Goal: Task Accomplishment & Management: Complete application form

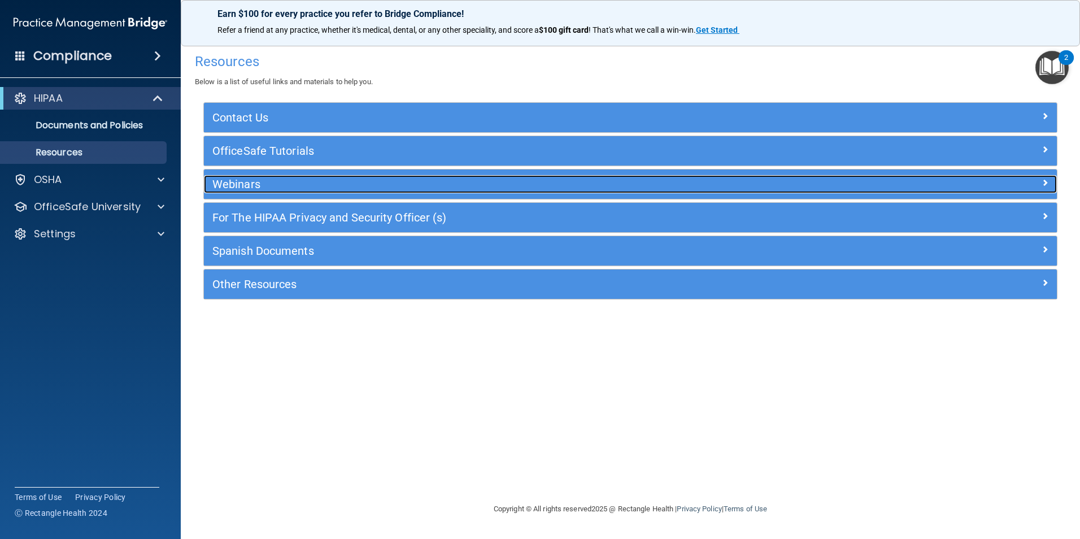
click at [308, 186] on h5 "Webinars" at bounding box center [523, 184] width 623 height 12
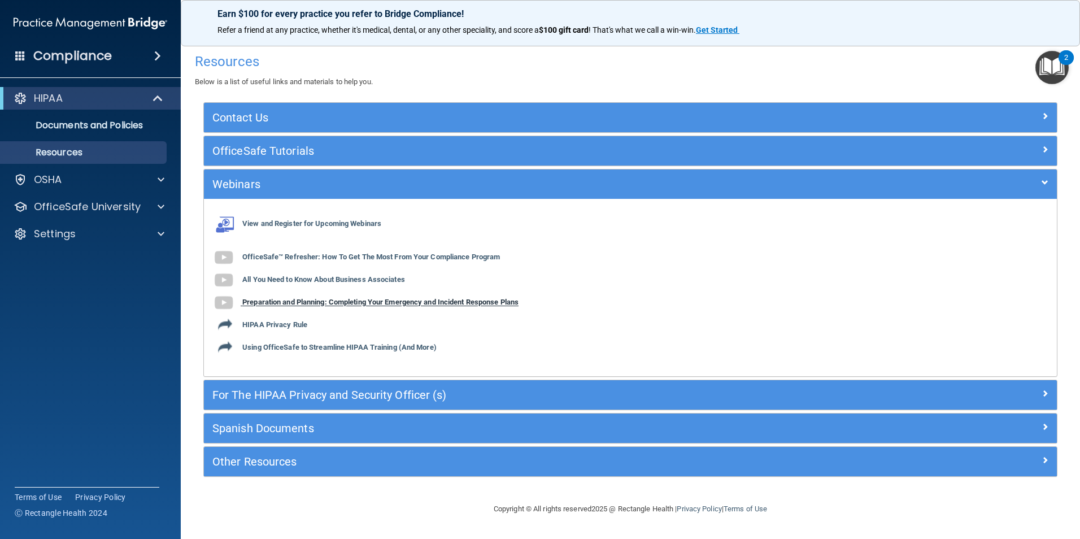
click at [328, 305] on b "Preparation and Planning: Completing Your Emergency and Incident Response Plans" at bounding box center [380, 302] width 276 height 8
click at [289, 321] on b "HIPAA Privacy Rule" at bounding box center [274, 325] width 65 height 8
click at [303, 347] on b "Using OfficeSafe to Streamline HIPAA Training (And More)" at bounding box center [339, 348] width 194 height 8
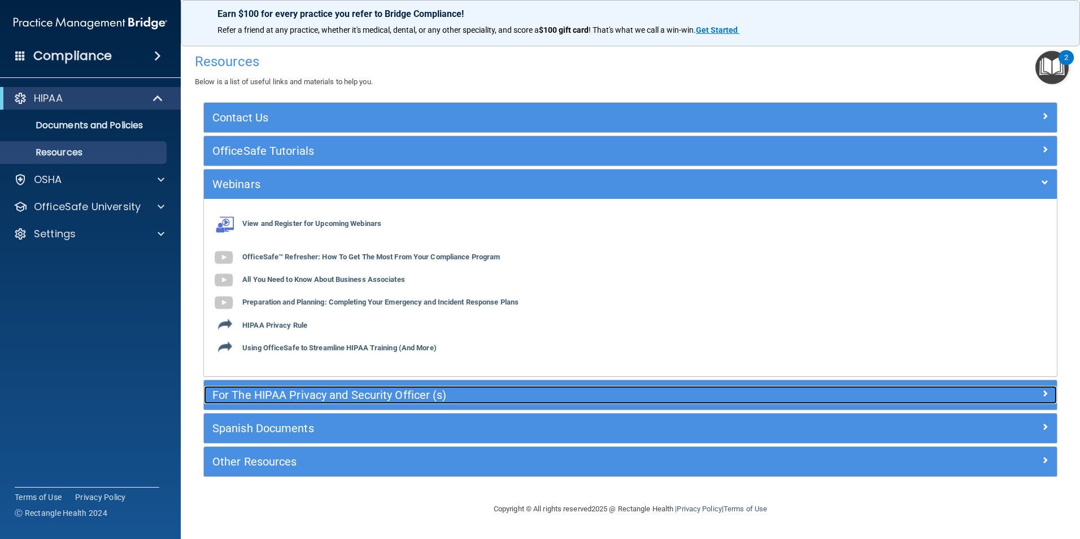
click at [305, 394] on h5 "For The HIPAA Privacy and Security Officer (s)" at bounding box center [523, 395] width 623 height 12
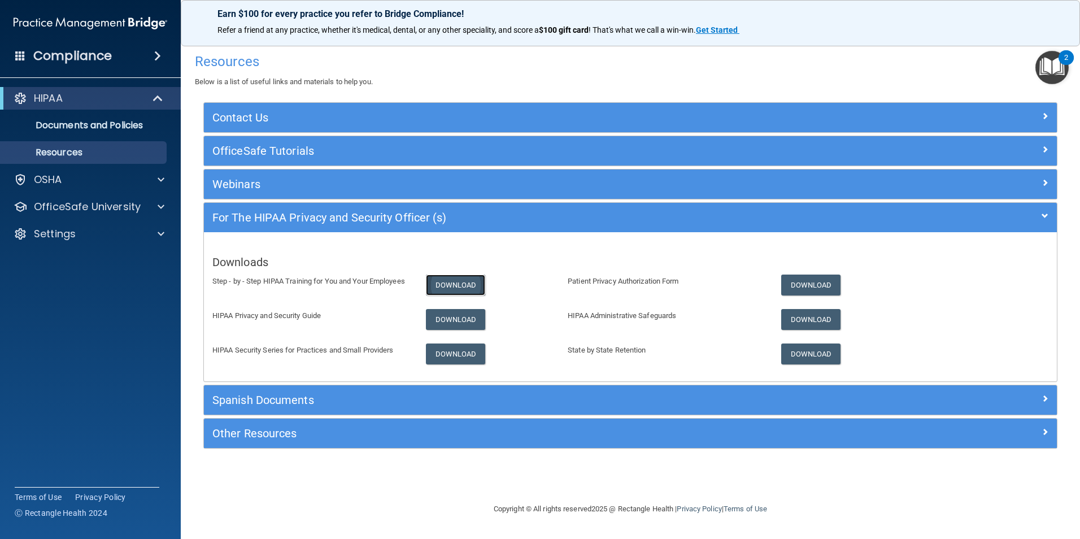
click at [440, 284] on link "Download" at bounding box center [456, 285] width 60 height 21
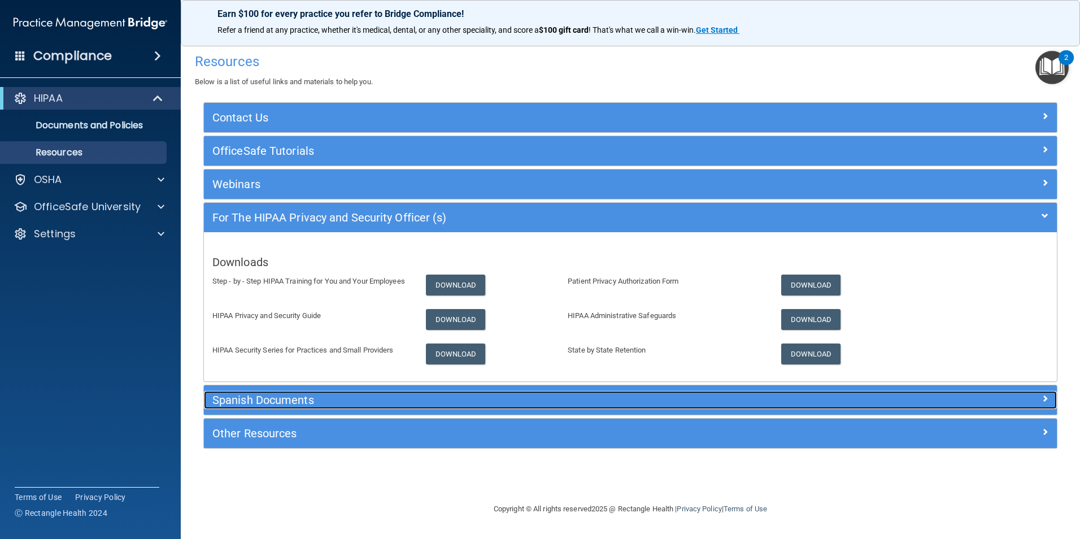
click at [409, 399] on h5 "Spanish Documents" at bounding box center [523, 400] width 623 height 12
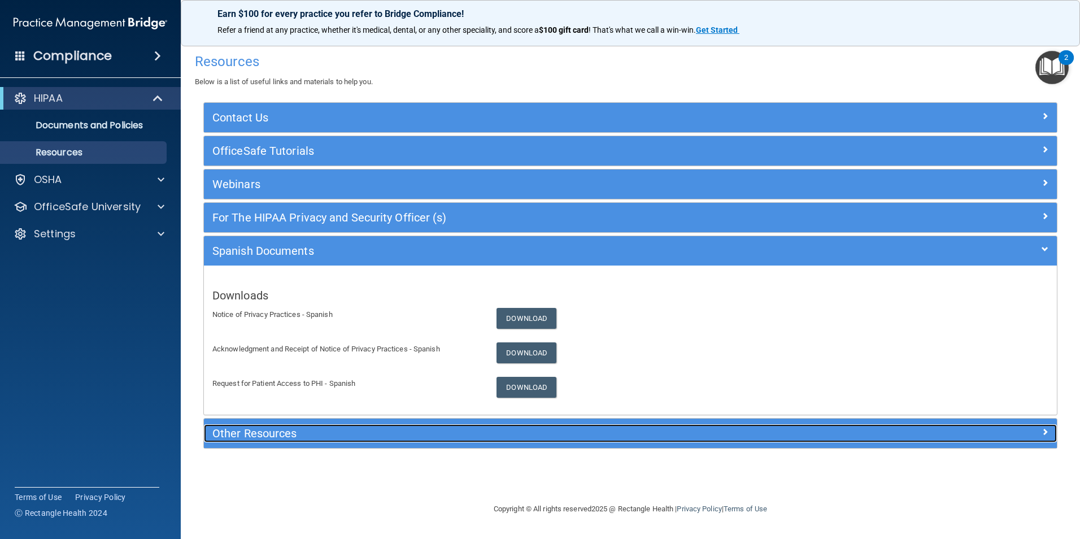
click at [351, 437] on h5 "Other Resources" at bounding box center [523, 433] width 623 height 12
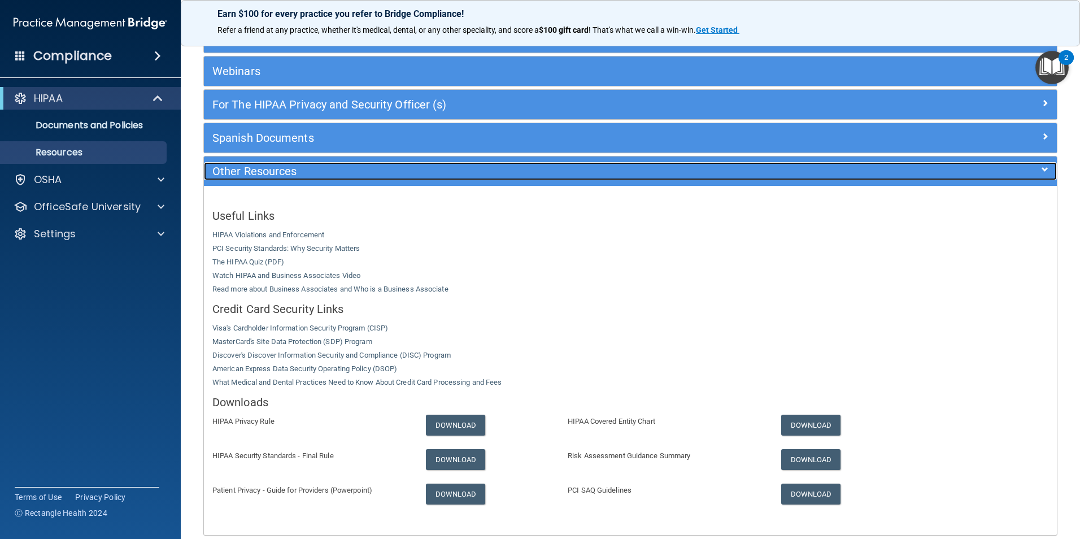
scroll to position [168, 0]
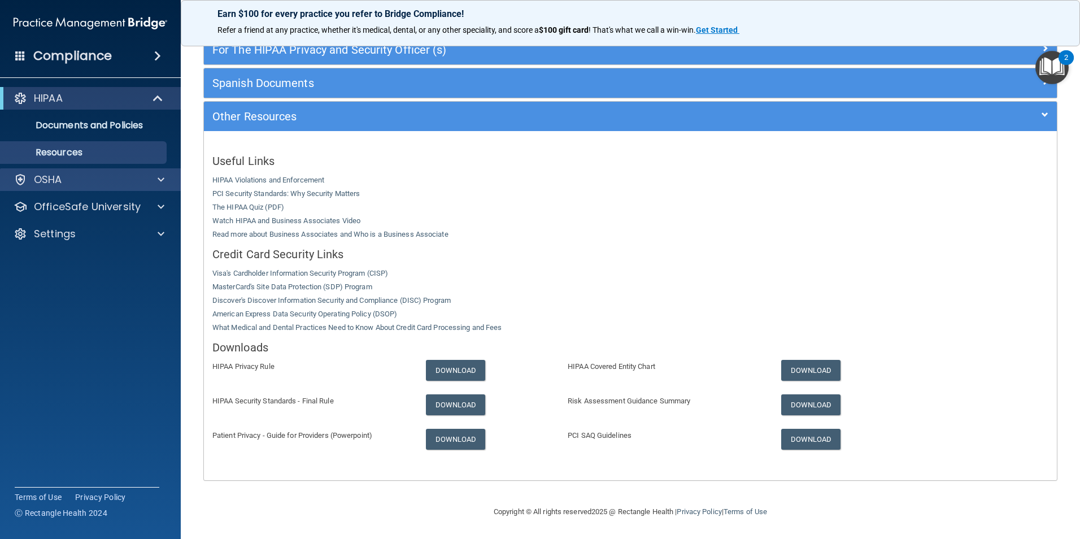
click at [67, 170] on div "OSHA" at bounding box center [90, 179] width 181 height 23
click at [159, 181] on span at bounding box center [161, 180] width 7 height 14
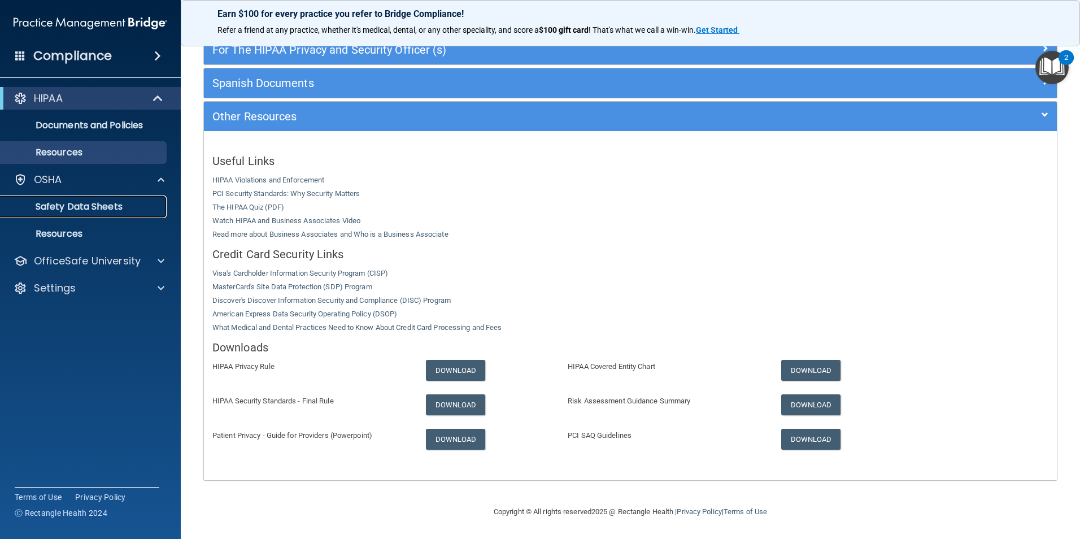
click at [125, 206] on p "Safety Data Sheets" at bounding box center [84, 206] width 154 height 11
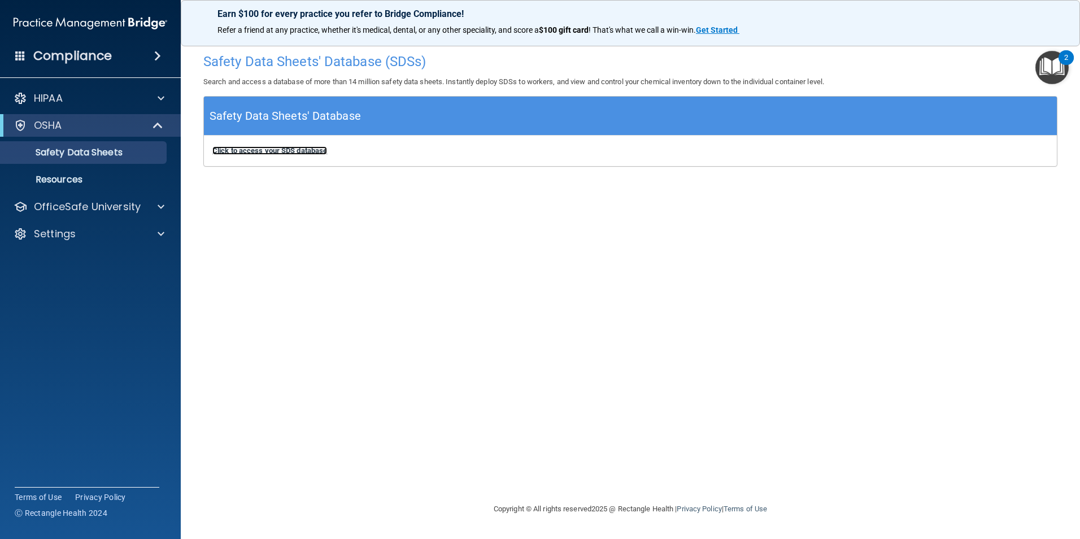
click at [306, 154] on b "Click to access your SDS database" at bounding box center [269, 150] width 115 height 8
click at [47, 171] on link "Resources" at bounding box center [78, 179] width 178 height 23
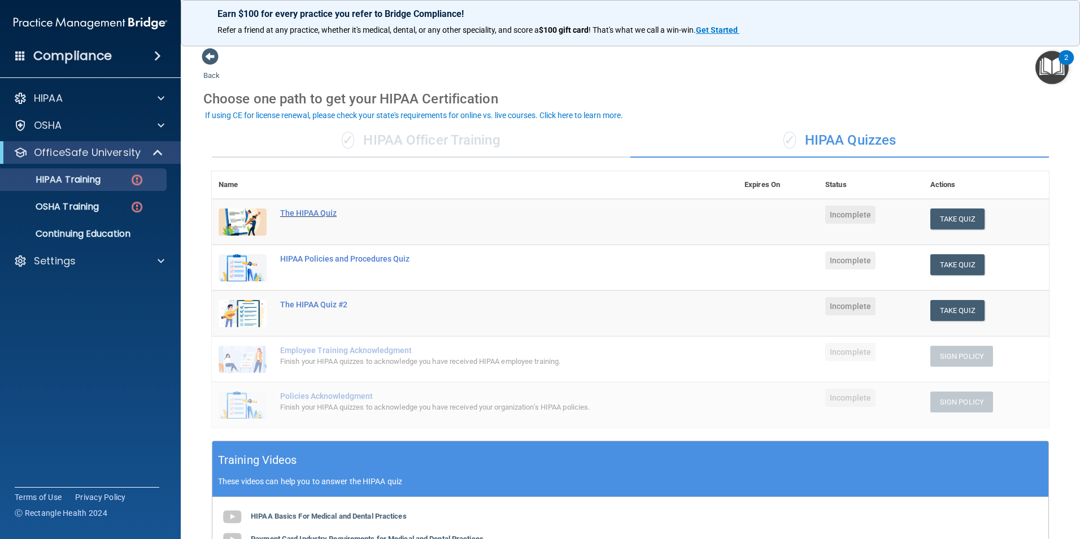
click at [312, 213] on div "The HIPAA Quiz" at bounding box center [480, 212] width 401 height 9
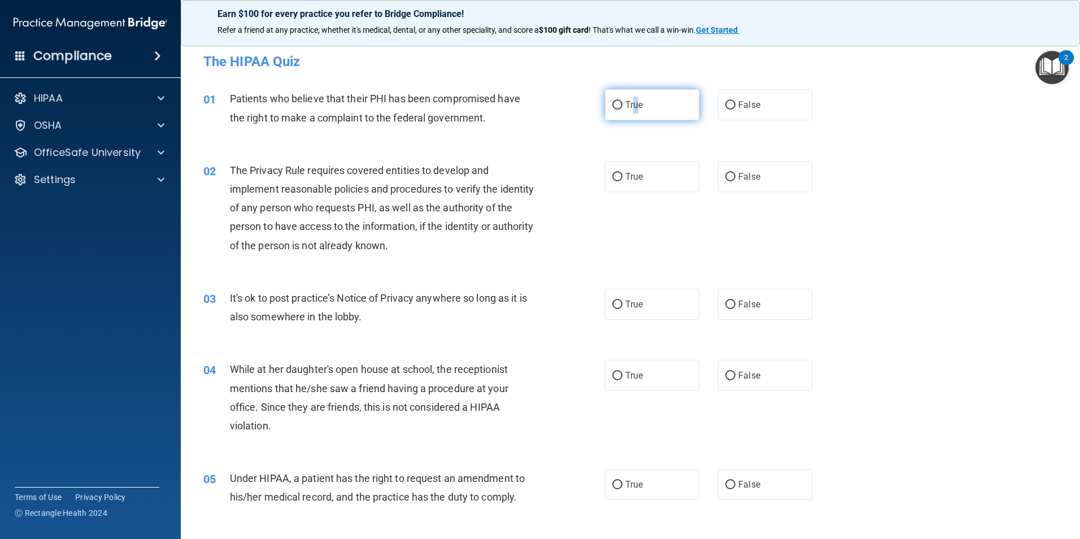
click at [633, 114] on label "True" at bounding box center [652, 104] width 94 height 31
drag, startPoint x: 633, startPoint y: 114, endPoint x: 618, endPoint y: 104, distance: 18.5
click at [618, 104] on input "True" at bounding box center [617, 105] width 10 height 8
radio input "true"
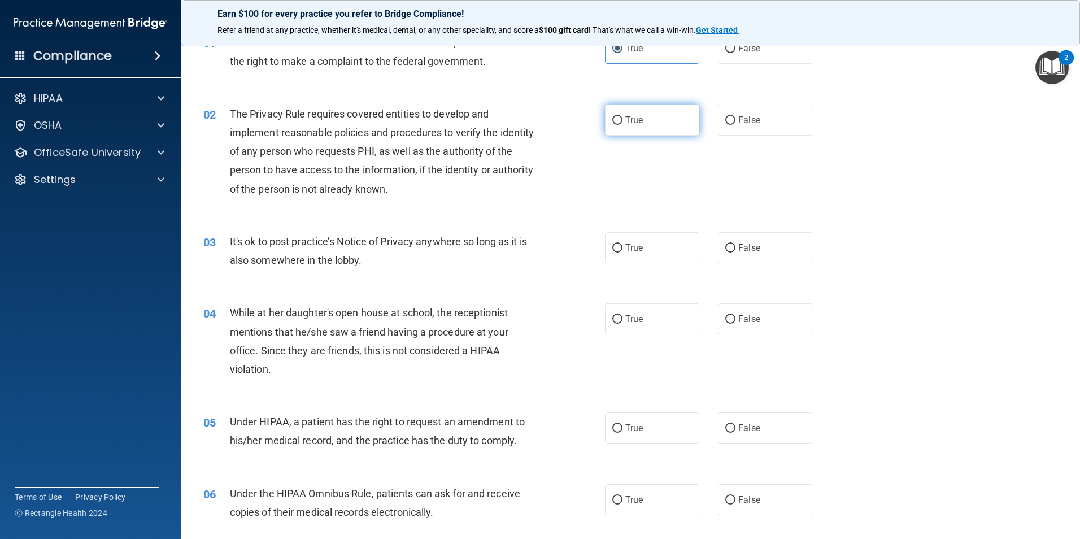
click at [643, 123] on label "True" at bounding box center [652, 120] width 94 height 31
click at [623, 123] on input "True" at bounding box center [617, 120] width 10 height 8
radio input "true"
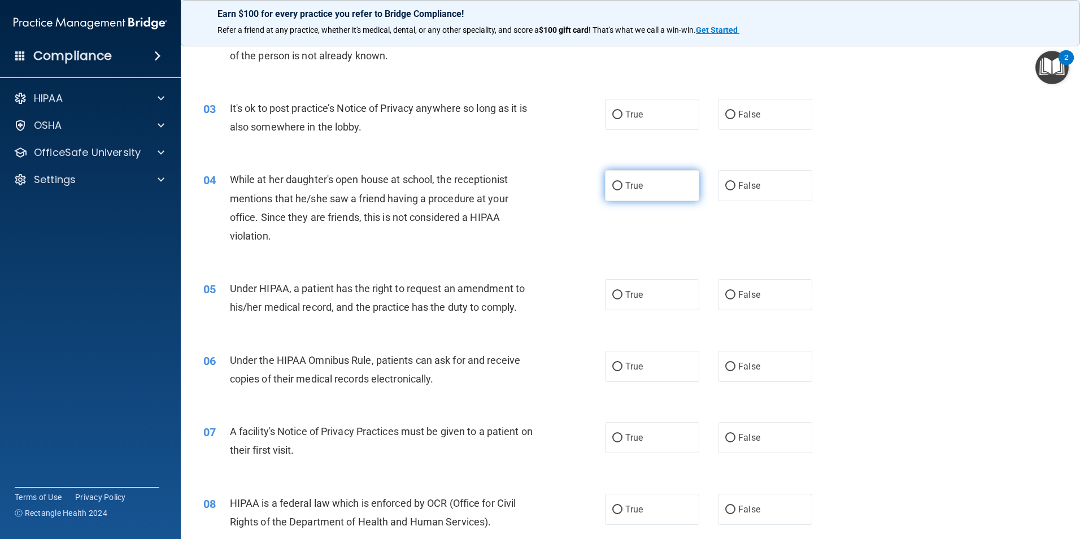
scroll to position [170, 0]
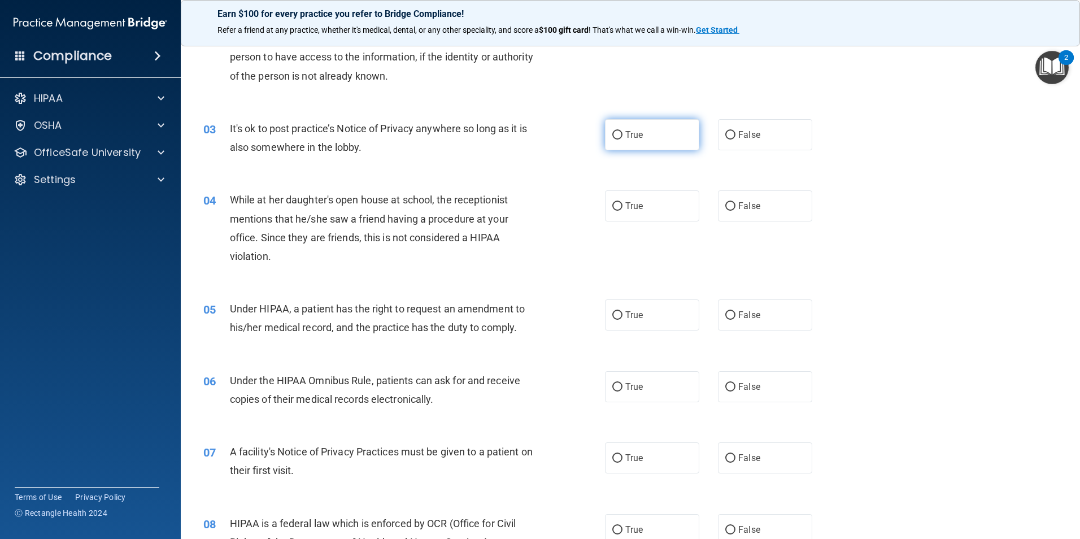
click at [631, 140] on label "True" at bounding box center [652, 134] width 94 height 31
click at [623, 140] on input "True" at bounding box center [617, 135] width 10 height 8
radio input "true"
click at [723, 216] on label "False" at bounding box center [765, 205] width 94 height 31
click at [725, 211] on input "False" at bounding box center [730, 206] width 10 height 8
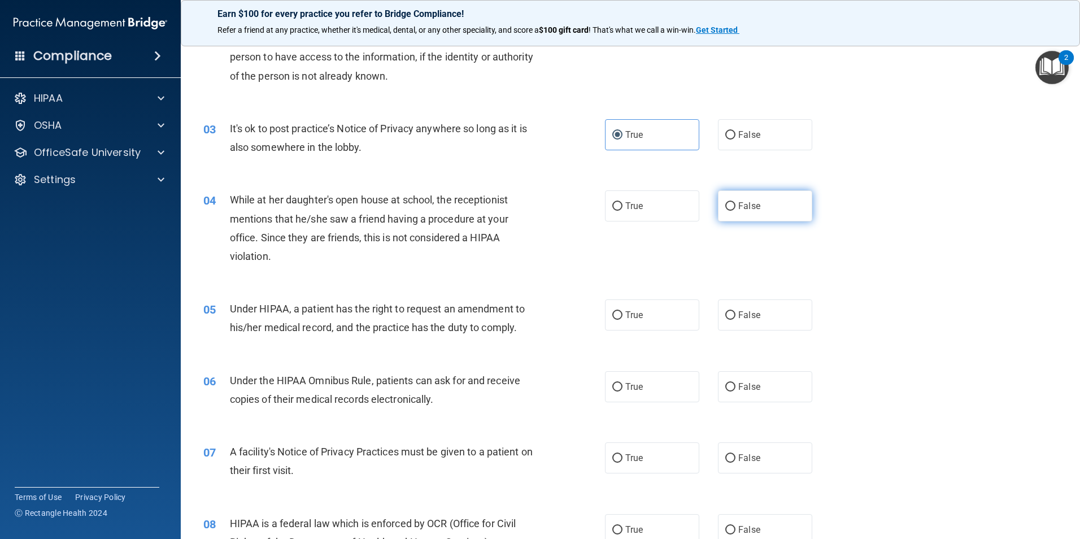
radio input "true"
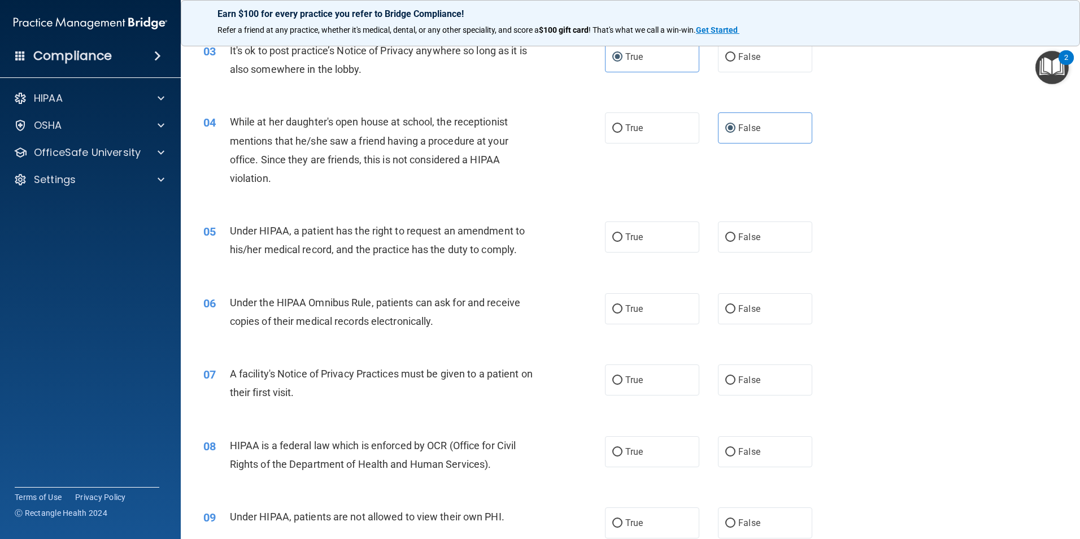
scroll to position [283, 0]
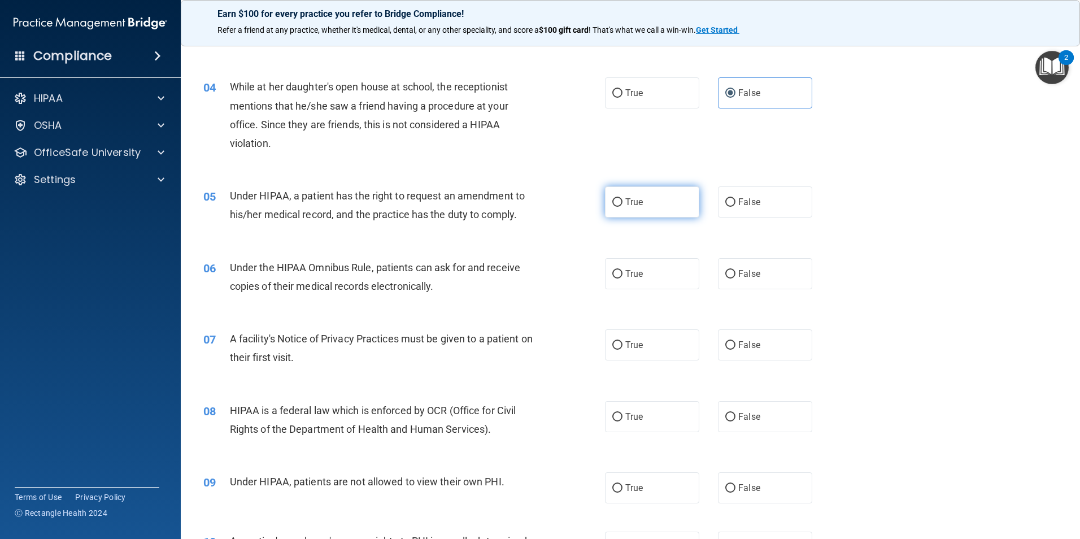
drag, startPoint x: 624, startPoint y: 191, endPoint x: 624, endPoint y: 211, distance: 19.8
click at [623, 201] on label "True" at bounding box center [652, 201] width 94 height 31
click at [623, 201] on input "True" at bounding box center [617, 202] width 10 height 8
radio input "true"
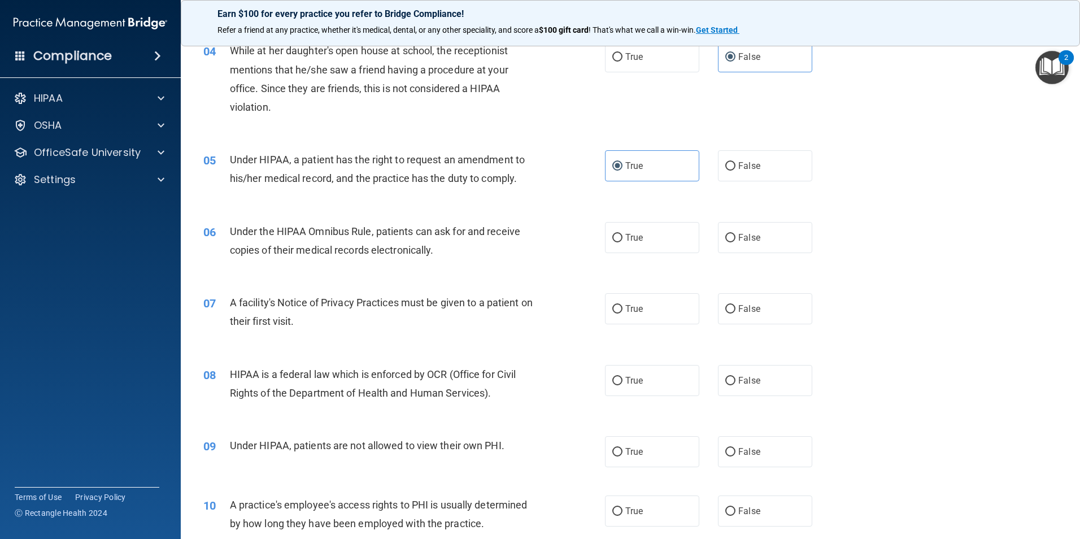
scroll to position [339, 0]
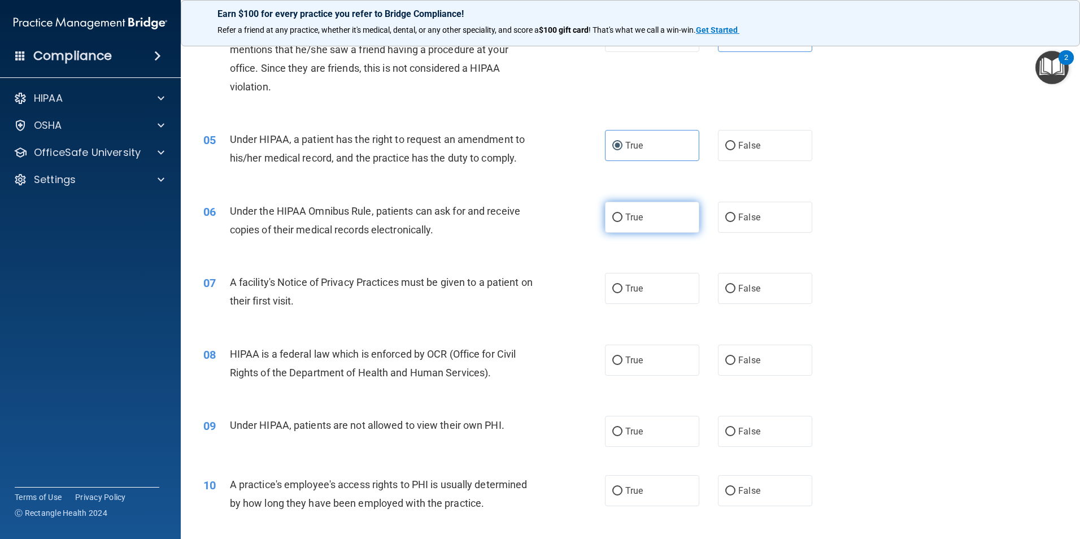
click at [628, 225] on label "True" at bounding box center [652, 217] width 94 height 31
click at [623, 222] on input "True" at bounding box center [617, 218] width 10 height 8
radio input "true"
drag, startPoint x: 371, startPoint y: 213, endPoint x: 231, endPoint y: 208, distance: 140.2
click at [231, 208] on span "Under the HIPAA Omnibus Rule, patients can ask for and receive copies of their …" at bounding box center [375, 220] width 290 height 31
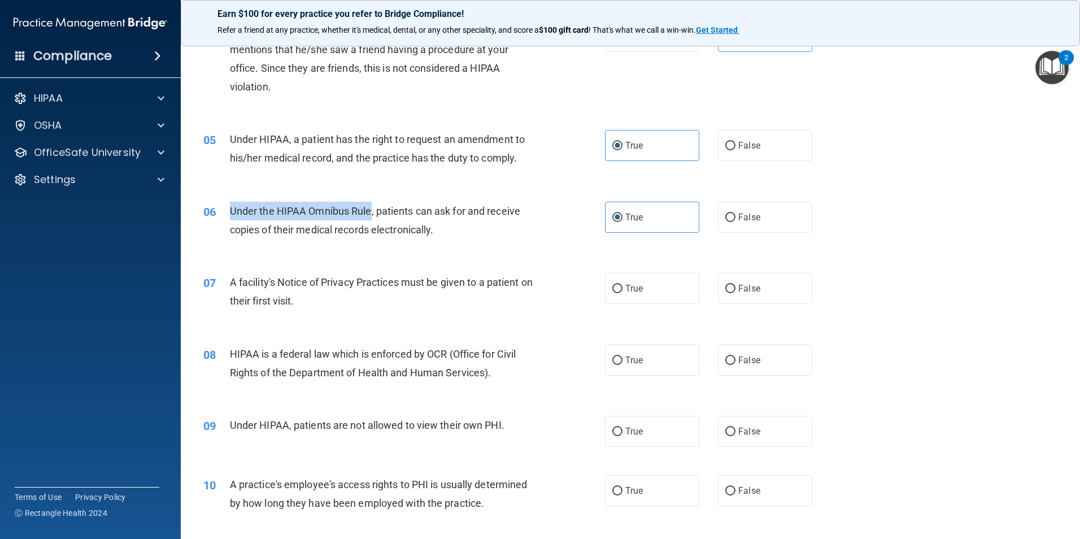
copy span "Under the HIPAA Omnibus Rule"
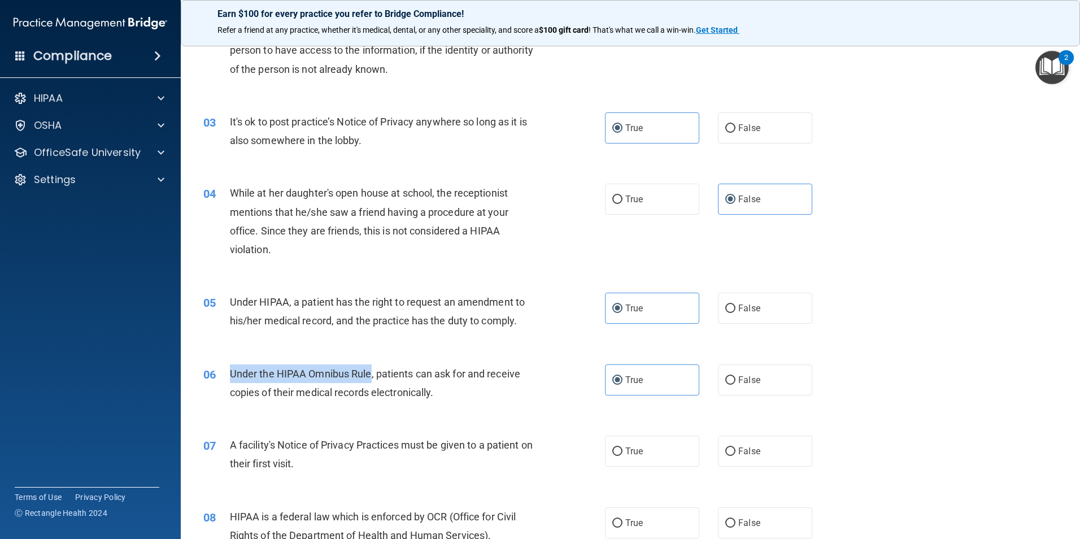
scroll to position [289, 0]
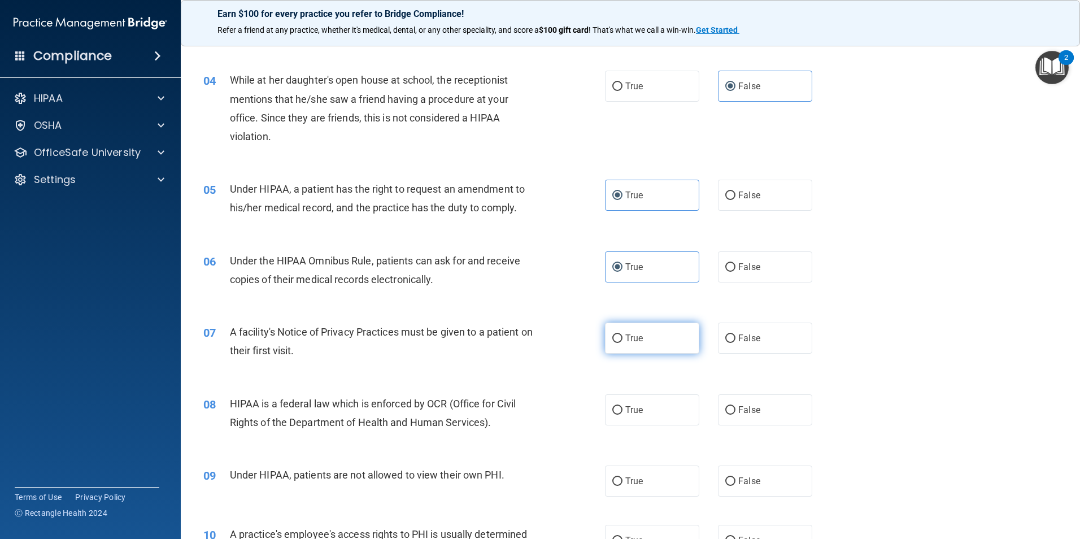
click at [645, 329] on label "True" at bounding box center [652, 338] width 94 height 31
click at [623, 334] on input "True" at bounding box center [617, 338] width 10 height 8
radio input "true"
click at [638, 397] on label "True" at bounding box center [652, 409] width 94 height 31
click at [623, 406] on input "True" at bounding box center [617, 410] width 10 height 8
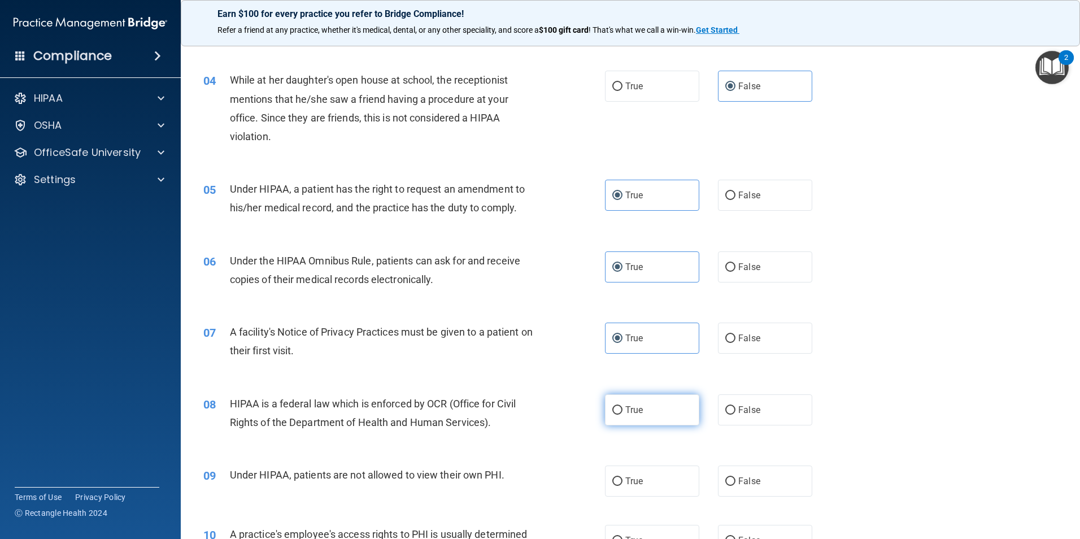
radio input "true"
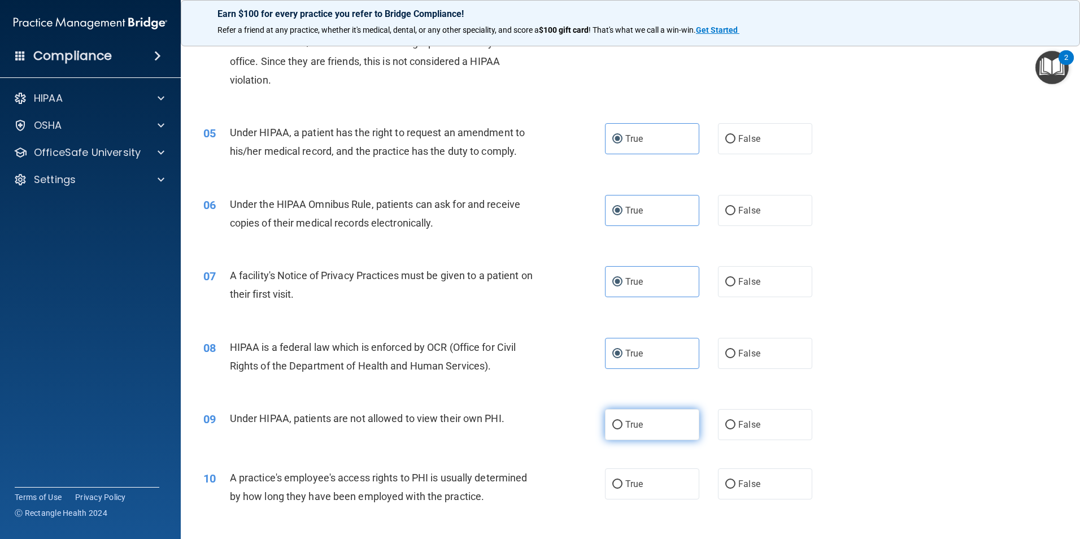
scroll to position [402, 0]
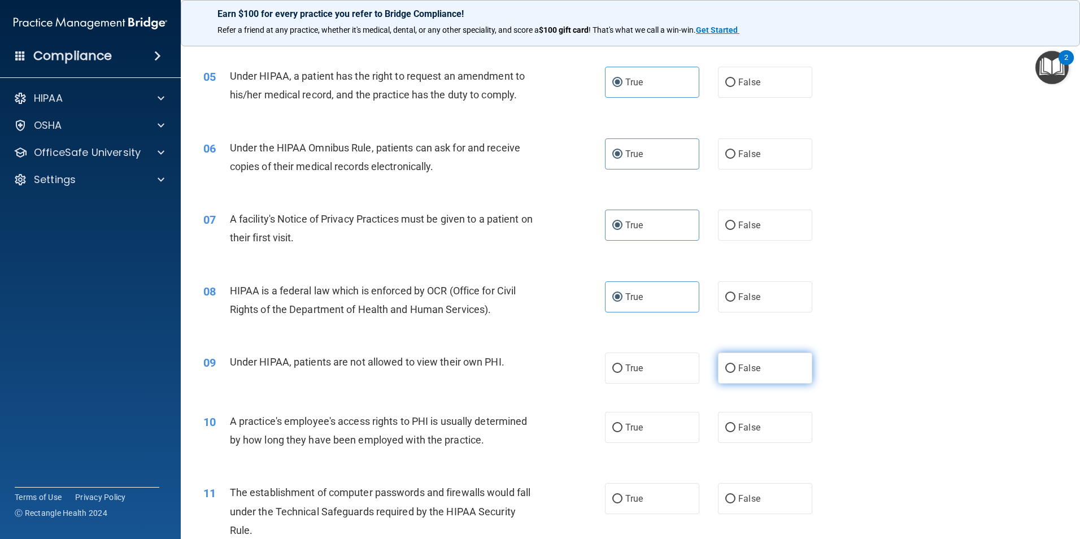
click at [769, 367] on label "False" at bounding box center [765, 368] width 94 height 31
click at [736, 367] on input "False" at bounding box center [730, 368] width 10 height 8
radio input "true"
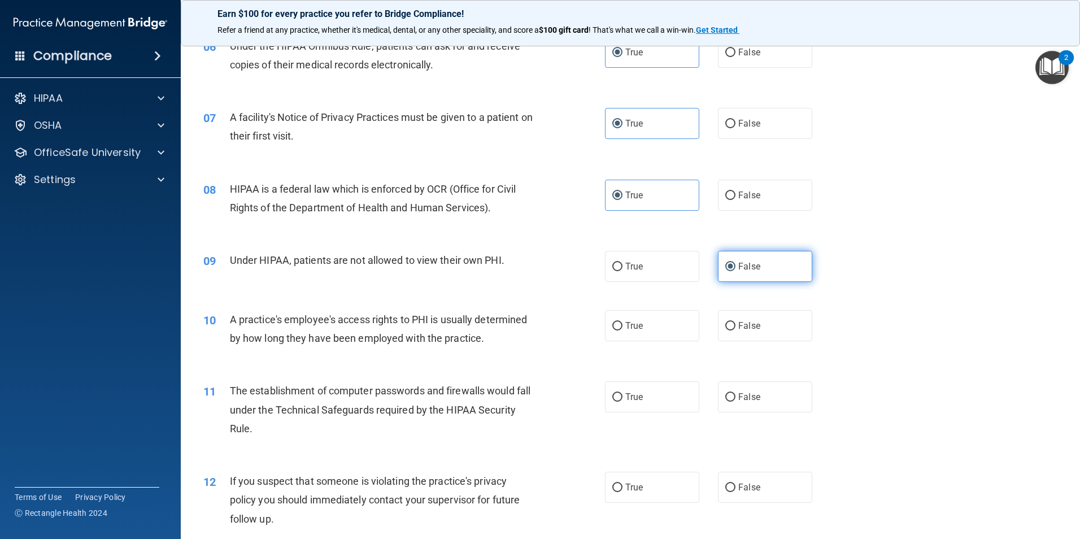
scroll to position [515, 0]
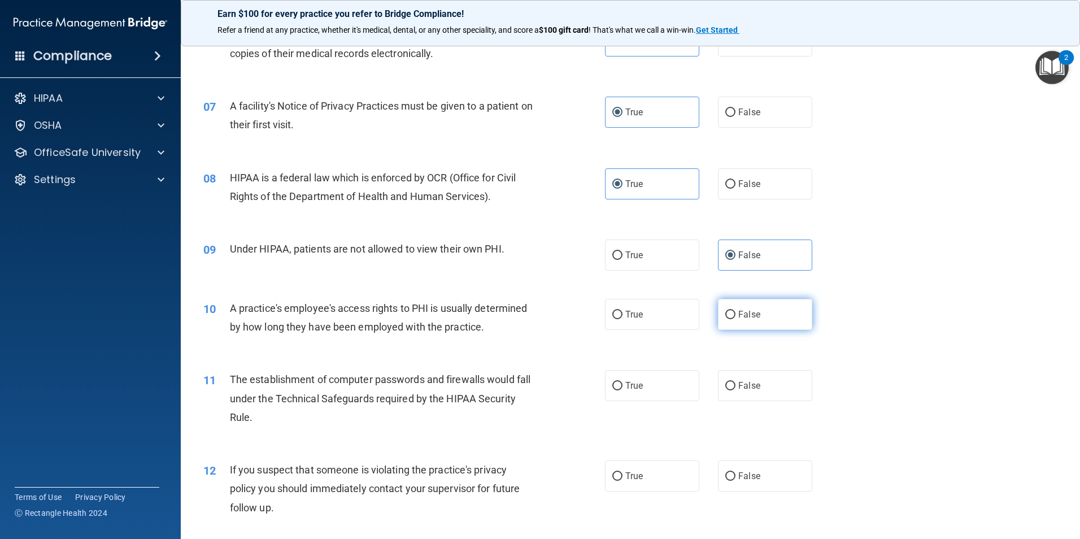
click at [725, 318] on input "False" at bounding box center [730, 315] width 10 height 8
radio input "true"
click at [632, 393] on label "True" at bounding box center [652, 385] width 94 height 31
click at [623, 390] on input "True" at bounding box center [617, 386] width 10 height 8
radio input "true"
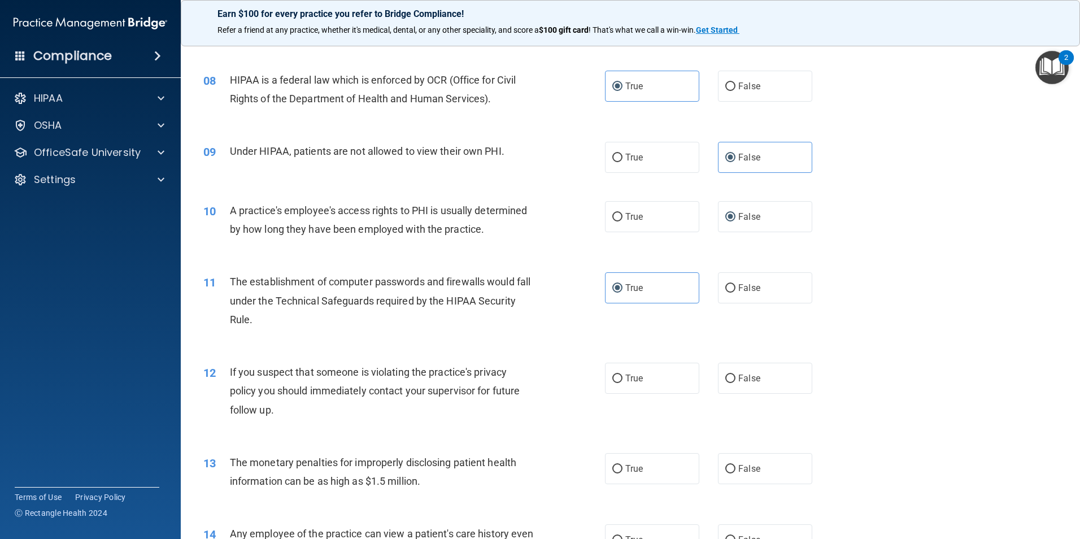
scroll to position [628, 0]
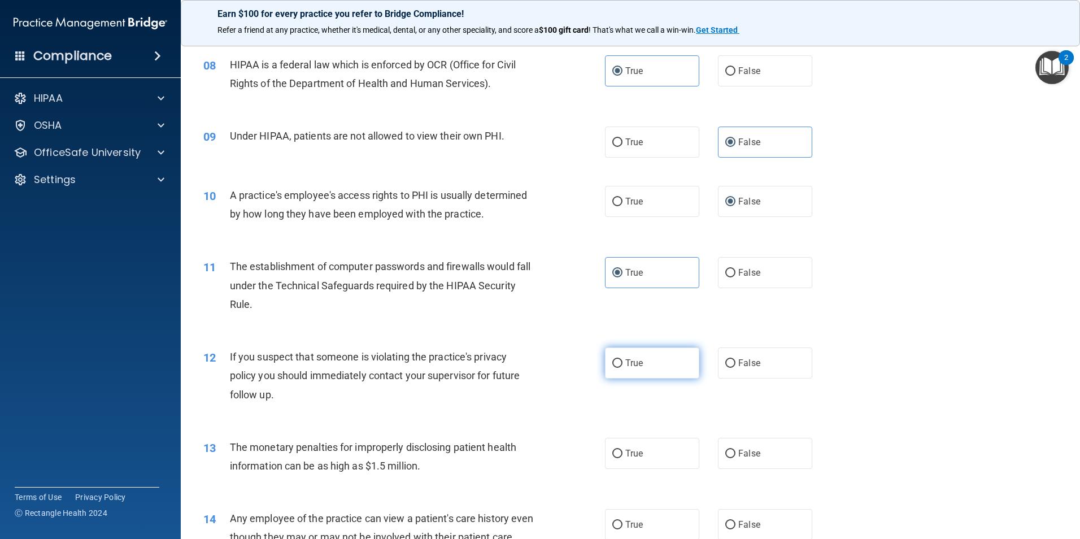
click at [630, 366] on span "True" at bounding box center [634, 363] width 18 height 11
click at [623, 366] on input "True" at bounding box center [617, 363] width 10 height 8
radio input "true"
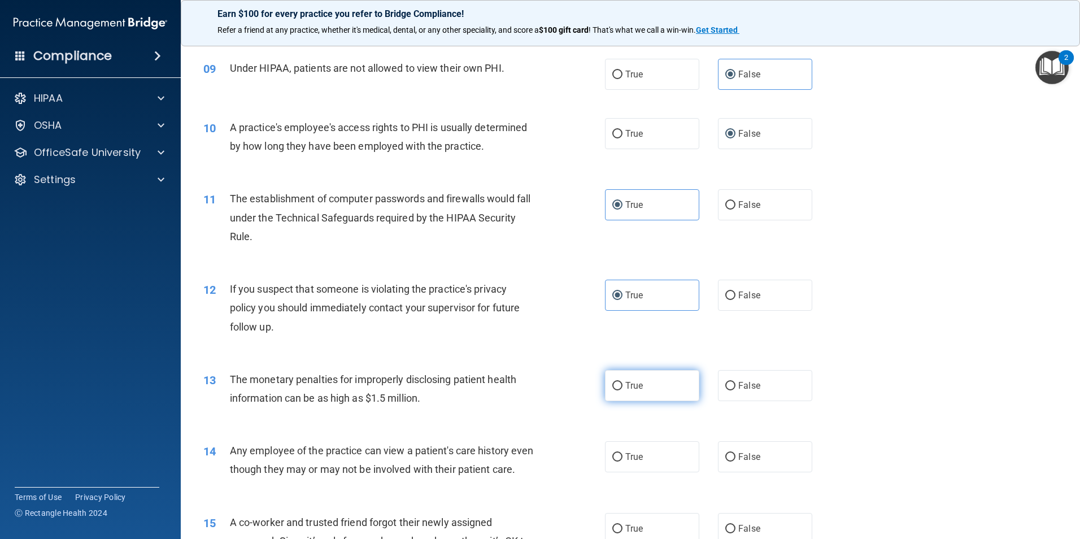
scroll to position [741, 0]
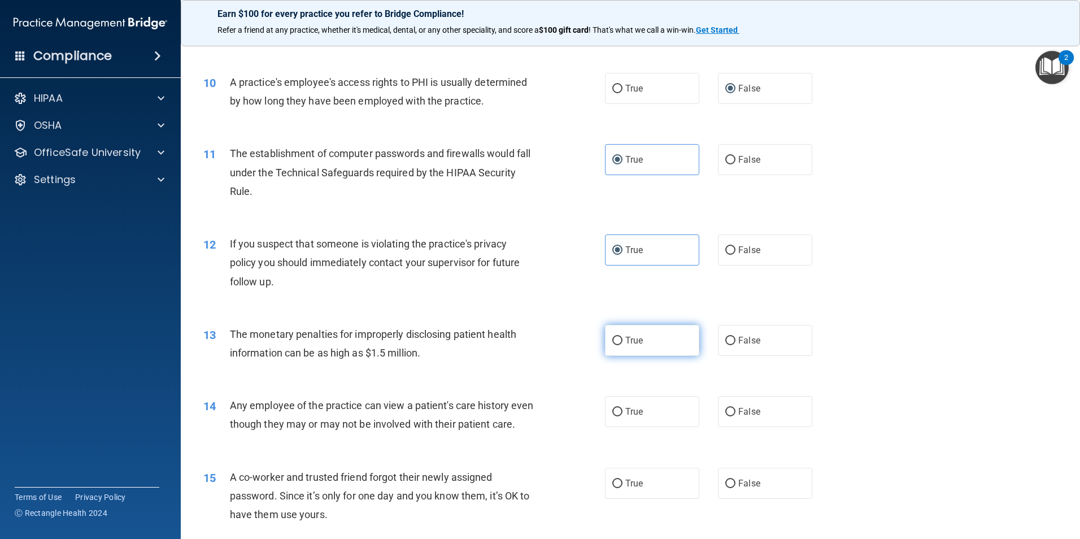
click at [640, 354] on label "True" at bounding box center [652, 340] width 94 height 31
click at [623, 345] on input "True" at bounding box center [617, 341] width 10 height 8
radio input "true"
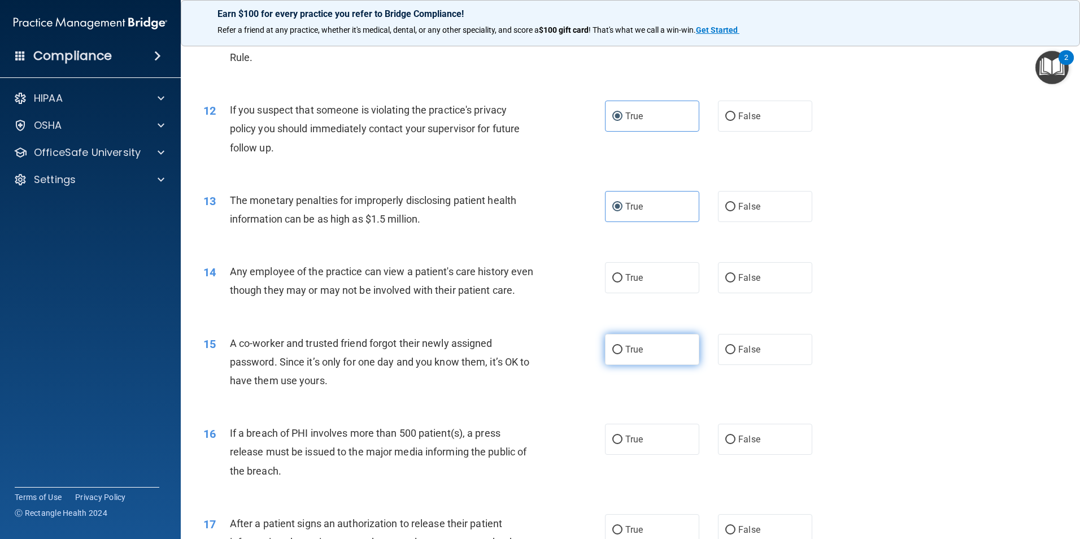
scroll to position [911, 0]
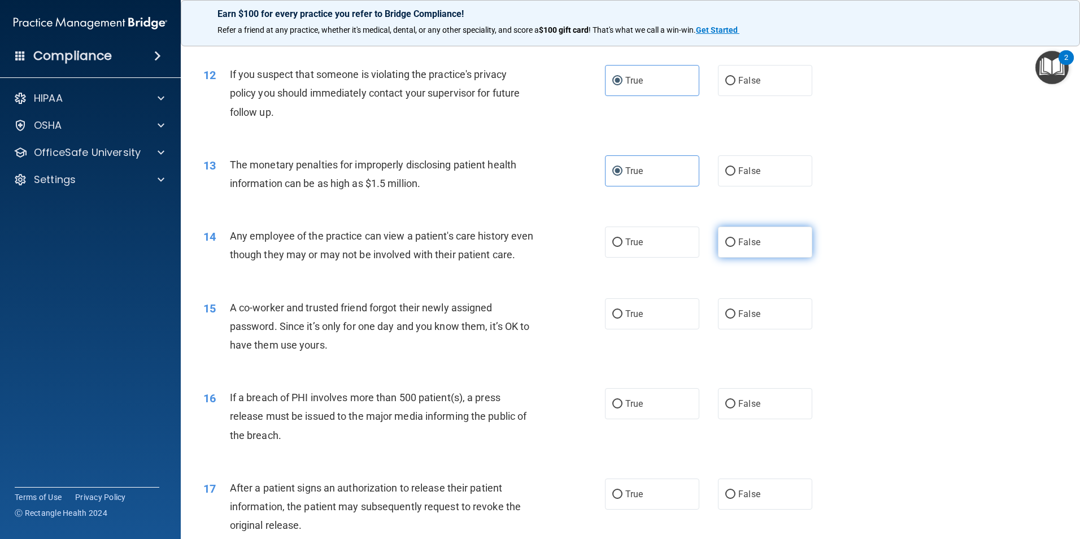
click at [737, 257] on label "False" at bounding box center [765, 242] width 94 height 31
click at [736, 247] on input "False" at bounding box center [730, 242] width 10 height 8
radio input "true"
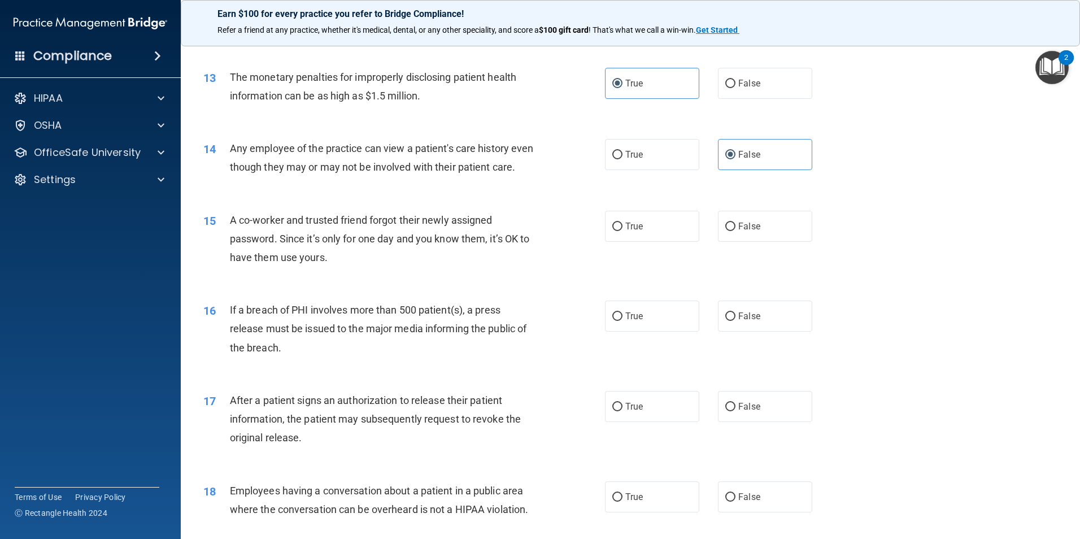
scroll to position [1024, 0]
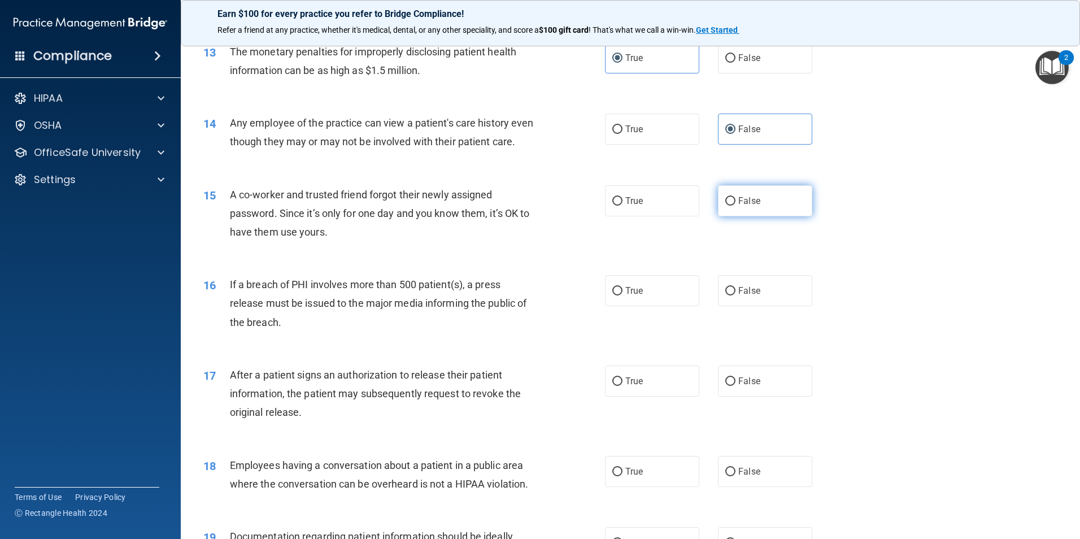
click at [738, 206] on span "False" at bounding box center [749, 200] width 22 height 11
click at [736, 206] on input "False" at bounding box center [730, 201] width 10 height 8
radio input "true"
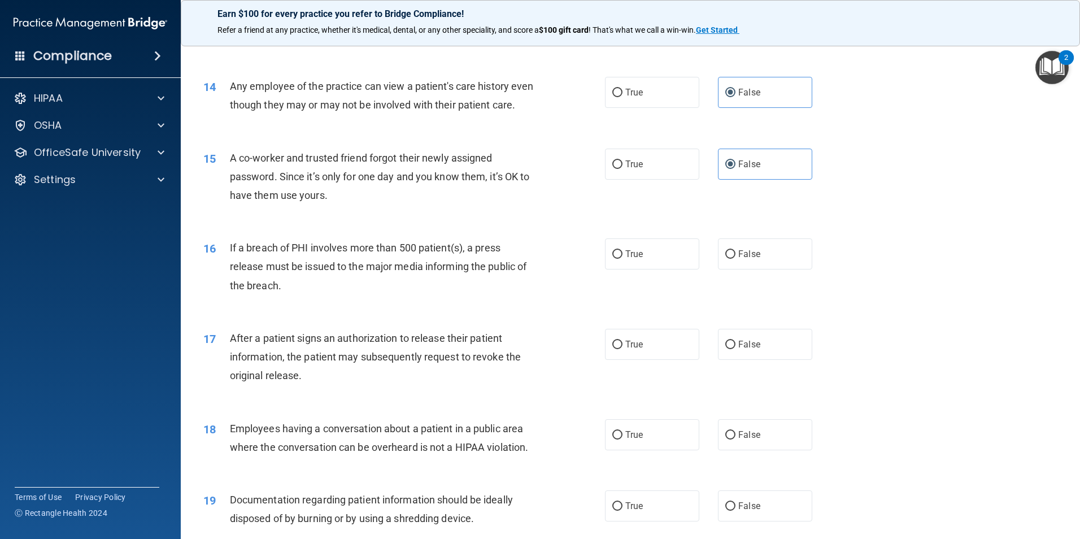
scroll to position [1080, 0]
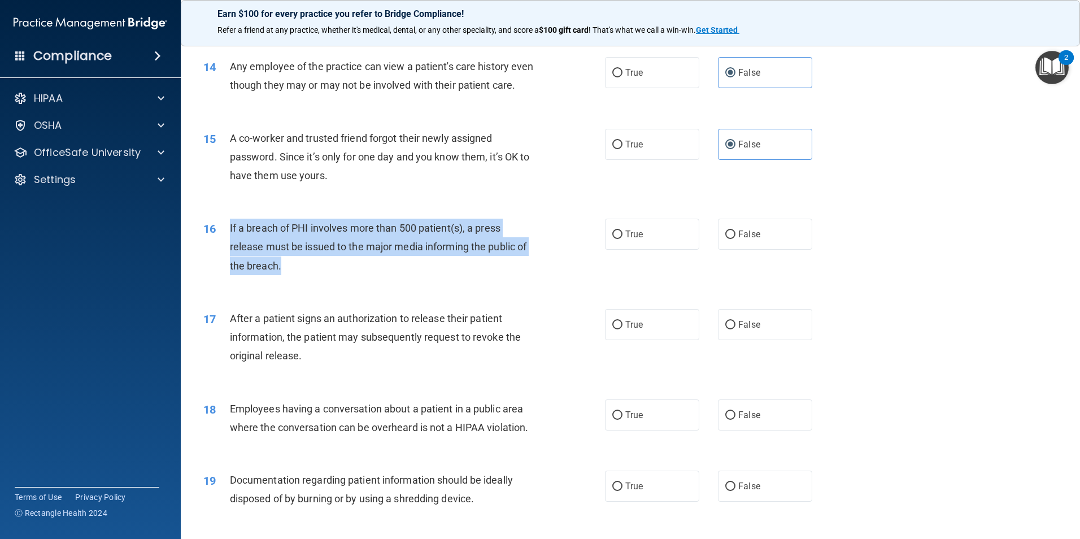
drag, startPoint x: 227, startPoint y: 244, endPoint x: 290, endPoint y: 284, distance: 75.2
click at [290, 281] on div "16 If a breach of PHI involves more than 500 patient(s), a press release must b…" at bounding box center [404, 250] width 436 height 62
copy div "If a breach of PHI involves more than 500 patient(s), a press release must be i…"
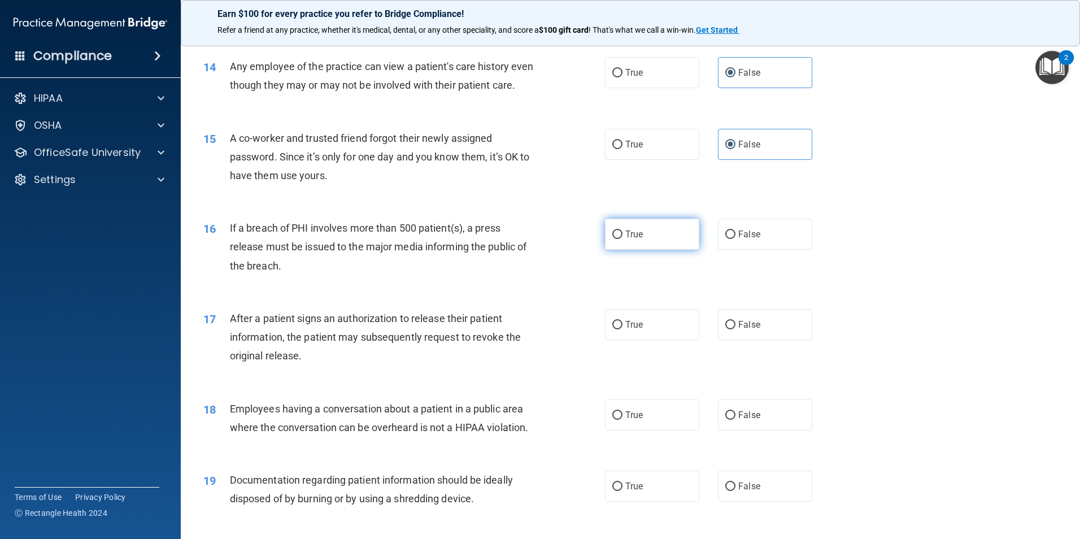
click at [627, 240] on span "True" at bounding box center [634, 234] width 18 height 11
click at [623, 239] on input "True" at bounding box center [617, 235] width 10 height 8
radio input "true"
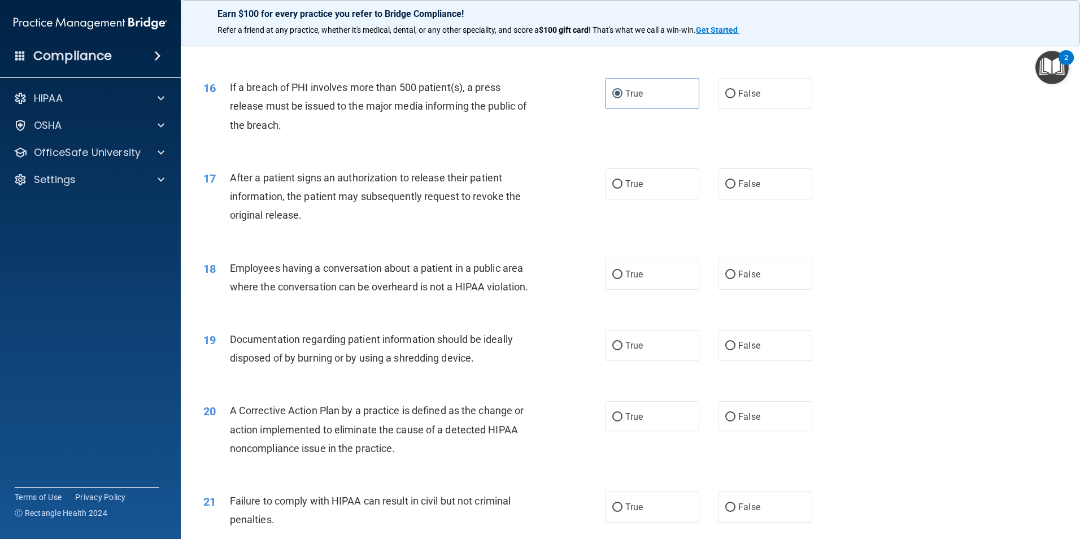
scroll to position [1250, 0]
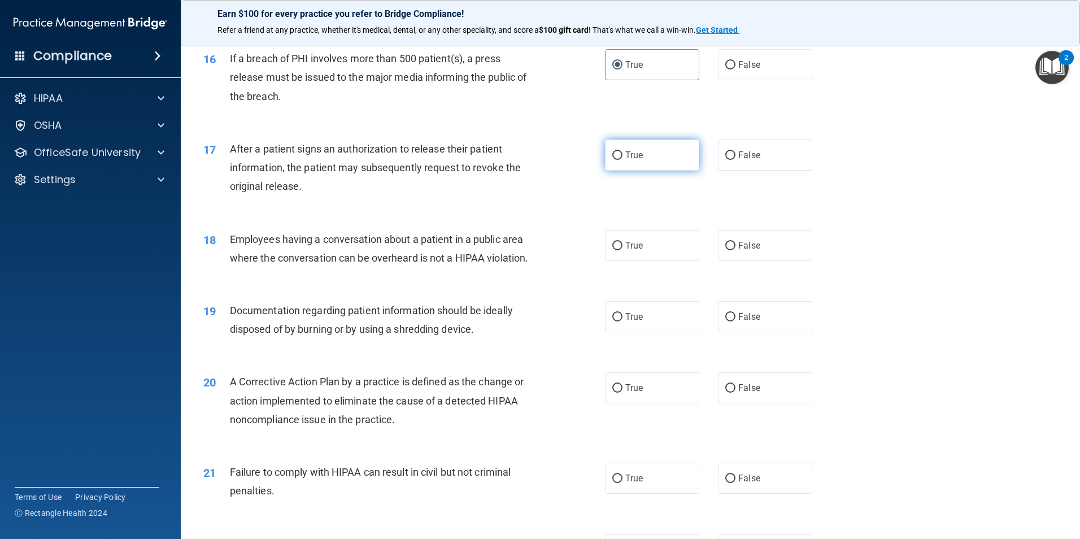
click at [646, 168] on label "True" at bounding box center [652, 155] width 94 height 31
click at [623, 160] on input "True" at bounding box center [617, 155] width 10 height 8
radio input "true"
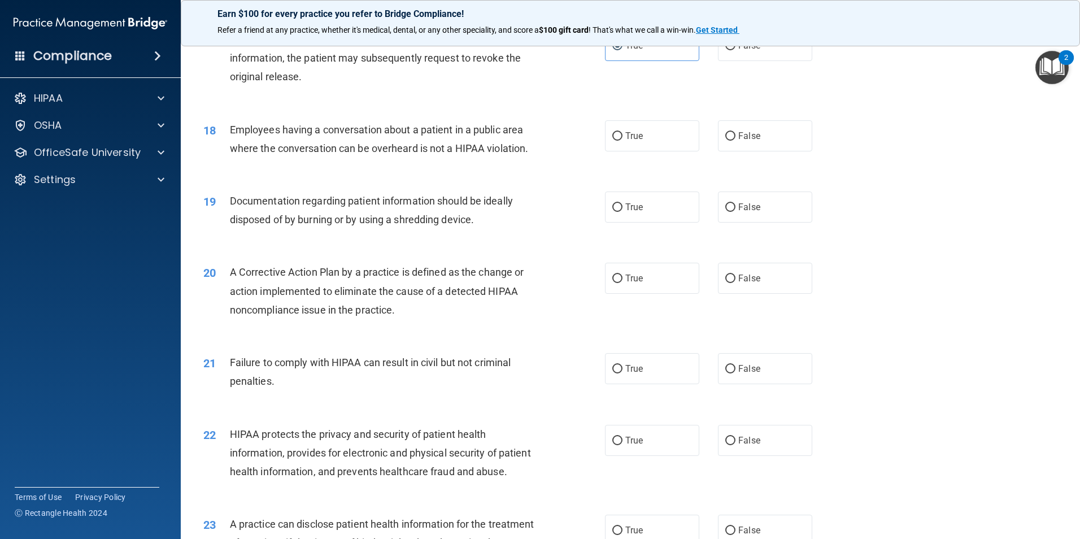
scroll to position [1363, 0]
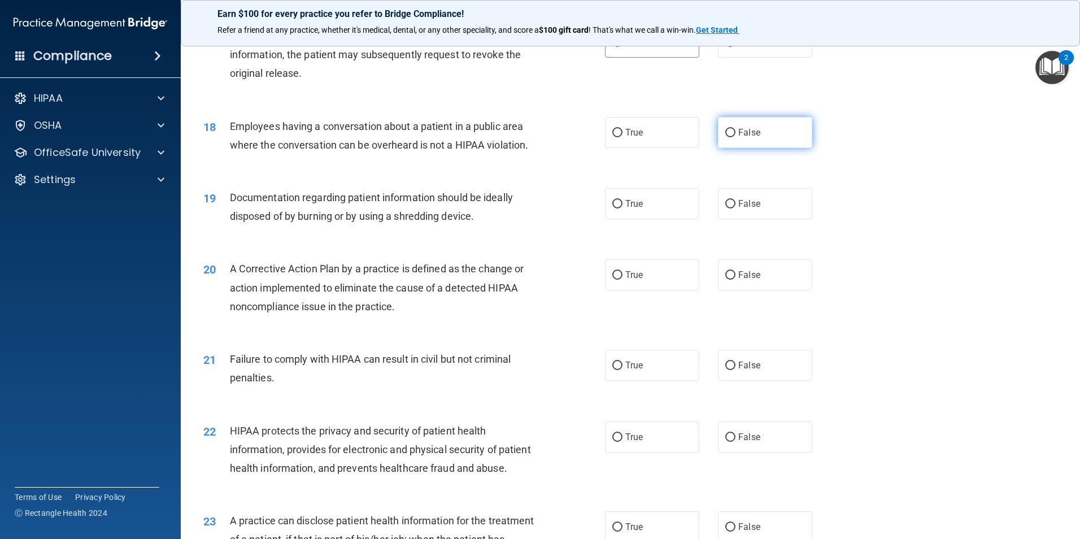
click at [756, 148] on label "False" at bounding box center [765, 132] width 94 height 31
click at [736, 137] on input "False" at bounding box center [730, 133] width 10 height 8
radio input "true"
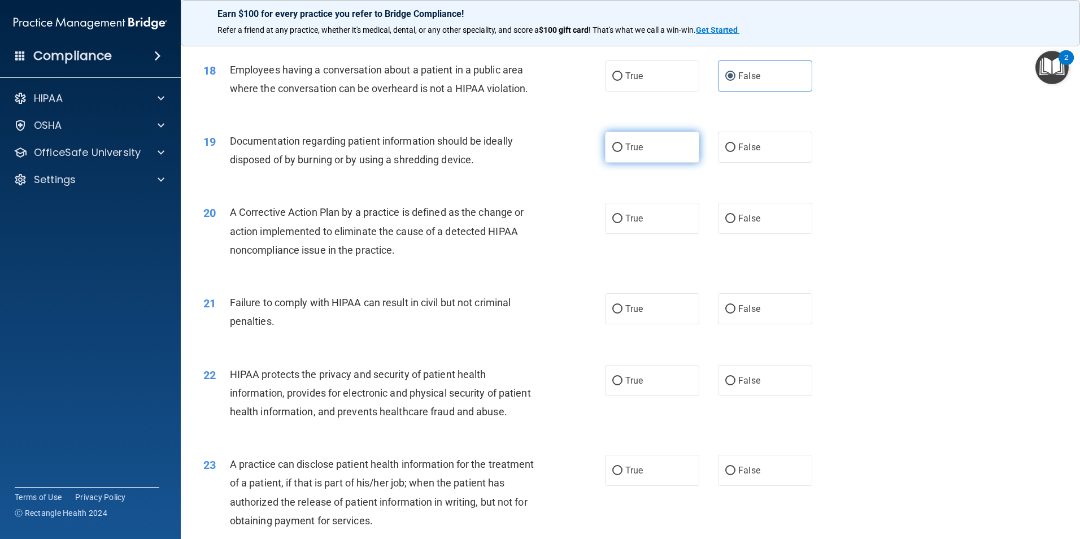
click at [656, 162] on label "True" at bounding box center [652, 147] width 94 height 31
click at [623, 152] on input "True" at bounding box center [617, 148] width 10 height 8
radio input "true"
click at [772, 319] on label "False" at bounding box center [765, 308] width 94 height 31
click at [736, 314] on input "False" at bounding box center [730, 309] width 10 height 8
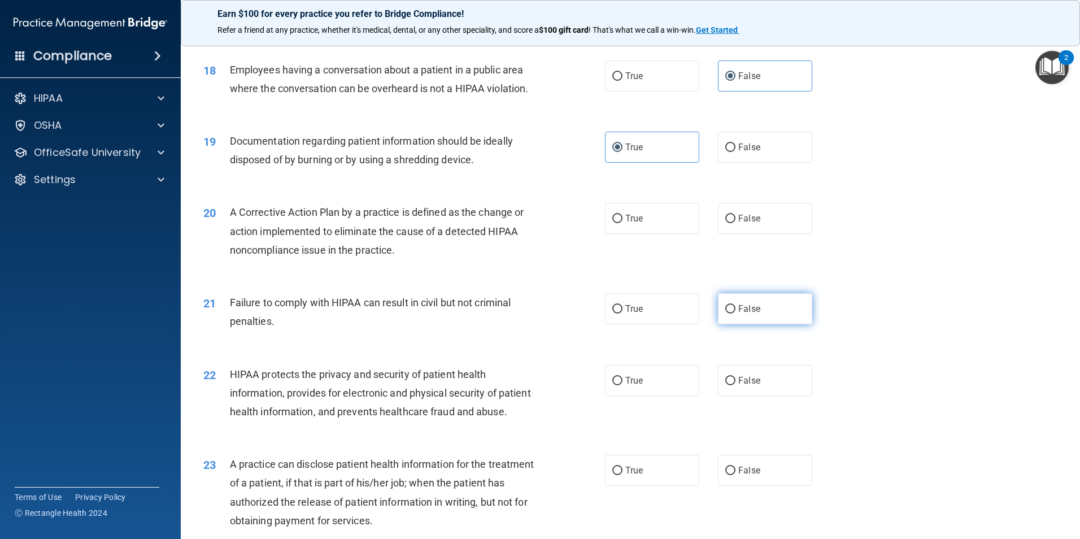
radio input "true"
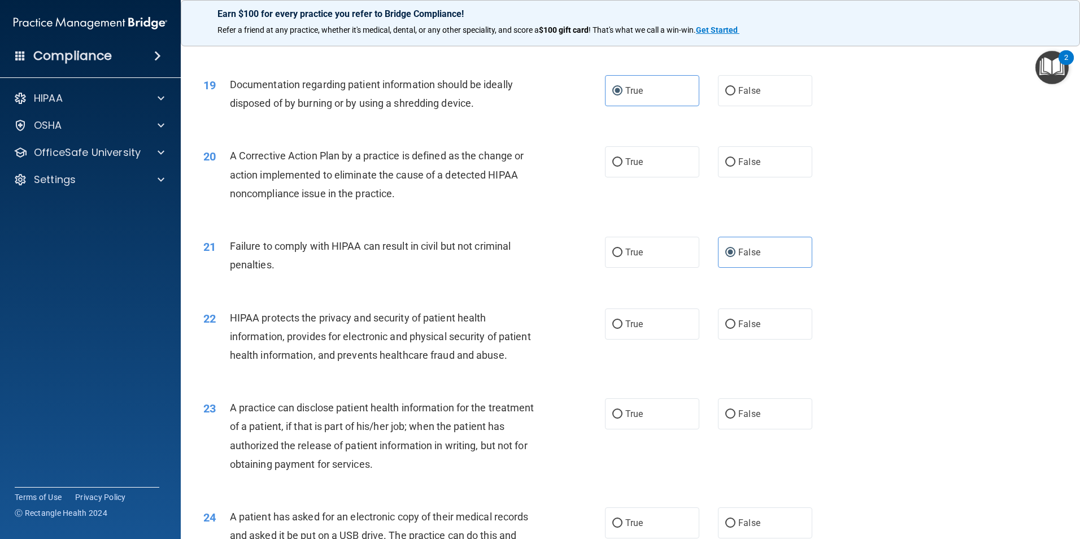
scroll to position [1532, 0]
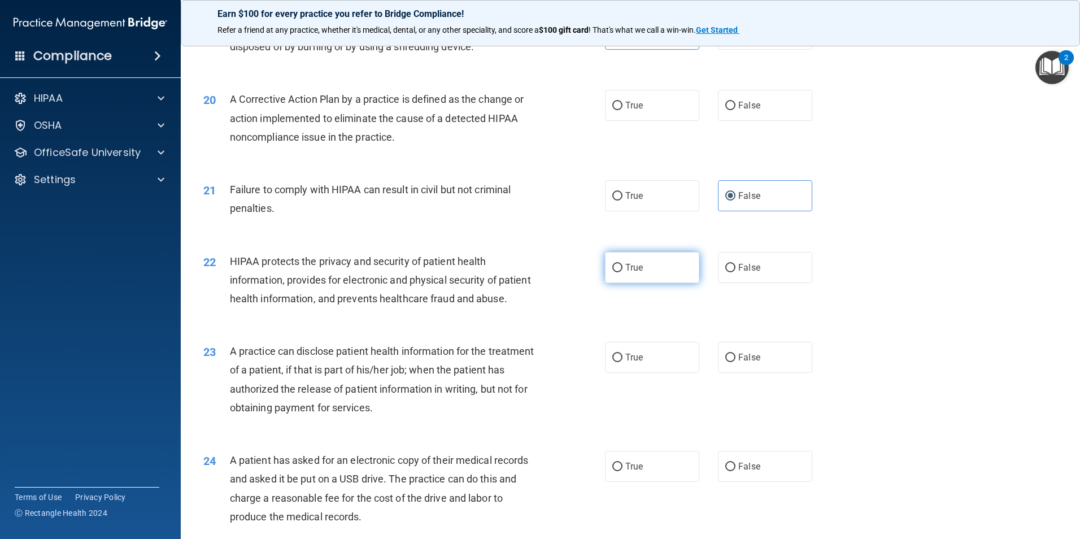
click at [647, 283] on label "True" at bounding box center [652, 267] width 94 height 31
click at [623, 272] on input "True" at bounding box center [617, 268] width 10 height 8
radio input "true"
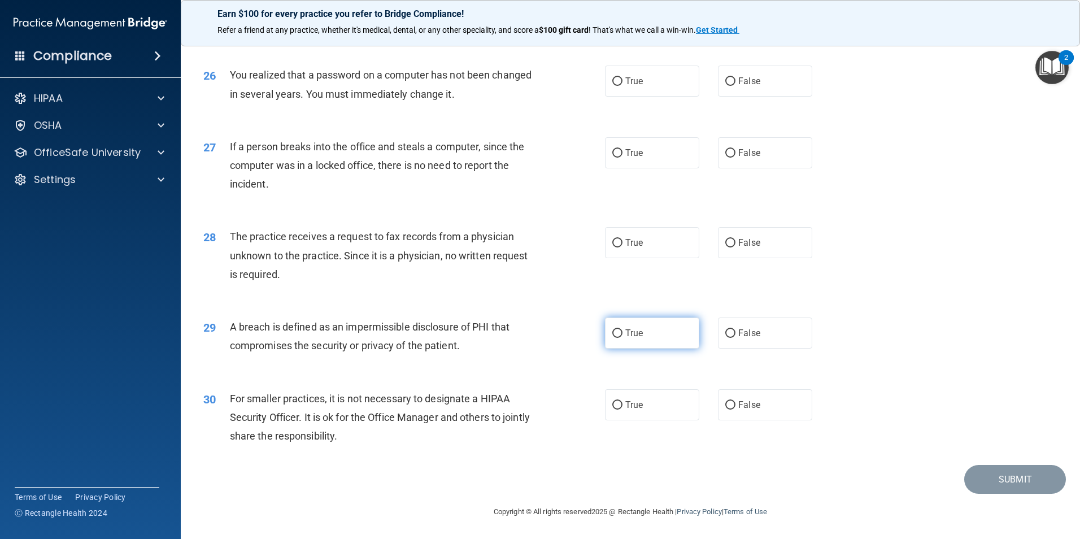
scroll to position [2154, 0]
click at [998, 298] on div "28 The practice receives a request to fax records from a physician unknown to t…" at bounding box center [630, 258] width 871 height 90
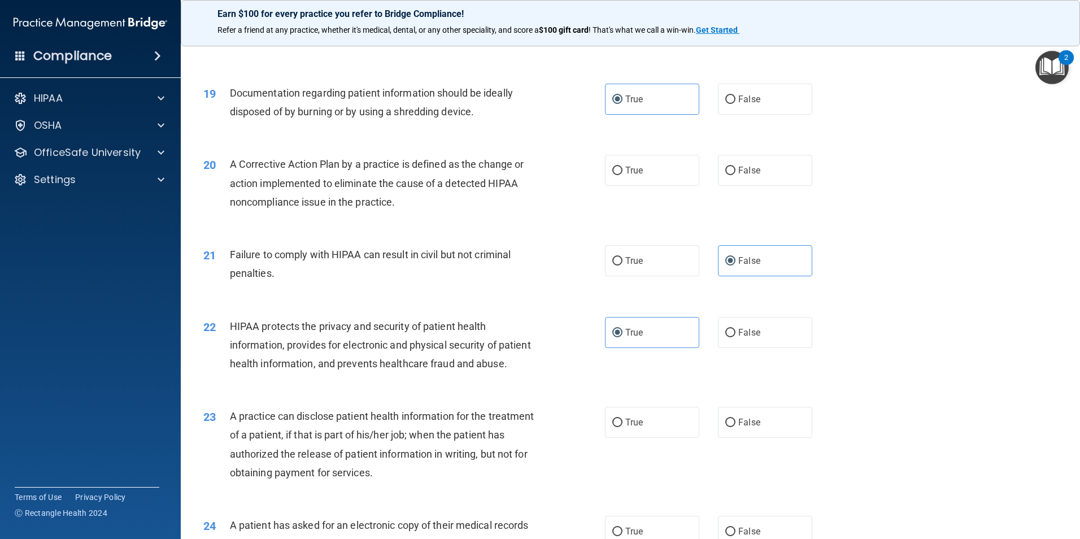
scroll to position [1363, 0]
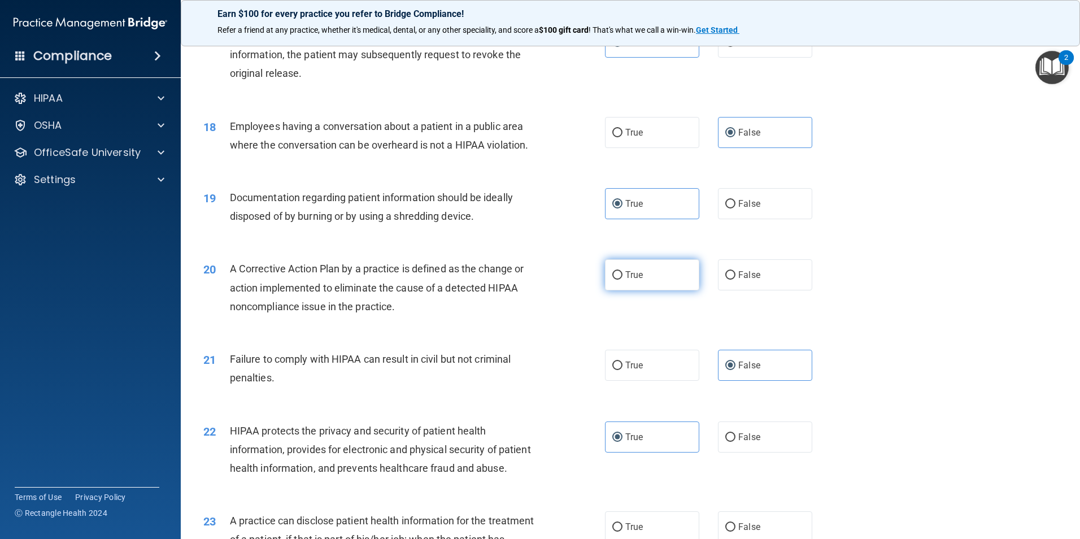
click at [676, 290] on label "True" at bounding box center [652, 274] width 94 height 31
click at [623, 280] on input "True" at bounding box center [617, 275] width 10 height 8
radio input "true"
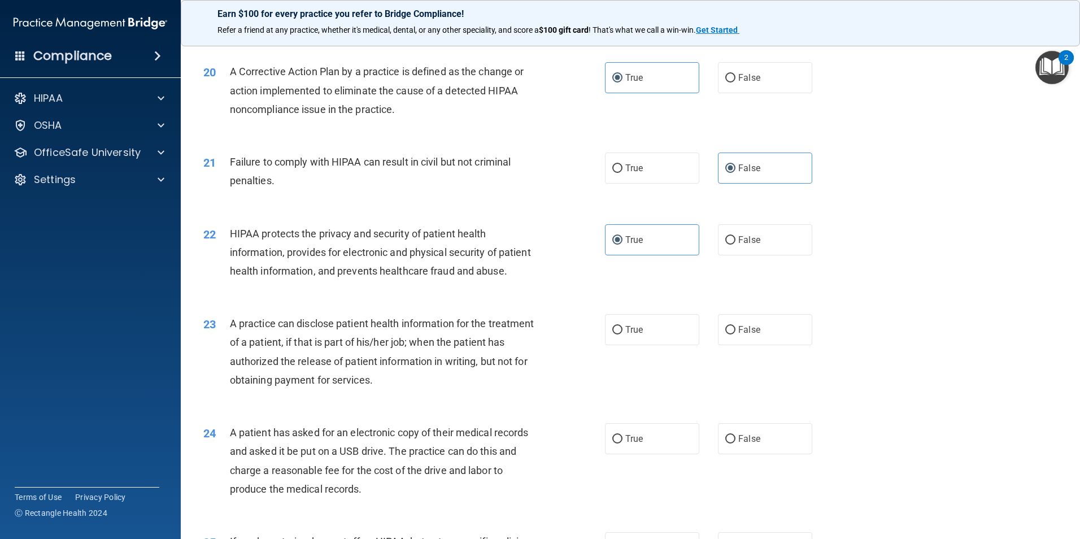
scroll to position [1702, 0]
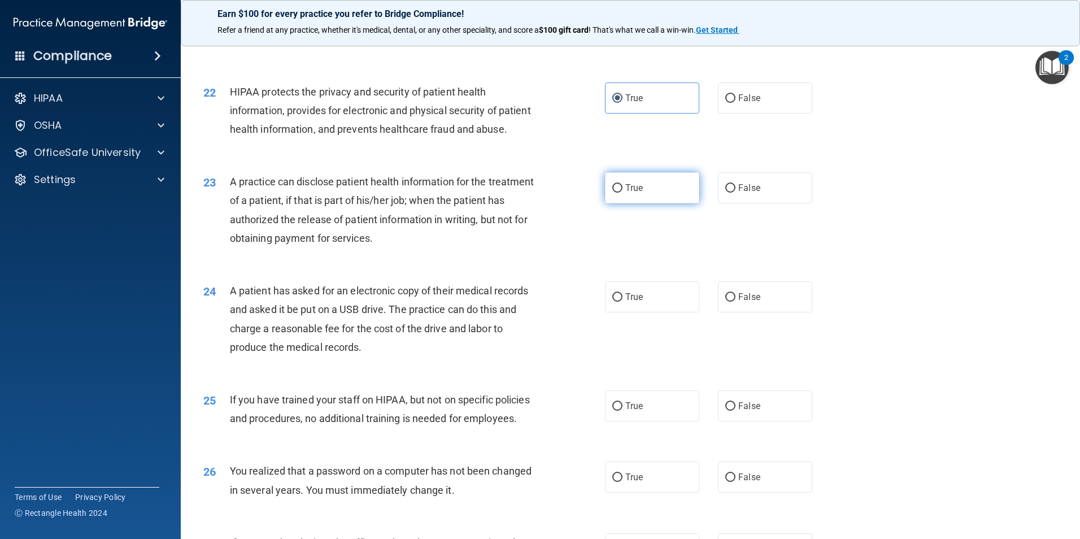
click at [626, 193] on span "True" at bounding box center [634, 188] width 18 height 11
click at [623, 193] on input "True" at bounding box center [617, 188] width 10 height 8
radio input "true"
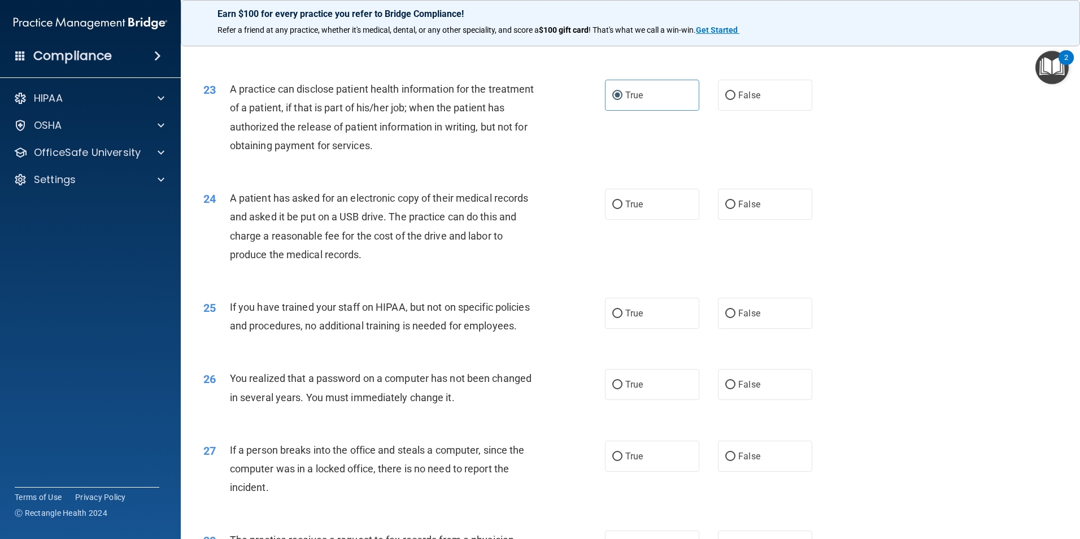
scroll to position [1815, 0]
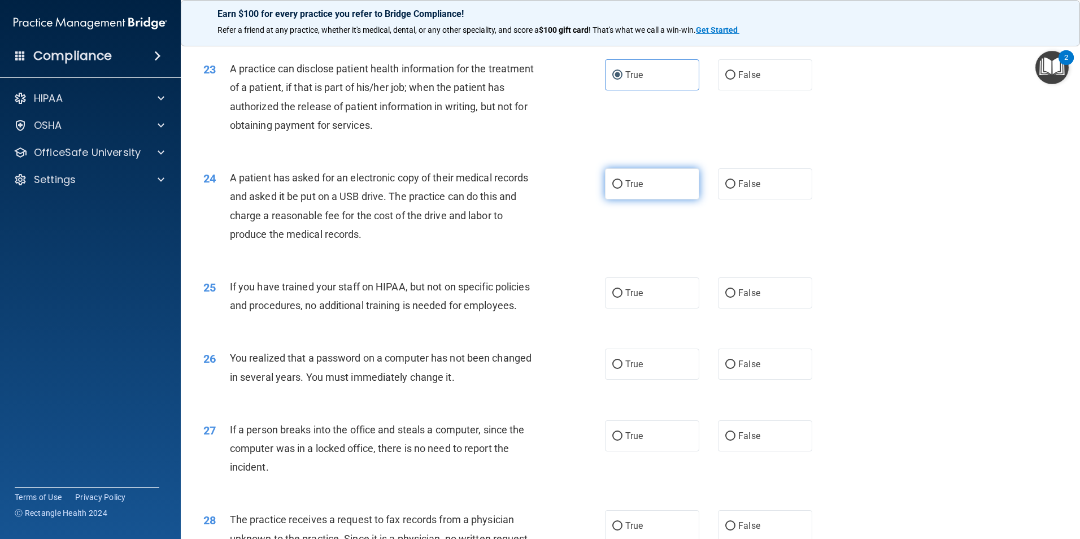
click at [619, 199] on label "True" at bounding box center [652, 183] width 94 height 31
click at [619, 189] on input "True" at bounding box center [617, 184] width 10 height 8
radio input "true"
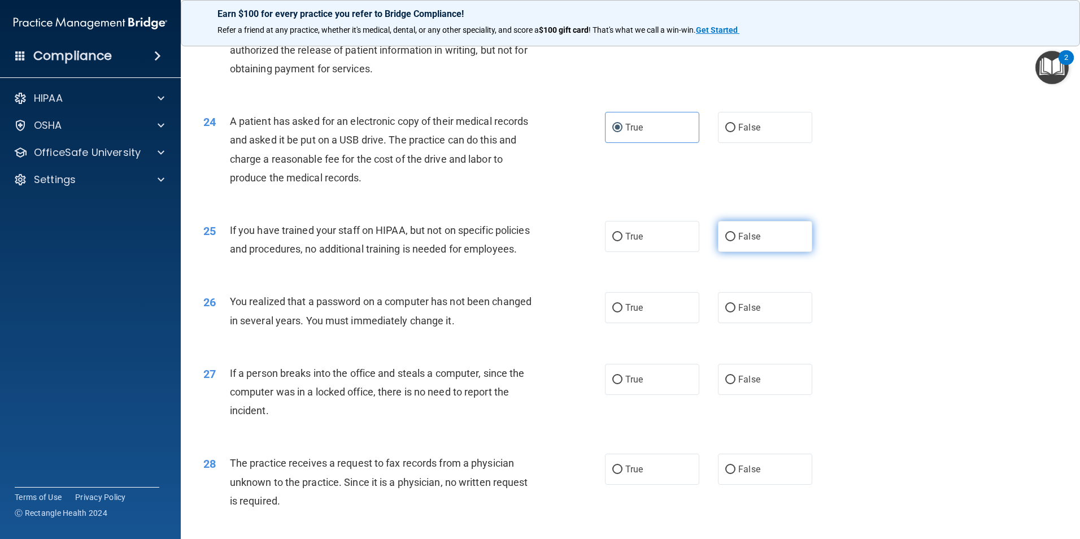
click at [761, 252] on label "False" at bounding box center [765, 236] width 94 height 31
click at [736, 241] on input "False" at bounding box center [730, 237] width 10 height 8
radio input "true"
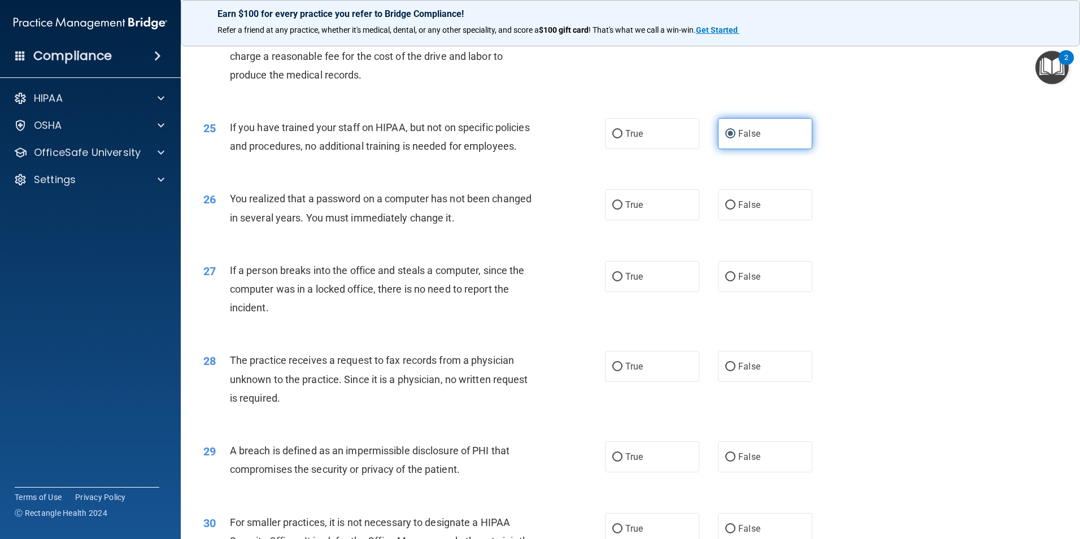
scroll to position [1984, 0]
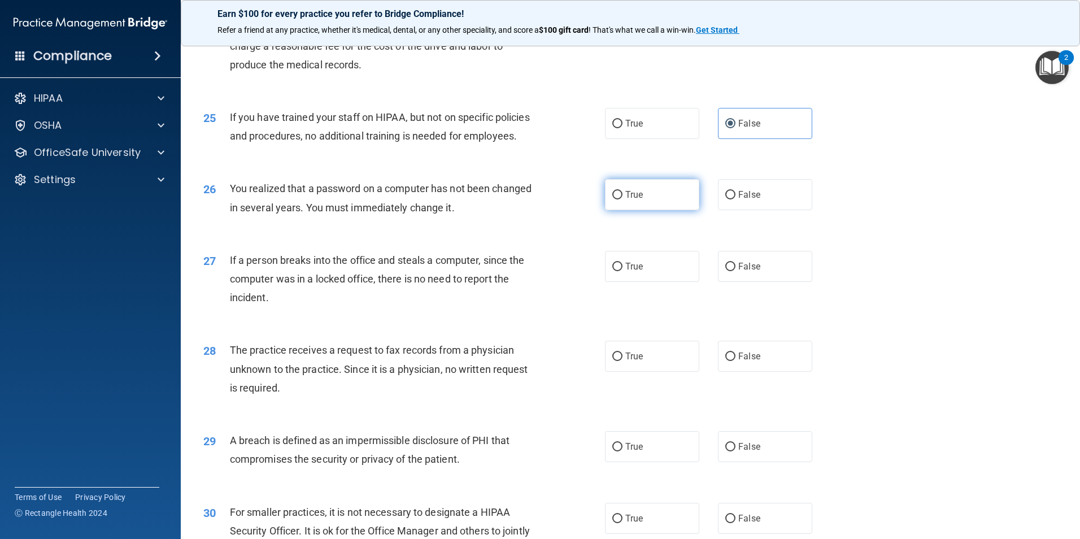
click at [637, 210] on label "True" at bounding box center [652, 194] width 94 height 31
click at [623, 199] on input "True" at bounding box center [617, 195] width 10 height 8
radio input "true"
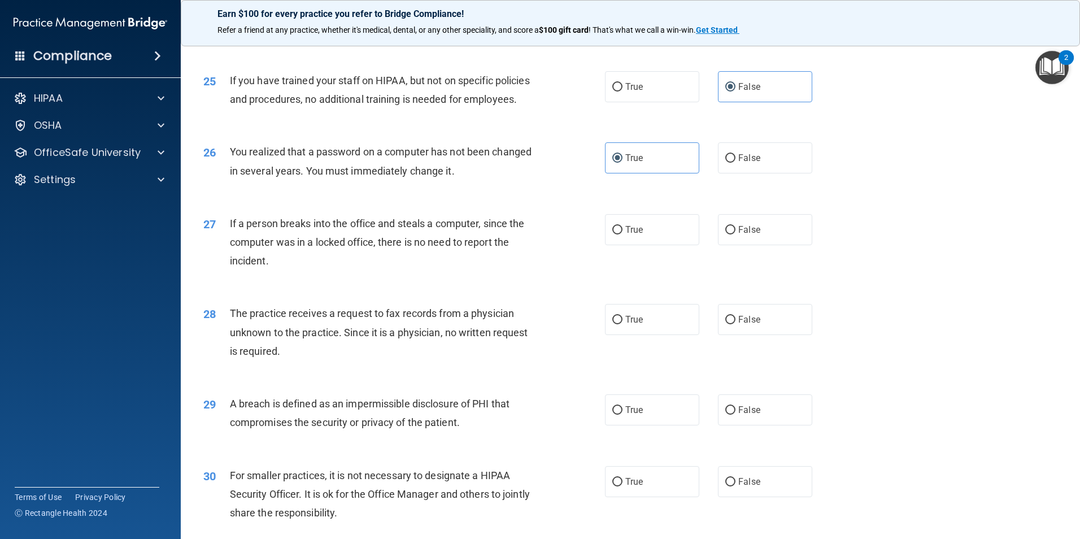
scroll to position [2041, 0]
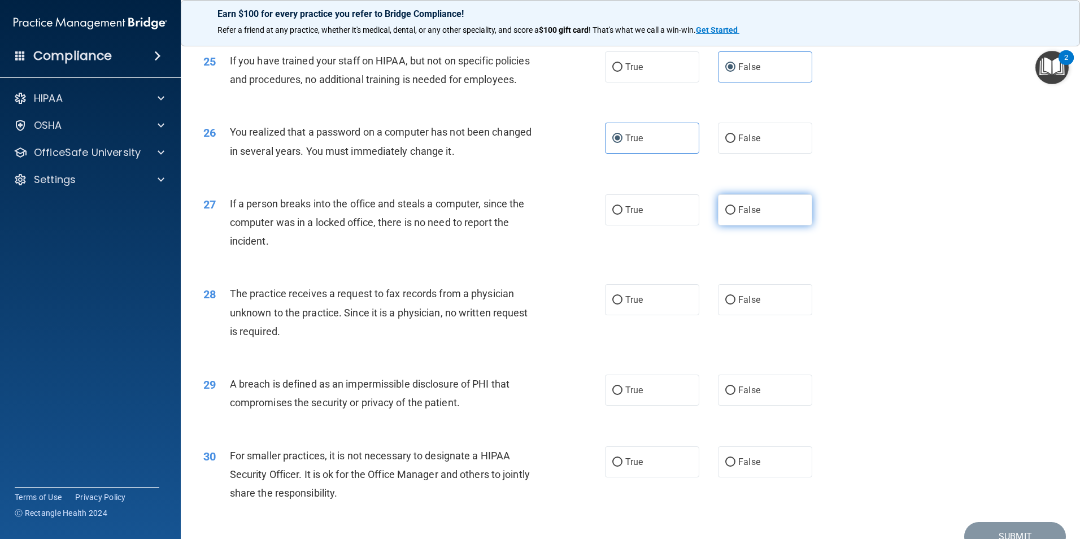
click at [718, 225] on label "False" at bounding box center [765, 209] width 94 height 31
click at [725, 215] on input "False" at bounding box center [730, 210] width 10 height 8
radio input "true"
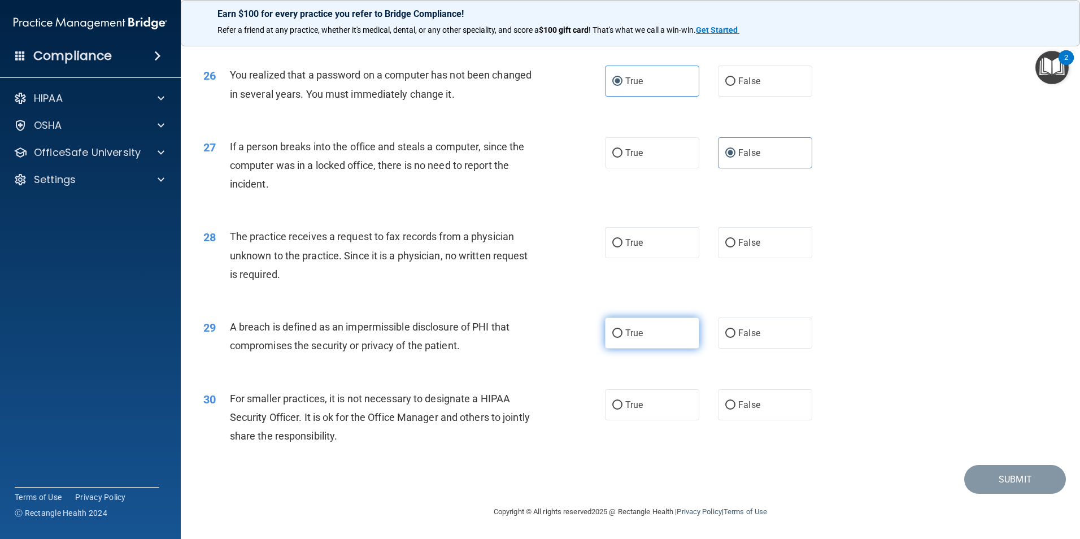
scroll to position [2154, 0]
click at [735, 256] on label "False" at bounding box center [765, 242] width 94 height 31
click at [735, 247] on input "False" at bounding box center [730, 243] width 10 height 8
radio input "true"
click at [620, 330] on label "True" at bounding box center [652, 333] width 94 height 31
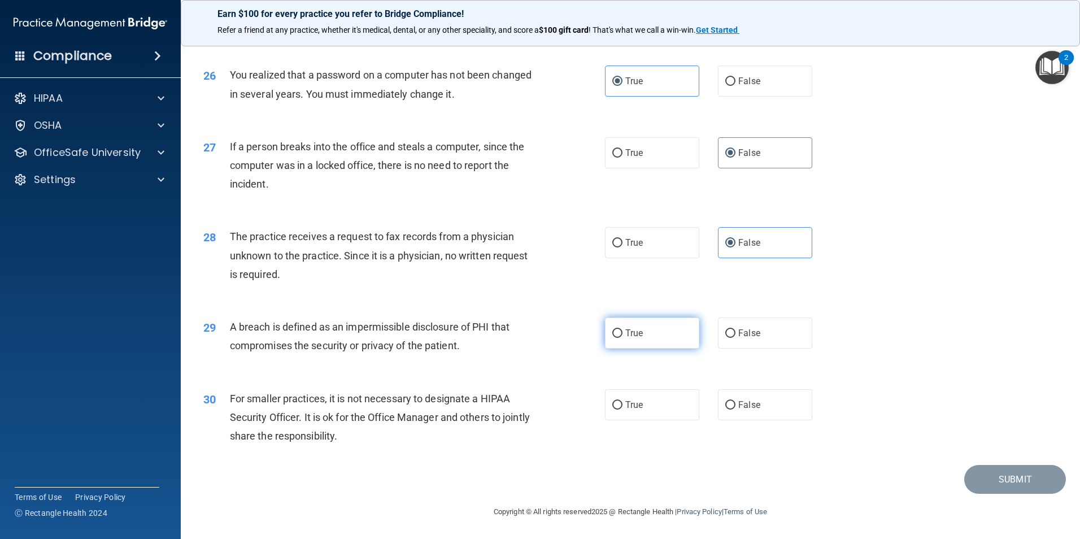
click at [620, 330] on input "True" at bounding box center [617, 333] width 10 height 8
radio input "true"
click at [755, 415] on label "False" at bounding box center [765, 404] width 94 height 31
click at [736, 410] on input "False" at bounding box center [730, 405] width 10 height 8
radio input "true"
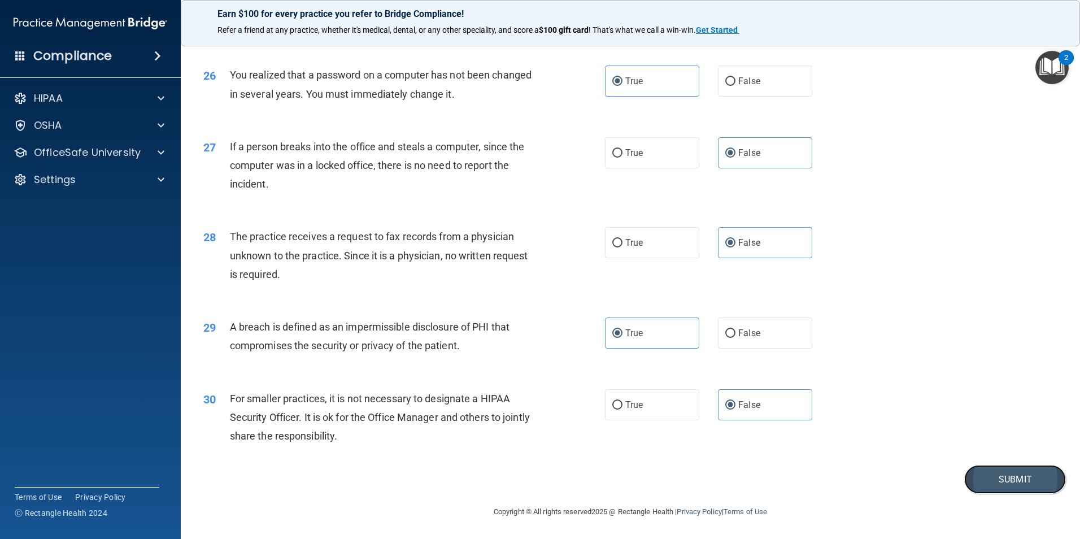
click at [1019, 485] on button "Submit" at bounding box center [1015, 479] width 102 height 29
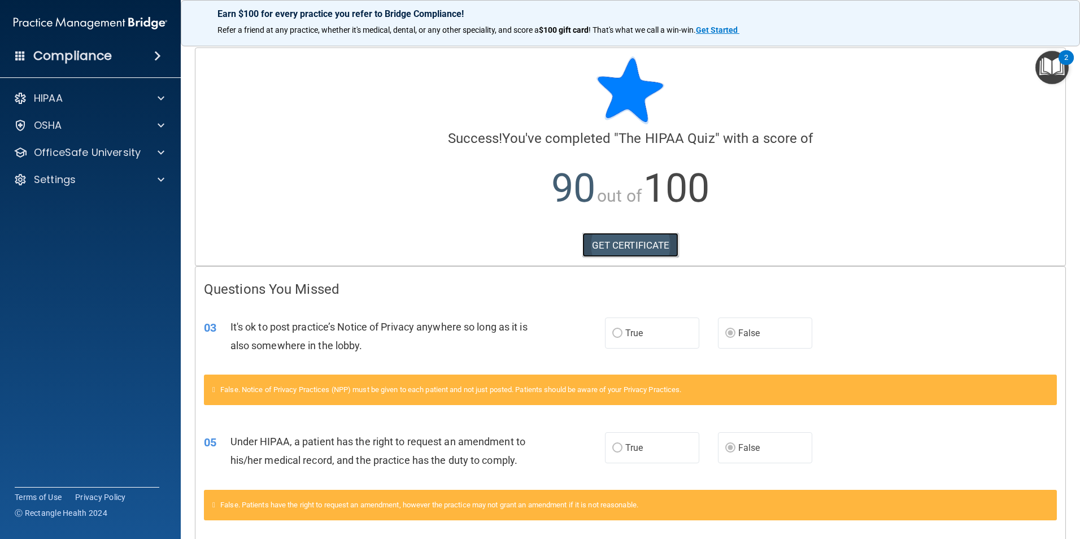
click at [663, 242] on link "GET CERTIFICATE" at bounding box center [631, 245] width 97 height 25
click at [42, 157] on p "OfficeSafe University" at bounding box center [87, 153] width 107 height 14
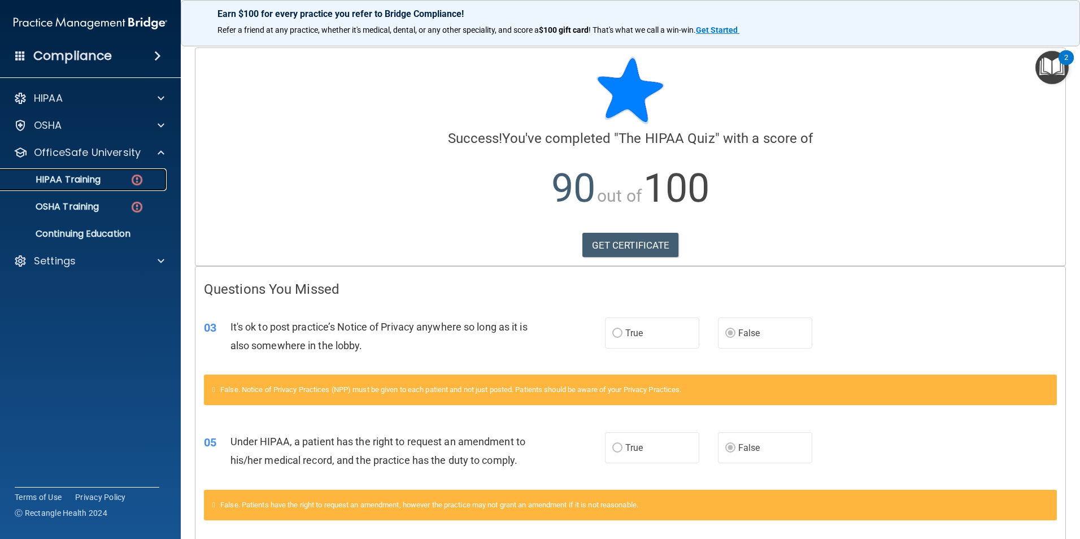
click at [62, 177] on p "HIPAA Training" at bounding box center [53, 179] width 93 height 11
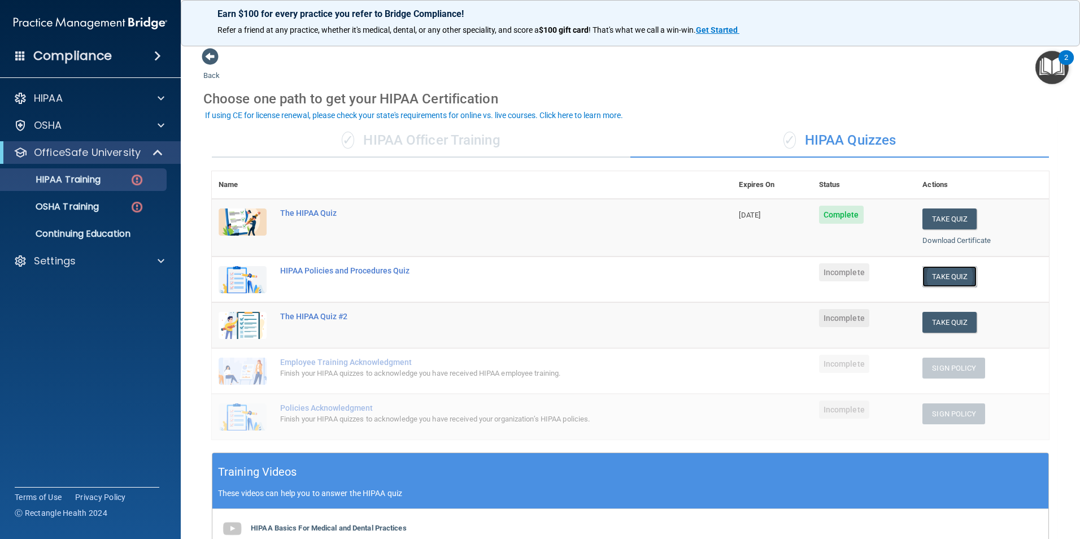
click at [933, 276] on button "Take Quiz" at bounding box center [950, 276] width 54 height 21
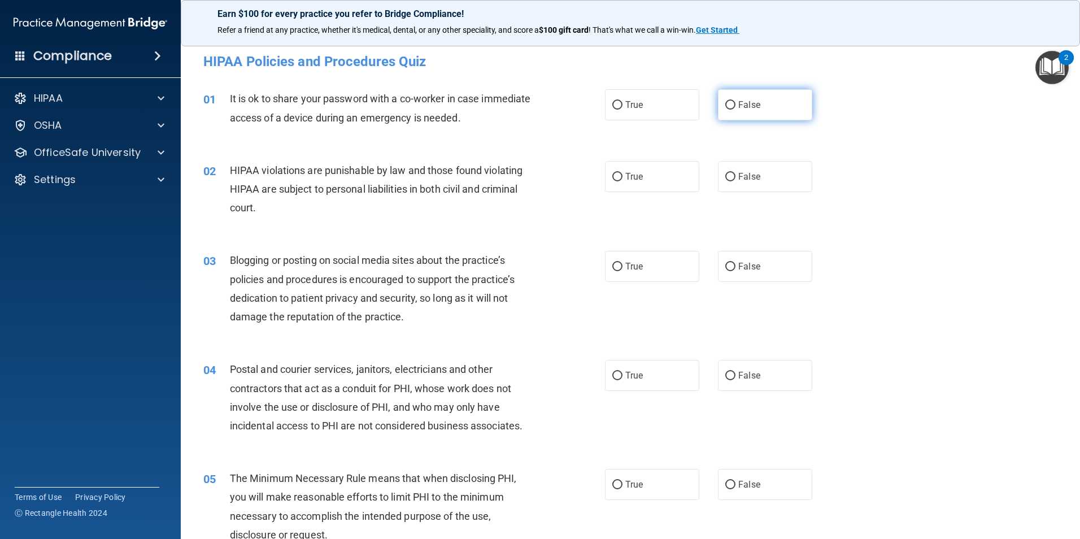
click at [763, 112] on label "False" at bounding box center [765, 104] width 94 height 31
click at [736, 110] on input "False" at bounding box center [730, 105] width 10 height 8
radio input "true"
click at [596, 176] on div "02 HIPAA violations are punishable by law and those found violating HIPAA are s…" at bounding box center [404, 192] width 436 height 62
click at [628, 177] on span "True" at bounding box center [634, 176] width 18 height 11
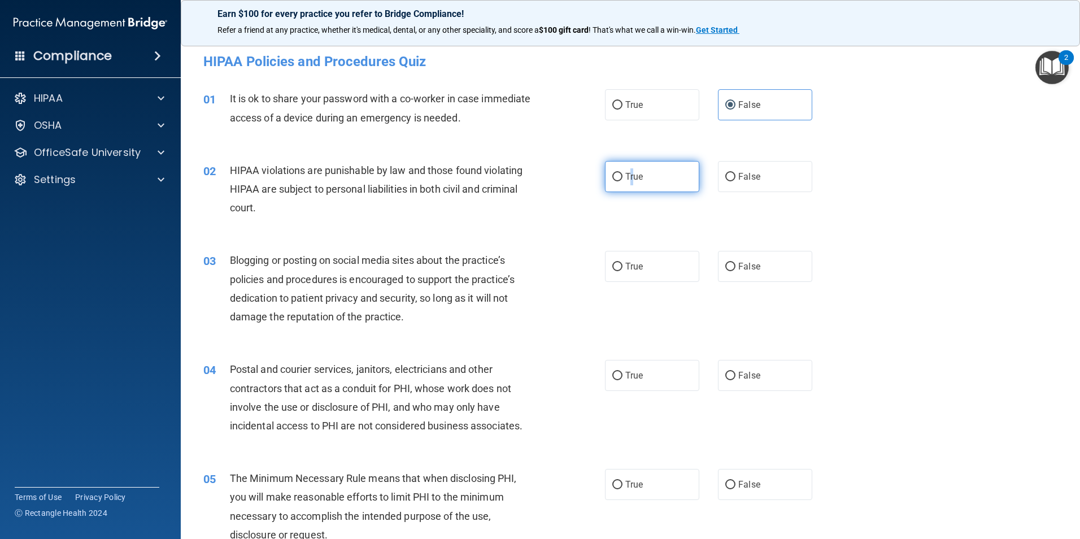
click at [629, 174] on span "True" at bounding box center [634, 176] width 18 height 11
click at [623, 174] on input "True" at bounding box center [617, 177] width 10 height 8
radio input "true"
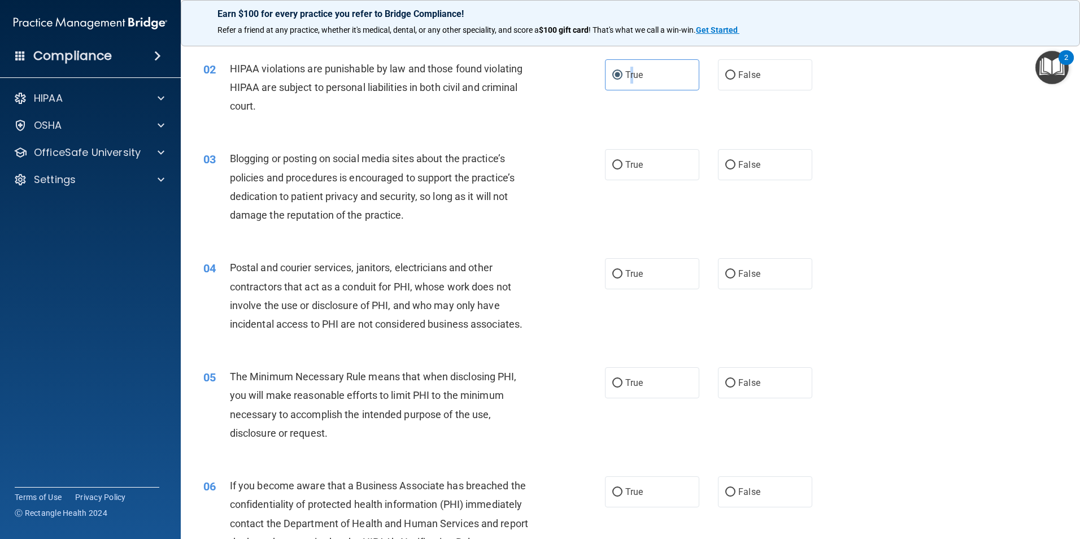
scroll to position [113, 0]
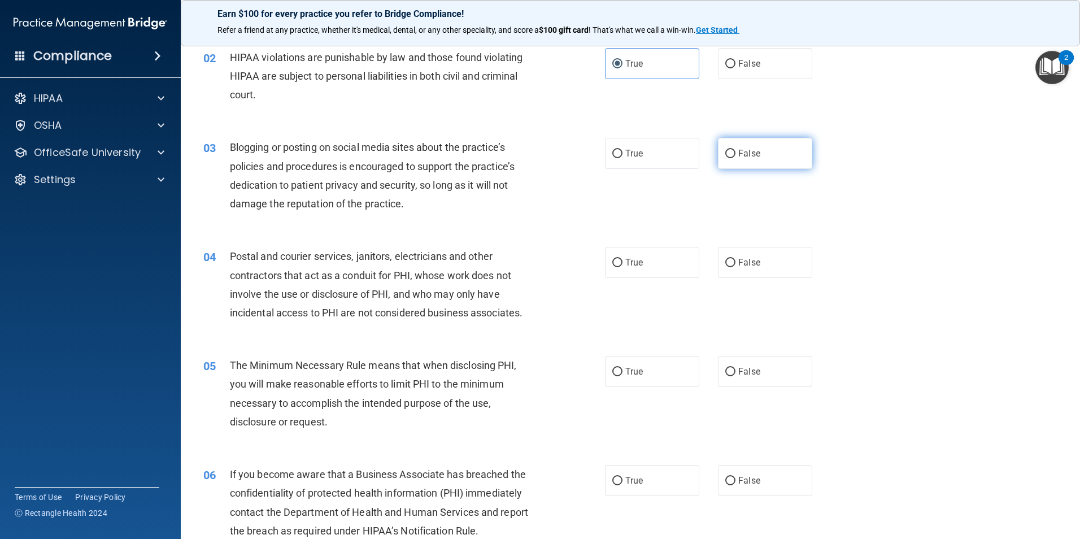
click at [785, 159] on label "False" at bounding box center [765, 153] width 94 height 31
click at [736, 158] on input "False" at bounding box center [730, 154] width 10 height 8
radio input "true"
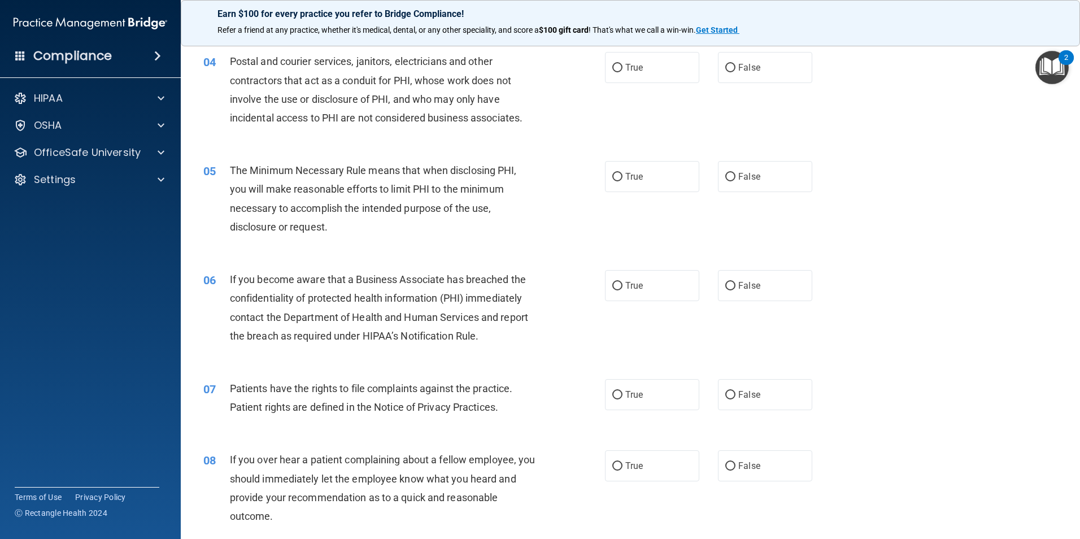
scroll to position [283, 0]
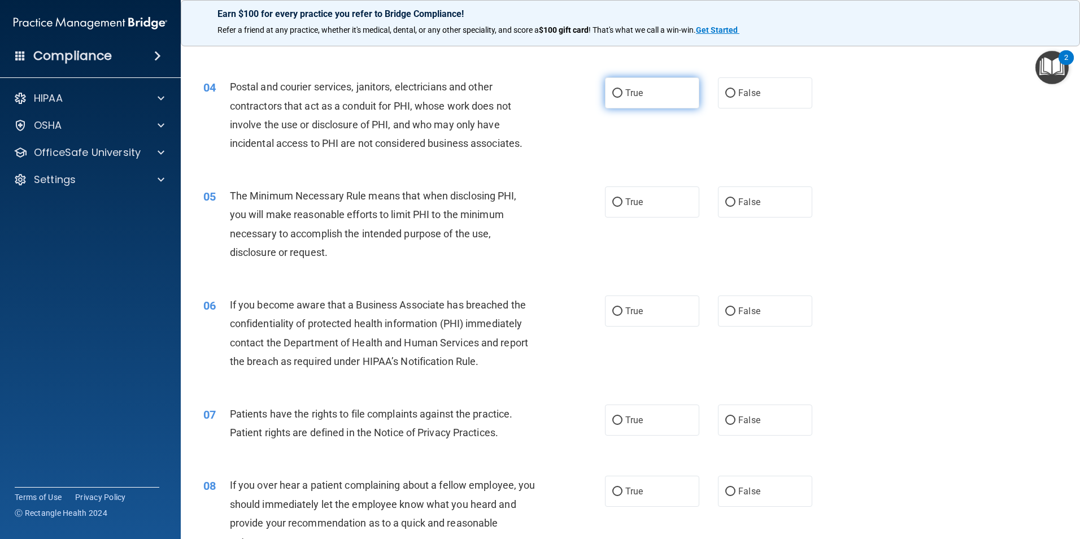
click at [648, 94] on label "True" at bounding box center [652, 92] width 94 height 31
click at [623, 94] on input "True" at bounding box center [617, 93] width 10 height 8
radio input "true"
click at [647, 207] on label "True" at bounding box center [652, 201] width 94 height 31
click at [623, 207] on input "True" at bounding box center [617, 202] width 10 height 8
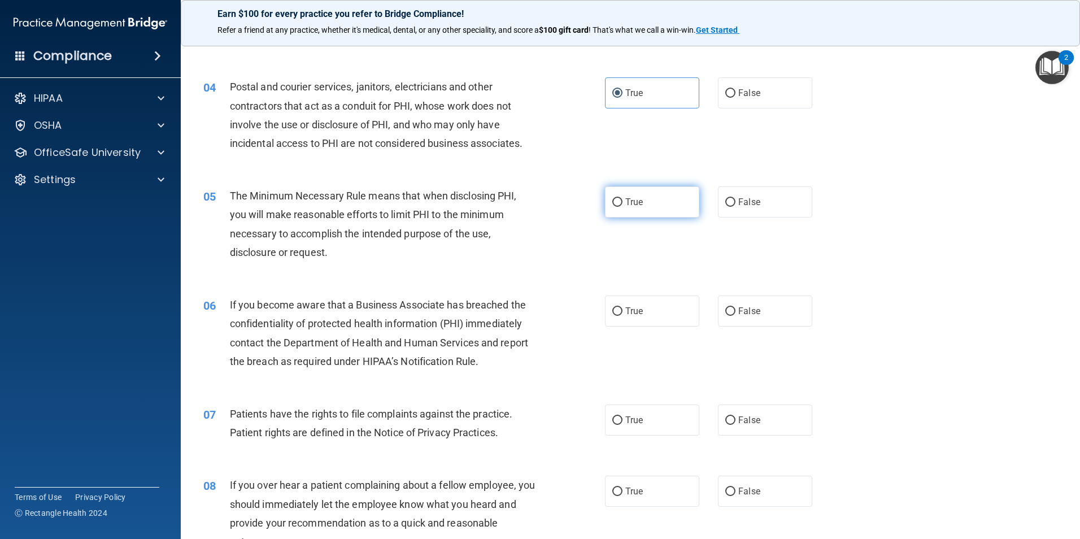
radio input "true"
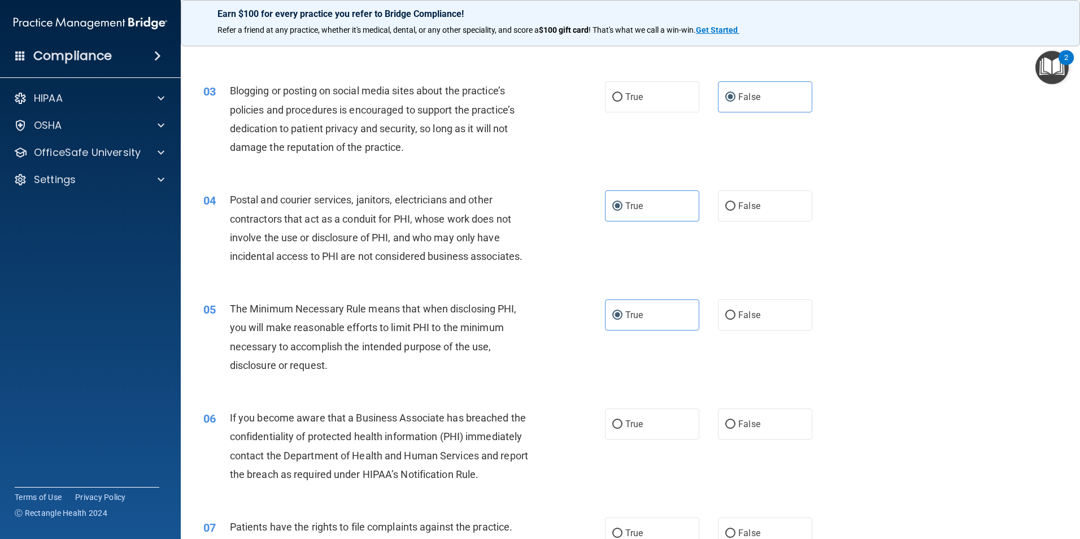
scroll to position [226, 0]
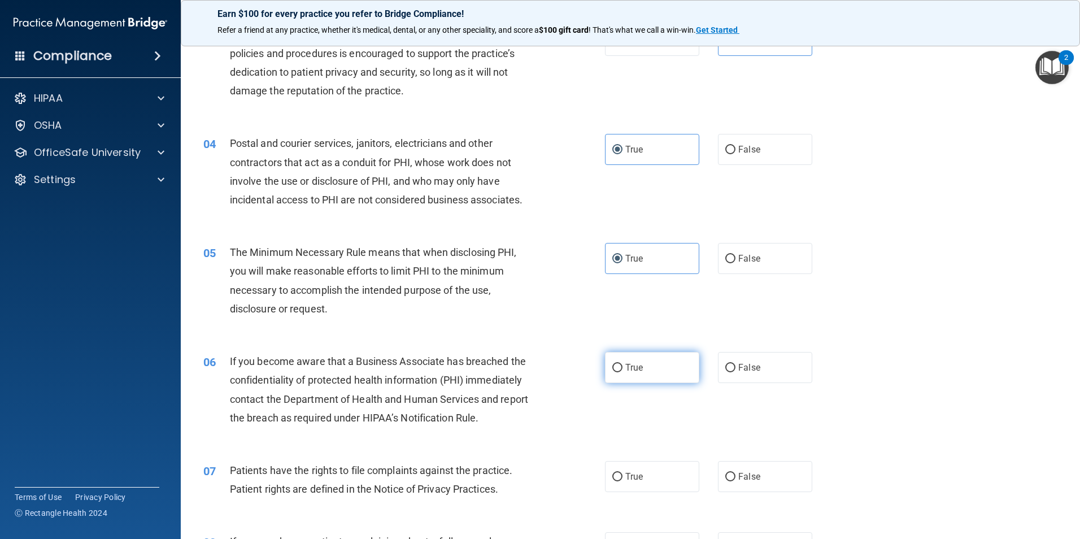
click at [680, 368] on label "True" at bounding box center [652, 367] width 94 height 31
click at [623, 368] on input "True" at bounding box center [617, 368] width 10 height 8
radio input "true"
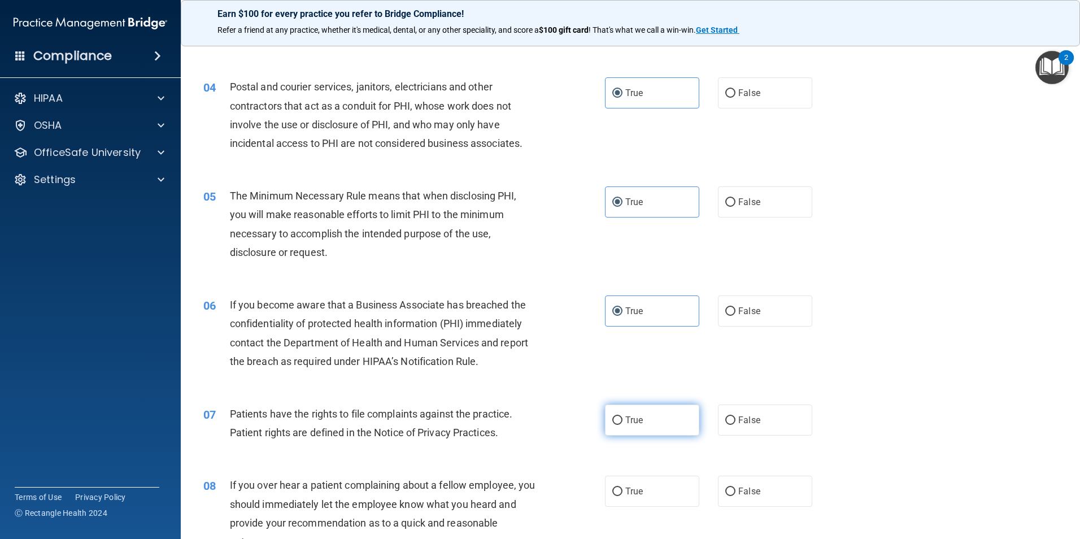
click at [625, 418] on span "True" at bounding box center [634, 420] width 18 height 11
click at [623, 418] on input "True" at bounding box center [617, 420] width 10 height 8
radio input "true"
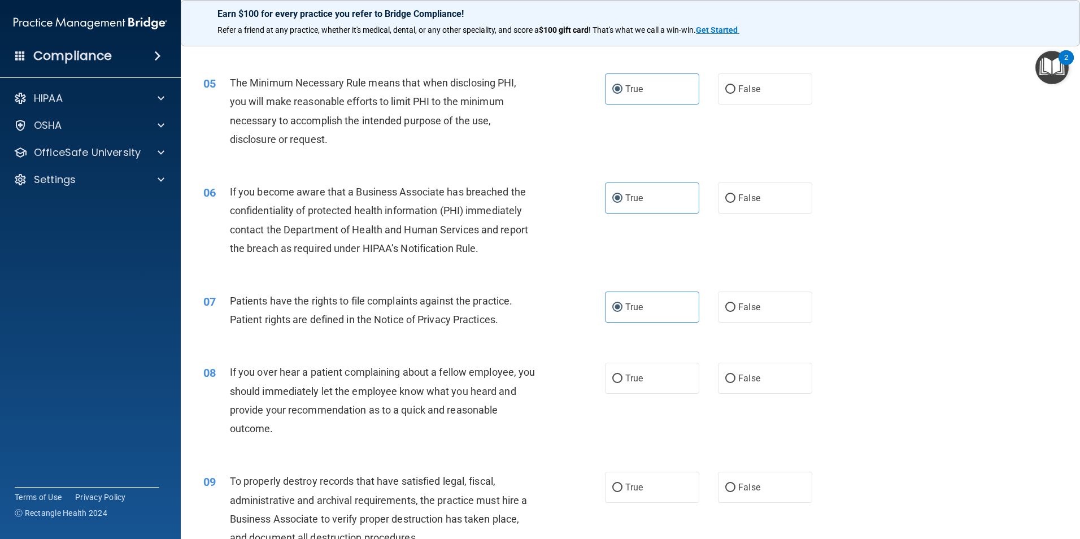
scroll to position [452, 0]
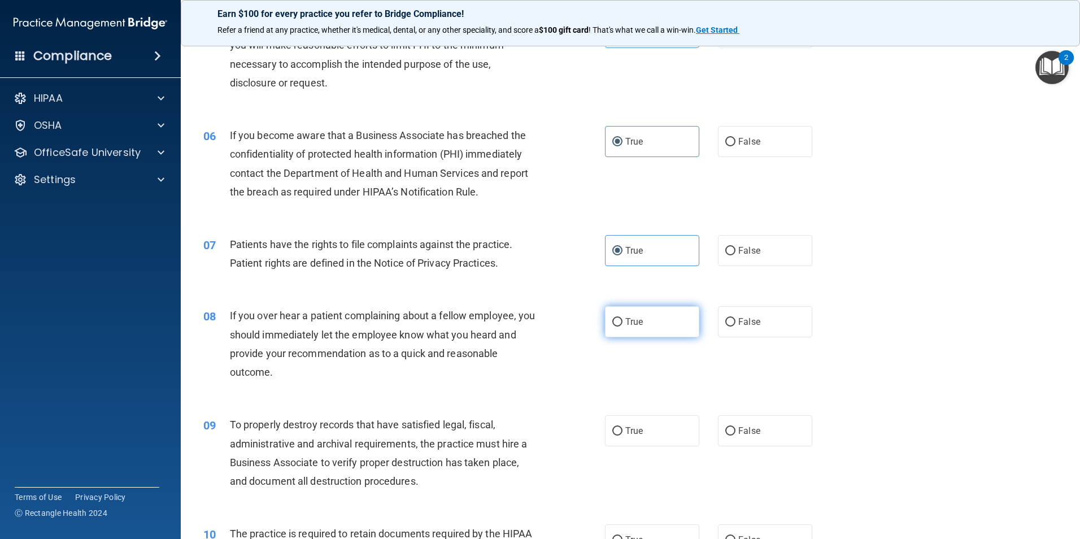
click at [655, 330] on label "True" at bounding box center [652, 321] width 94 height 31
click at [623, 327] on input "True" at bounding box center [617, 322] width 10 height 8
radio input "true"
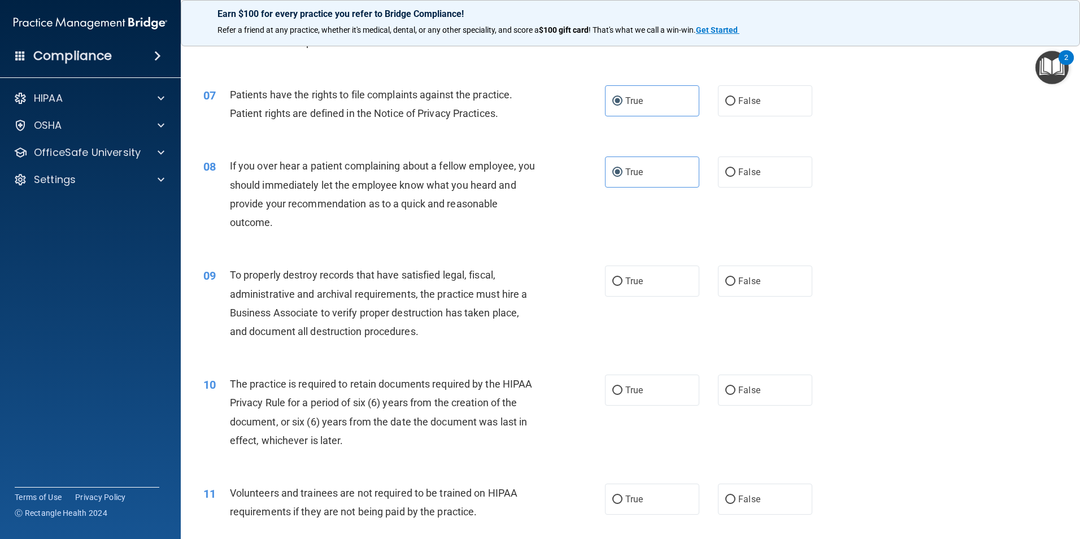
scroll to position [622, 0]
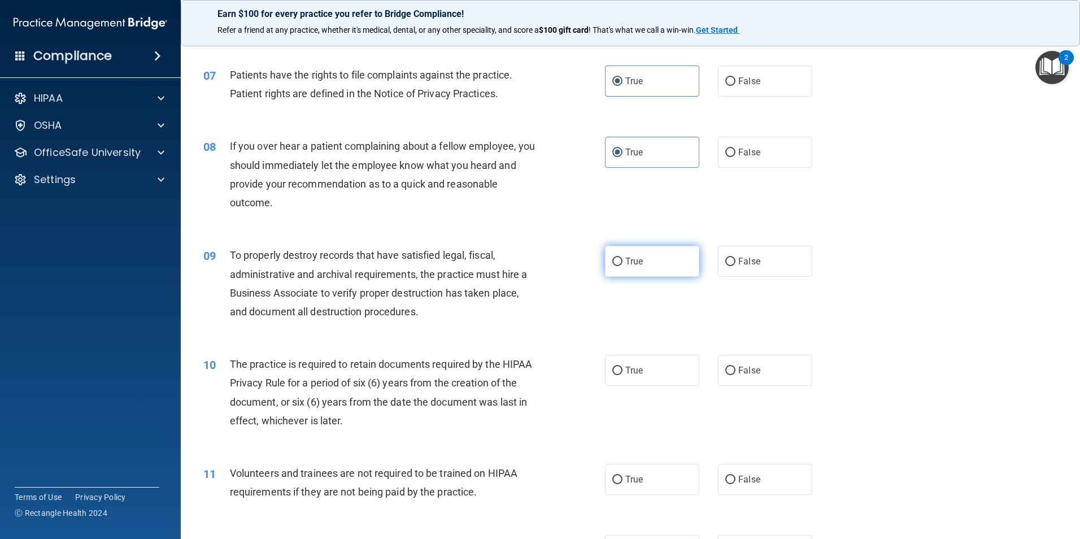
click at [625, 270] on label "True" at bounding box center [652, 261] width 94 height 31
click at [623, 266] on input "True" at bounding box center [617, 262] width 10 height 8
radio input "true"
click at [647, 379] on label "True" at bounding box center [652, 370] width 94 height 31
click at [623, 375] on input "True" at bounding box center [617, 371] width 10 height 8
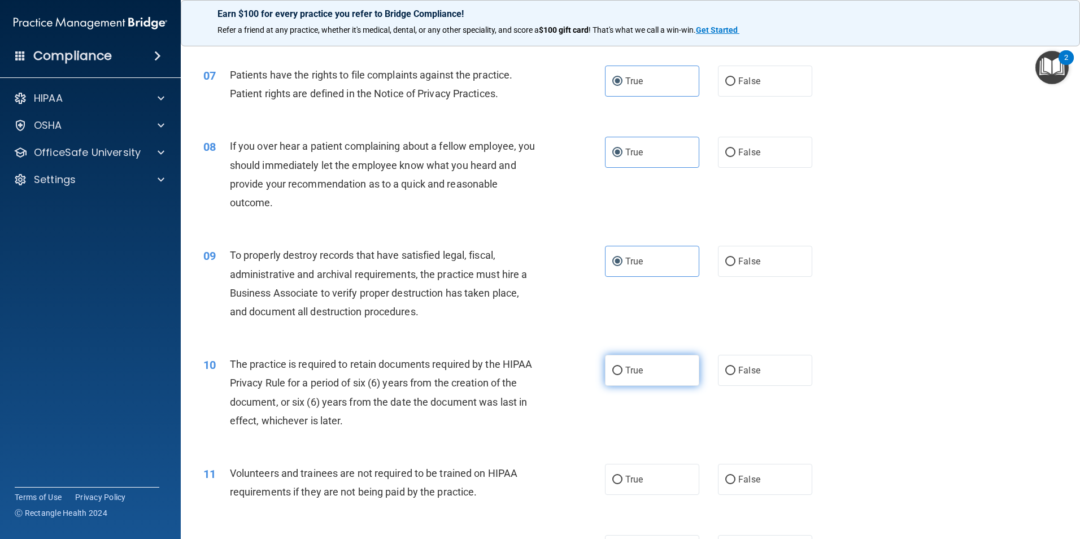
radio input "true"
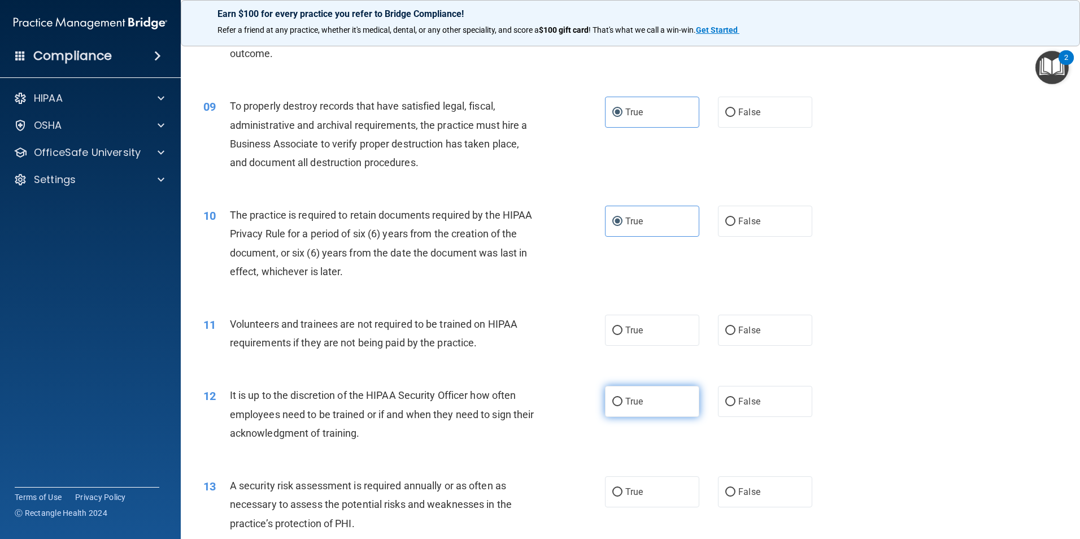
scroll to position [791, 0]
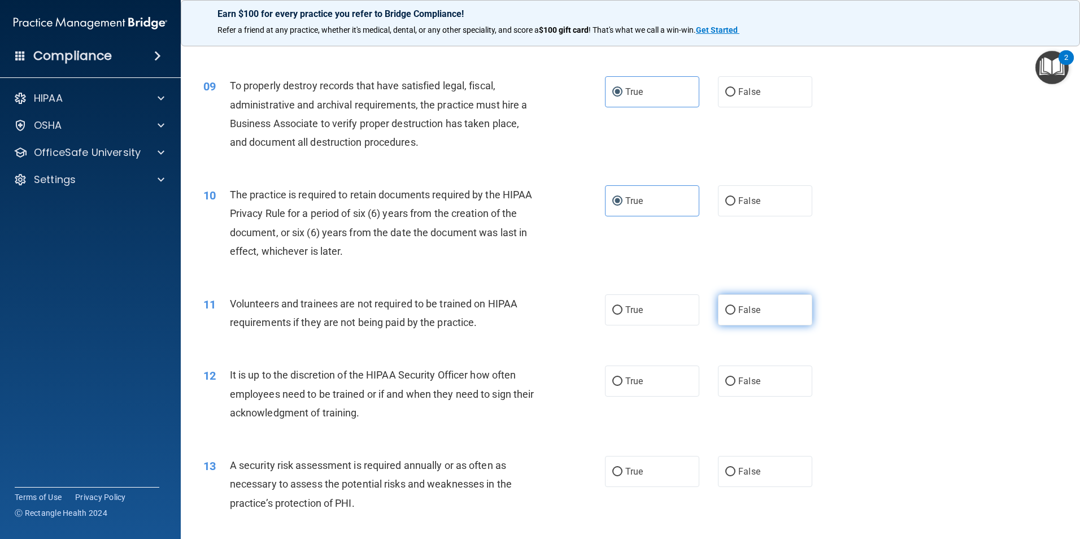
click at [768, 304] on label "False" at bounding box center [765, 309] width 94 height 31
click at [736, 306] on input "False" at bounding box center [730, 310] width 10 height 8
radio input "true"
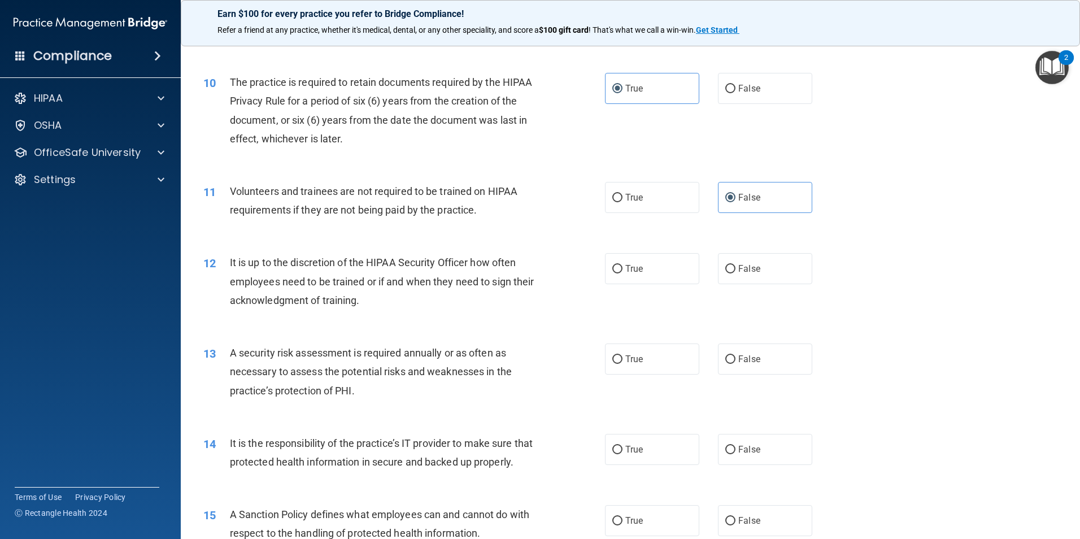
scroll to position [904, 0]
click at [757, 262] on label "False" at bounding box center [765, 268] width 94 height 31
click at [736, 264] on input "False" at bounding box center [730, 268] width 10 height 8
radio input "true"
click at [670, 364] on label "True" at bounding box center [652, 358] width 94 height 31
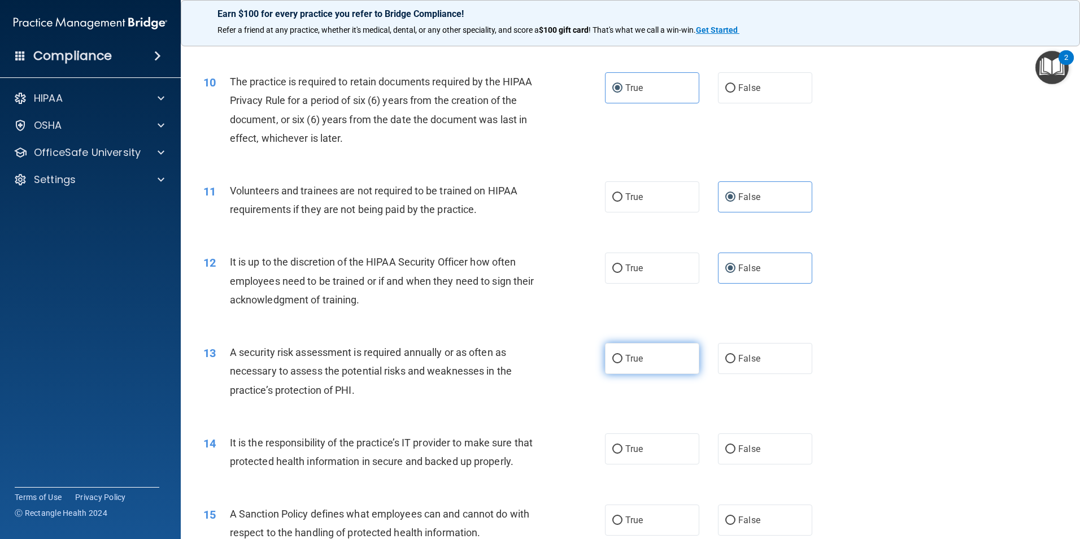
click at [623, 363] on input "True" at bounding box center [617, 359] width 10 height 8
radio input "true"
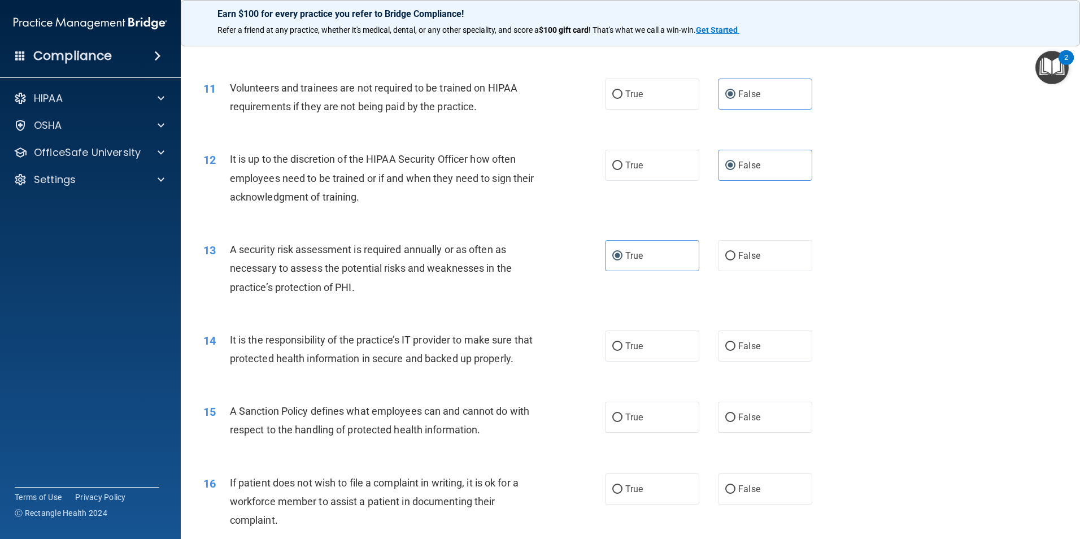
scroll to position [1017, 0]
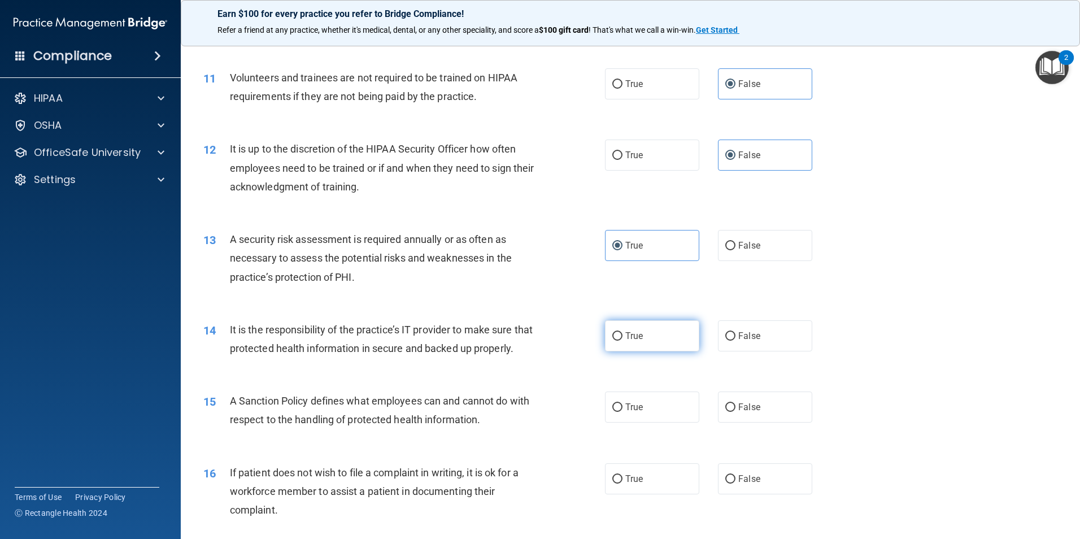
click at [649, 334] on label "True" at bounding box center [652, 335] width 94 height 31
click at [623, 334] on input "True" at bounding box center [617, 336] width 10 height 8
radio input "true"
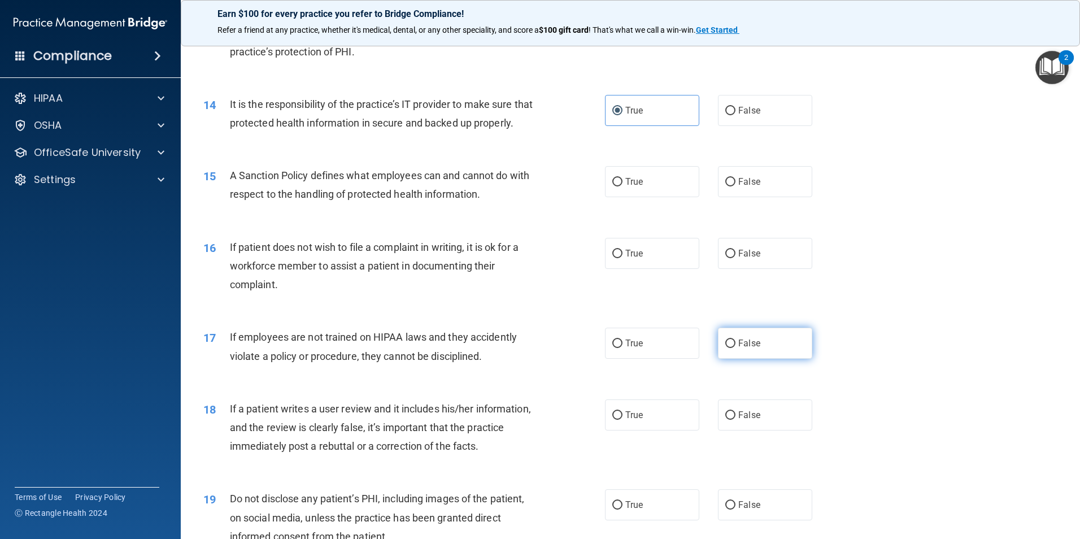
scroll to position [1243, 0]
click at [655, 186] on label "True" at bounding box center [652, 181] width 94 height 31
click at [623, 186] on input "True" at bounding box center [617, 181] width 10 height 8
radio input "true"
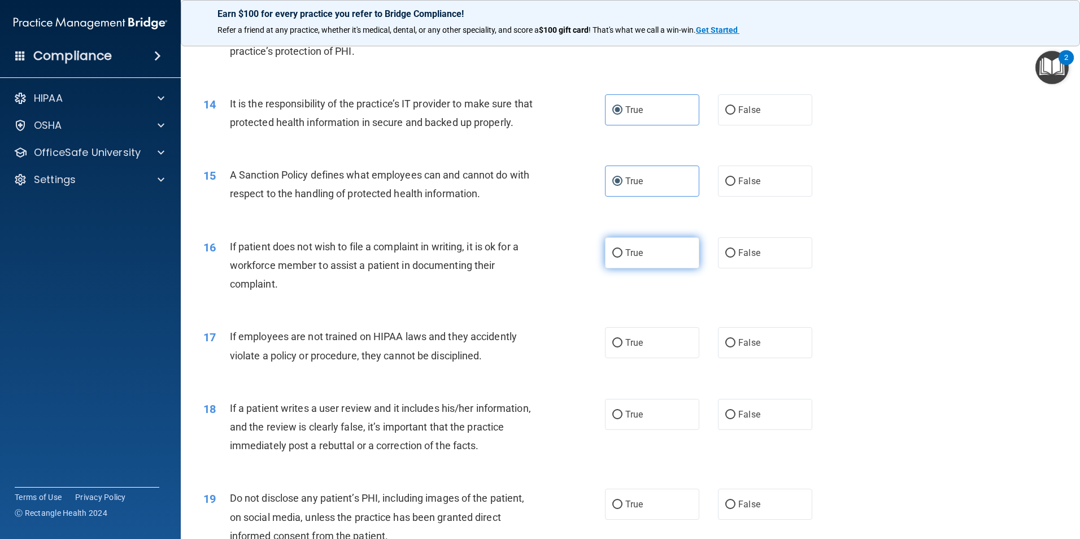
click at [605, 267] on label "True" at bounding box center [652, 252] width 94 height 31
click at [612, 258] on input "True" at bounding box center [617, 253] width 10 height 8
radio input "true"
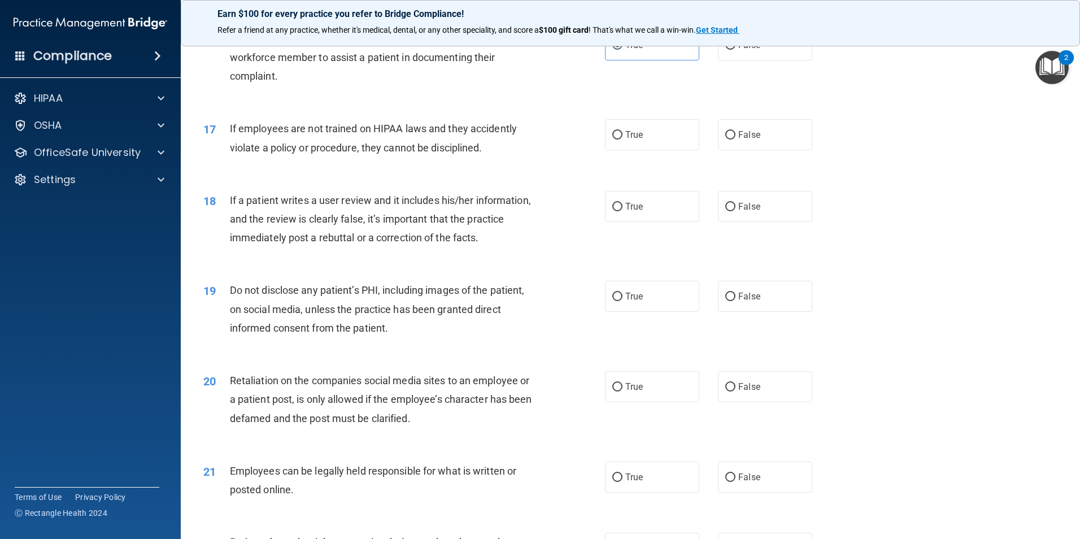
scroll to position [1469, 0]
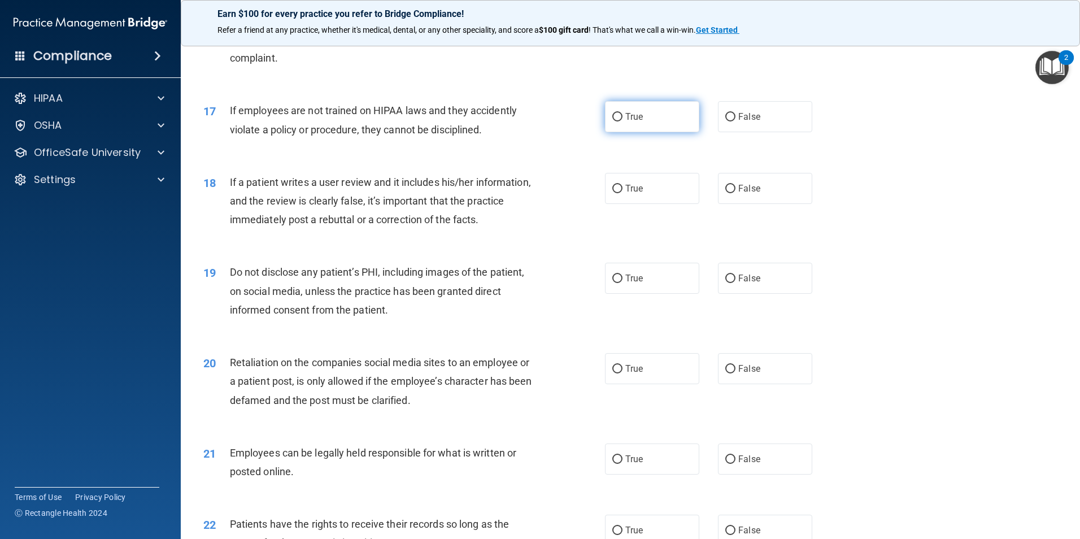
click at [661, 132] on label "True" at bounding box center [652, 116] width 94 height 31
click at [623, 121] on input "True" at bounding box center [617, 117] width 10 height 8
radio input "true"
click at [661, 201] on label "True" at bounding box center [652, 188] width 94 height 31
click at [623, 193] on input "True" at bounding box center [617, 189] width 10 height 8
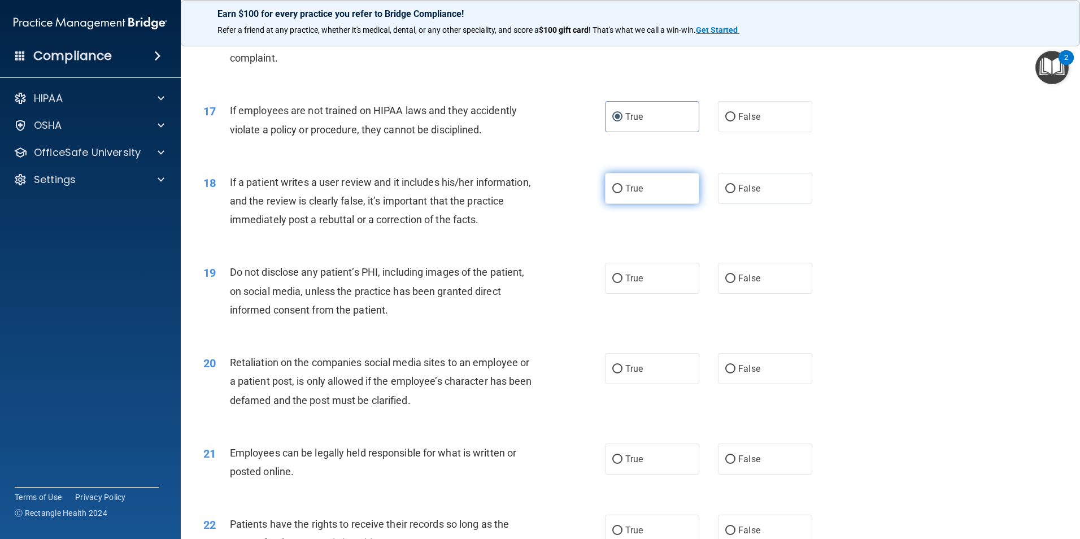
radio input "true"
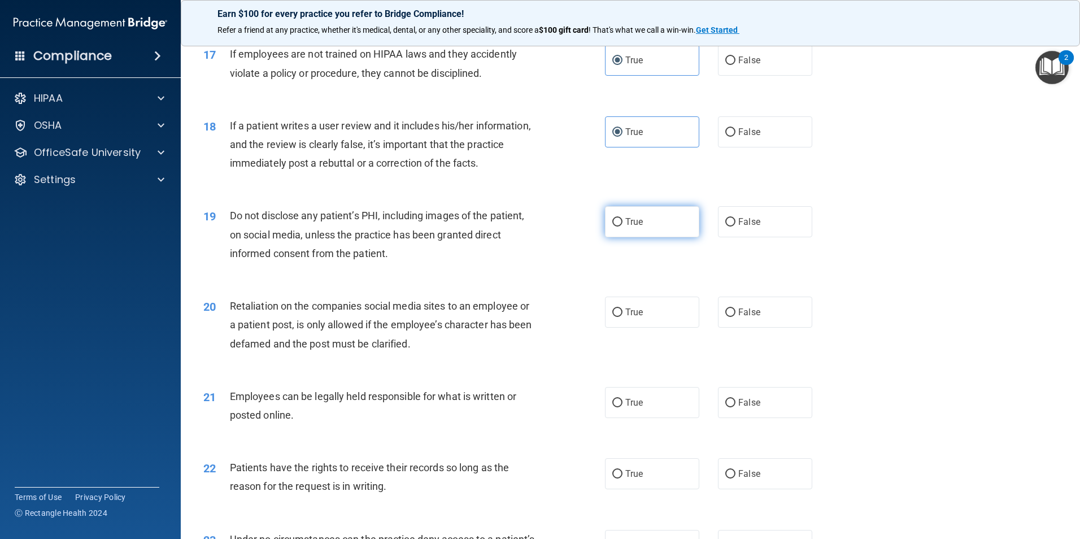
click at [655, 237] on label "True" at bounding box center [652, 221] width 94 height 31
click at [623, 227] on input "True" at bounding box center [617, 222] width 10 height 8
radio input "true"
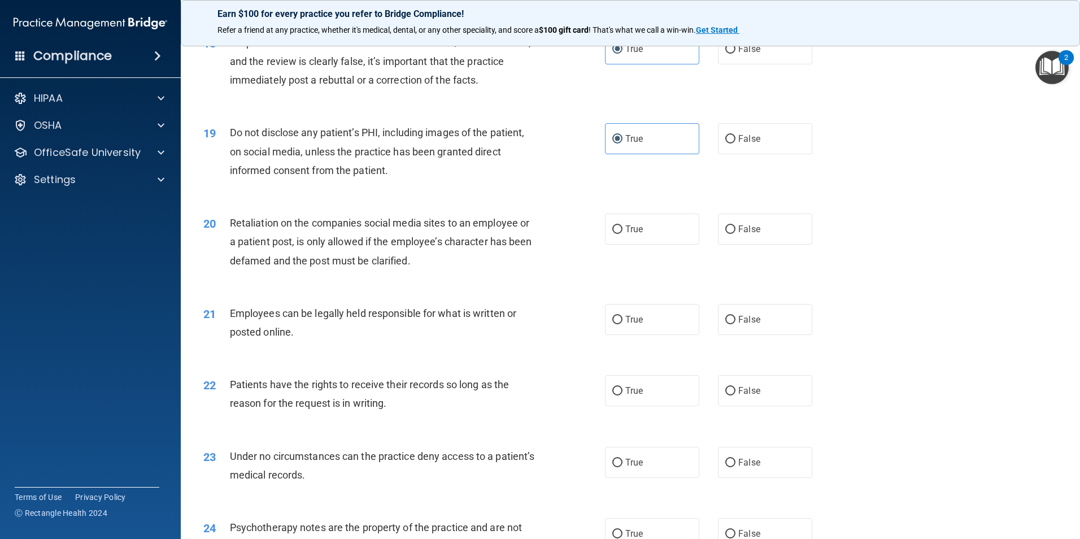
scroll to position [1639, 0]
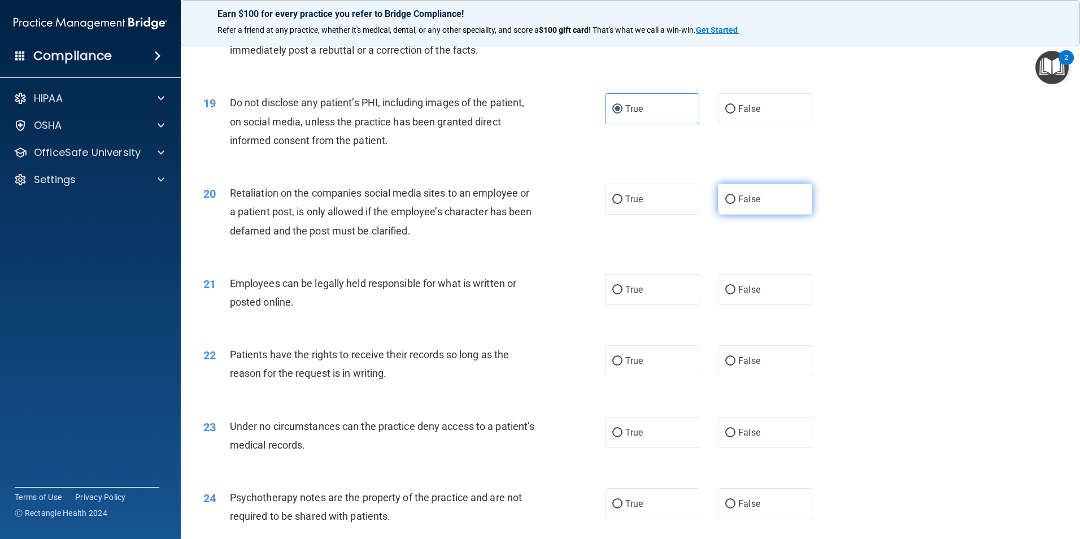
click at [769, 215] on label "False" at bounding box center [765, 199] width 94 height 31
click at [736, 204] on input "False" at bounding box center [730, 199] width 10 height 8
radio input "true"
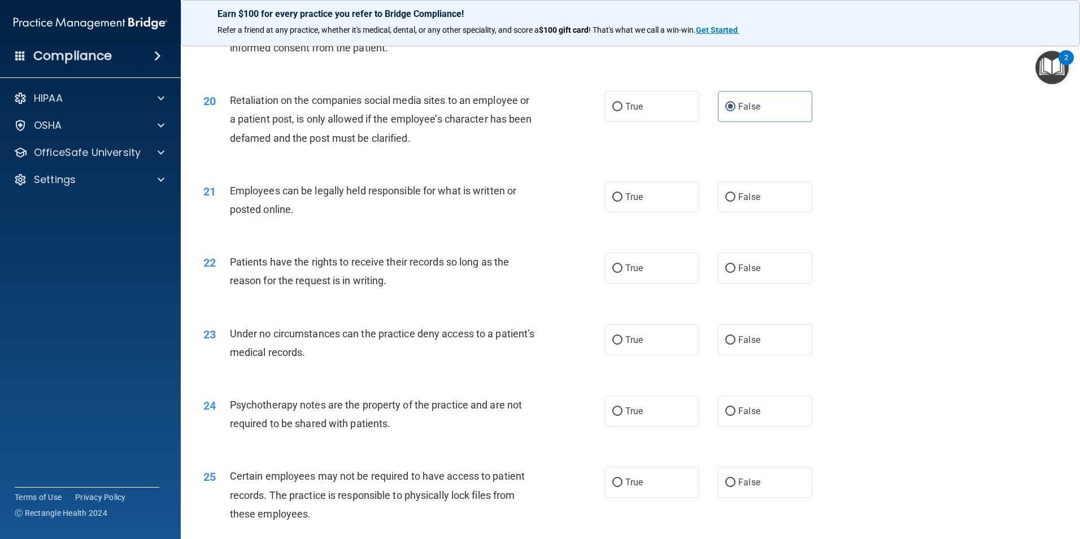
scroll to position [1752, 0]
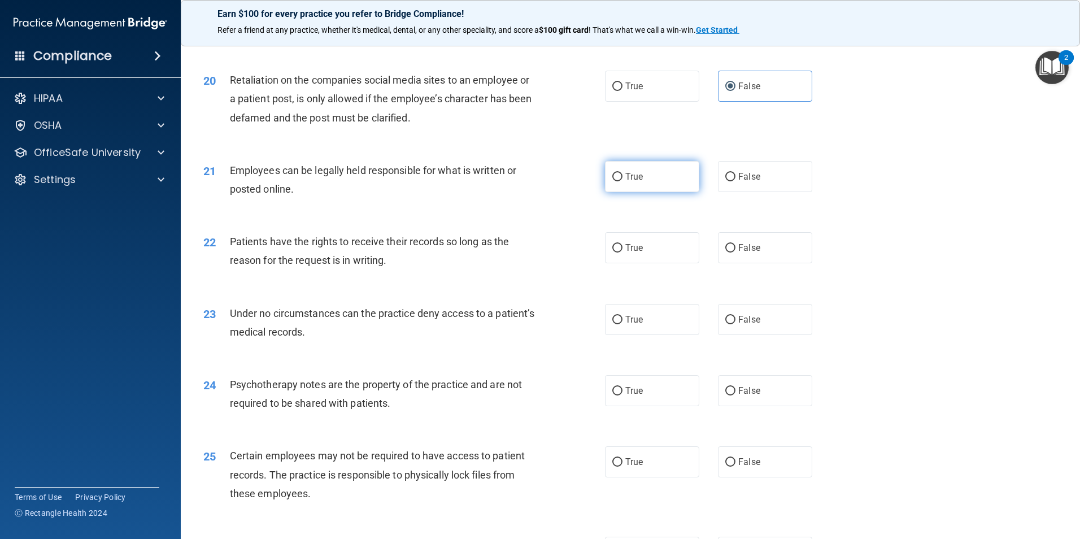
click at [641, 192] on label "True" at bounding box center [652, 176] width 94 height 31
click at [623, 181] on input "True" at bounding box center [617, 177] width 10 height 8
radio input "true"
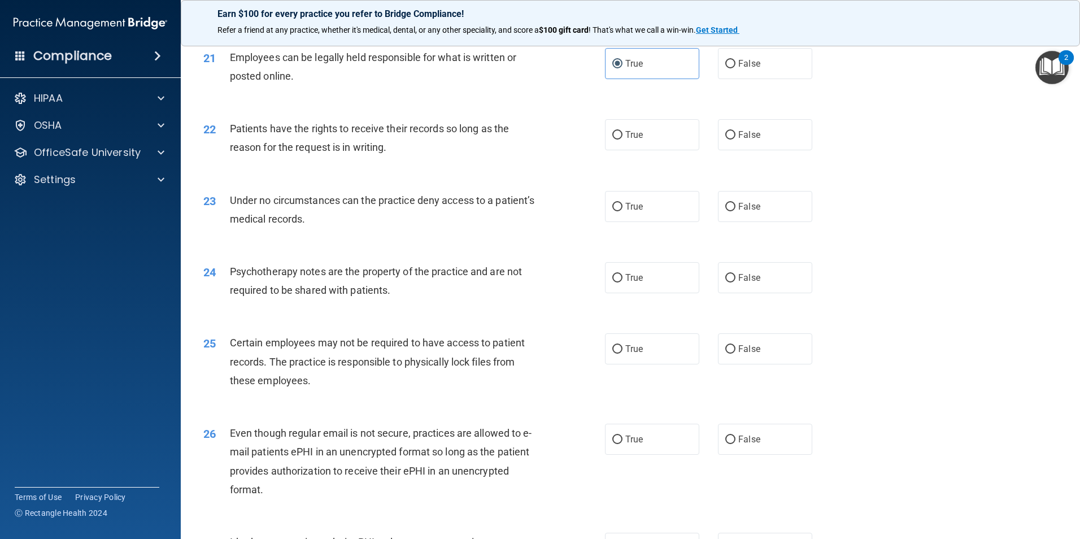
scroll to position [1921, 0]
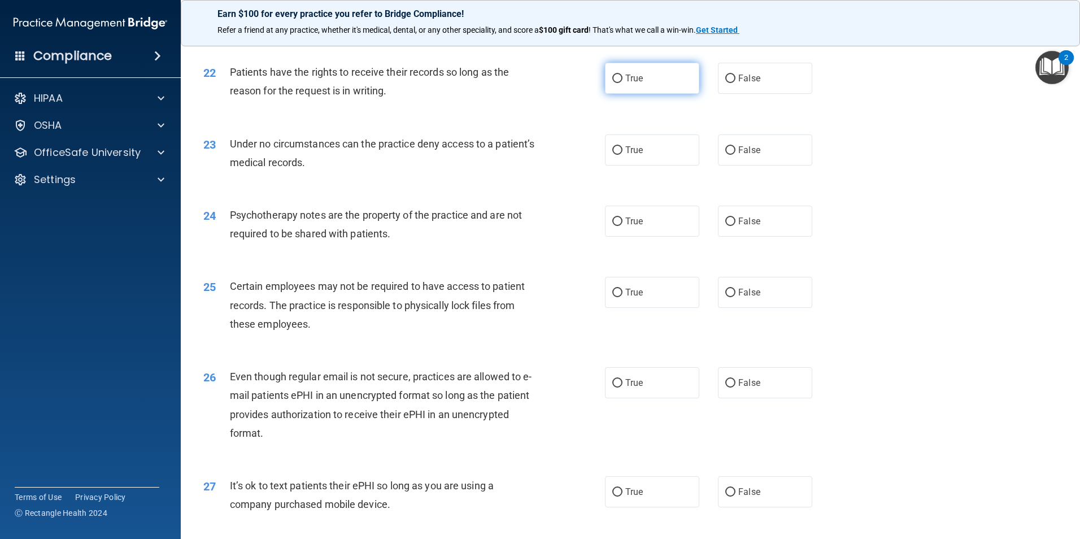
click at [637, 84] on span "True" at bounding box center [634, 78] width 18 height 11
click at [623, 83] on input "True" at bounding box center [617, 79] width 10 height 8
radio input "true"
click at [650, 166] on label "True" at bounding box center [652, 149] width 94 height 31
click at [623, 155] on input "True" at bounding box center [617, 150] width 10 height 8
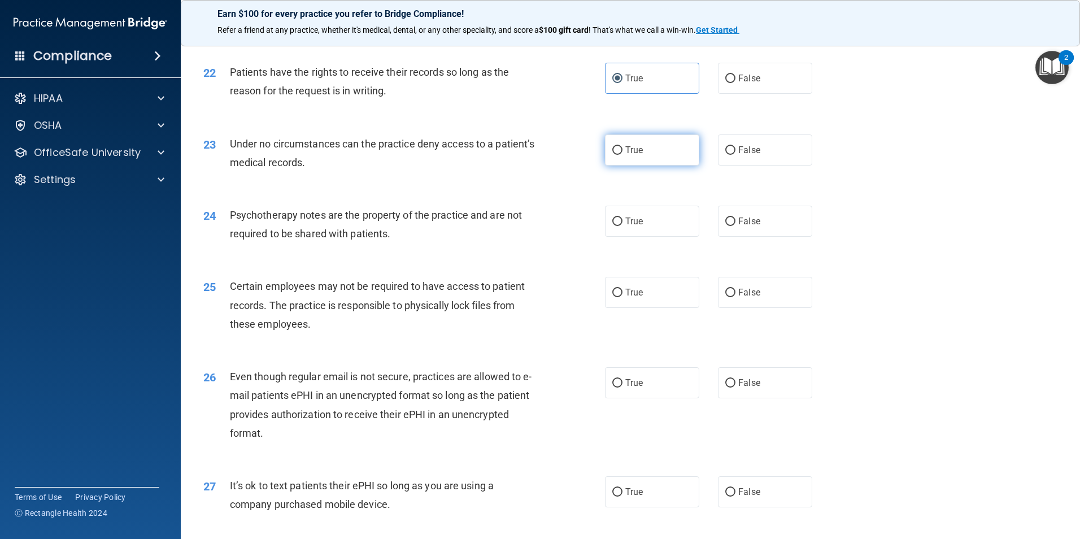
radio input "true"
click at [741, 227] on span "False" at bounding box center [749, 221] width 22 height 11
click at [736, 226] on input "False" at bounding box center [730, 222] width 10 height 8
radio input "true"
click at [635, 298] on span "True" at bounding box center [634, 292] width 18 height 11
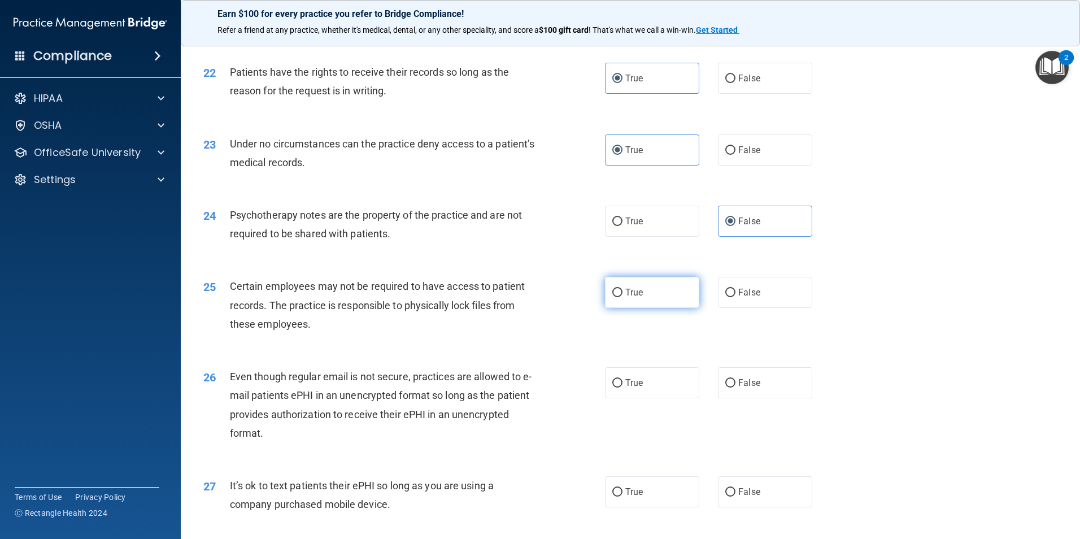
click at [623, 297] on input "True" at bounding box center [617, 293] width 10 height 8
radio input "true"
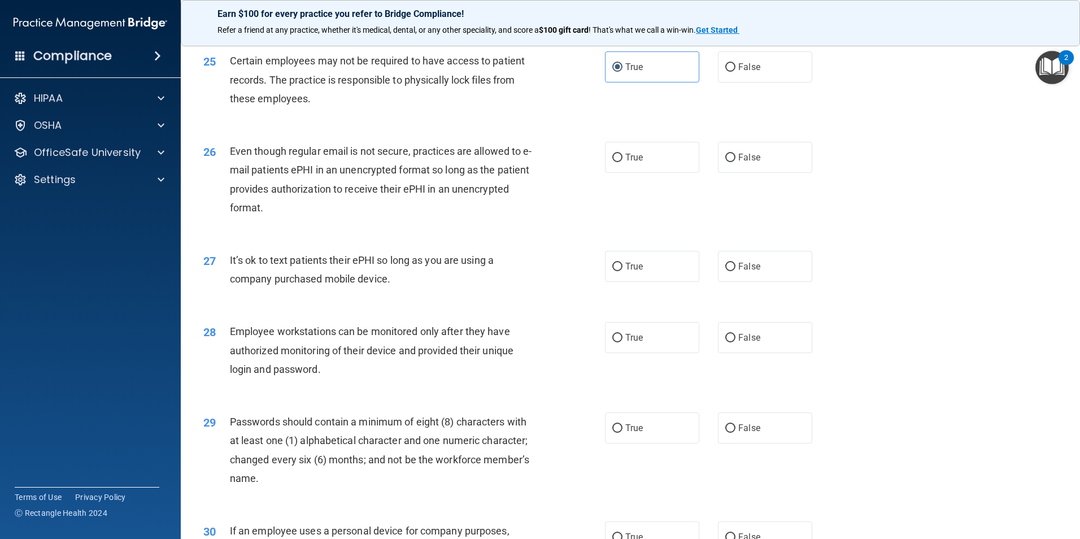
scroll to position [2147, 0]
drag, startPoint x: 811, startPoint y: 181, endPoint x: 805, endPoint y: 183, distance: 6.6
click at [807, 172] on div "True False" at bounding box center [718, 156] width 227 height 31
click at [780, 172] on label "False" at bounding box center [765, 156] width 94 height 31
click at [736, 162] on input "False" at bounding box center [730, 157] width 10 height 8
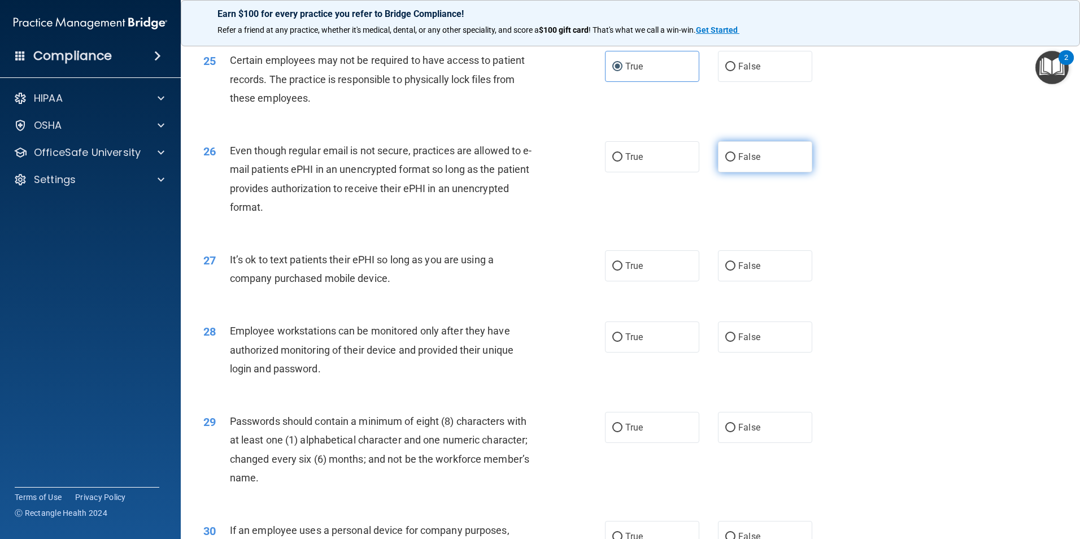
radio input "true"
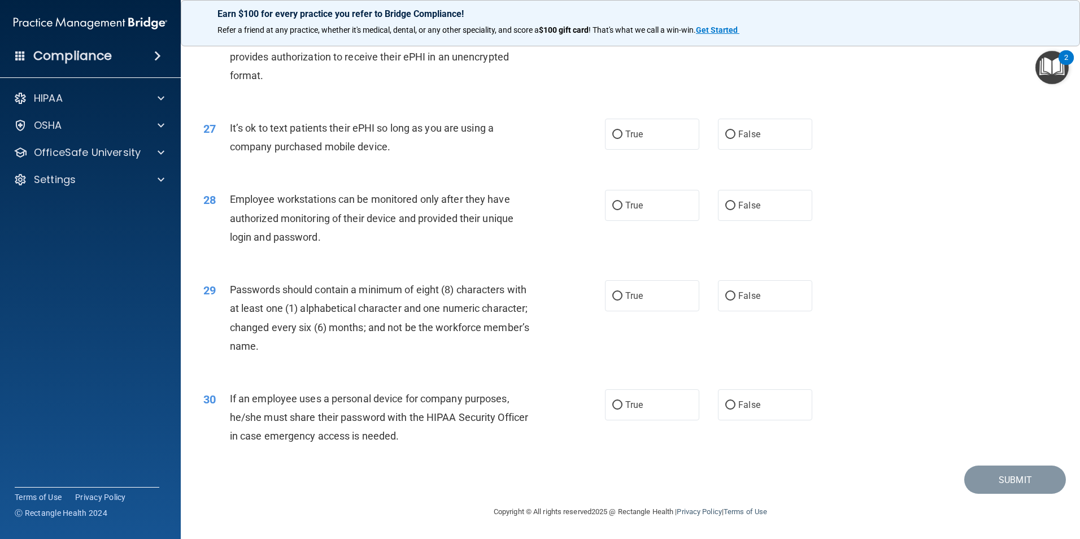
scroll to position [2297, 0]
click at [754, 140] on label "False" at bounding box center [765, 134] width 94 height 31
click at [736, 139] on input "False" at bounding box center [730, 135] width 10 height 8
radio input "true"
click at [655, 199] on label "True" at bounding box center [652, 205] width 94 height 31
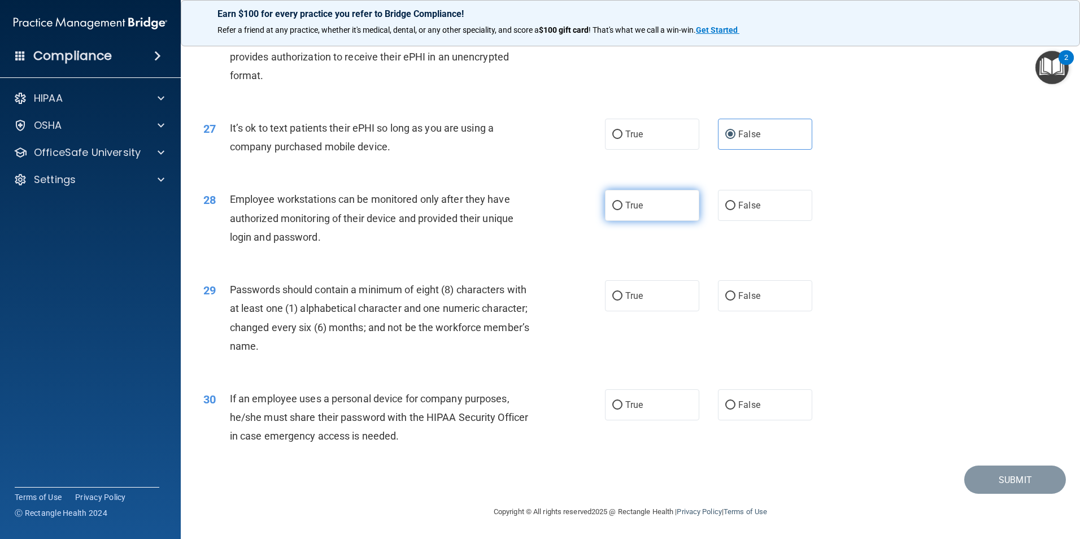
click at [623, 202] on input "True" at bounding box center [617, 206] width 10 height 8
radio input "true"
click at [741, 206] on span "False" at bounding box center [749, 205] width 22 height 11
click at [736, 206] on input "False" at bounding box center [730, 206] width 10 height 8
radio input "true"
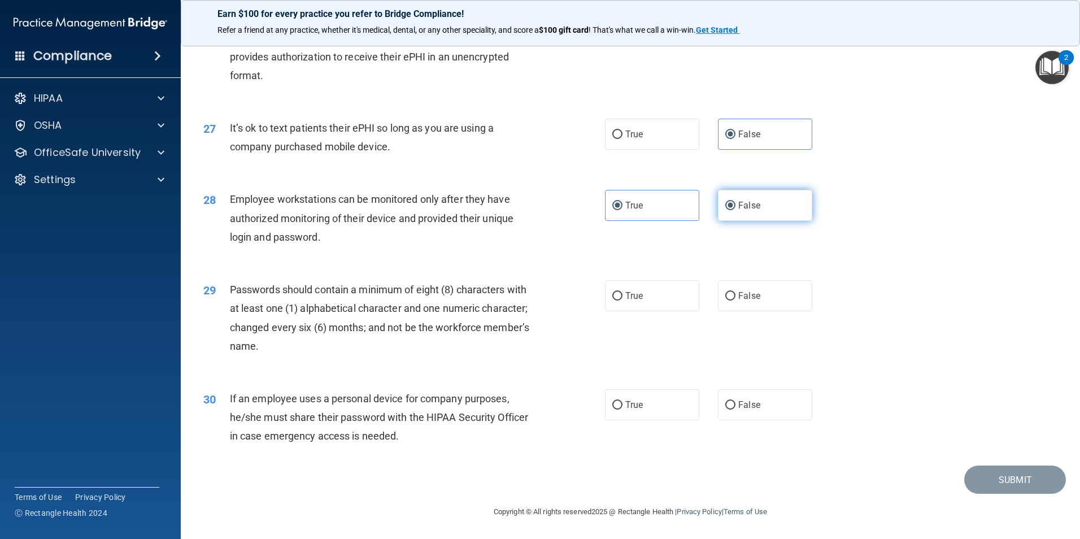
radio input "false"
click at [649, 297] on label "True" at bounding box center [652, 295] width 94 height 31
click at [623, 297] on input "True" at bounding box center [617, 296] width 10 height 8
radio input "true"
click at [661, 412] on label "True" at bounding box center [652, 404] width 94 height 31
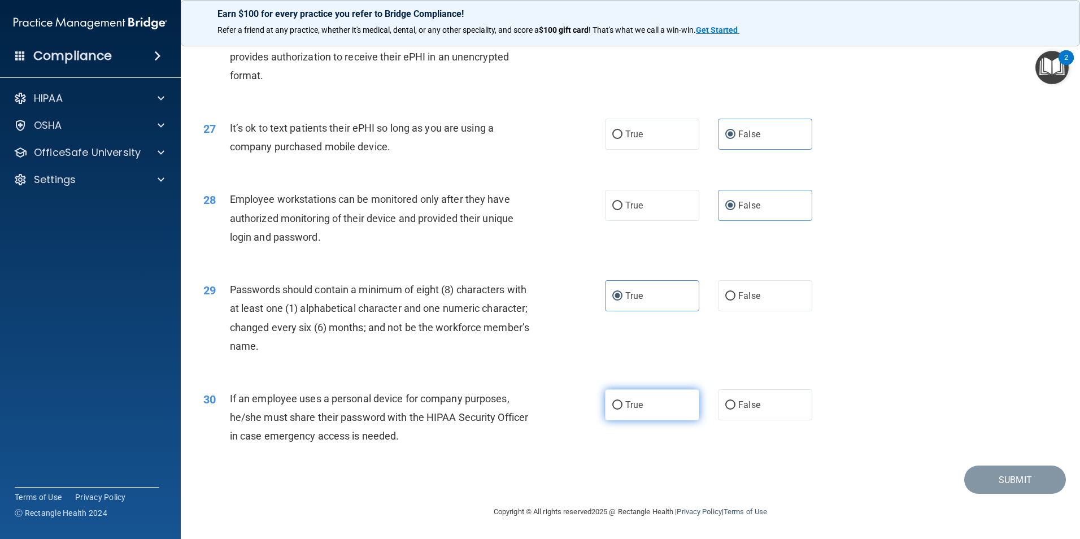
click at [623, 410] on input "True" at bounding box center [617, 405] width 10 height 8
radio input "true"
click at [1013, 481] on button "Submit" at bounding box center [1015, 480] width 102 height 29
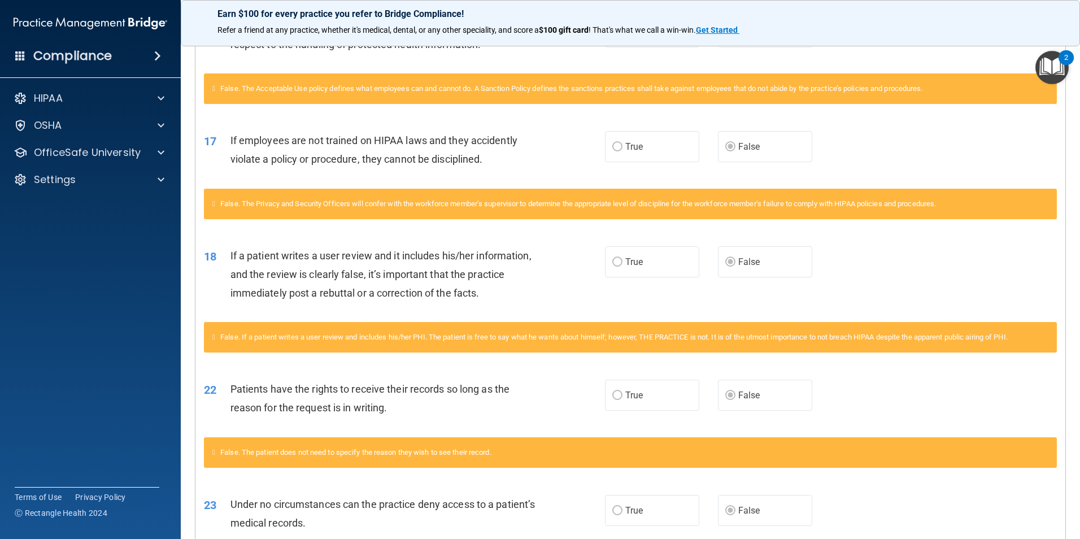
scroll to position [904, 0]
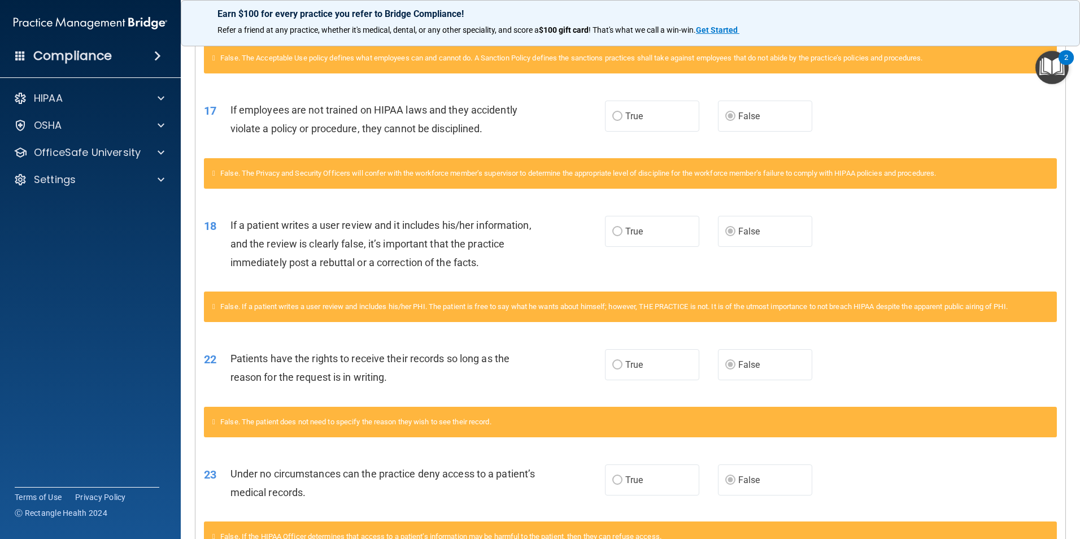
click at [457, 426] on span "False. The patient does not need to specify the reason they wish to see their r…" at bounding box center [355, 422] width 271 height 8
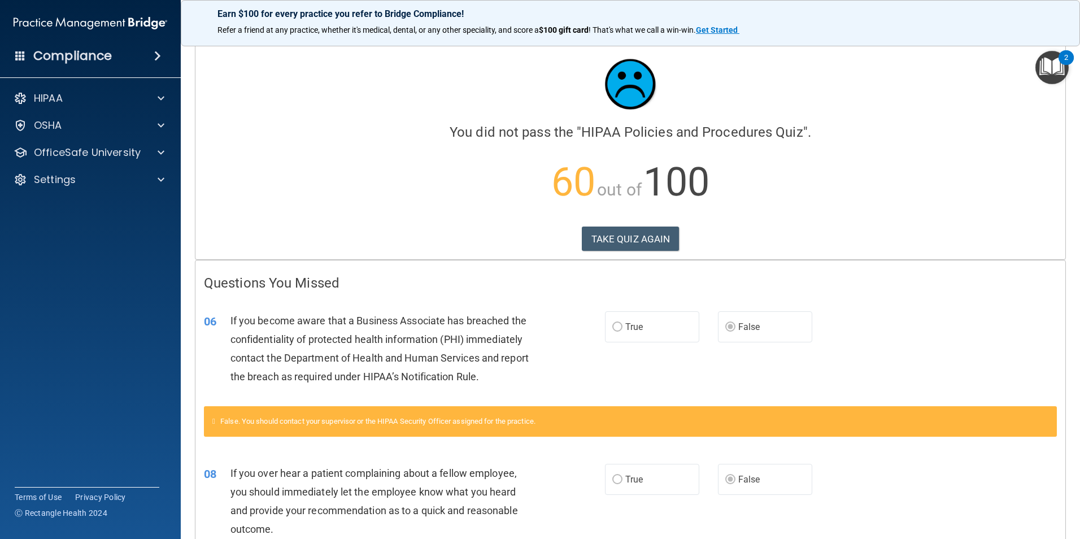
scroll to position [0, 0]
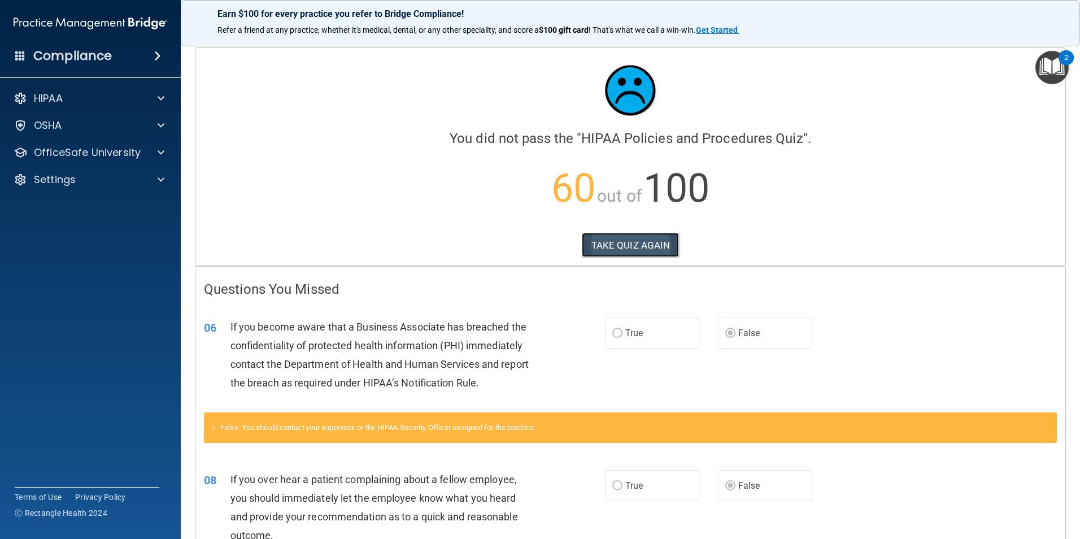
click at [648, 251] on button "TAKE QUIZ AGAIN" at bounding box center [631, 245] width 98 height 25
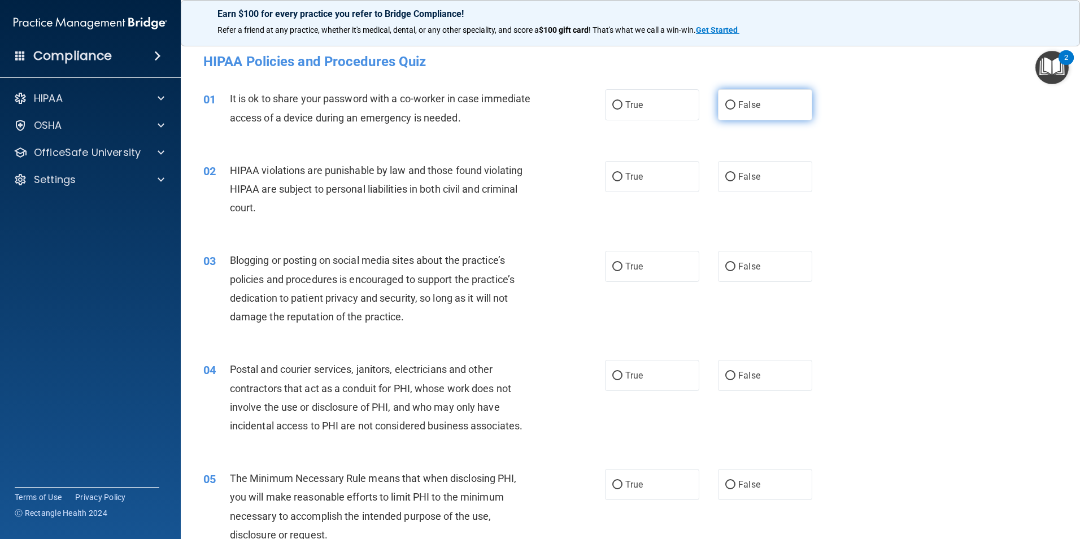
click at [769, 114] on label "False" at bounding box center [765, 104] width 94 height 31
click at [736, 110] on input "False" at bounding box center [730, 105] width 10 height 8
radio input "true"
click at [625, 176] on span "True" at bounding box center [634, 176] width 18 height 11
click at [622, 176] on input "True" at bounding box center [617, 177] width 10 height 8
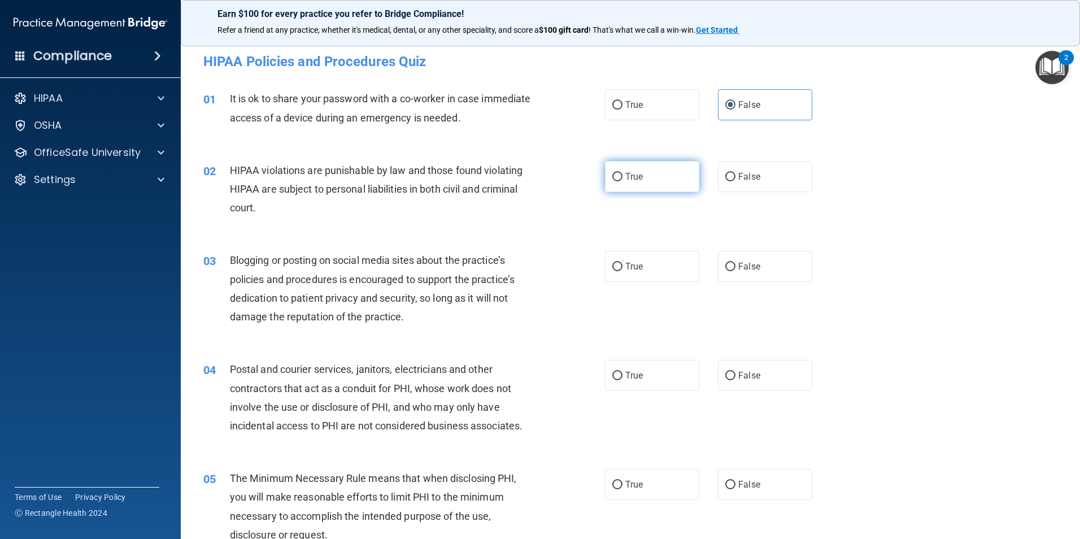
radio input "true"
click at [640, 277] on label "True" at bounding box center [652, 266] width 94 height 31
click at [623, 271] on input "True" at bounding box center [617, 267] width 10 height 8
radio input "true"
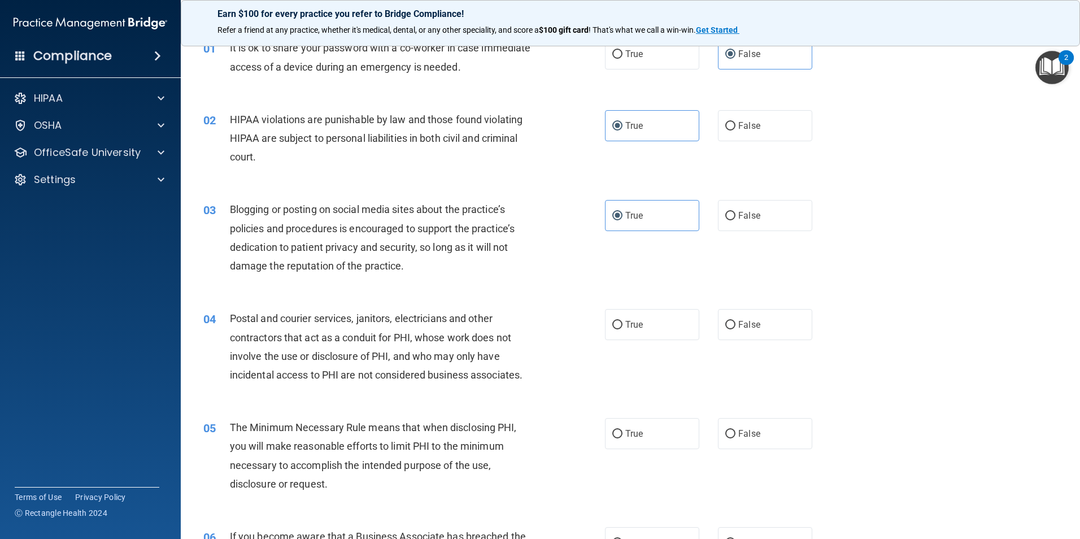
scroll to position [113, 0]
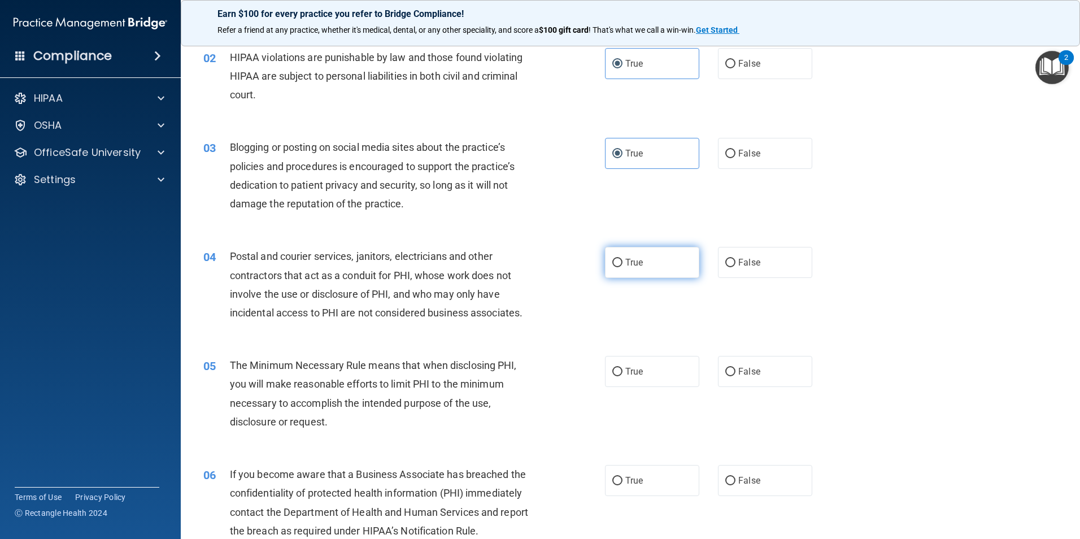
click at [632, 258] on span "True" at bounding box center [634, 262] width 18 height 11
click at [623, 259] on input "True" at bounding box center [617, 263] width 10 height 8
radio input "true"
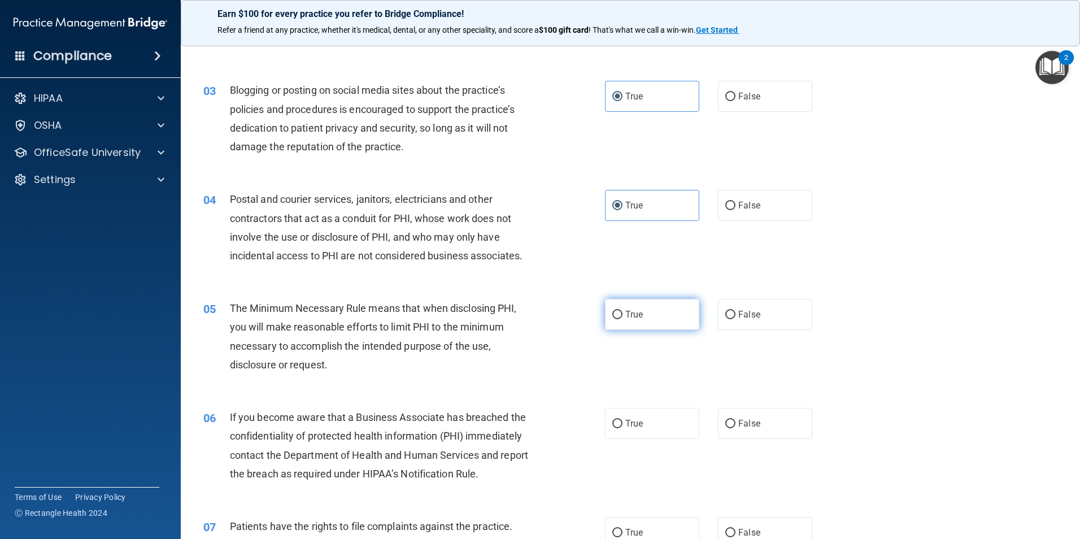
scroll to position [226, 0]
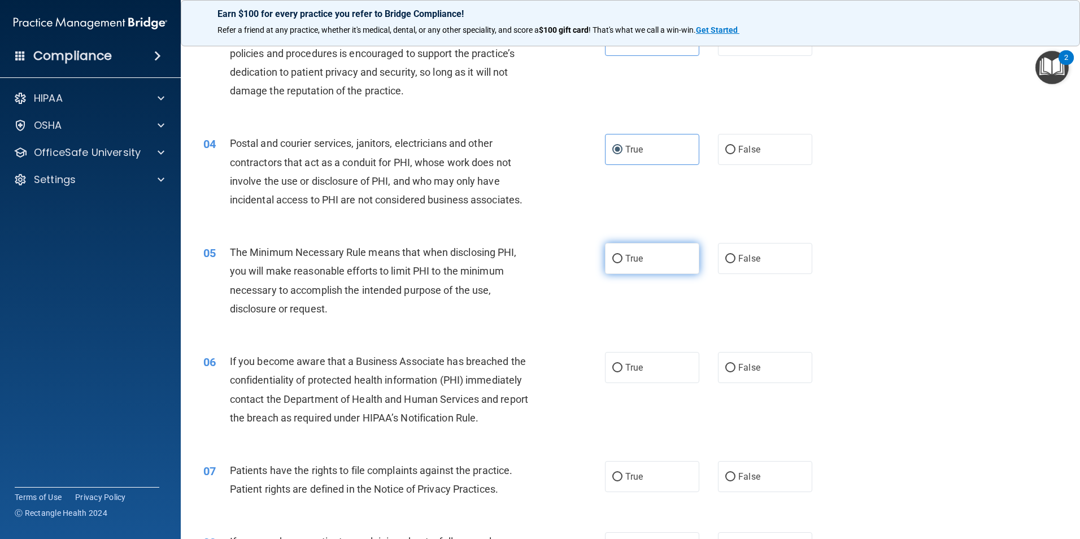
drag, startPoint x: 645, startPoint y: 246, endPoint x: 657, endPoint y: 262, distance: 20.2
click at [645, 246] on label "True" at bounding box center [652, 258] width 94 height 31
click at [623, 255] on input "True" at bounding box center [617, 259] width 10 height 8
radio input "true"
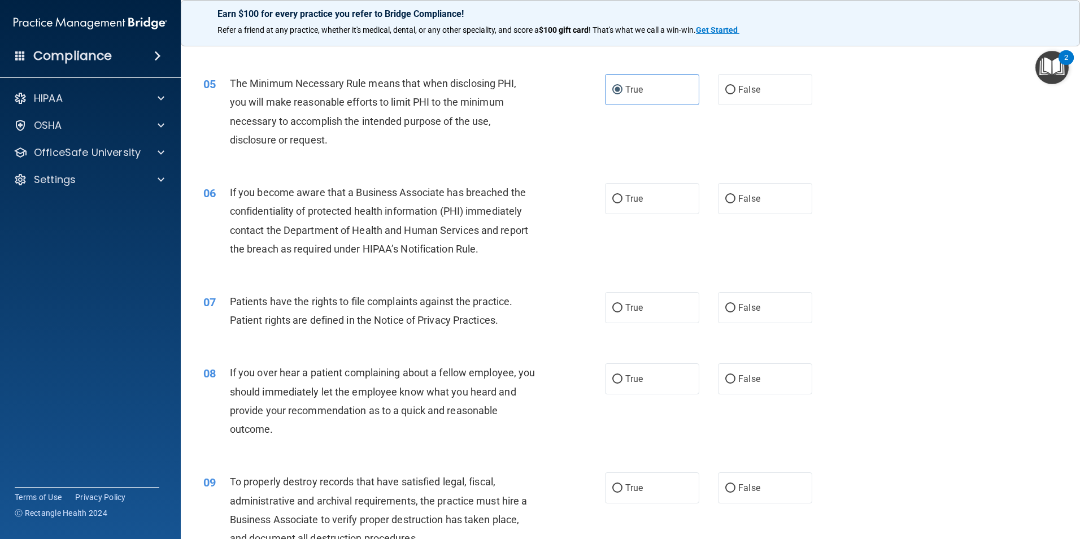
scroll to position [396, 0]
click at [763, 197] on label "False" at bounding box center [765, 198] width 94 height 31
click at [736, 197] on input "False" at bounding box center [730, 198] width 10 height 8
radio input "true"
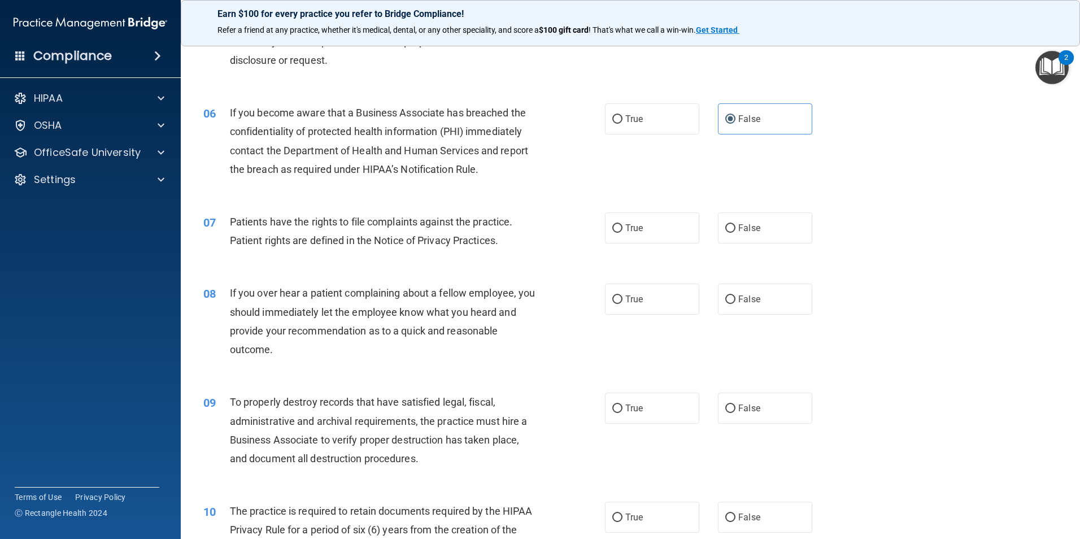
scroll to position [509, 0]
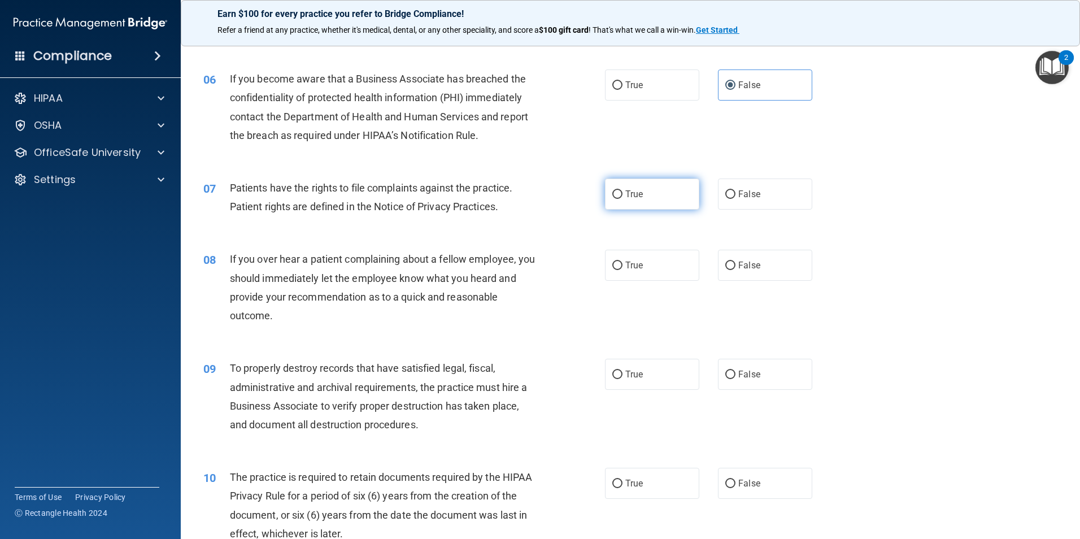
click at [620, 189] on label "True" at bounding box center [652, 194] width 94 height 31
click at [620, 190] on input "True" at bounding box center [617, 194] width 10 height 8
radio input "true"
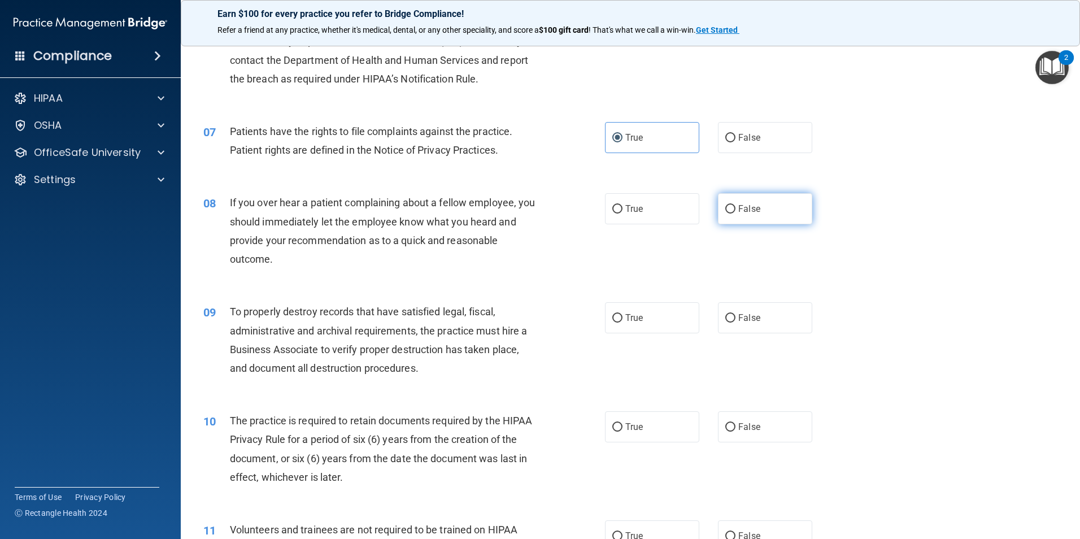
click at [758, 198] on label "False" at bounding box center [765, 208] width 94 height 31
click at [736, 205] on input "False" at bounding box center [730, 209] width 10 height 8
radio input "true"
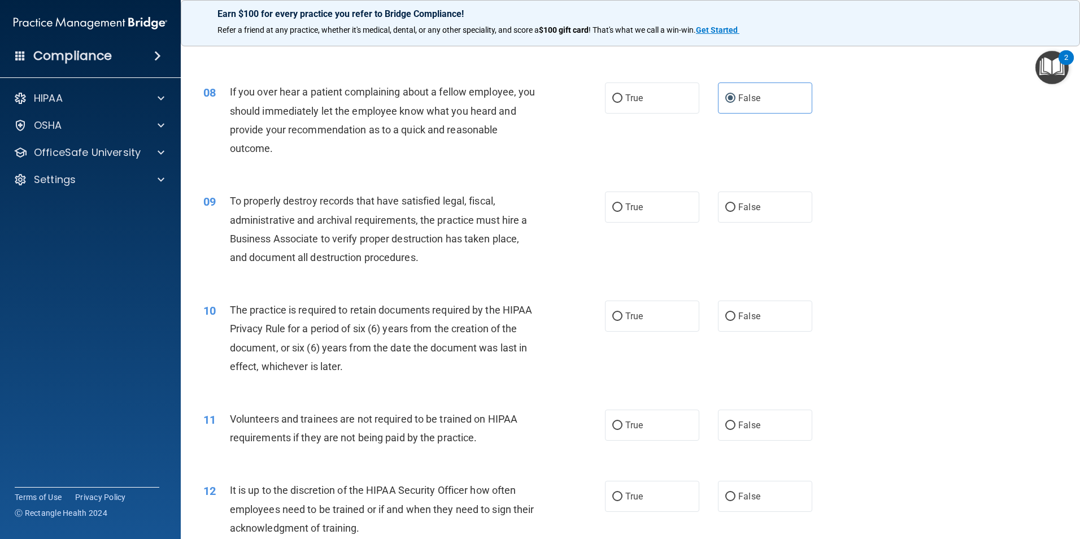
scroll to position [678, 0]
click at [754, 194] on label "False" at bounding box center [765, 204] width 94 height 31
click at [736, 201] on input "False" at bounding box center [730, 205] width 10 height 8
radio input "true"
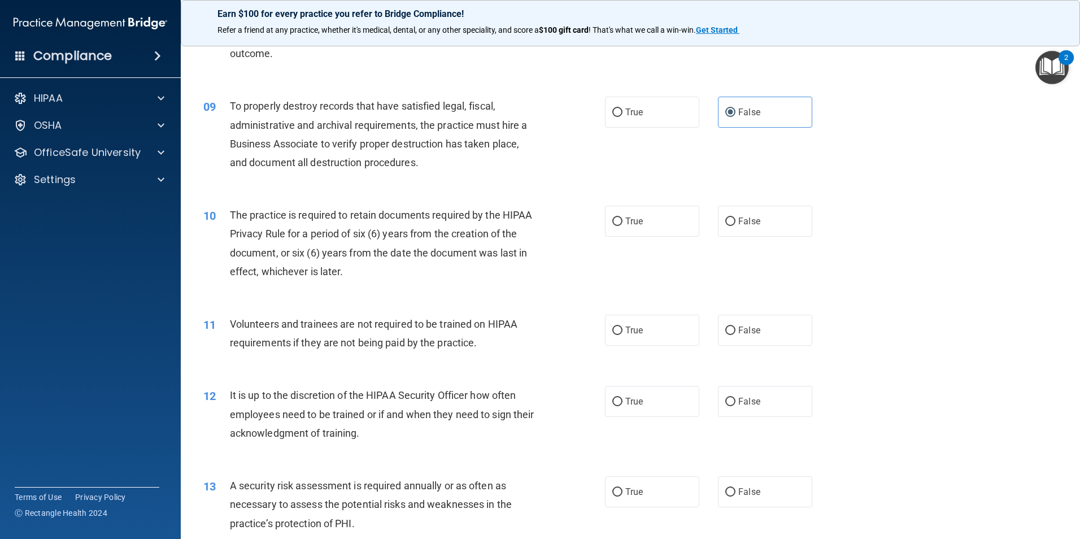
scroll to position [791, 0]
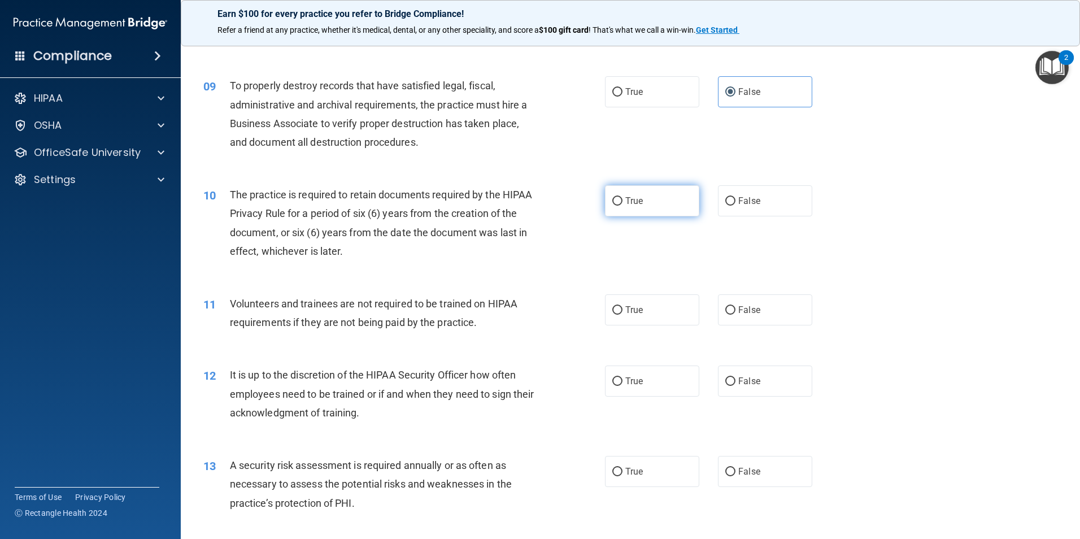
click at [626, 202] on span "True" at bounding box center [634, 200] width 18 height 11
click at [623, 202] on input "True" at bounding box center [617, 201] width 10 height 8
radio input "true"
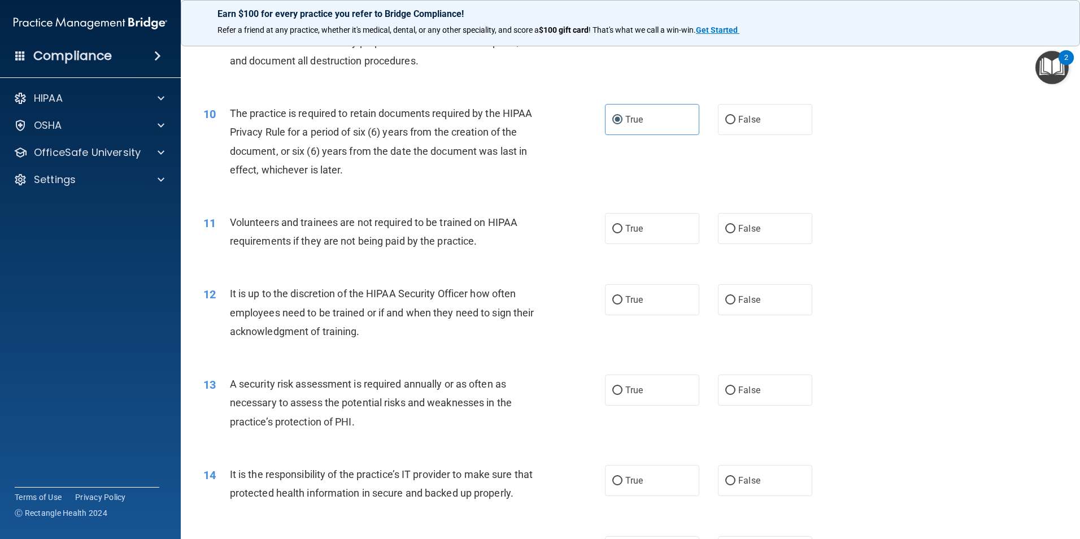
scroll to position [904, 0]
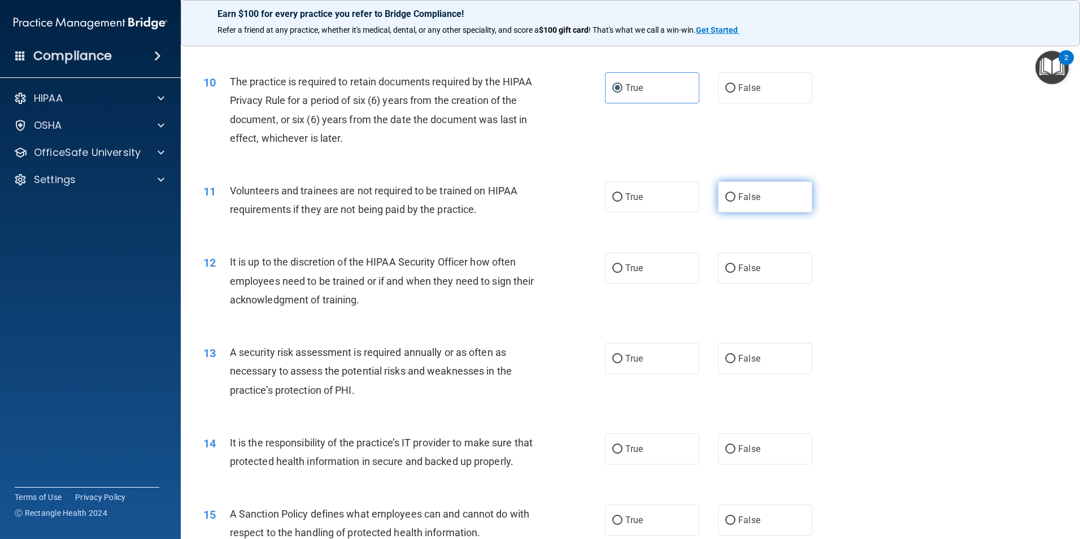
click at [752, 198] on span "False" at bounding box center [749, 197] width 22 height 11
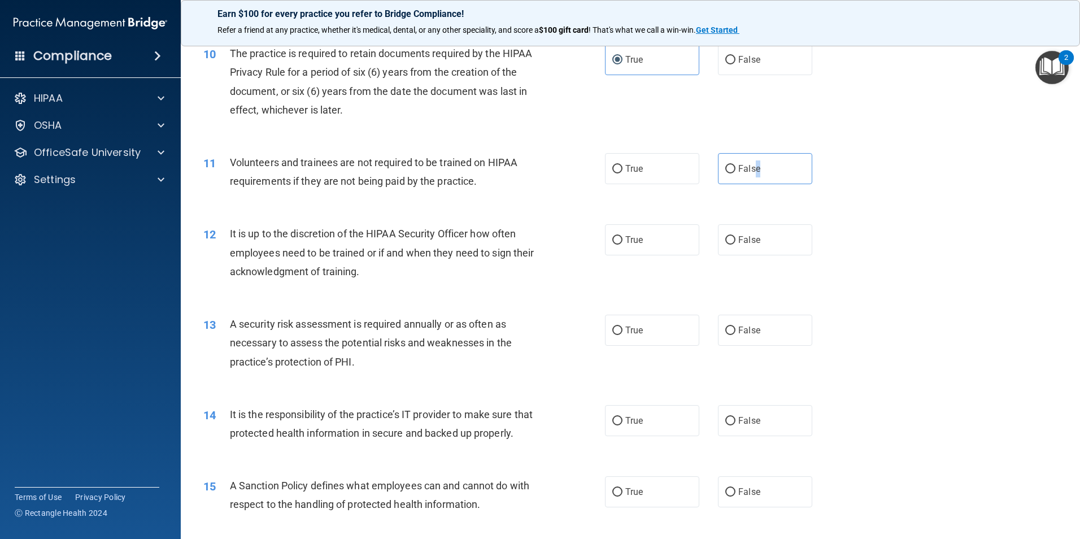
scroll to position [961, 0]
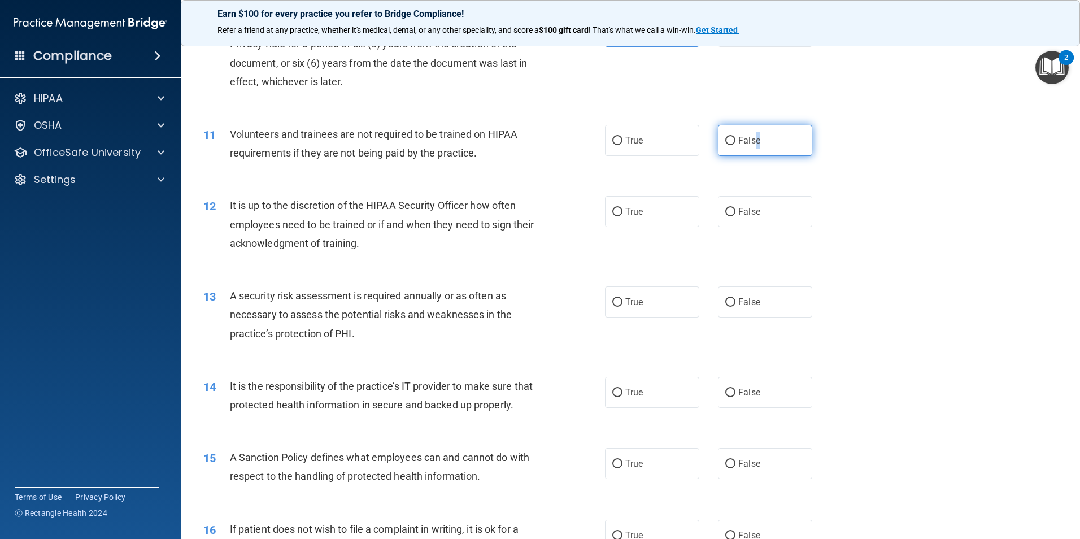
click at [767, 127] on label "False" at bounding box center [765, 140] width 94 height 31
click at [736, 137] on input "False" at bounding box center [730, 141] width 10 height 8
radio input "true"
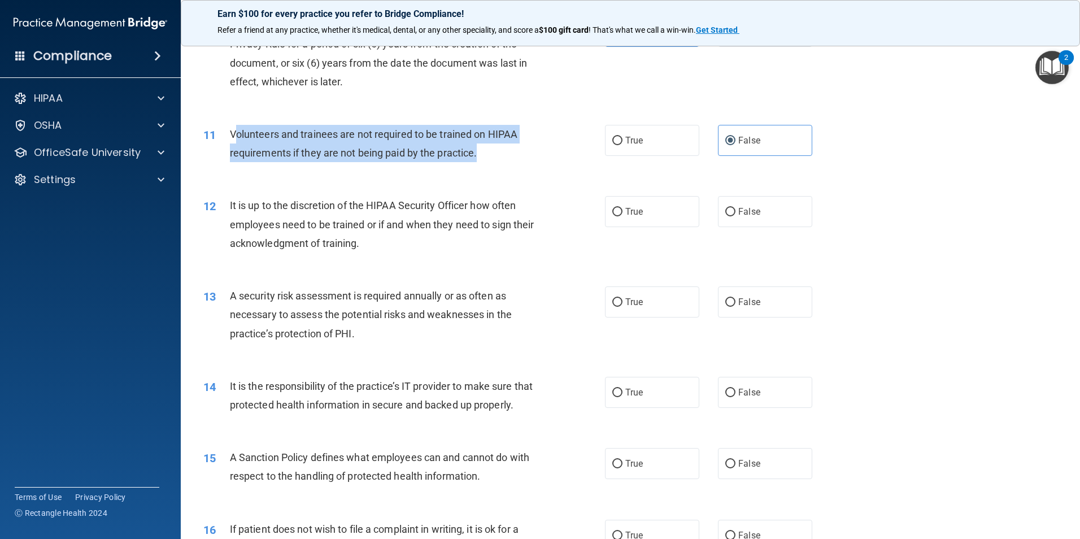
drag, startPoint x: 237, startPoint y: 133, endPoint x: 499, endPoint y: 157, distance: 263.9
click at [499, 157] on div "Volunteers and trainees are not required to be trained on HIPAA requirements if…" at bounding box center [387, 143] width 314 height 37
drag, startPoint x: 499, startPoint y: 157, endPoint x: 486, endPoint y: 158, distance: 13.0
click at [486, 158] on div "Volunteers and trainees are not required to be trained on HIPAA requirements if…" at bounding box center [387, 143] width 314 height 37
drag, startPoint x: 486, startPoint y: 158, endPoint x: 231, endPoint y: 132, distance: 256.7
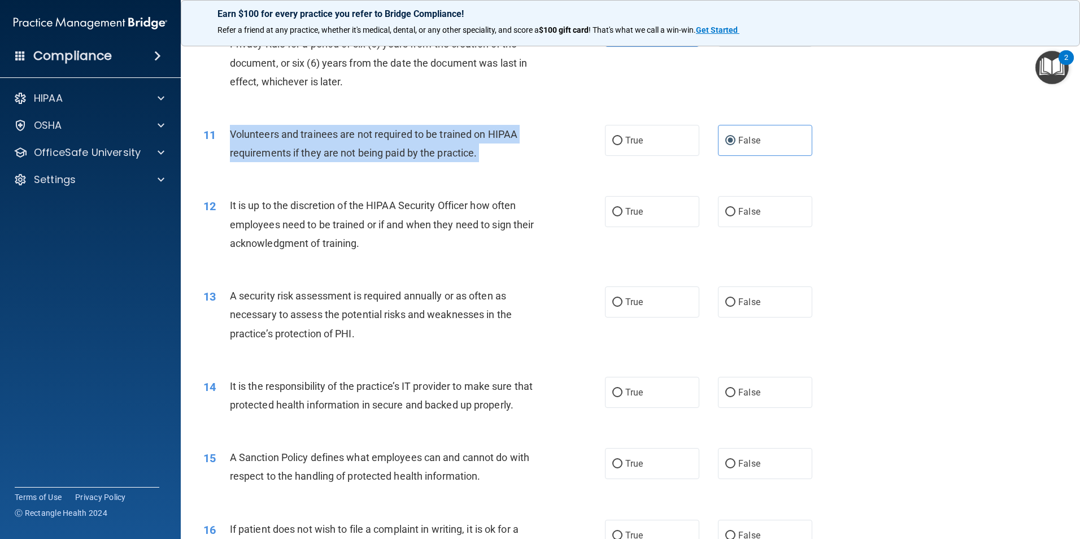
click at [231, 132] on div "Volunteers and trainees are not required to be trained on HIPAA requirements if…" at bounding box center [387, 143] width 314 height 37
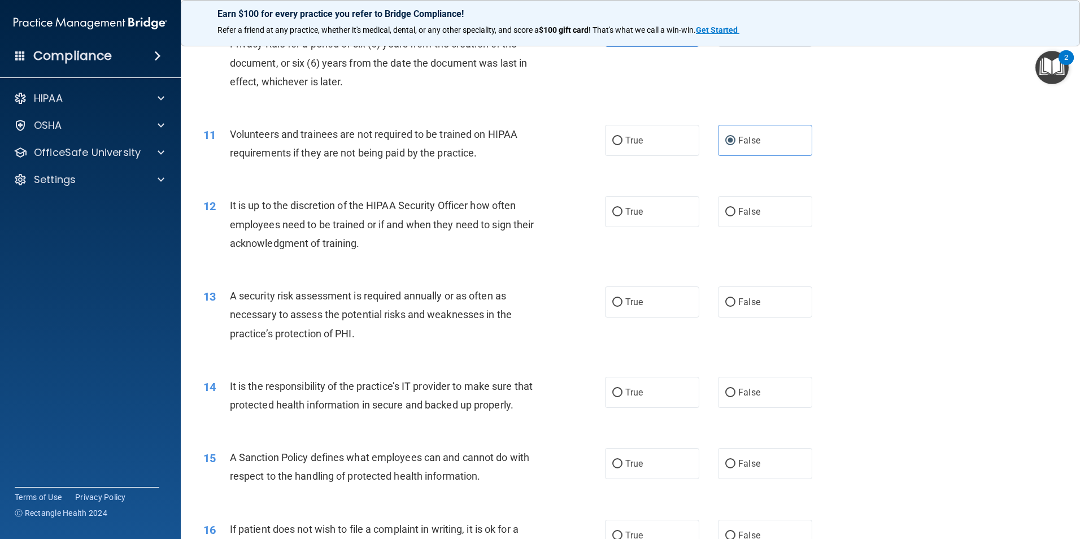
click at [999, 154] on div "11 Volunteers and trainees are not required to be trained on HIPAA requirements…" at bounding box center [630, 146] width 871 height 71
click at [765, 219] on label "False" at bounding box center [765, 211] width 94 height 31
click at [736, 216] on input "False" at bounding box center [730, 212] width 10 height 8
radio input "true"
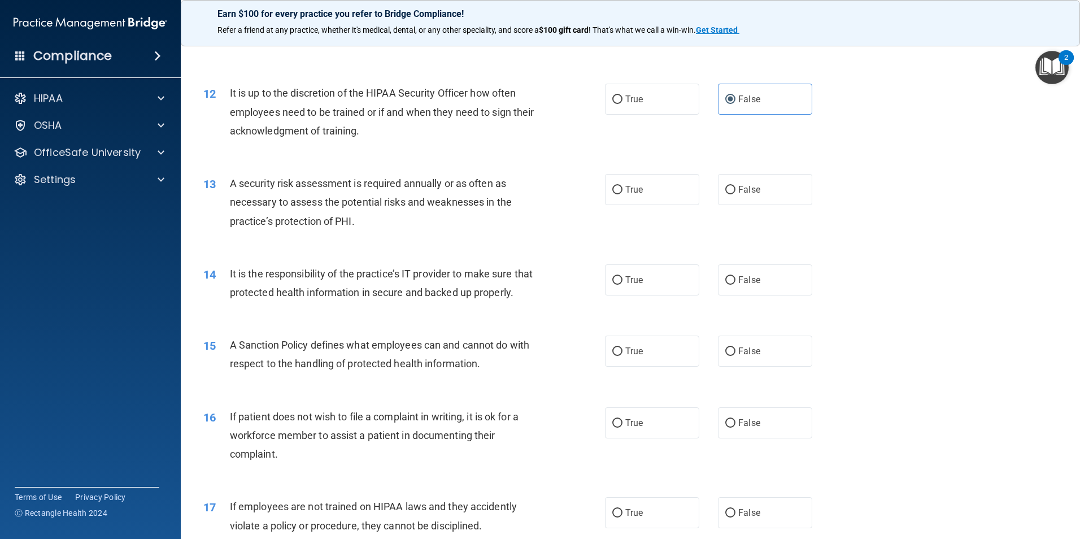
scroll to position [1074, 0]
click at [634, 193] on span "True" at bounding box center [634, 189] width 18 height 11
click at [623, 193] on input "True" at bounding box center [617, 189] width 10 height 8
radio input "true"
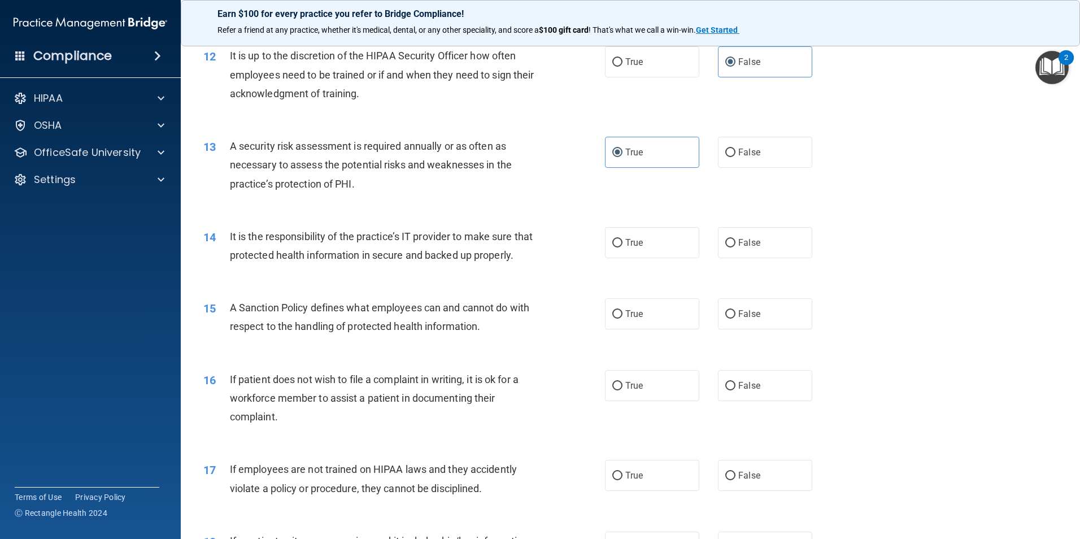
scroll to position [1130, 0]
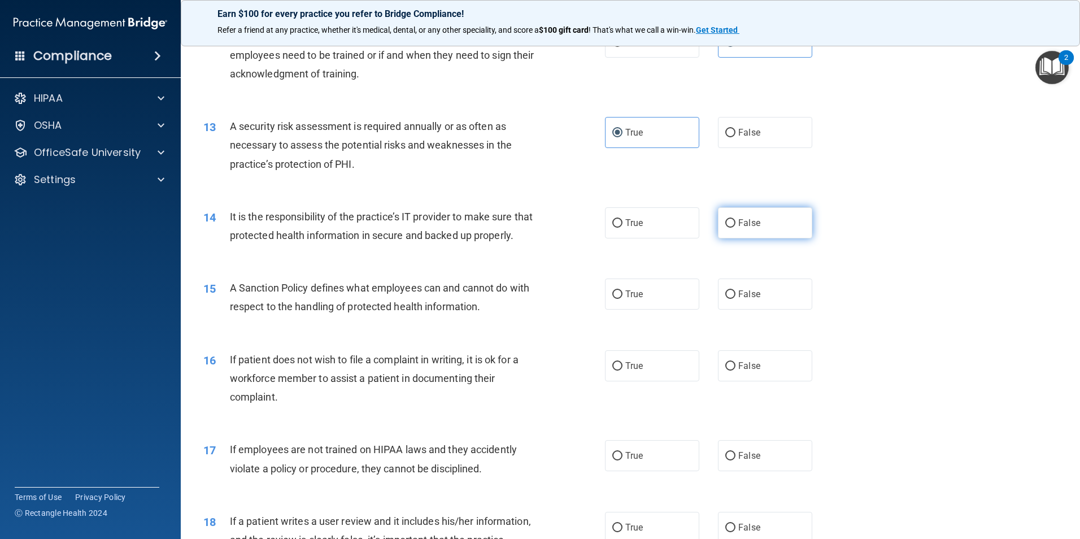
click at [757, 229] on label "False" at bounding box center [765, 222] width 94 height 31
click at [736, 228] on input "False" at bounding box center [730, 223] width 10 height 8
radio input "true"
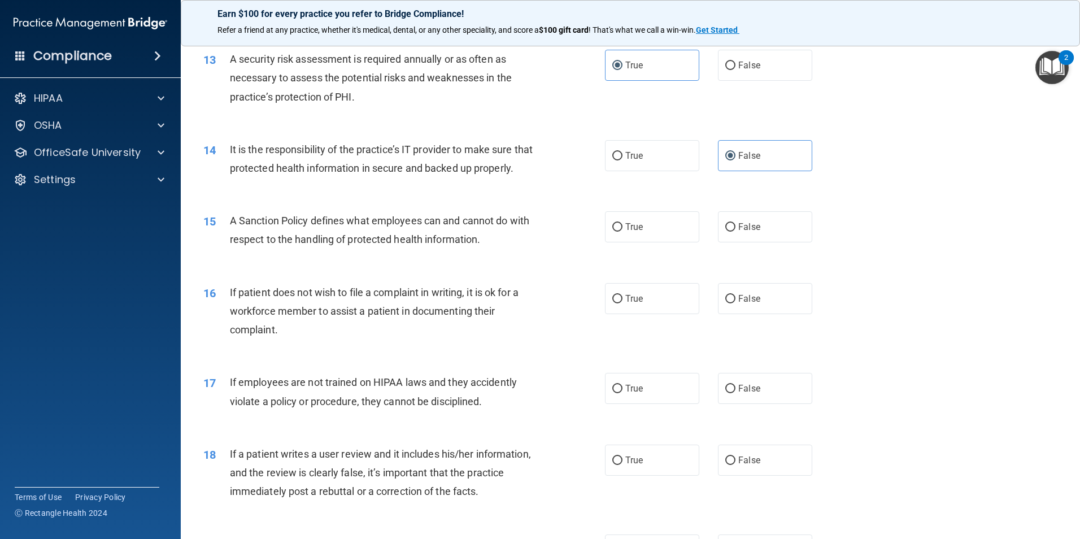
scroll to position [1243, 0]
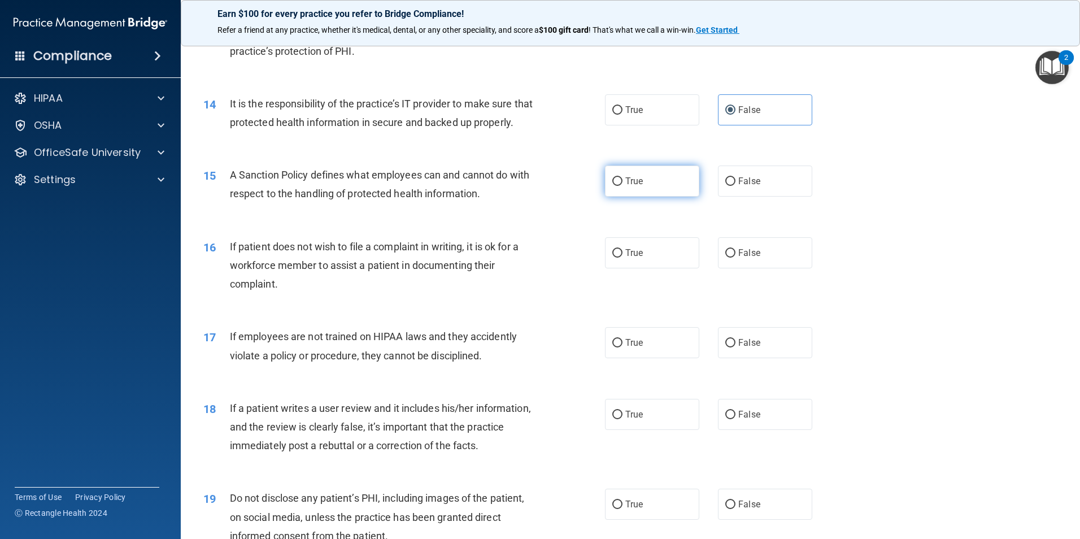
click at [677, 197] on label "True" at bounding box center [652, 181] width 94 height 31
click at [623, 186] on input "True" at bounding box center [617, 181] width 10 height 8
radio input "true"
click at [629, 268] on label "True" at bounding box center [652, 252] width 94 height 31
click at [623, 258] on input "True" at bounding box center [617, 253] width 10 height 8
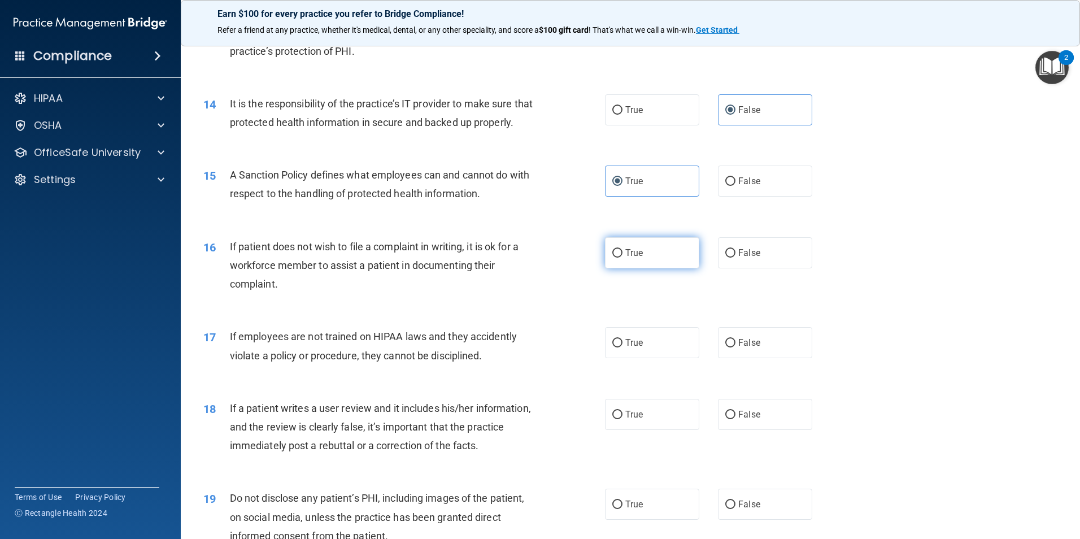
radio input "true"
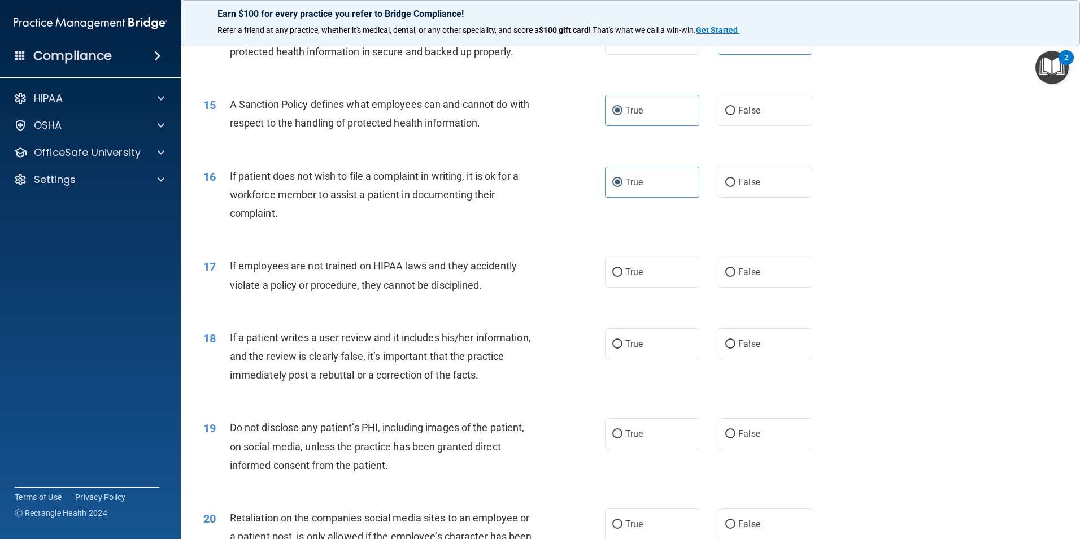
scroll to position [1356, 0]
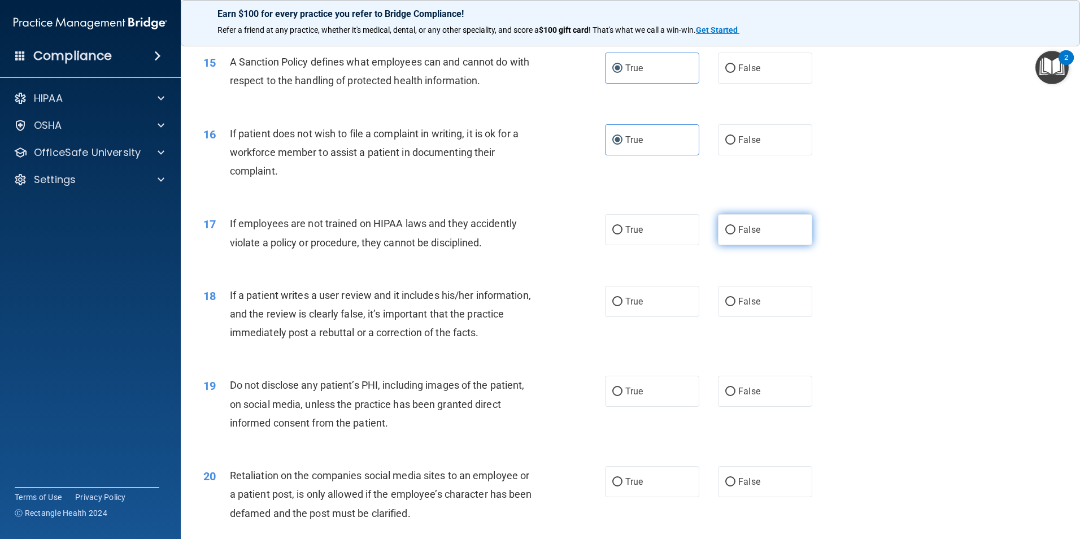
click at [770, 245] on label "False" at bounding box center [765, 229] width 94 height 31
click at [736, 234] on input "False" at bounding box center [730, 230] width 10 height 8
radio input "true"
click at [679, 244] on label "True" at bounding box center [652, 229] width 94 height 31
click at [623, 234] on input "True" at bounding box center [617, 230] width 10 height 8
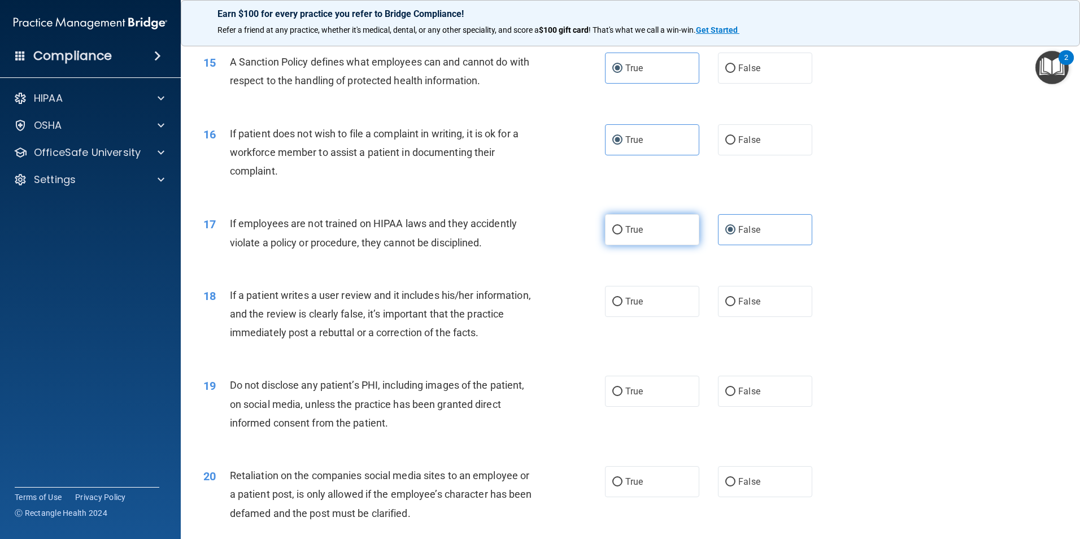
radio input "true"
radio input "false"
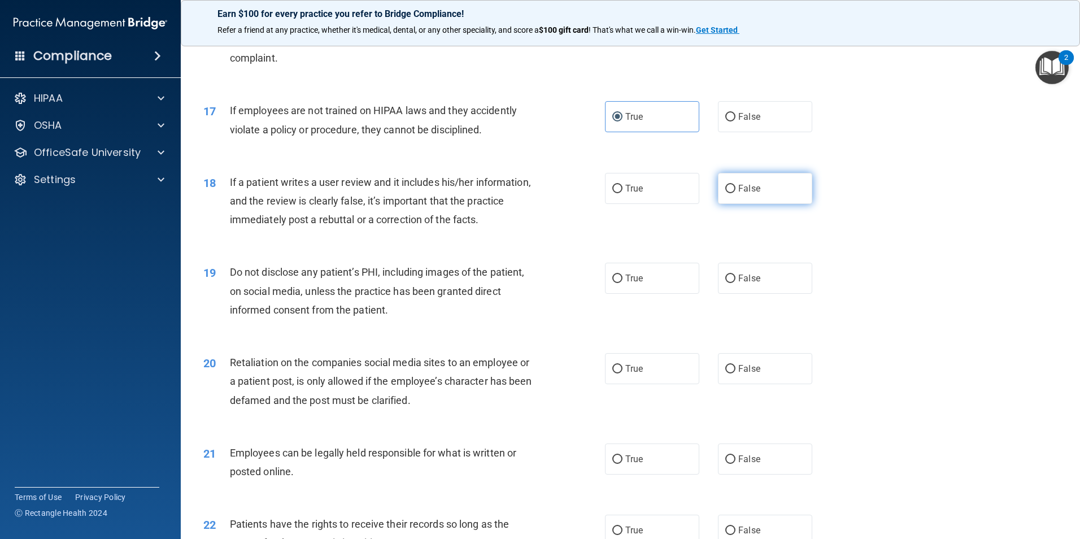
click at [728, 193] on input "False" at bounding box center [730, 189] width 10 height 8
radio input "true"
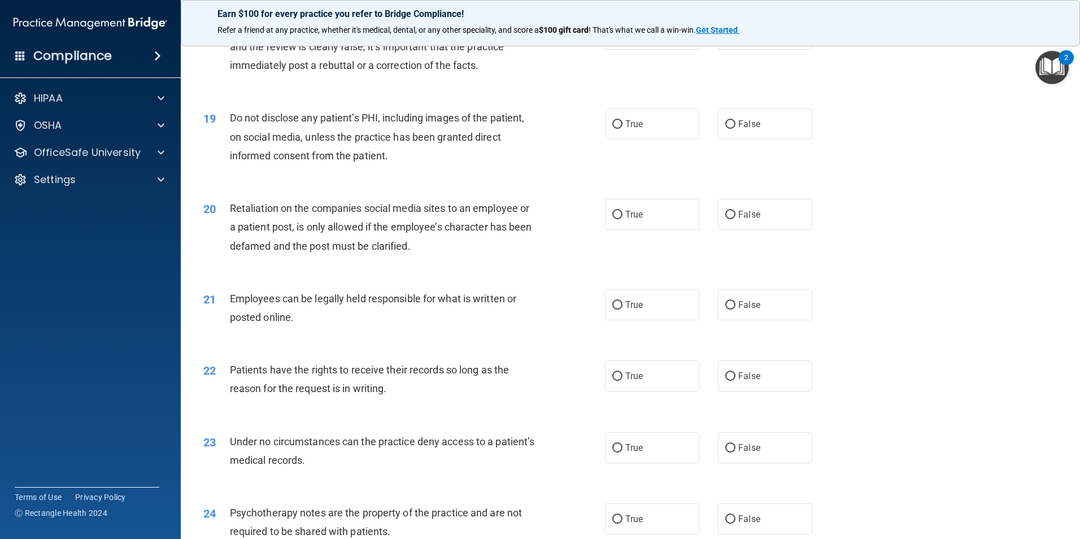
scroll to position [1639, 0]
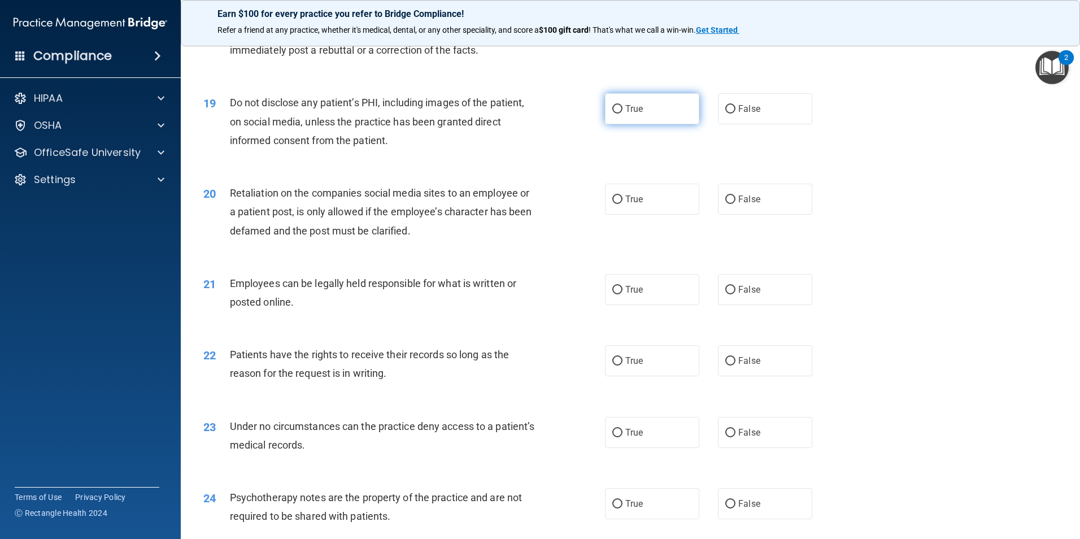
click at [653, 124] on label "True" at bounding box center [652, 108] width 94 height 31
click at [623, 114] on input "True" at bounding box center [617, 109] width 10 height 8
radio input "true"
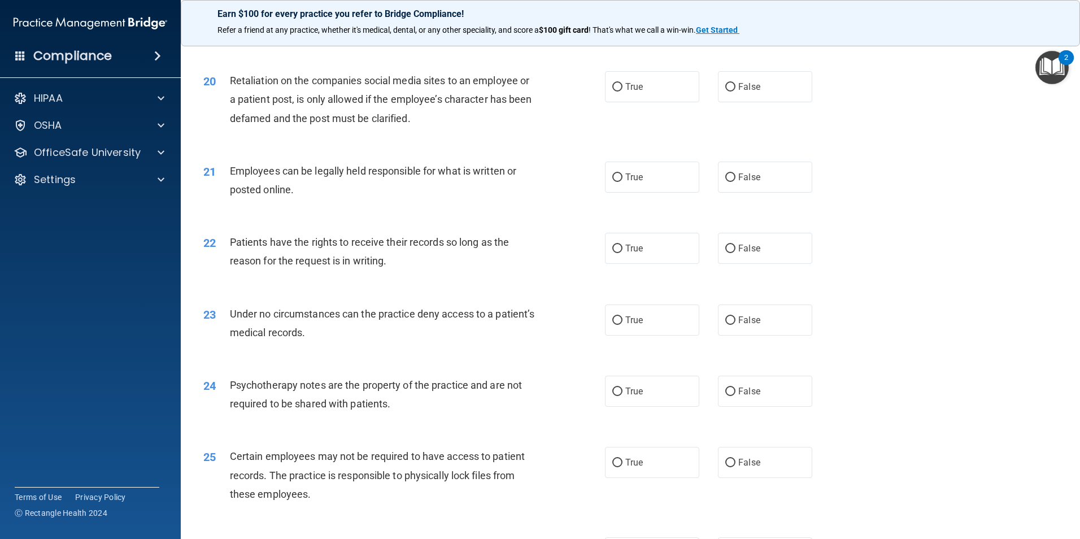
scroll to position [1752, 0]
click at [664, 190] on label "True" at bounding box center [652, 176] width 94 height 31
click at [623, 181] on input "True" at bounding box center [617, 177] width 10 height 8
radio input "true"
click at [780, 102] on label "False" at bounding box center [765, 86] width 94 height 31
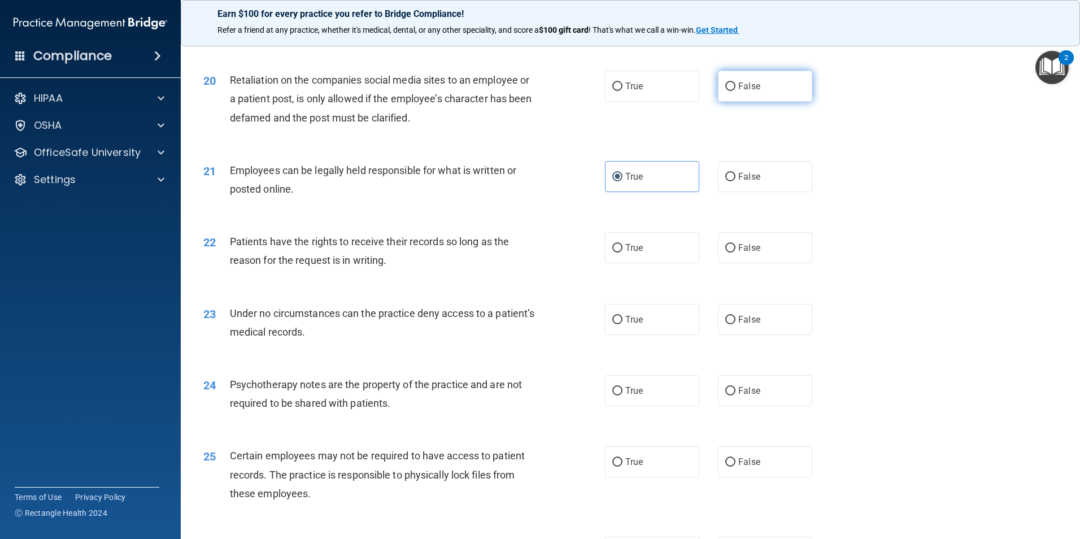
click at [736, 91] on input "False" at bounding box center [730, 86] width 10 height 8
radio input "true"
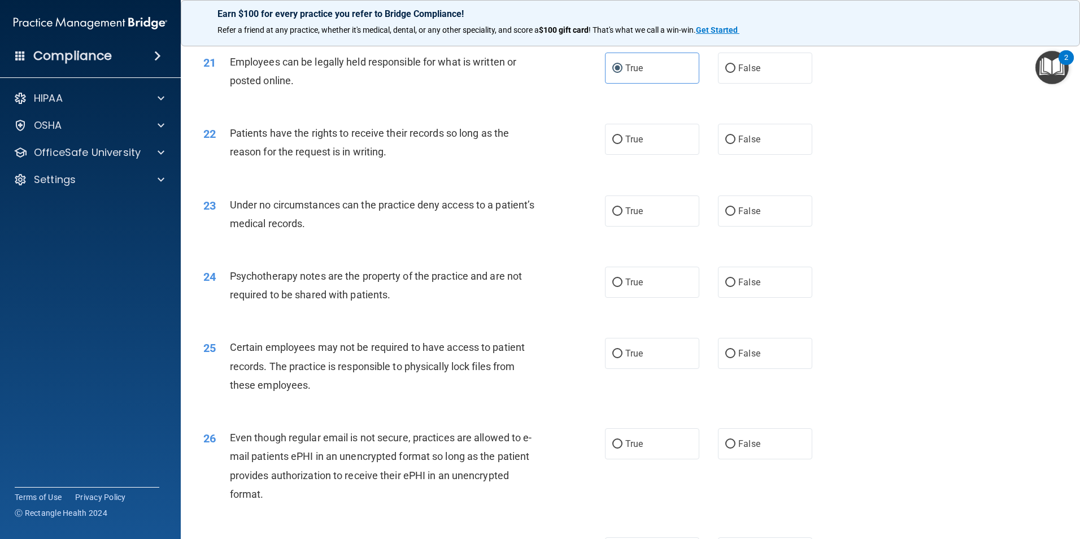
scroll to position [1865, 0]
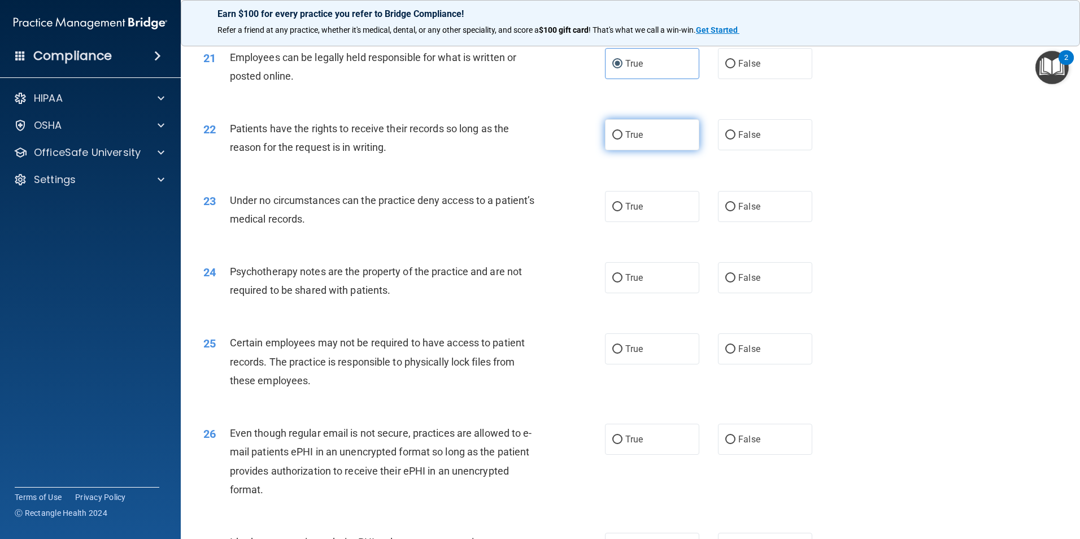
click at [647, 150] on label "True" at bounding box center [652, 134] width 94 height 31
click at [623, 140] on input "True" at bounding box center [617, 135] width 10 height 8
radio input "true"
click at [609, 222] on label "True" at bounding box center [652, 206] width 94 height 31
drag, startPoint x: 609, startPoint y: 225, endPoint x: 651, endPoint y: 230, distance: 42.6
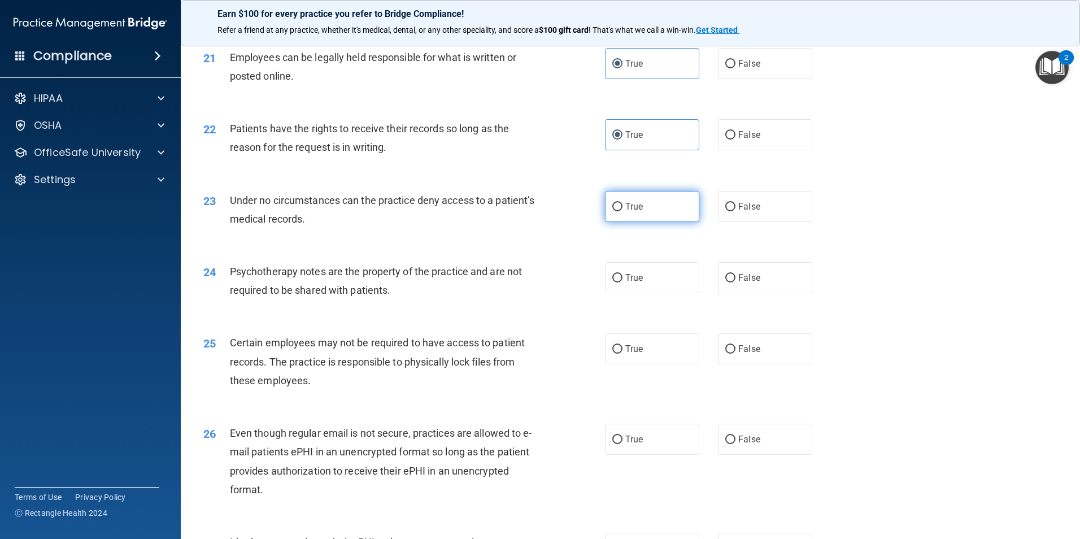
click at [651, 222] on label "True" at bounding box center [652, 206] width 94 height 31
click at [623, 211] on input "True" at bounding box center [617, 207] width 10 height 8
radio input "true"
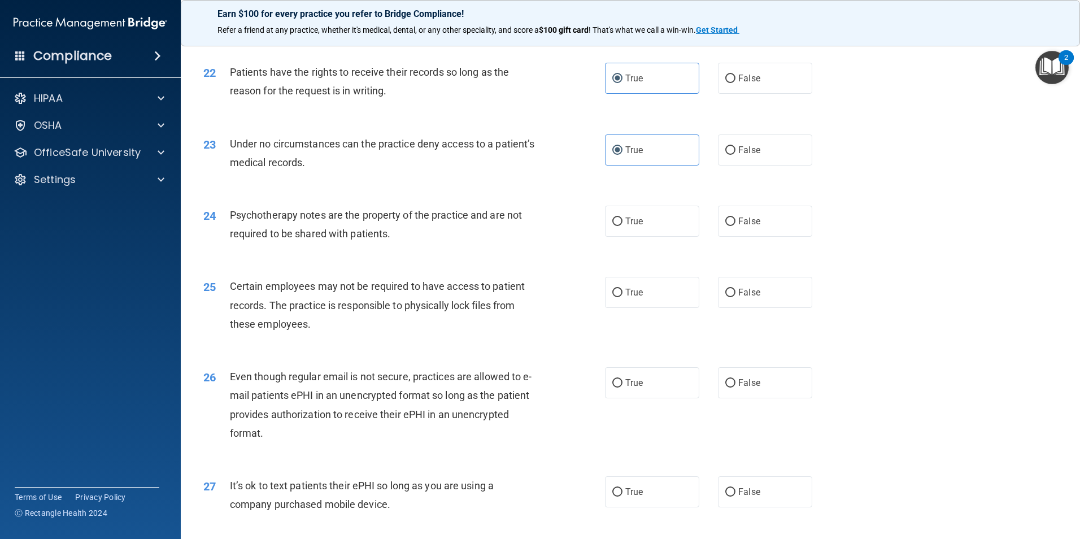
scroll to position [1978, 0]
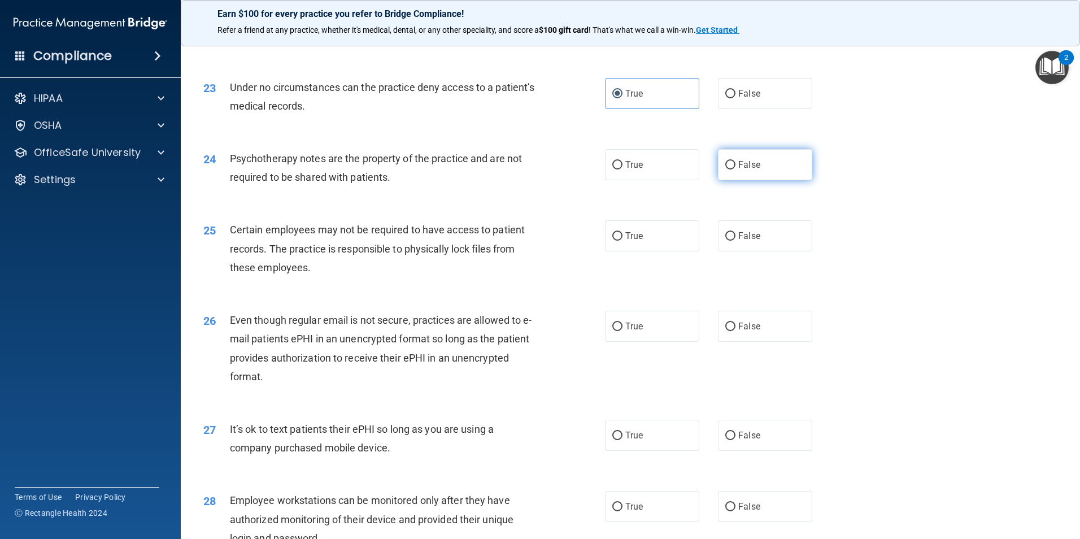
click at [770, 180] on label "False" at bounding box center [765, 164] width 94 height 31
click at [736, 170] on input "False" at bounding box center [730, 165] width 10 height 8
radio input "true"
click at [660, 251] on label "True" at bounding box center [652, 235] width 94 height 31
click at [623, 241] on input "True" at bounding box center [617, 236] width 10 height 8
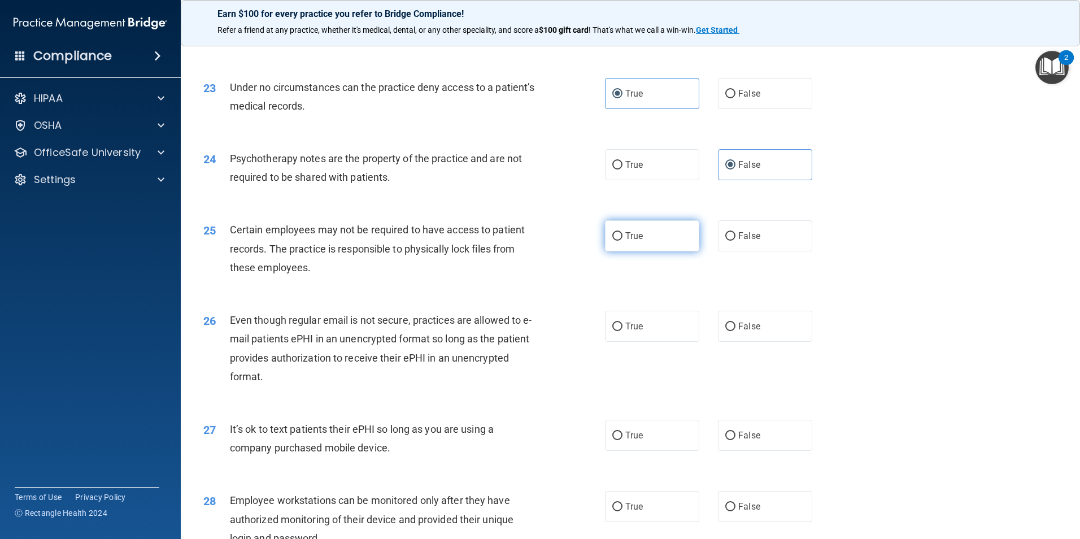
radio input "true"
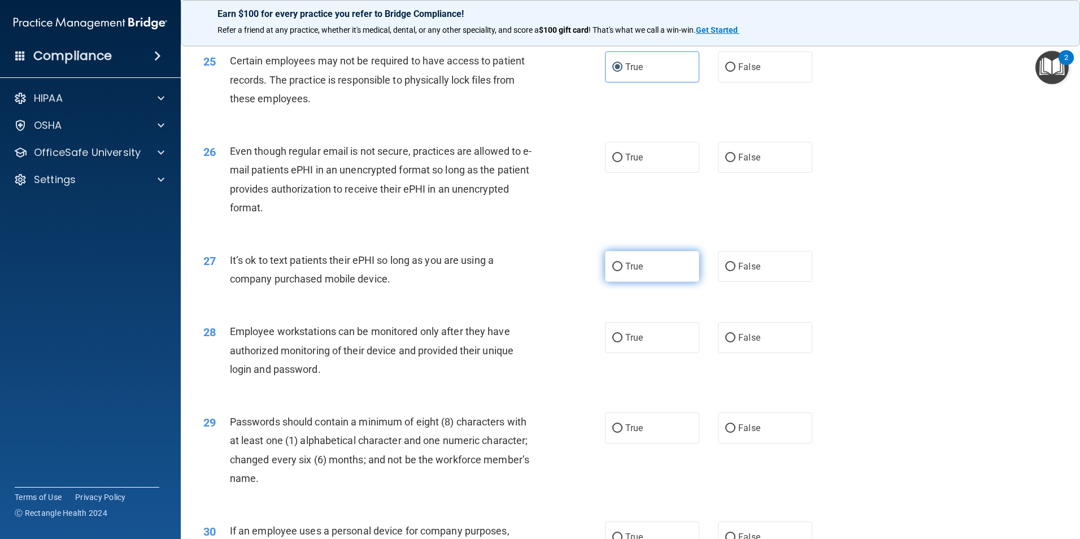
scroll to position [2147, 0]
click at [811, 172] on div "True False" at bounding box center [718, 156] width 227 height 31
click at [796, 172] on label "False" at bounding box center [765, 156] width 94 height 31
click at [736, 162] on input "False" at bounding box center [730, 157] width 10 height 8
radio input "true"
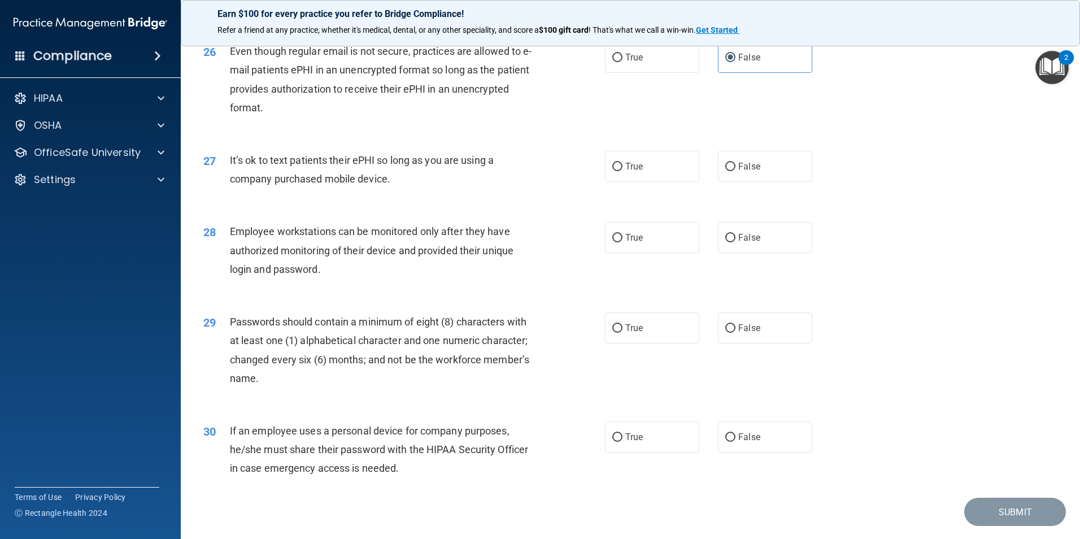
scroll to position [2260, 0]
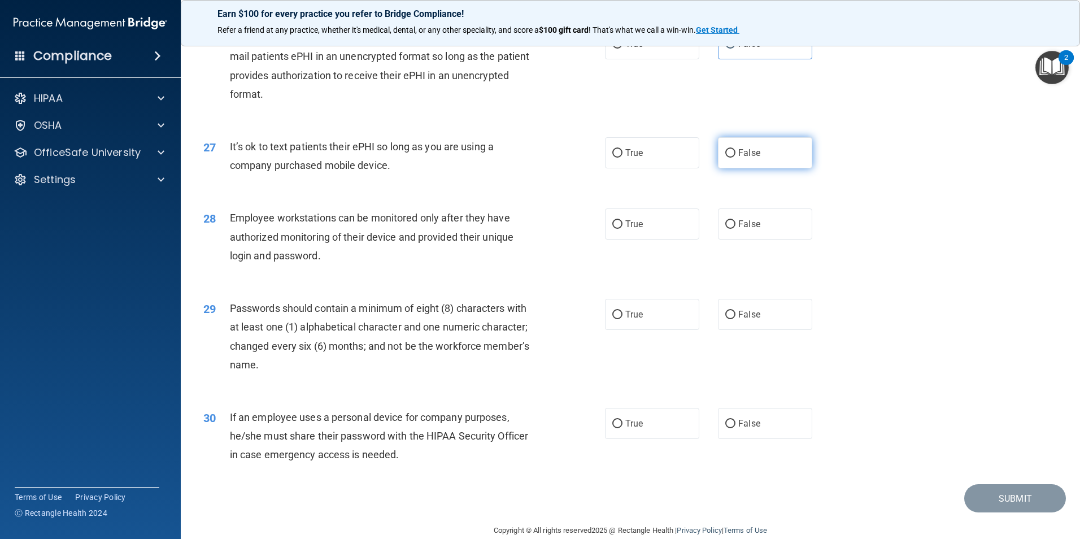
click at [780, 168] on label "False" at bounding box center [765, 152] width 94 height 31
click at [736, 158] on input "False" at bounding box center [730, 153] width 10 height 8
radio input "true"
click at [725, 229] on input "False" at bounding box center [730, 224] width 10 height 8
radio input "true"
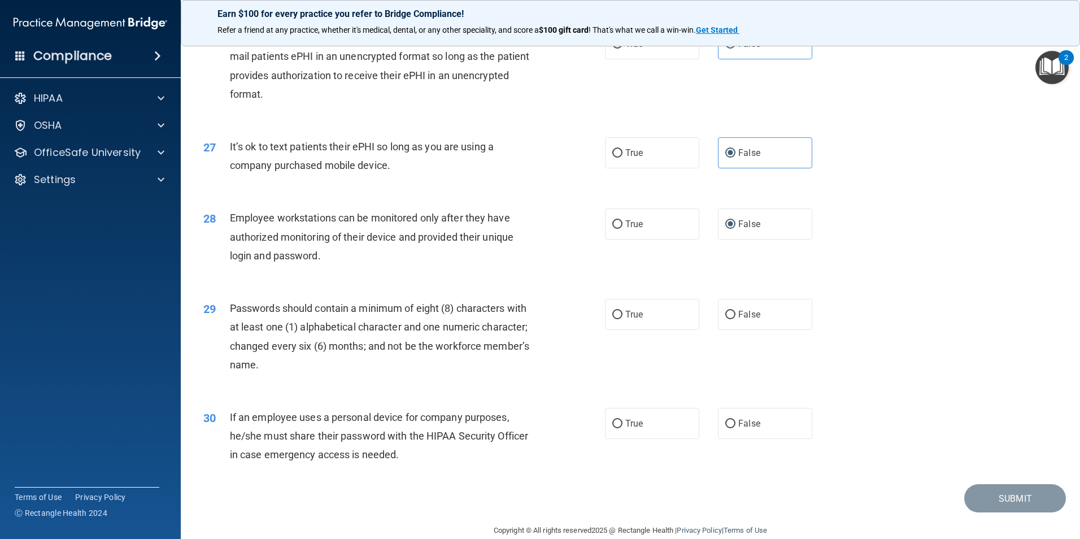
scroll to position [2297, 0]
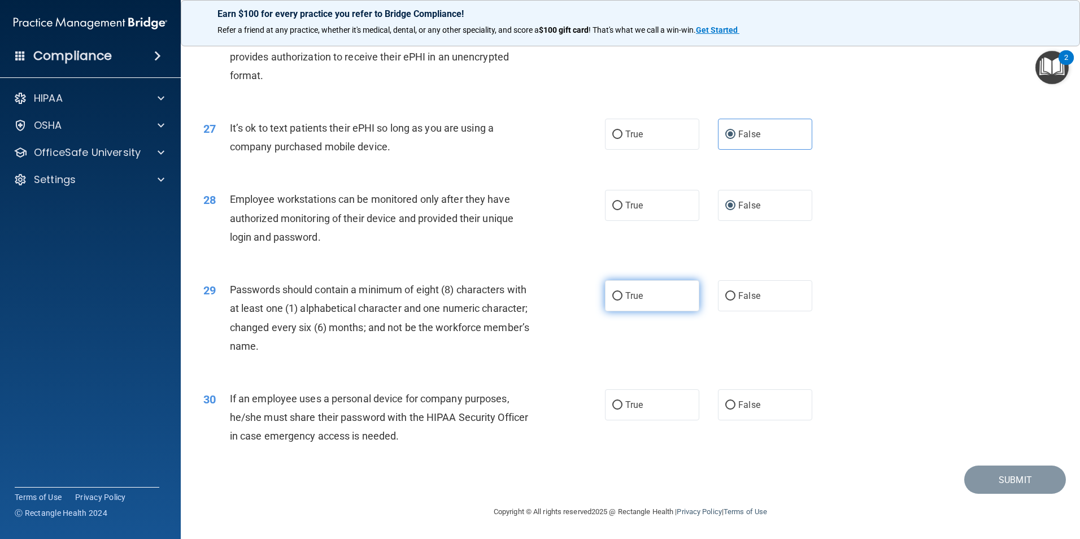
click at [663, 302] on label "True" at bounding box center [652, 295] width 94 height 31
click at [623, 301] on input "True" at bounding box center [617, 296] width 10 height 8
radio input "true"
click at [635, 416] on label "True" at bounding box center [652, 404] width 94 height 31
click at [623, 410] on input "True" at bounding box center [617, 405] width 10 height 8
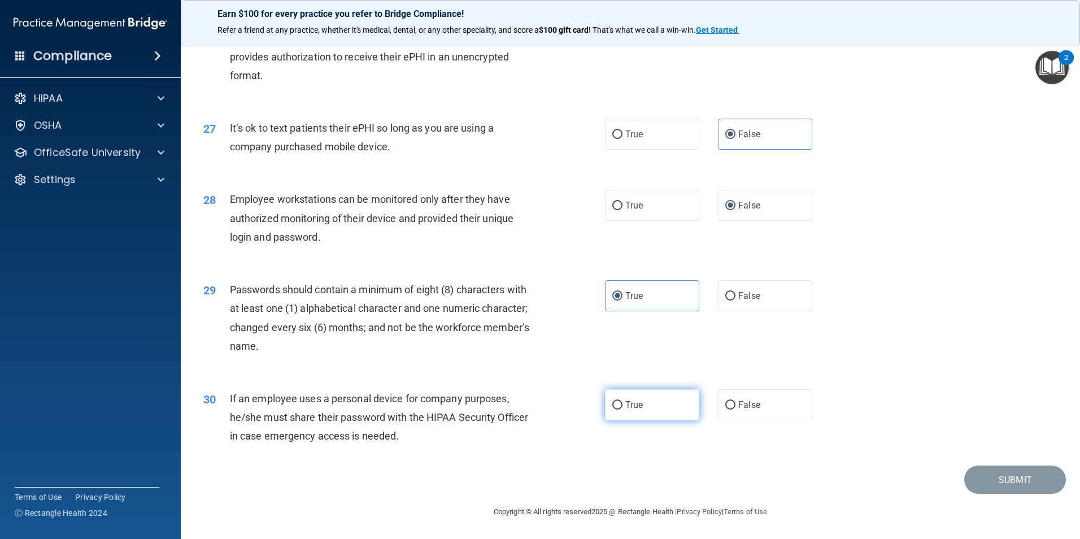
radio input "true"
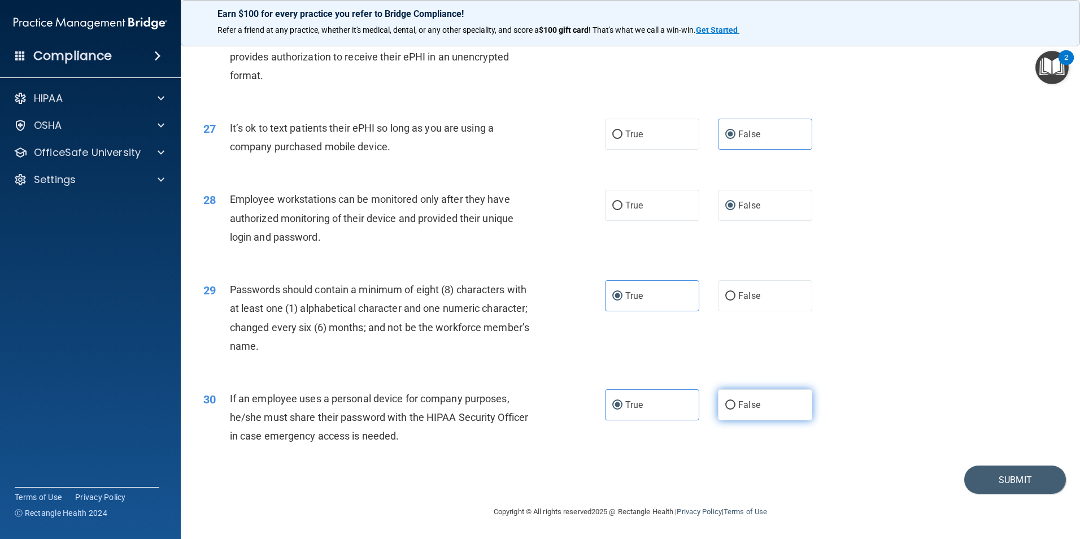
click at [738, 401] on span "False" at bounding box center [749, 404] width 22 height 11
click at [735, 401] on input "False" at bounding box center [730, 405] width 10 height 8
radio input "true"
radio input "false"
click at [1015, 479] on button "Submit" at bounding box center [1015, 480] width 102 height 29
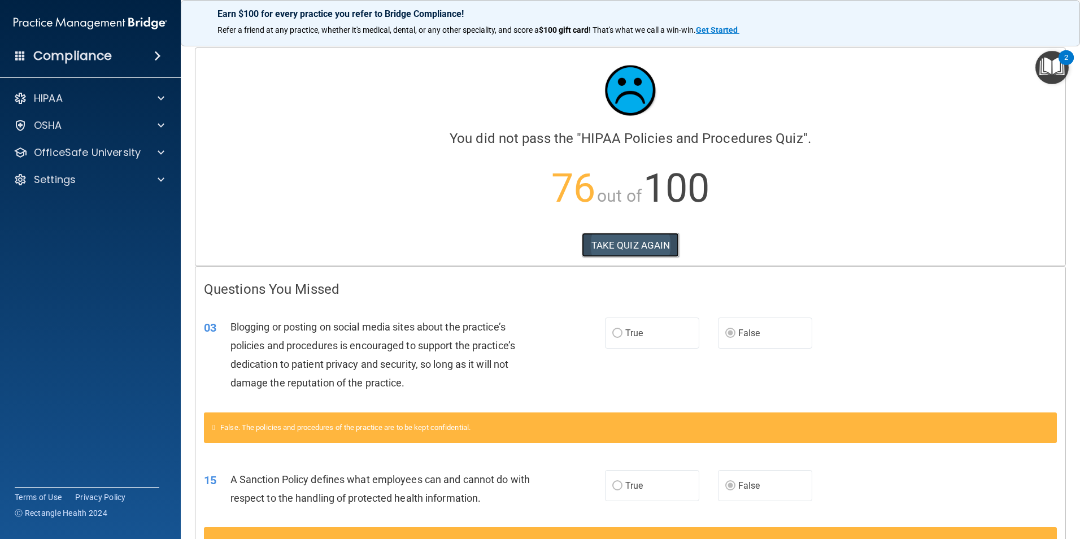
click at [637, 242] on button "TAKE QUIZ AGAIN" at bounding box center [631, 245] width 98 height 25
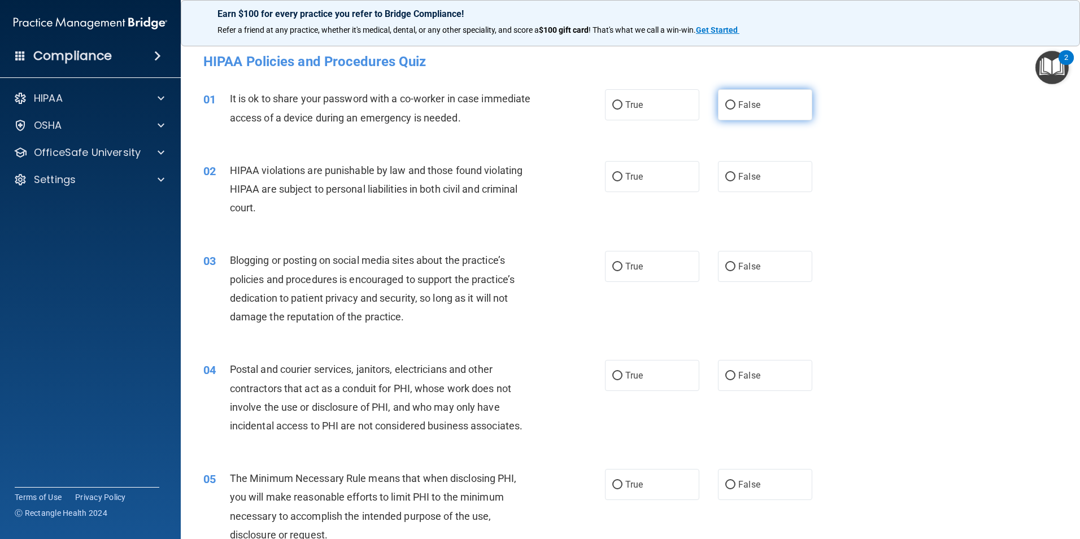
click at [741, 111] on label "False" at bounding box center [765, 104] width 94 height 31
click at [736, 110] on input "False" at bounding box center [730, 105] width 10 height 8
radio input "true"
click at [651, 187] on label "True" at bounding box center [652, 176] width 94 height 31
click at [623, 181] on input "True" at bounding box center [617, 177] width 10 height 8
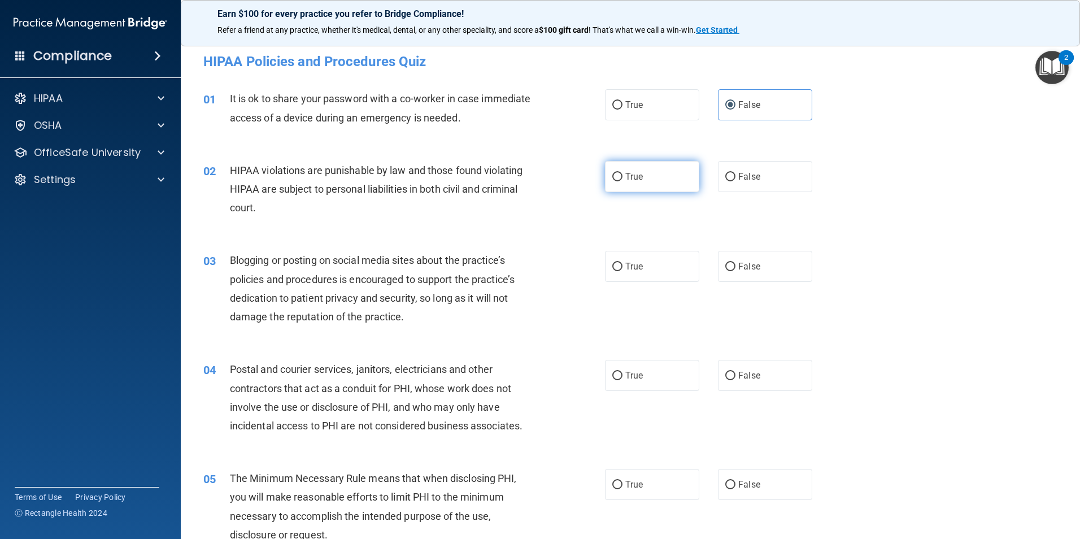
radio input "true"
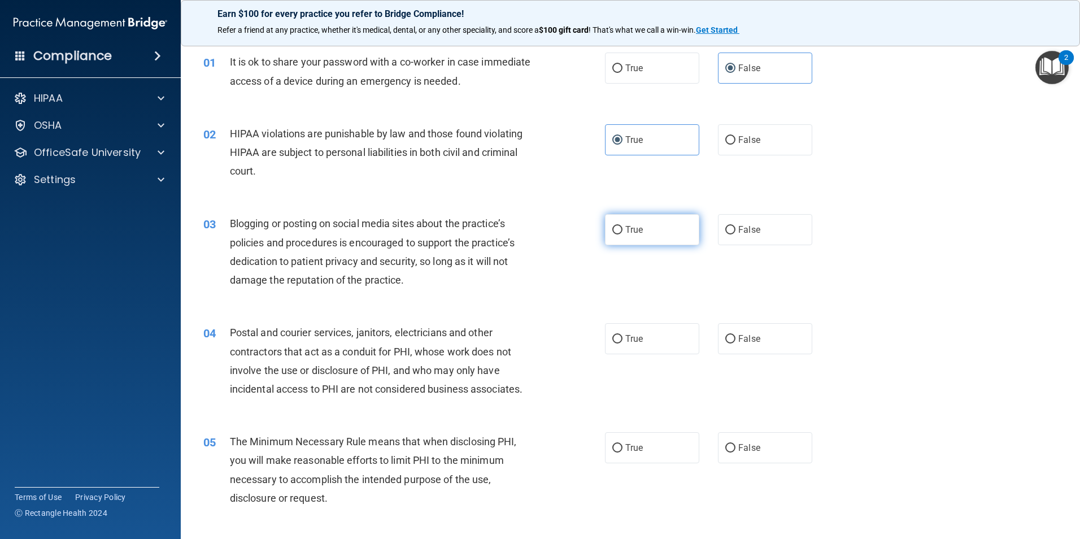
scroll to position [57, 0]
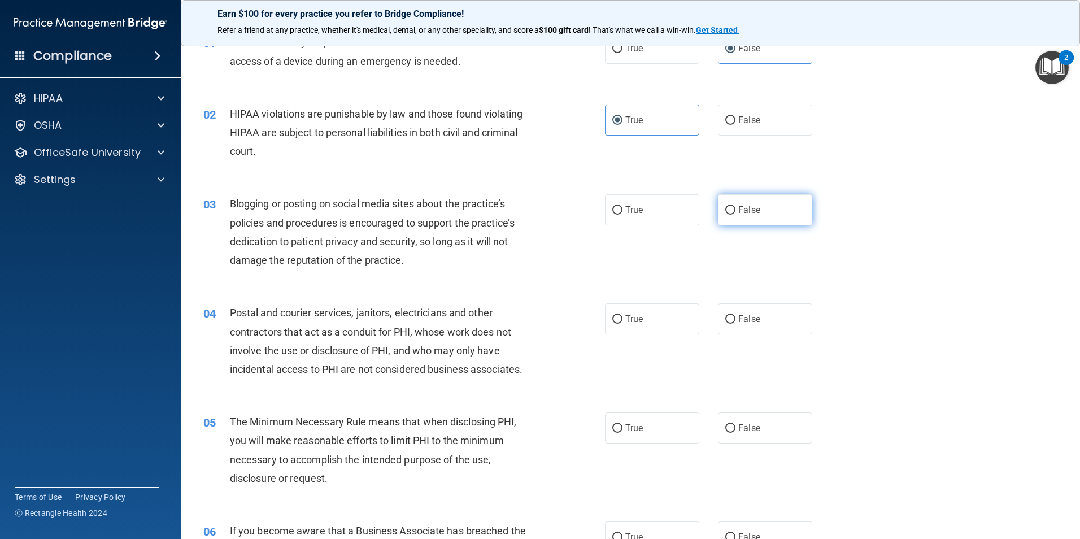
click at [750, 204] on label "False" at bounding box center [765, 209] width 94 height 31
click at [736, 206] on input "False" at bounding box center [730, 210] width 10 height 8
radio input "true"
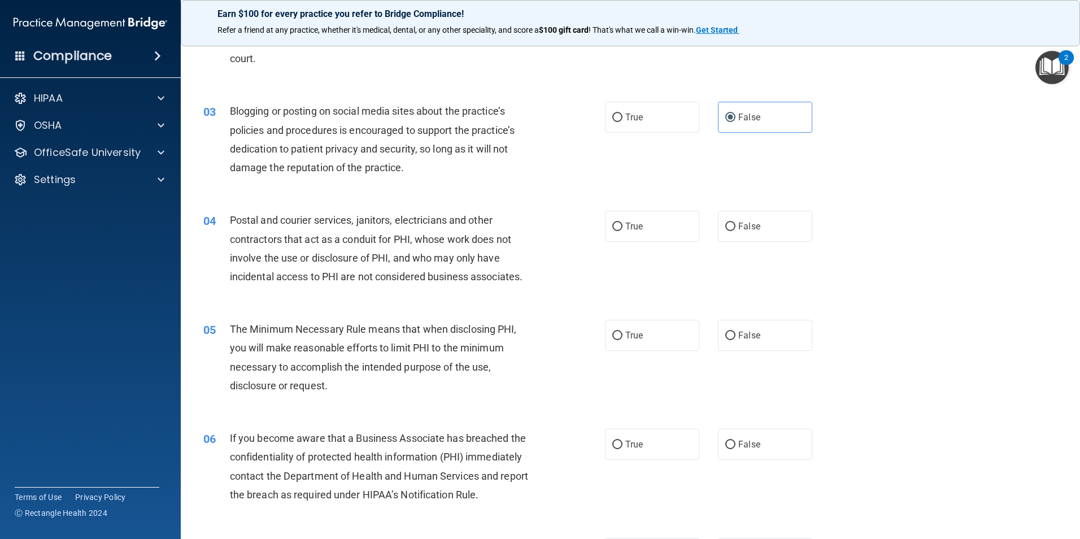
scroll to position [170, 0]
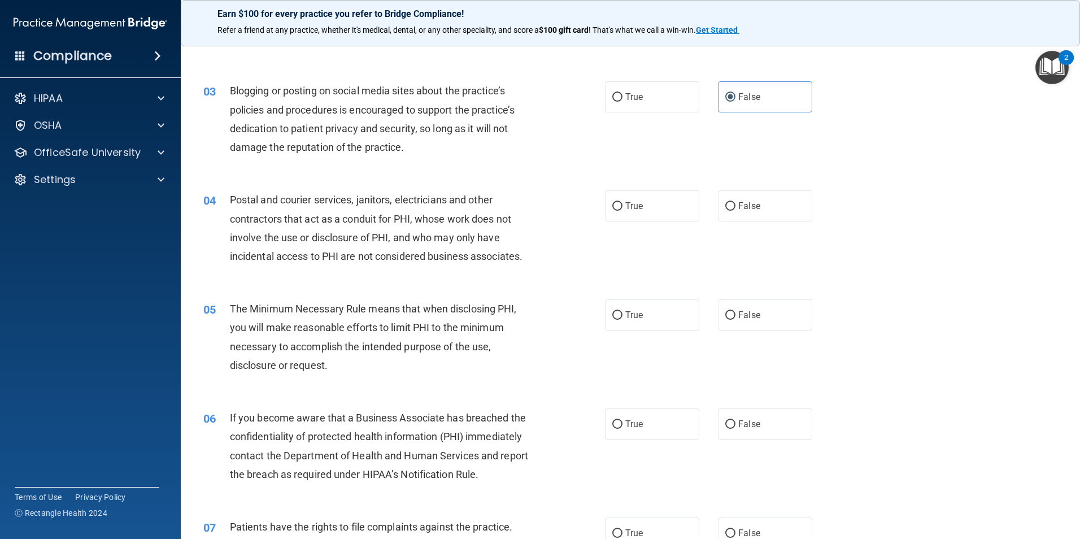
click at [586, 203] on div "04 Postal and courier services, janitors, electricians and other contractors th…" at bounding box center [404, 230] width 436 height 81
click at [608, 209] on label "True" at bounding box center [652, 205] width 94 height 31
click at [655, 205] on label "True" at bounding box center [652, 205] width 94 height 31
click at [623, 205] on input "True" at bounding box center [617, 206] width 10 height 8
radio input "true"
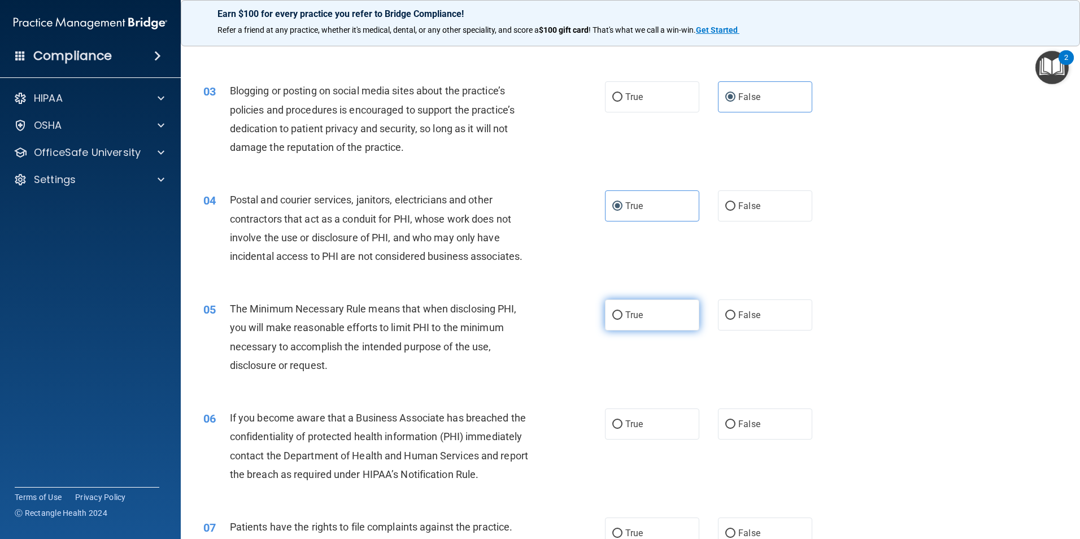
click at [625, 306] on label "True" at bounding box center [652, 314] width 94 height 31
click at [623, 311] on input "True" at bounding box center [617, 315] width 10 height 8
radio input "true"
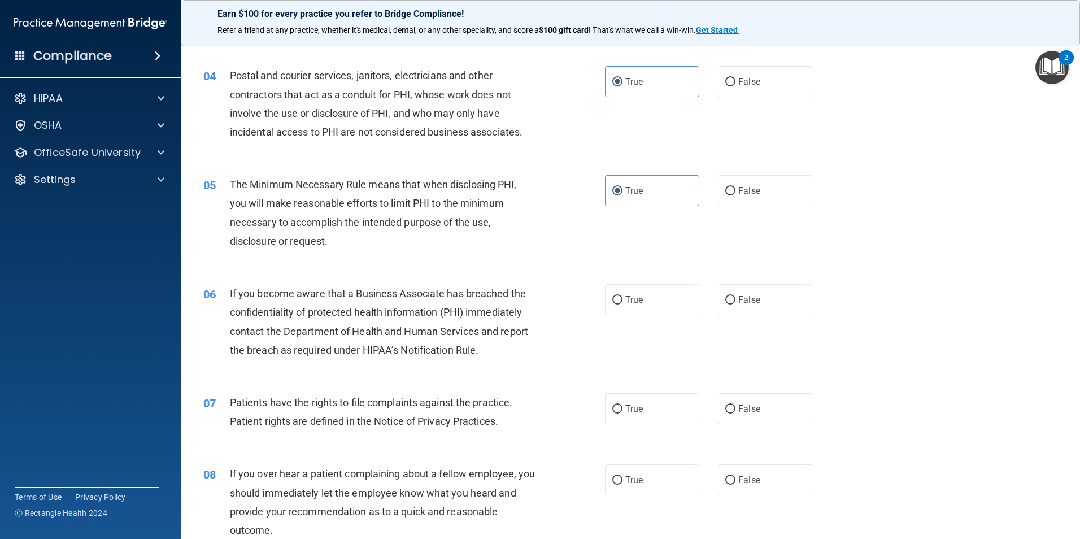
scroll to position [339, 0]
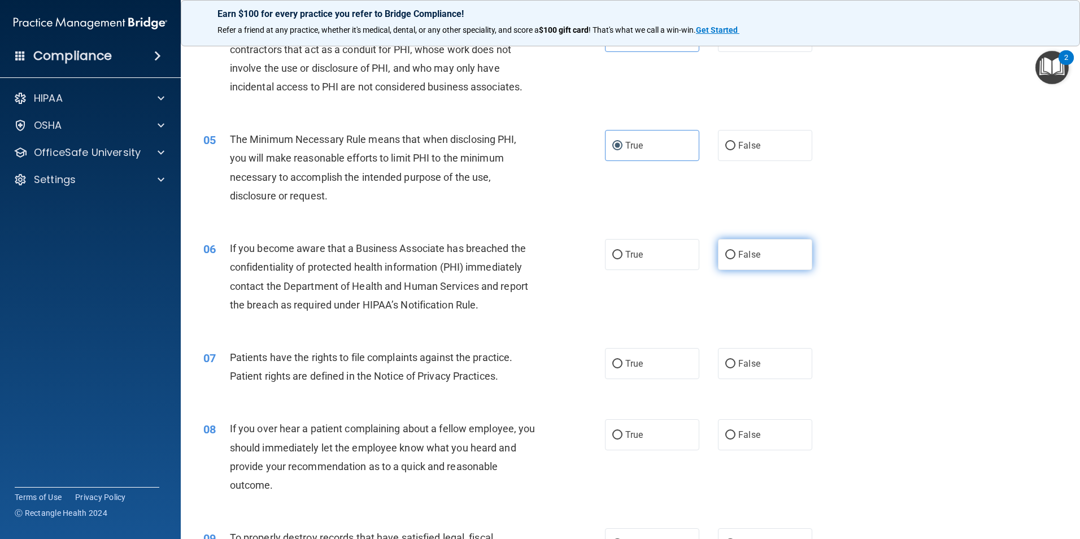
click at [757, 262] on label "False" at bounding box center [765, 254] width 94 height 31
click at [736, 259] on input "False" at bounding box center [730, 255] width 10 height 8
radio input "true"
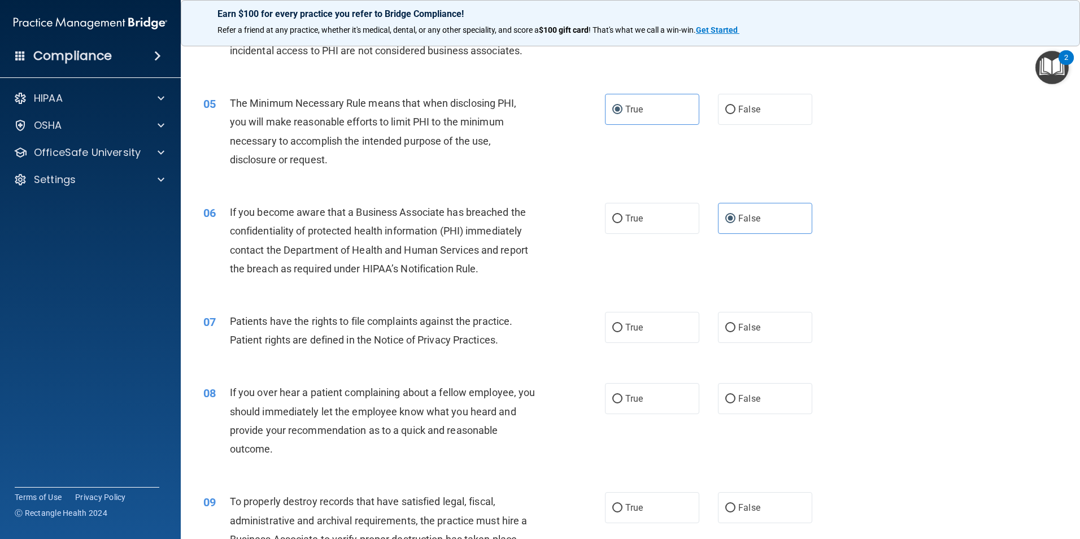
scroll to position [396, 0]
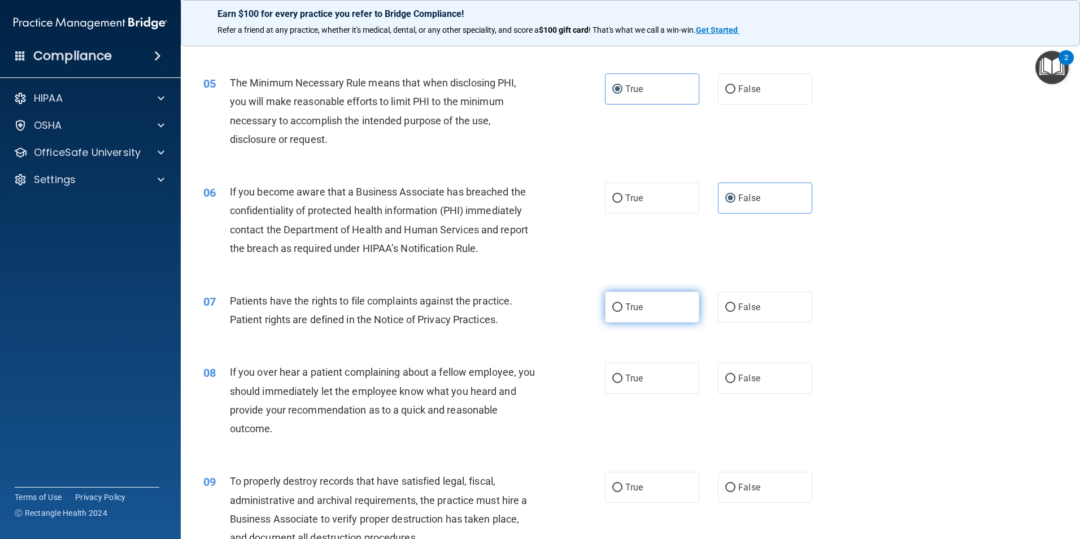
click at [652, 298] on label "True" at bounding box center [652, 307] width 94 height 31
click at [623, 303] on input "True" at bounding box center [617, 307] width 10 height 8
radio input "true"
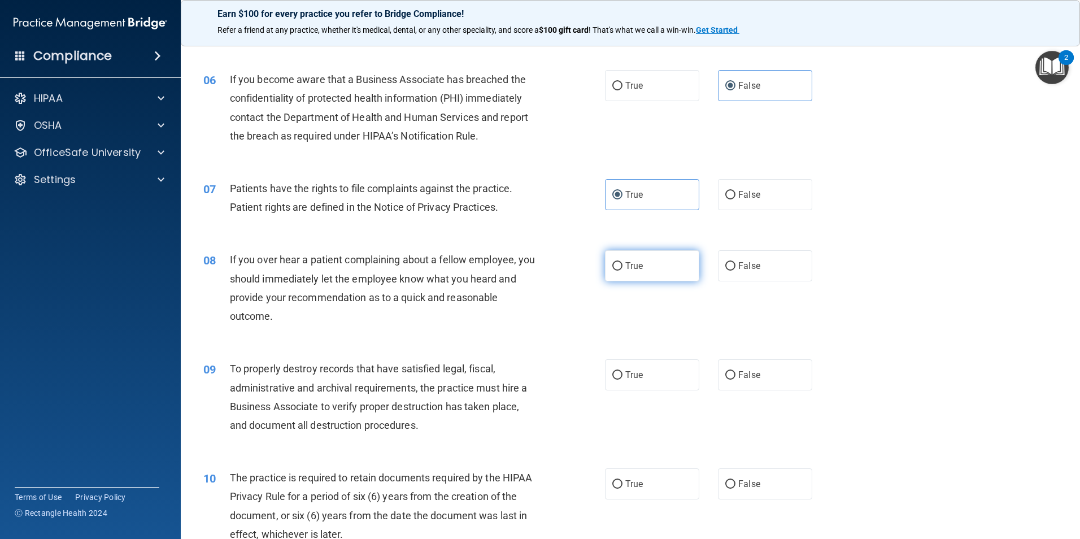
scroll to position [509, 0]
click at [730, 267] on input "False" at bounding box center [730, 266] width 10 height 8
radio input "true"
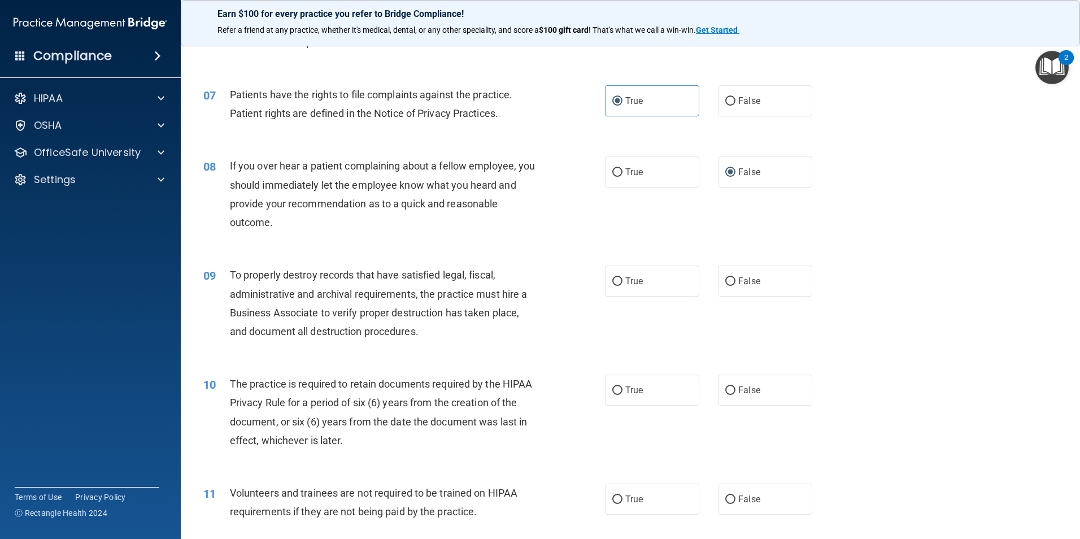
scroll to position [622, 0]
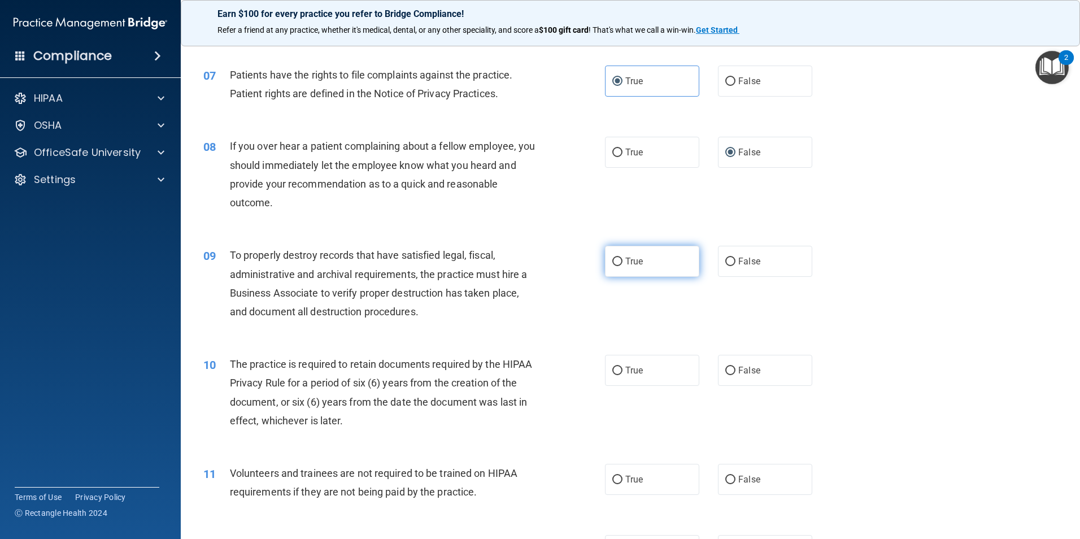
click at [631, 260] on span "True" at bounding box center [634, 261] width 18 height 11
click at [623, 260] on input "True" at bounding box center [617, 262] width 10 height 8
radio input "true"
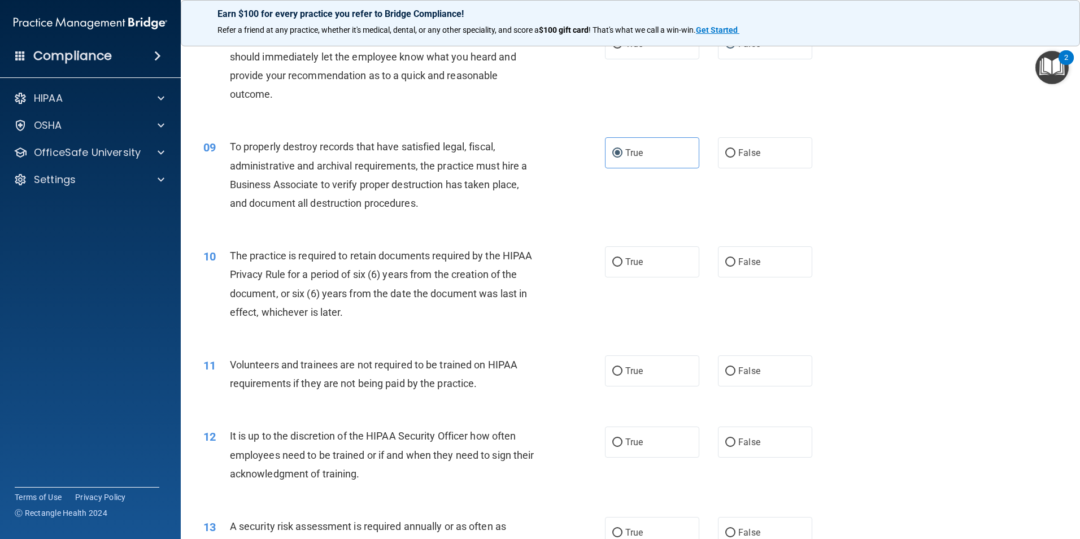
scroll to position [735, 0]
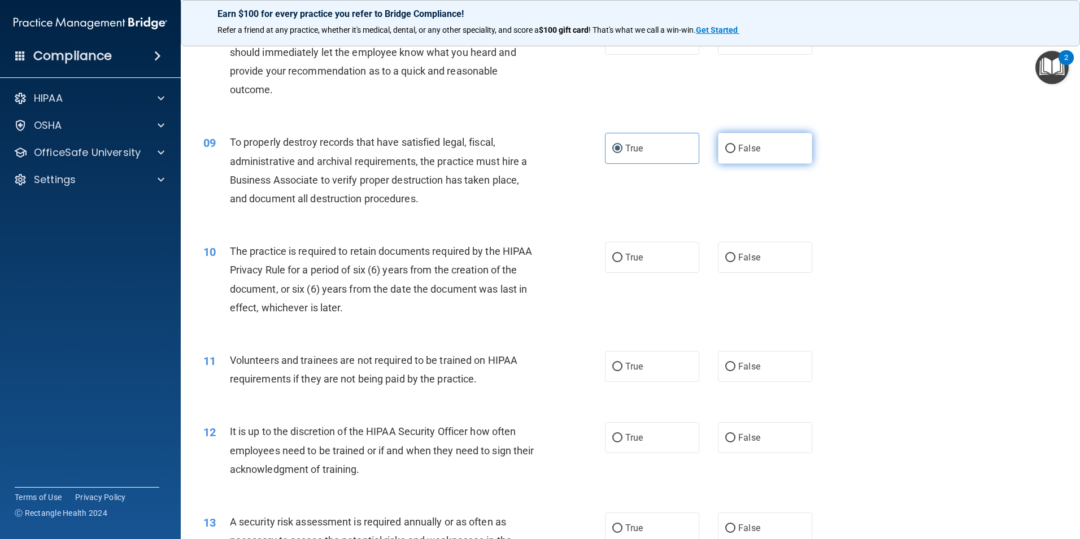
click at [776, 136] on label "False" at bounding box center [765, 148] width 94 height 31
click at [736, 145] on input "False" at bounding box center [730, 149] width 10 height 8
radio input "true"
radio input "false"
click at [654, 261] on label "True" at bounding box center [652, 257] width 94 height 31
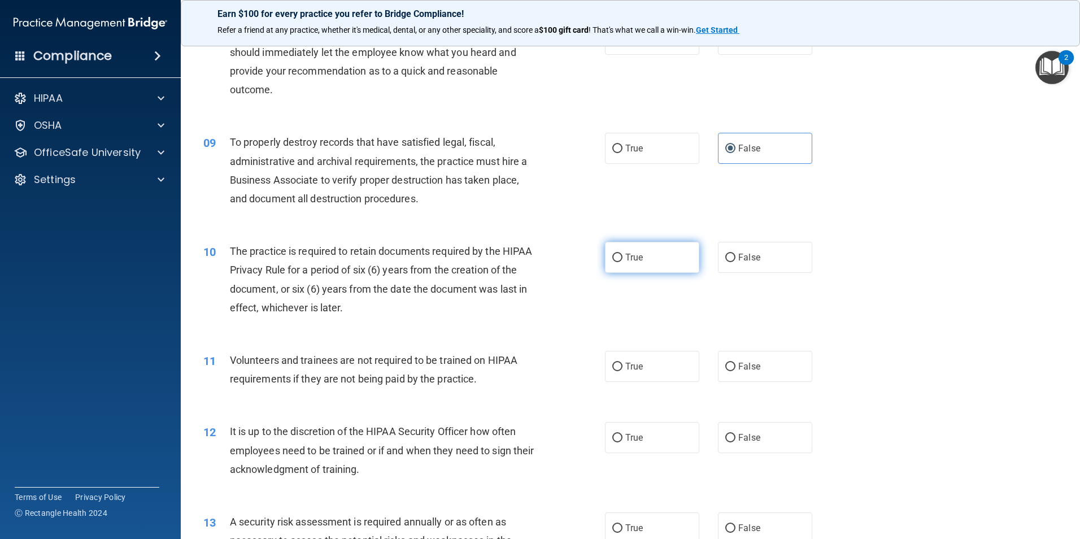
click at [623, 261] on input "True" at bounding box center [617, 258] width 10 height 8
radio input "true"
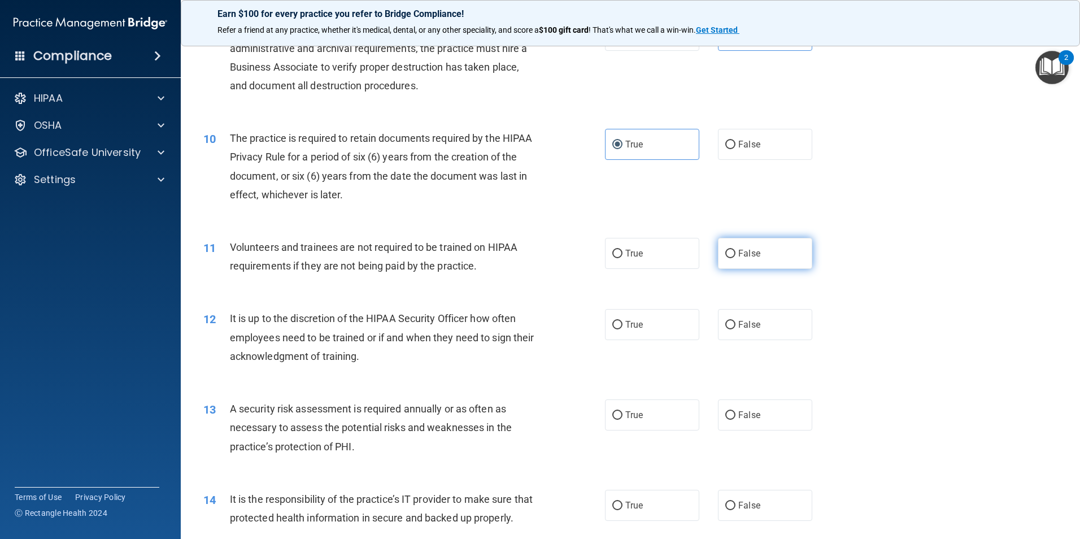
click at [718, 251] on label "False" at bounding box center [765, 253] width 94 height 31
click at [725, 251] on input "False" at bounding box center [730, 254] width 10 height 8
radio input "true"
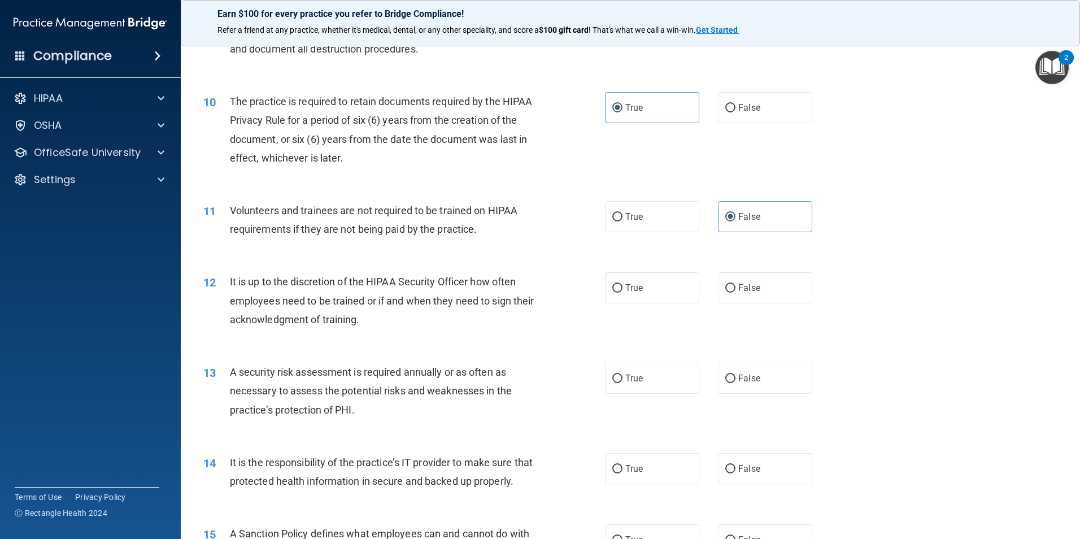
scroll to position [904, 0]
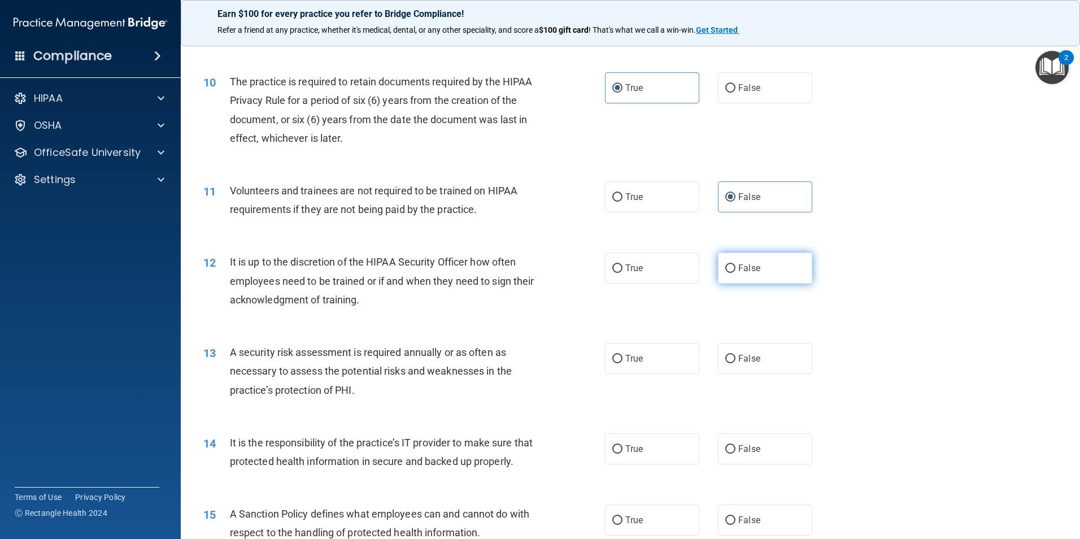
click at [780, 263] on label "False" at bounding box center [765, 268] width 94 height 31
click at [736, 264] on input "False" at bounding box center [730, 268] width 10 height 8
radio input "true"
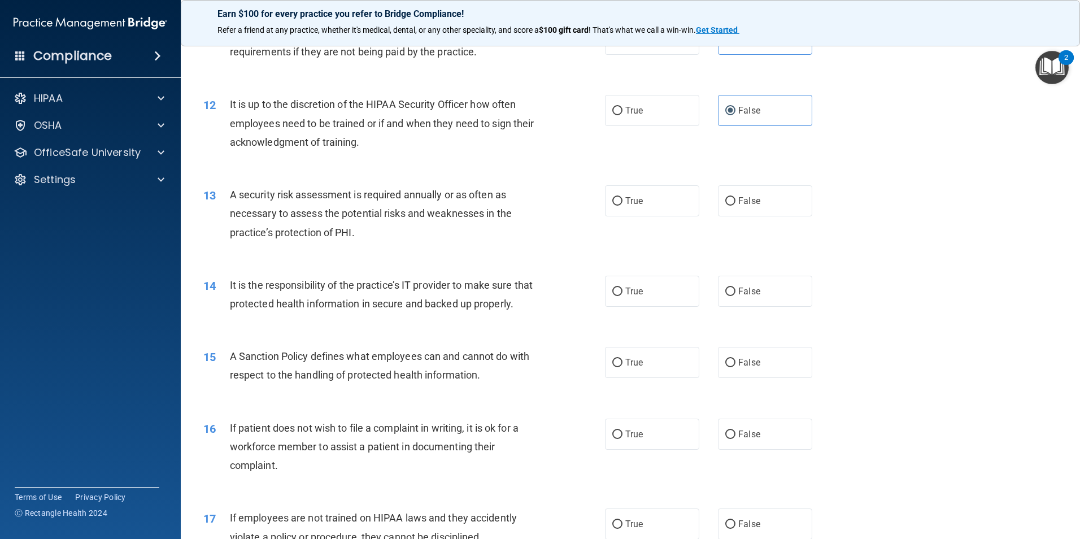
scroll to position [1074, 0]
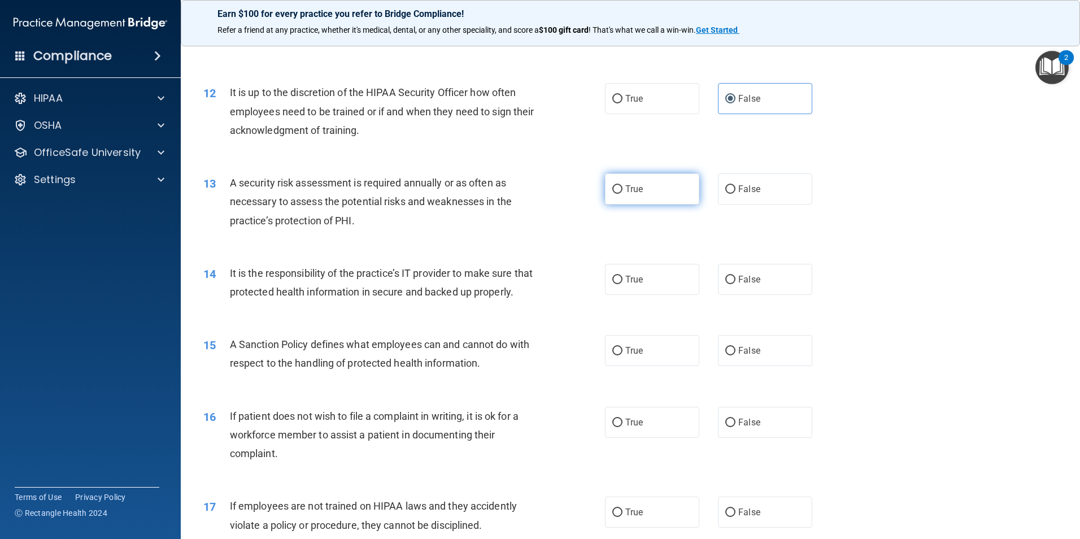
click at [634, 198] on label "True" at bounding box center [652, 188] width 94 height 31
click at [623, 194] on input "True" at bounding box center [617, 189] width 10 height 8
radio input "true"
click at [754, 279] on span "False" at bounding box center [749, 279] width 22 height 11
click at [736, 279] on input "False" at bounding box center [730, 280] width 10 height 8
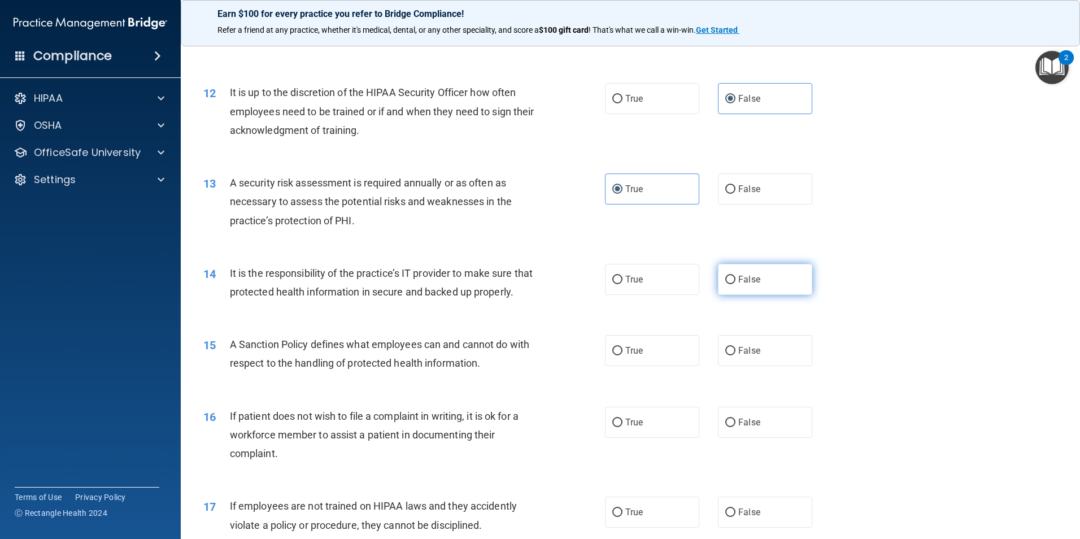
radio input "true"
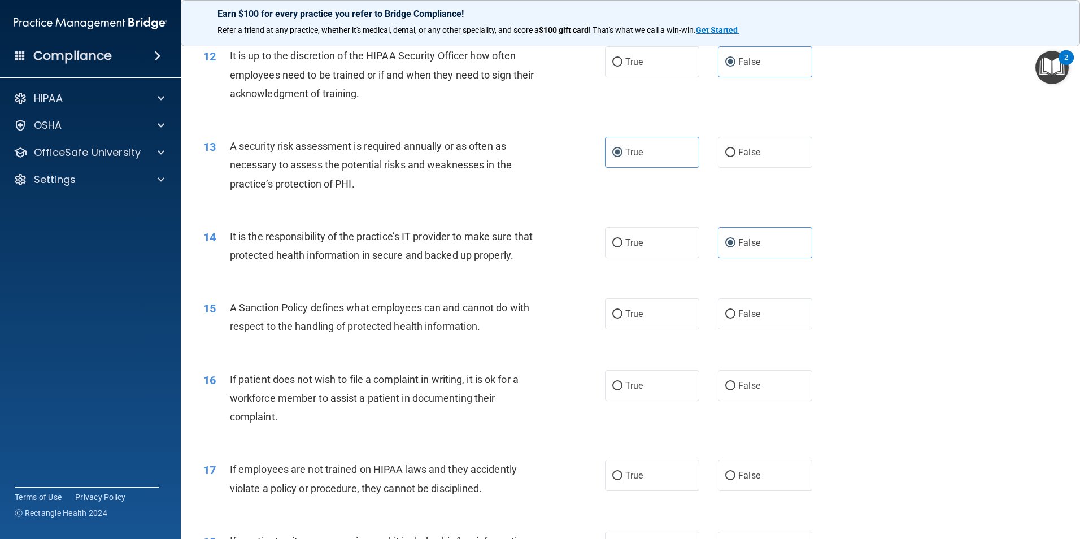
scroll to position [1130, 0]
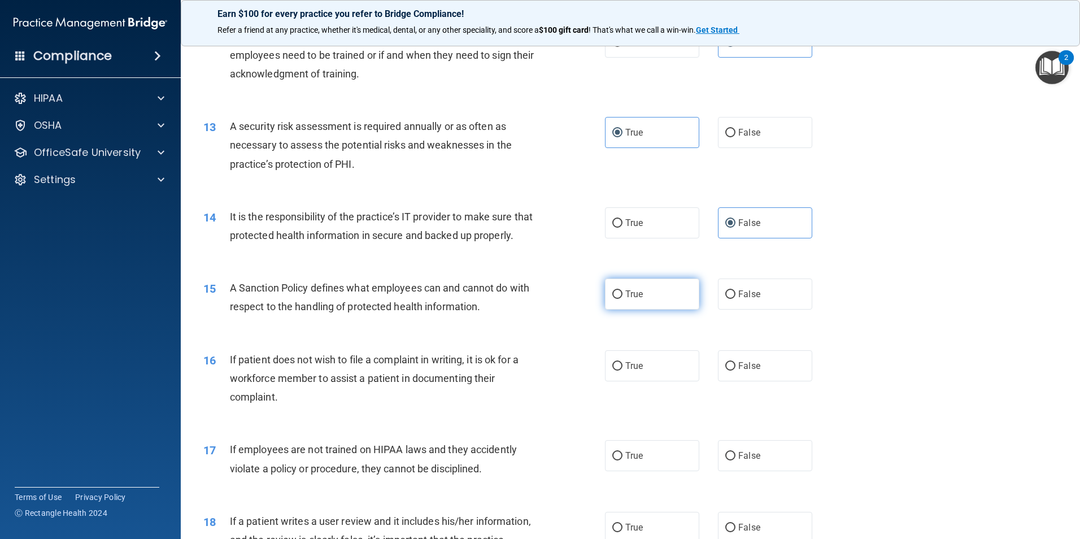
click at [653, 310] on label "True" at bounding box center [652, 294] width 94 height 31
click at [623, 299] on input "True" at bounding box center [617, 294] width 10 height 8
radio input "true"
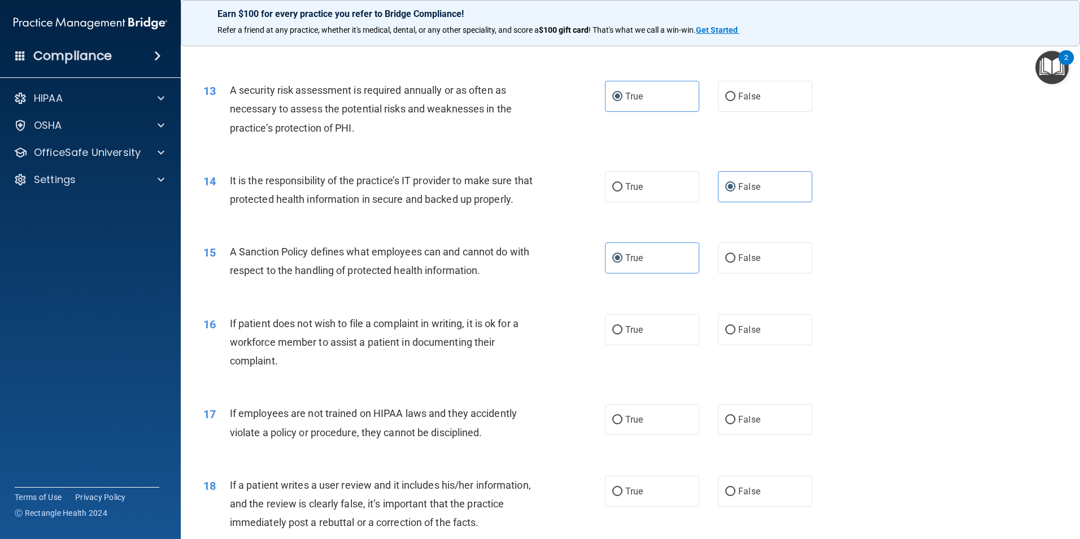
scroll to position [1187, 0]
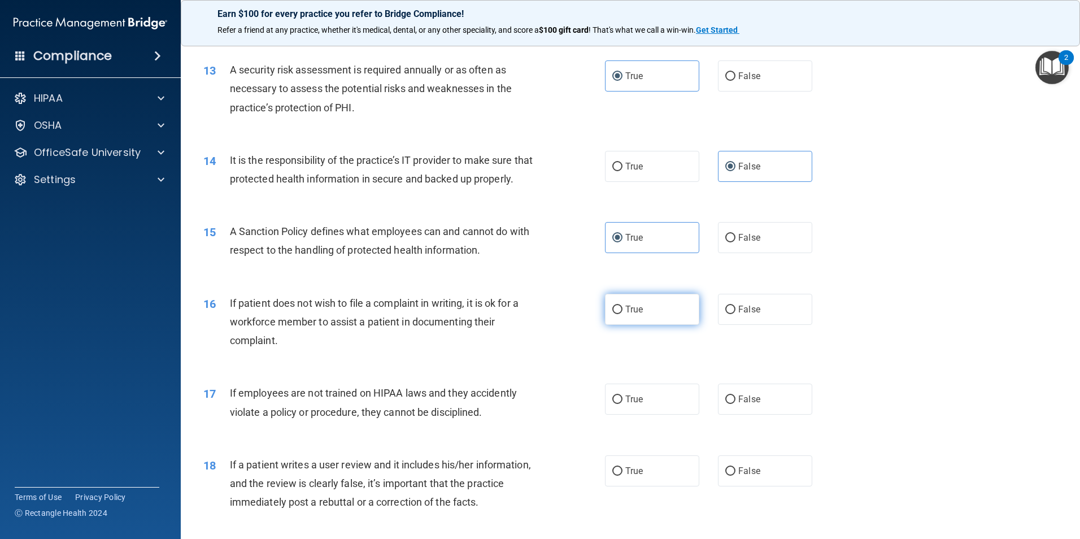
click at [650, 325] on label "True" at bounding box center [652, 309] width 94 height 31
click at [623, 314] on input "True" at bounding box center [617, 310] width 10 height 8
radio input "true"
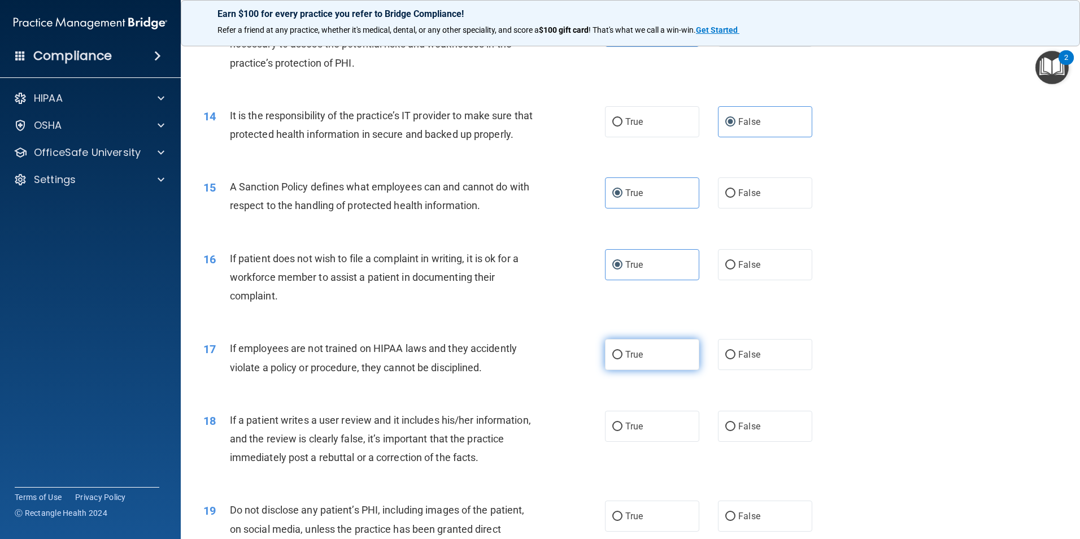
scroll to position [1300, 0]
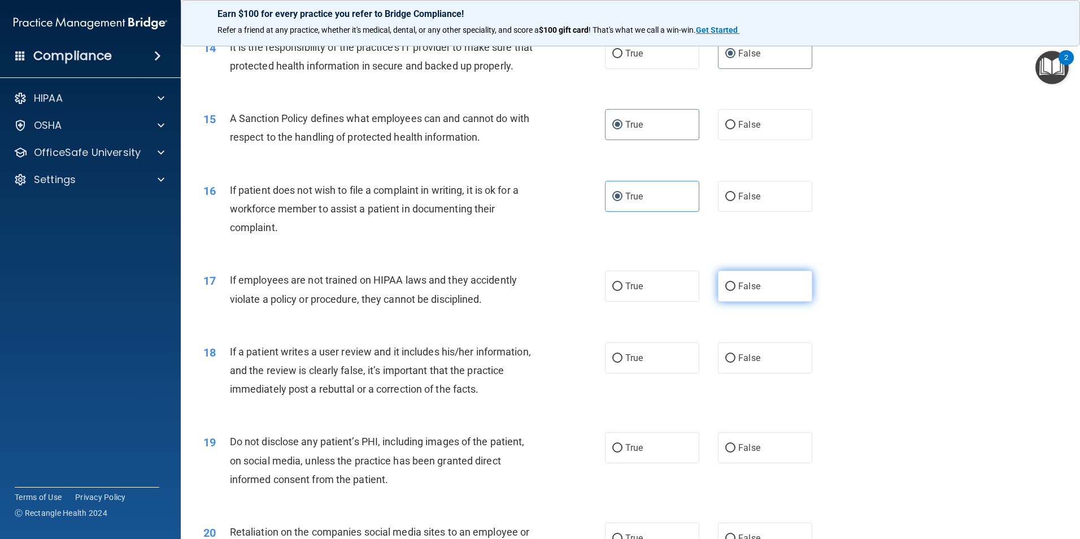
click at [758, 302] on label "False" at bounding box center [765, 286] width 94 height 31
click at [736, 291] on input "False" at bounding box center [730, 287] width 10 height 8
radio input "true"
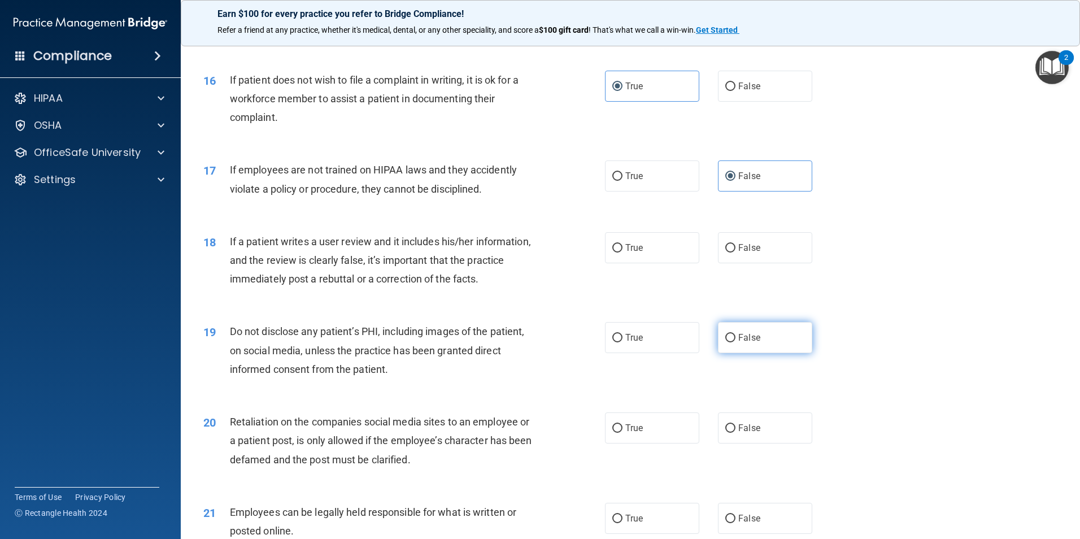
scroll to position [1413, 0]
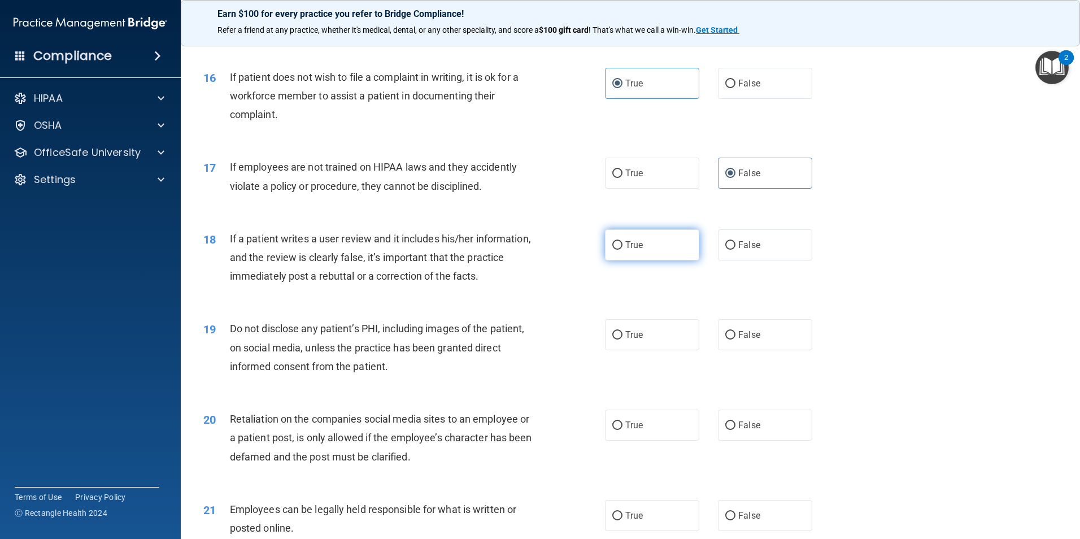
click at [633, 260] on label "True" at bounding box center [652, 244] width 94 height 31
click at [623, 250] on input "True" at bounding box center [617, 245] width 10 height 8
radio input "true"
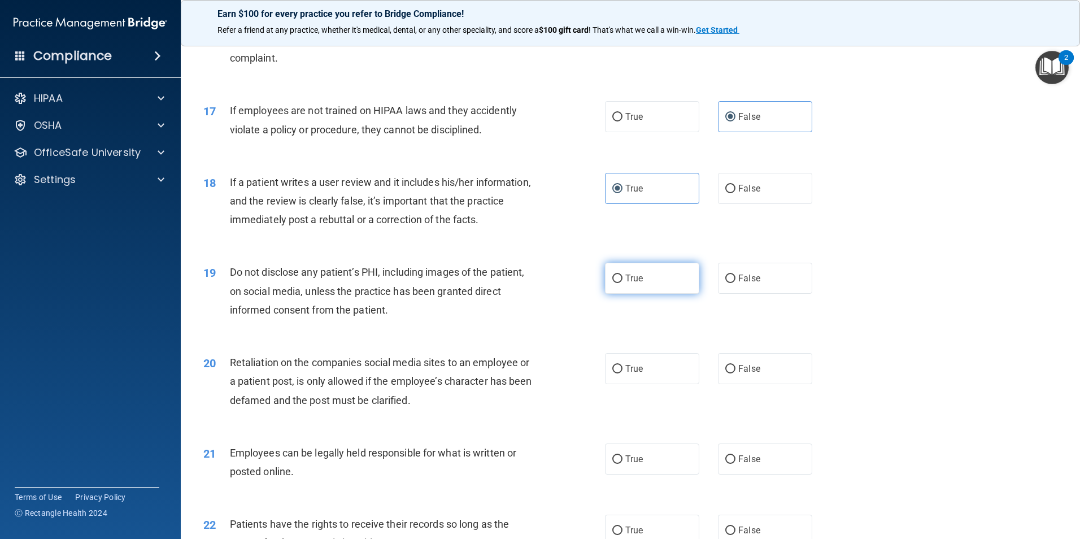
click at [637, 284] on span "True" at bounding box center [634, 278] width 18 height 11
click at [623, 283] on input "True" at bounding box center [617, 279] width 10 height 8
radio input "true"
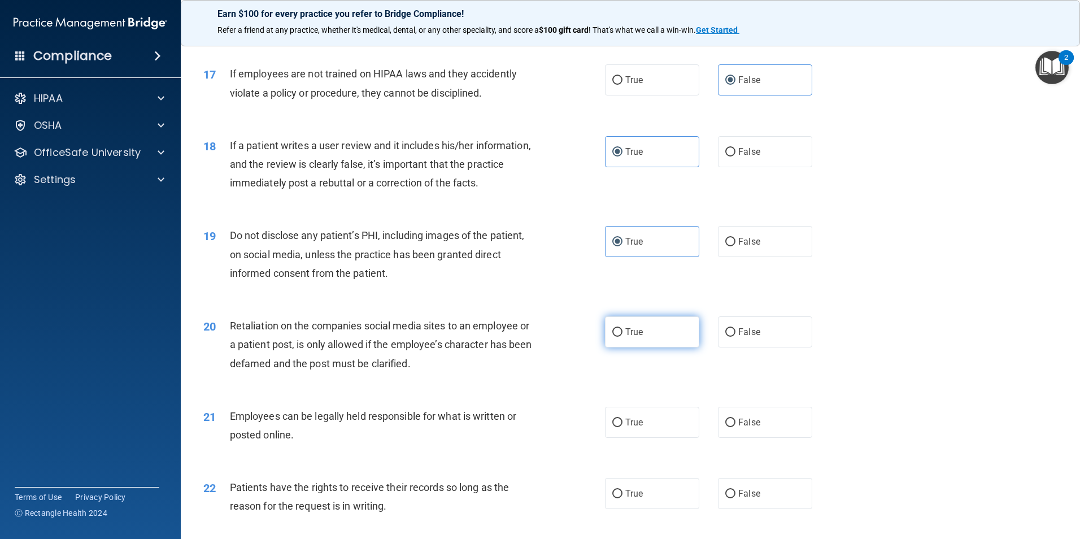
scroll to position [1526, 0]
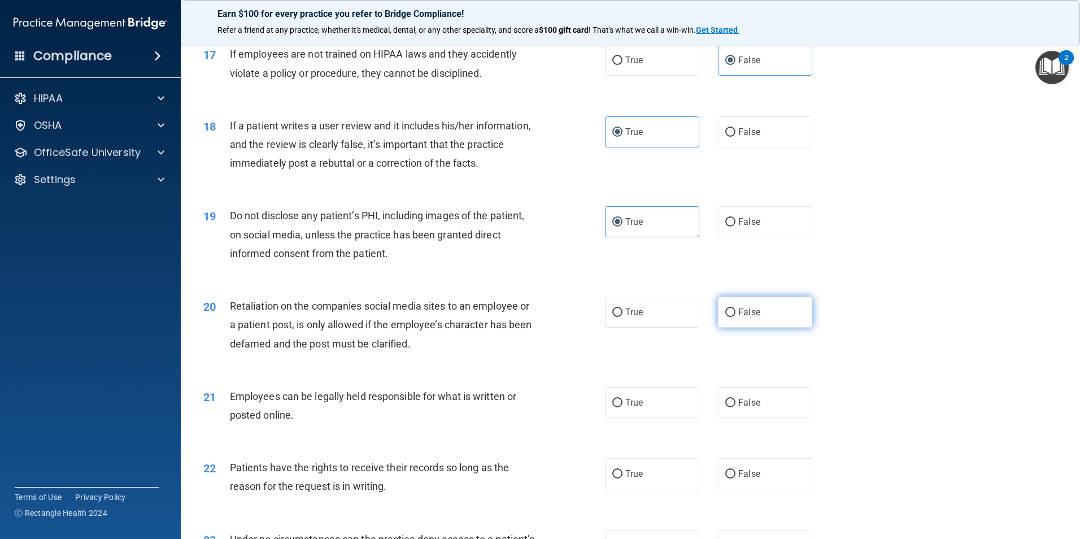
click at [743, 328] on label "False" at bounding box center [765, 312] width 94 height 31
click at [736, 317] on input "False" at bounding box center [730, 313] width 10 height 8
radio input "true"
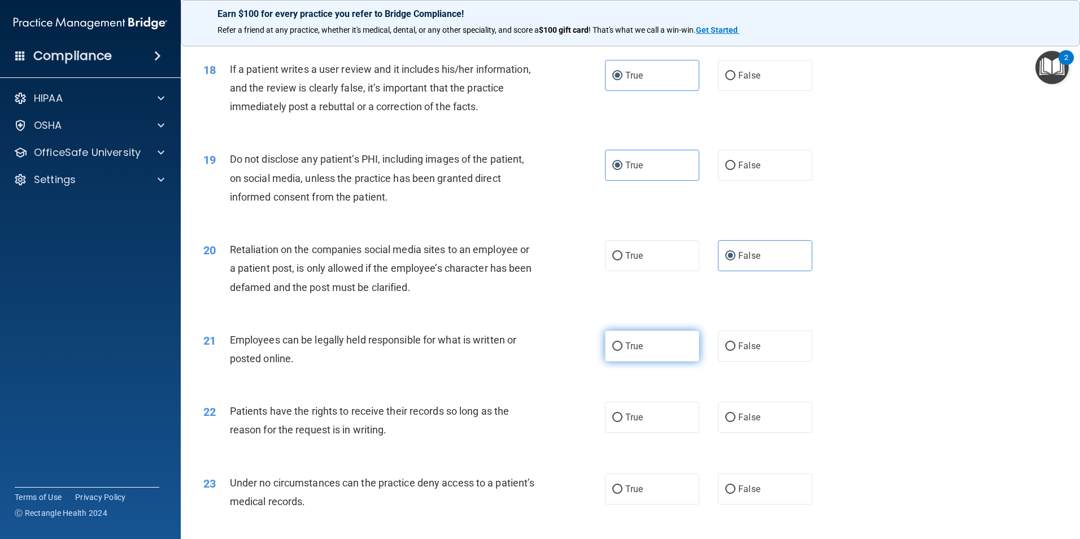
click at [630, 362] on label "True" at bounding box center [652, 346] width 94 height 31
click at [623, 351] on input "True" at bounding box center [617, 346] width 10 height 8
radio input "true"
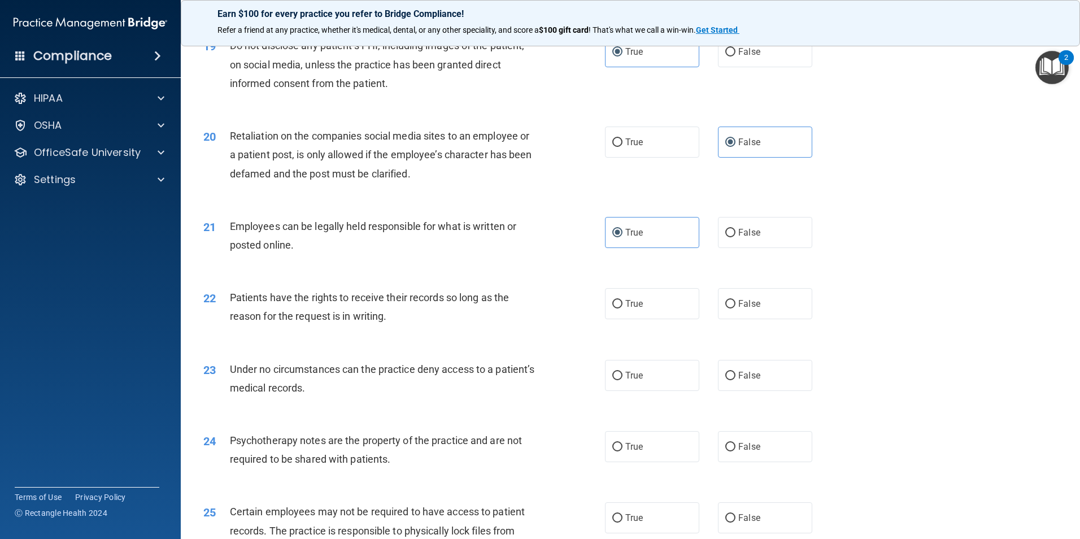
scroll to position [1752, 0]
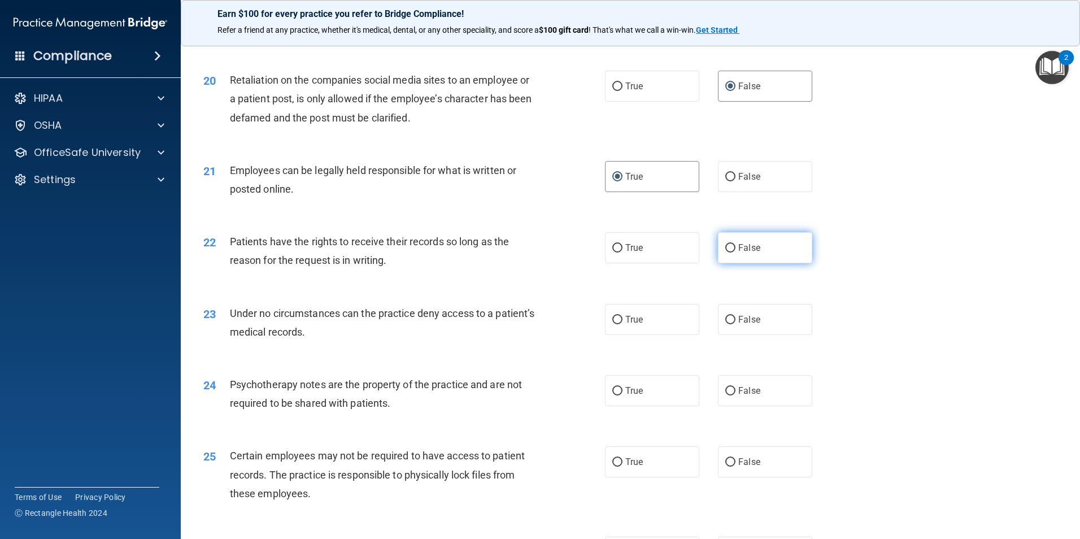
click at [793, 263] on label "False" at bounding box center [765, 247] width 94 height 31
click at [736, 253] on input "False" at bounding box center [730, 248] width 10 height 8
radio input "true"
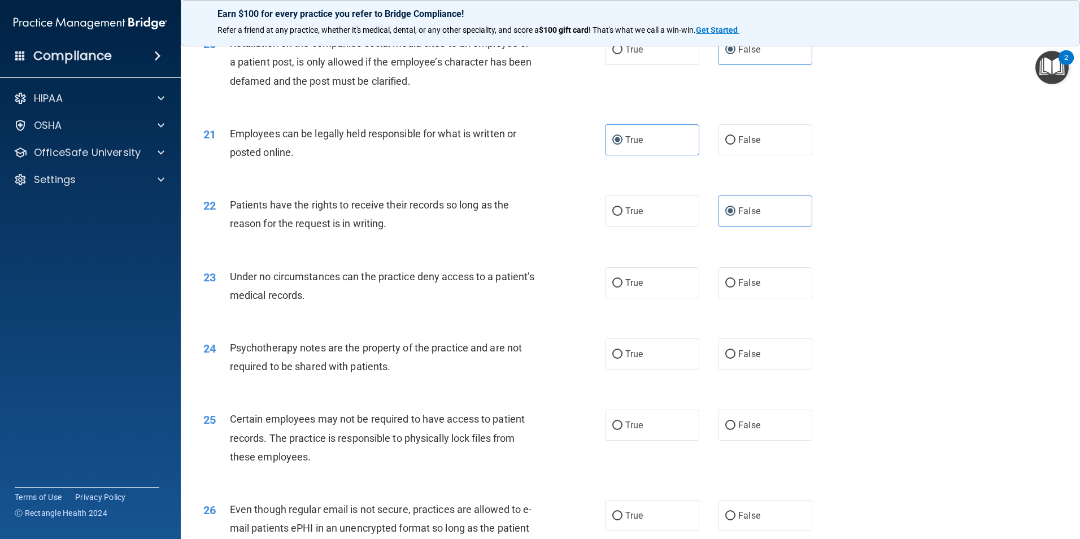
scroll to position [1808, 0]
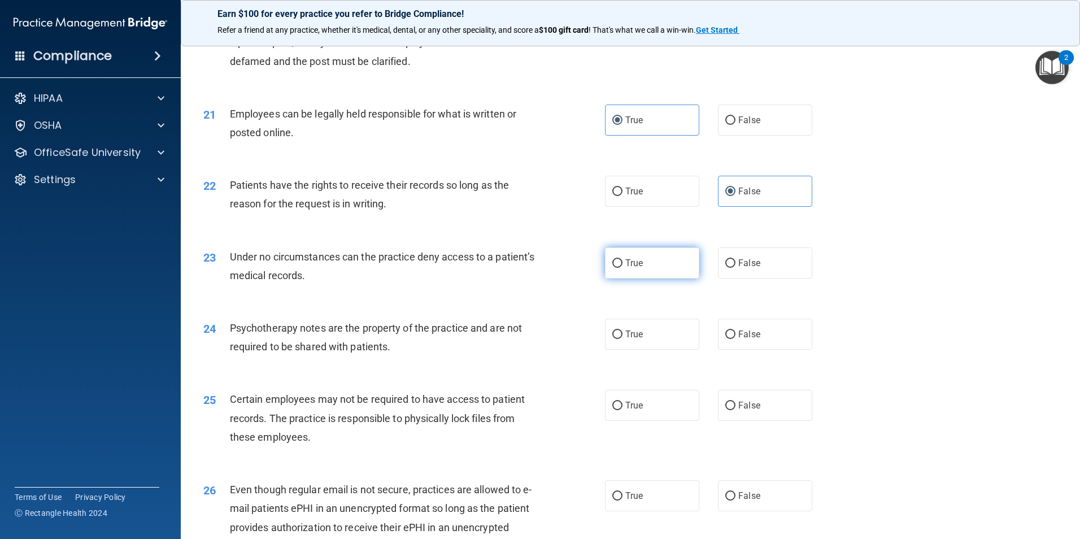
click at [631, 279] on label "True" at bounding box center [652, 262] width 94 height 31
click at [623, 268] on input "True" at bounding box center [617, 263] width 10 height 8
radio input "true"
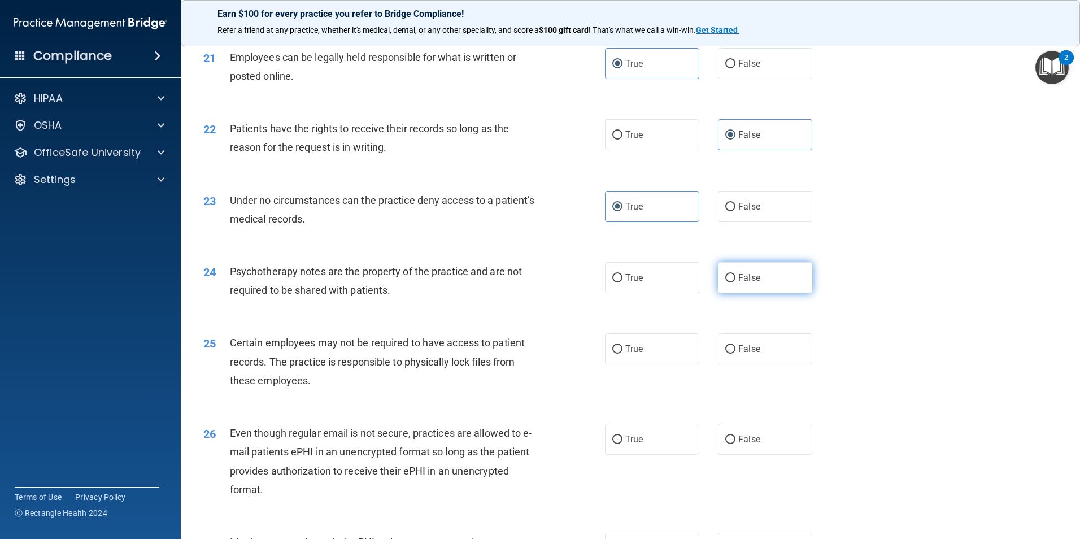
click at [759, 293] on label "False" at bounding box center [765, 277] width 94 height 31
click at [736, 283] on input "False" at bounding box center [730, 278] width 10 height 8
radio input "true"
click at [647, 293] on label "True" at bounding box center [652, 277] width 94 height 31
click at [623, 283] on input "True" at bounding box center [617, 278] width 10 height 8
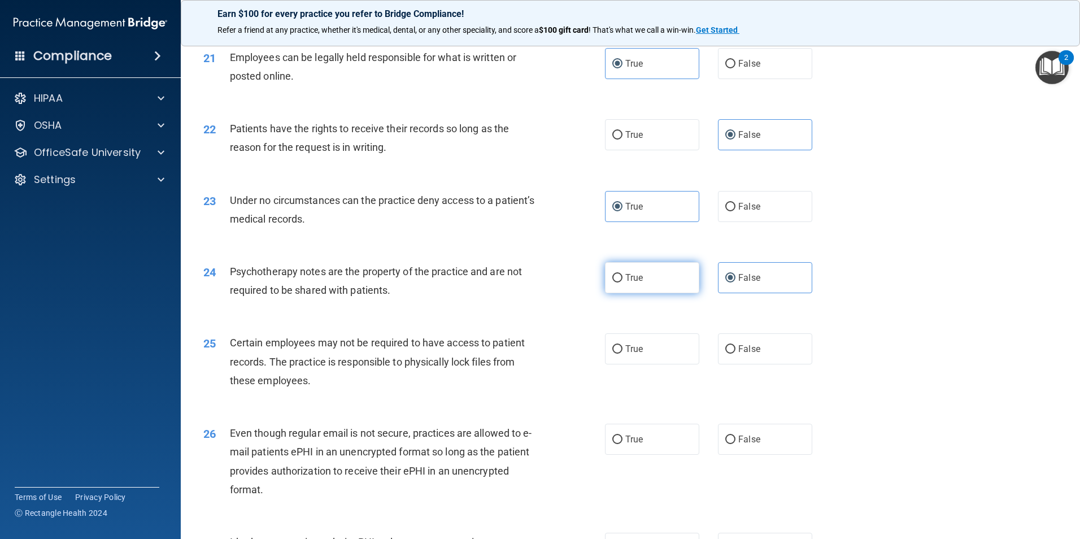
radio input "true"
radio input "false"
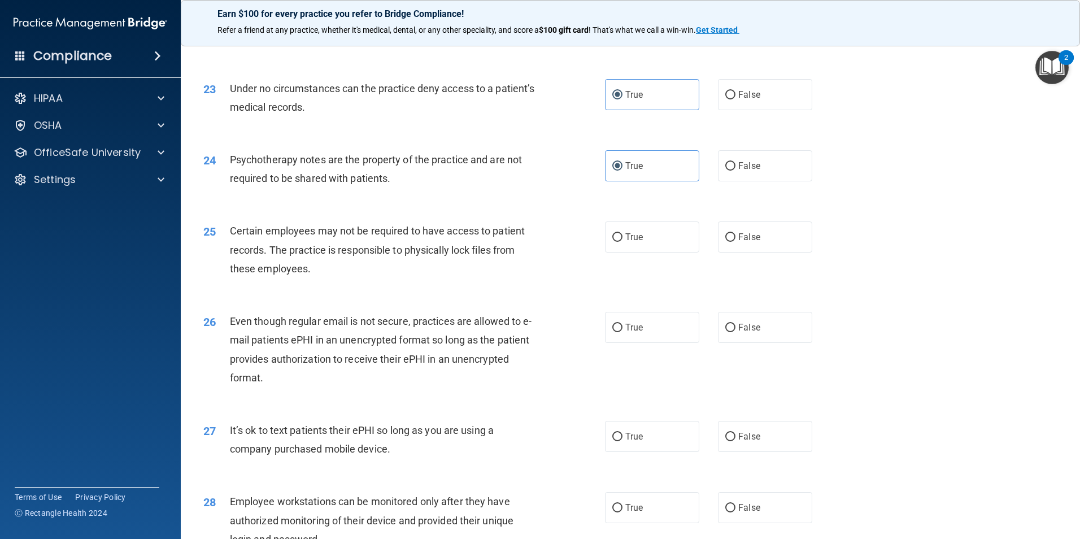
scroll to position [1978, 0]
click at [747, 241] on span "False" at bounding box center [749, 236] width 22 height 11
click at [736, 241] on input "False" at bounding box center [730, 236] width 10 height 8
radio input "true"
click at [625, 241] on span "True" at bounding box center [634, 236] width 18 height 11
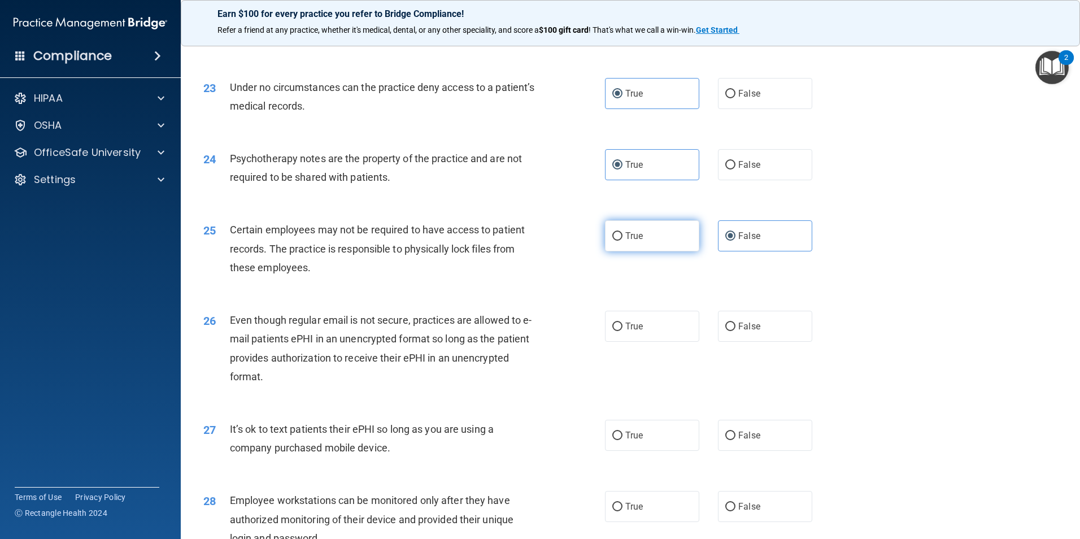
click at [623, 241] on input "True" at bounding box center [617, 236] width 10 height 8
radio input "true"
radio input "false"
click at [628, 332] on span "True" at bounding box center [634, 326] width 18 height 11
click at [623, 331] on input "True" at bounding box center [617, 327] width 10 height 8
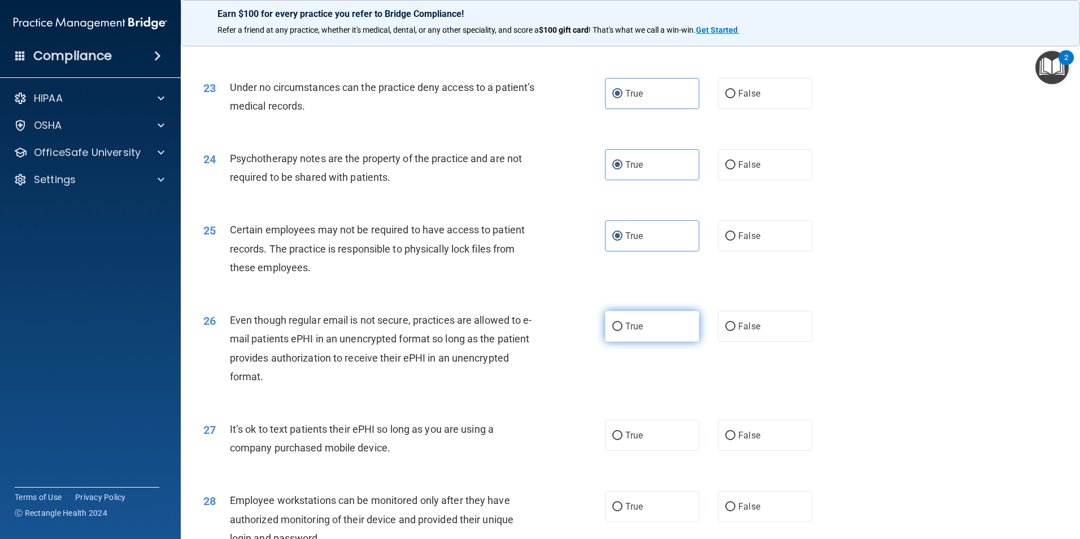
radio input "true"
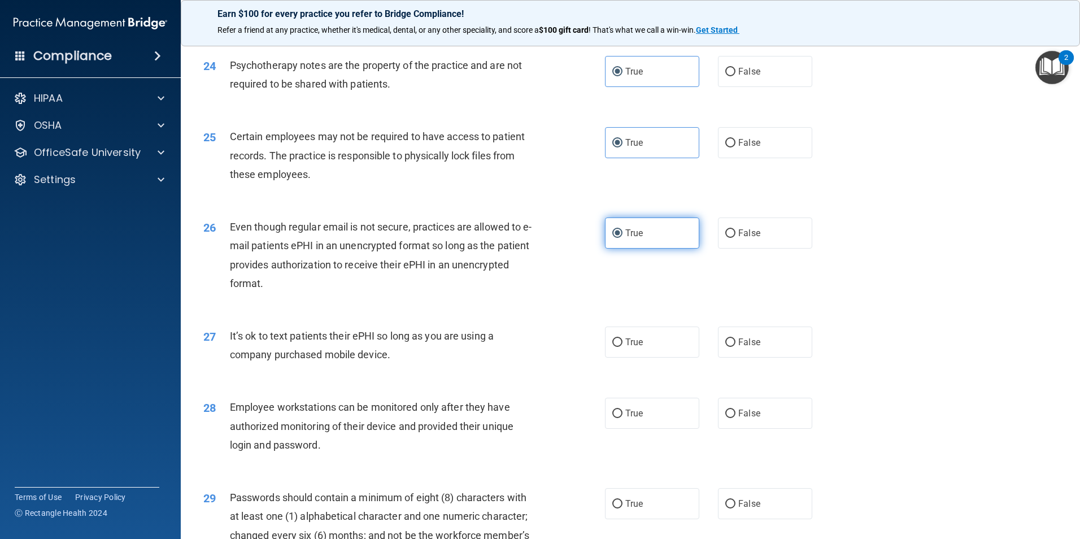
scroll to position [2091, 0]
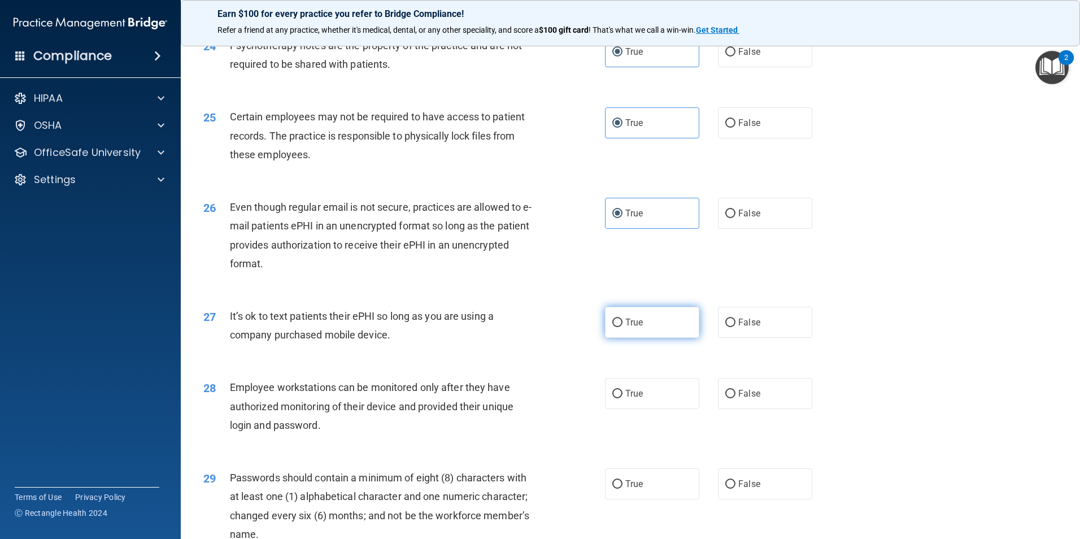
click at [636, 338] on label "True" at bounding box center [652, 322] width 94 height 31
click at [623, 327] on input "True" at bounding box center [617, 323] width 10 height 8
radio input "true"
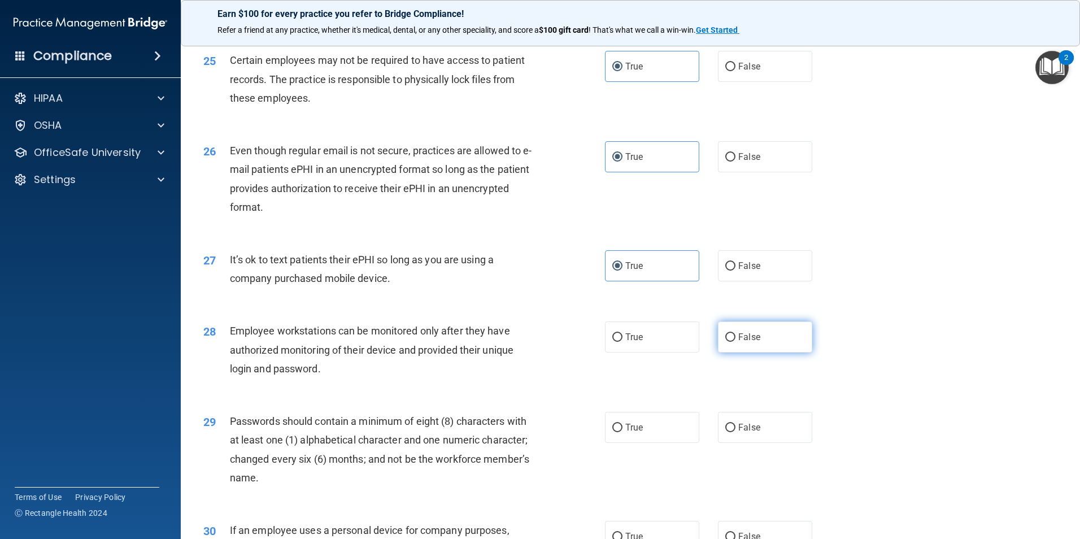
click at [755, 353] on label "False" at bounding box center [765, 336] width 94 height 31
click at [736, 342] on input "False" at bounding box center [730, 337] width 10 height 8
radio input "true"
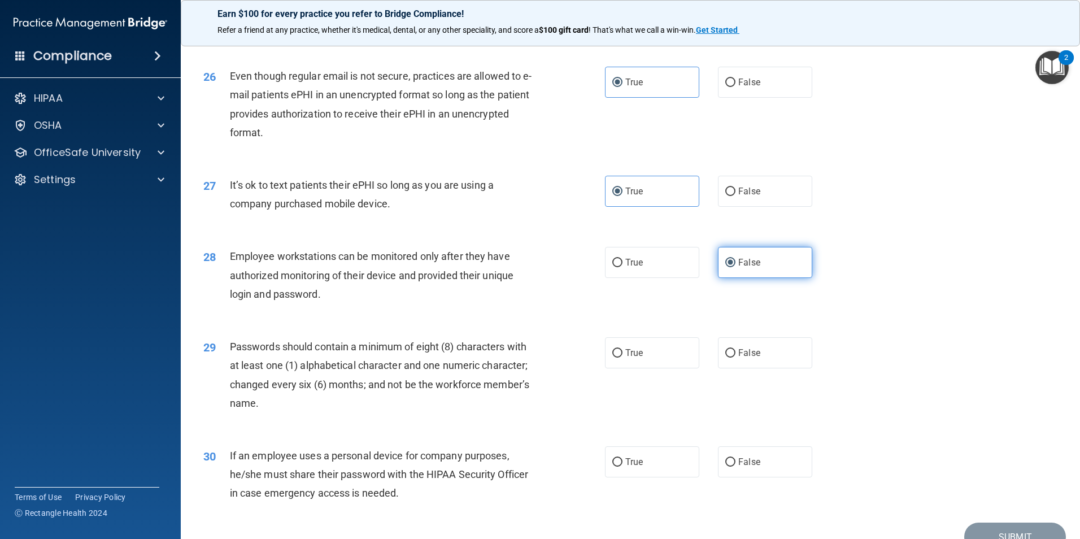
scroll to position [2260, 0]
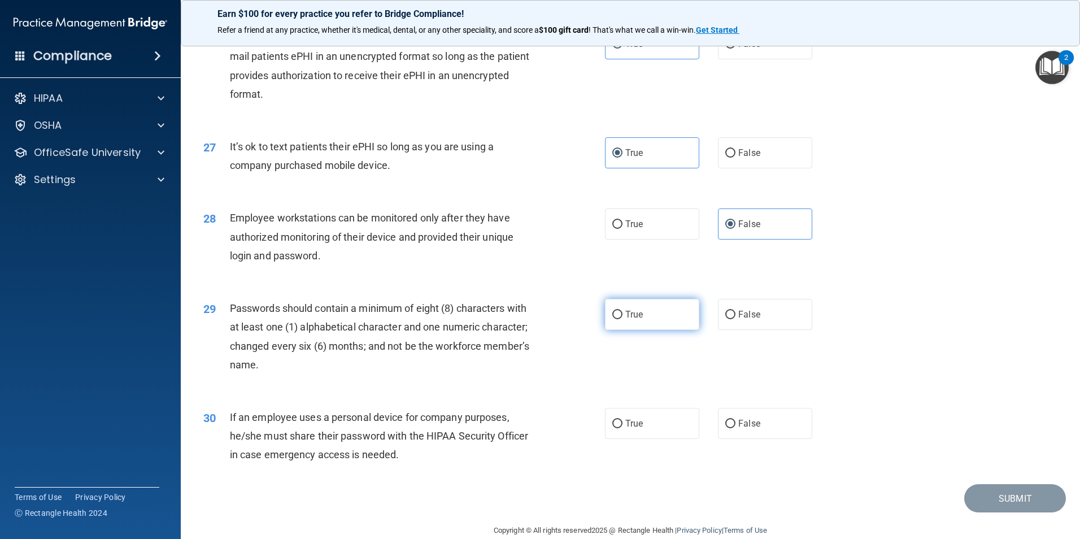
click at [644, 330] on label "True" at bounding box center [652, 314] width 94 height 31
click at [623, 319] on input "True" at bounding box center [617, 315] width 10 height 8
radio input "true"
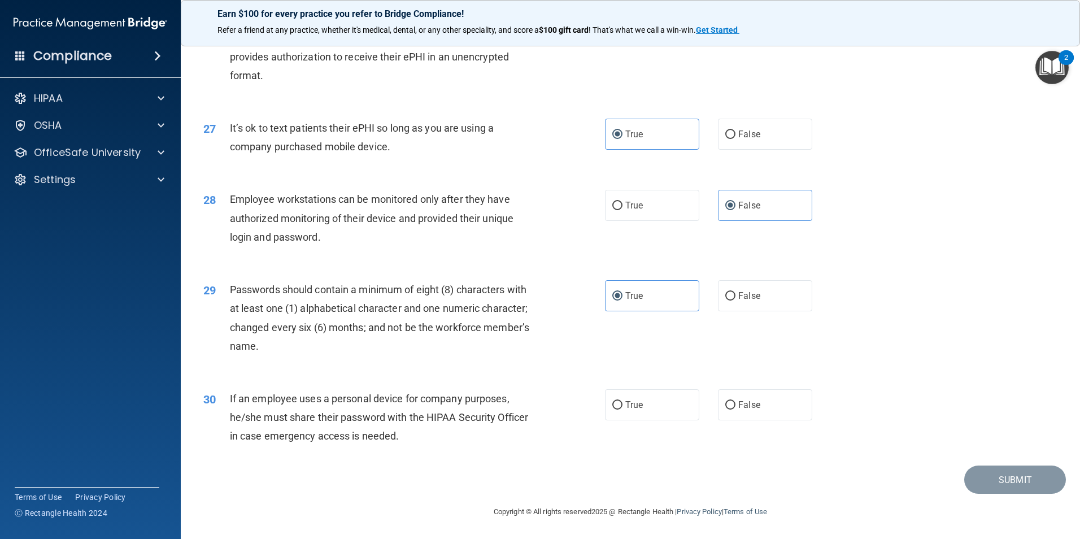
scroll to position [2297, 0]
click at [762, 403] on label "False" at bounding box center [765, 404] width 94 height 31
click at [736, 403] on input "False" at bounding box center [730, 405] width 10 height 8
radio input "true"
click at [1032, 497] on footer "Copyright © All rights reserved 2025 @ Rectangle Health | Privacy Policy | Term…" at bounding box center [630, 511] width 854 height 34
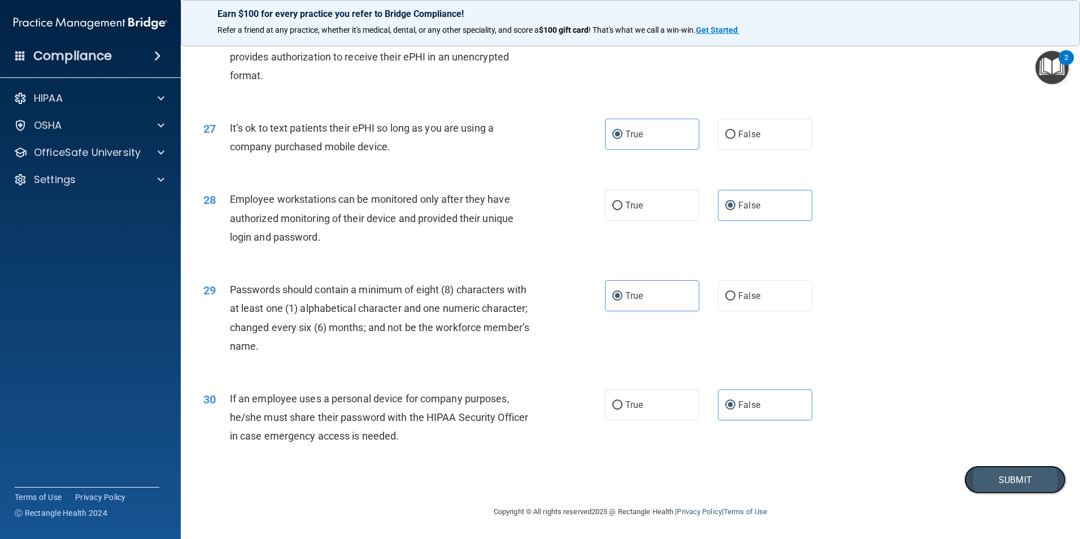
click at [1027, 482] on button "Submit" at bounding box center [1015, 480] width 102 height 29
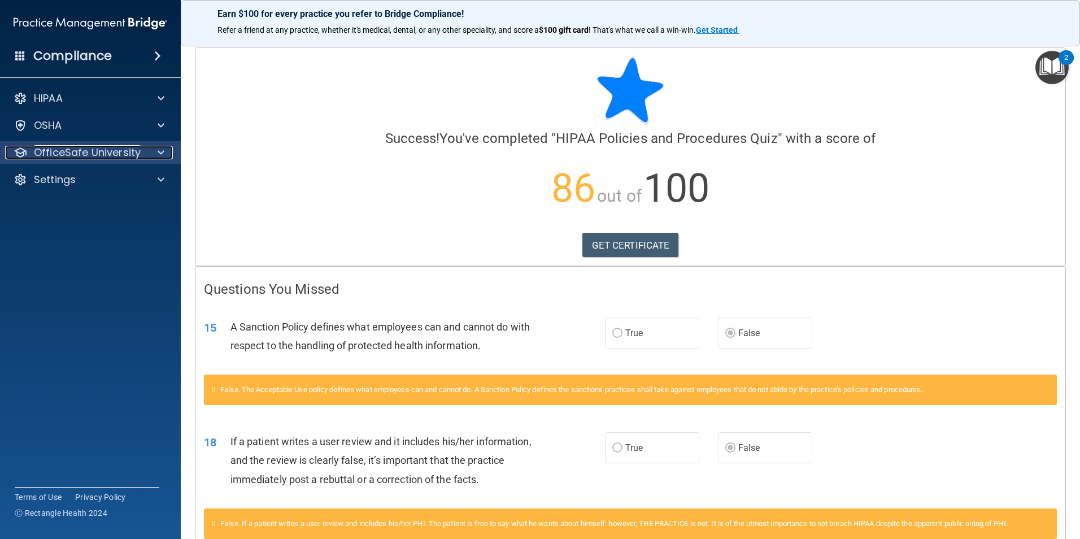
click at [95, 151] on p "OfficeSafe University" at bounding box center [87, 153] width 107 height 14
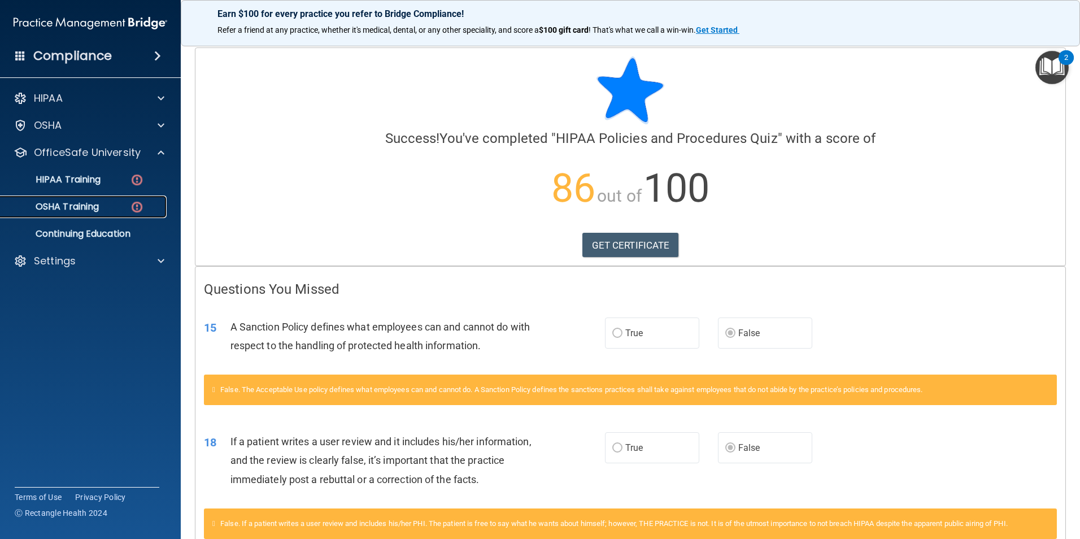
click at [110, 206] on div "OSHA Training" at bounding box center [84, 206] width 154 height 11
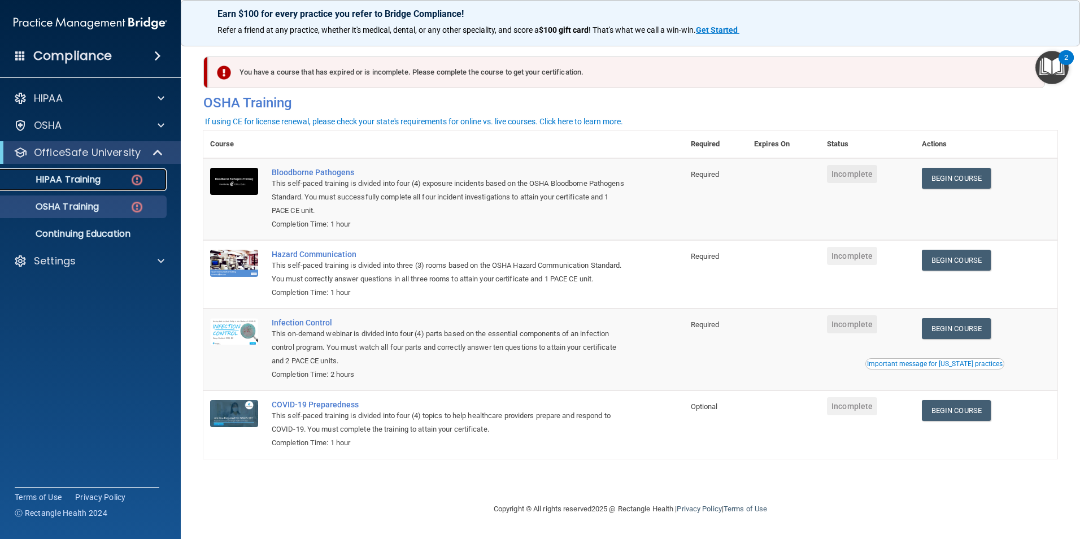
click at [128, 181] on div "HIPAA Training" at bounding box center [84, 179] width 154 height 11
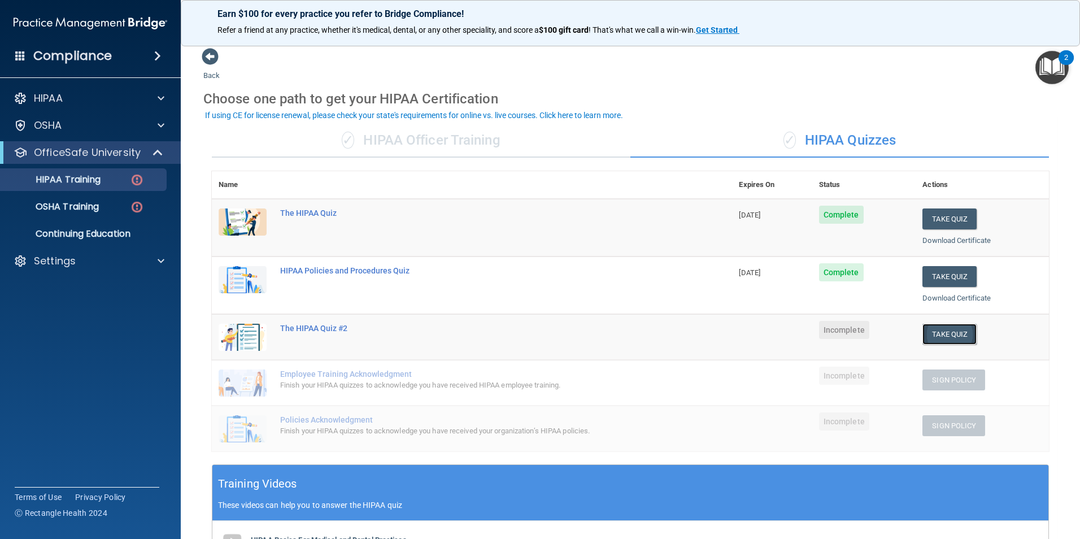
click at [944, 335] on button "Take Quiz" at bounding box center [950, 334] width 54 height 21
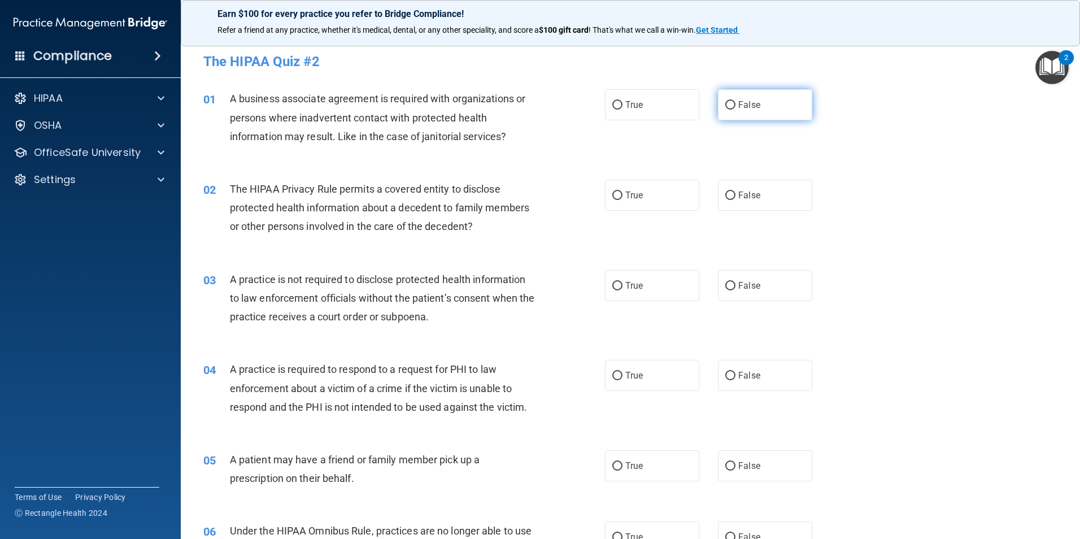
click at [737, 112] on label "False" at bounding box center [765, 104] width 94 height 31
click at [736, 110] on input "False" at bounding box center [730, 105] width 10 height 8
radio input "true"
click at [729, 197] on input "False" at bounding box center [730, 196] width 10 height 8
radio input "true"
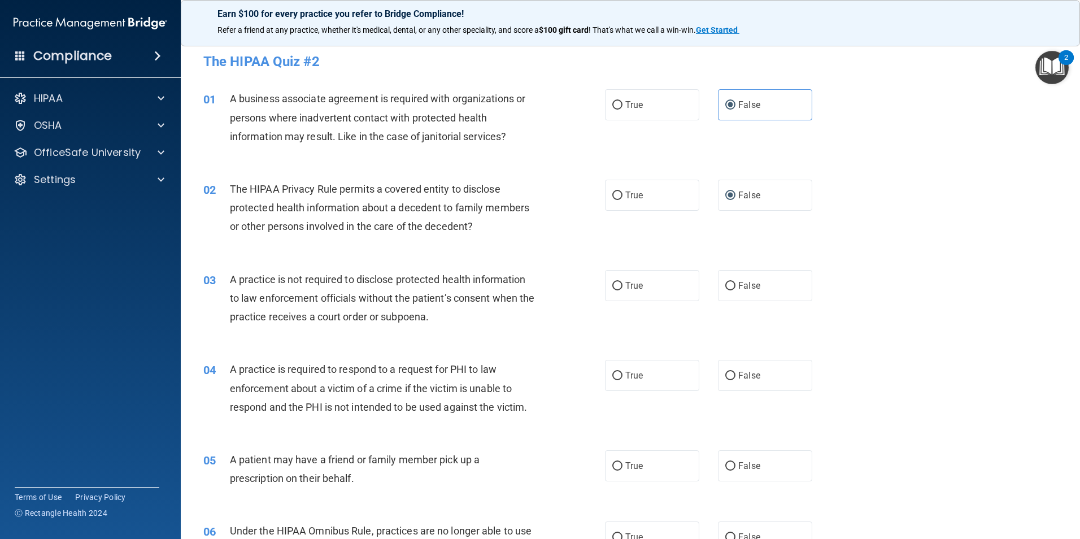
scroll to position [57, 0]
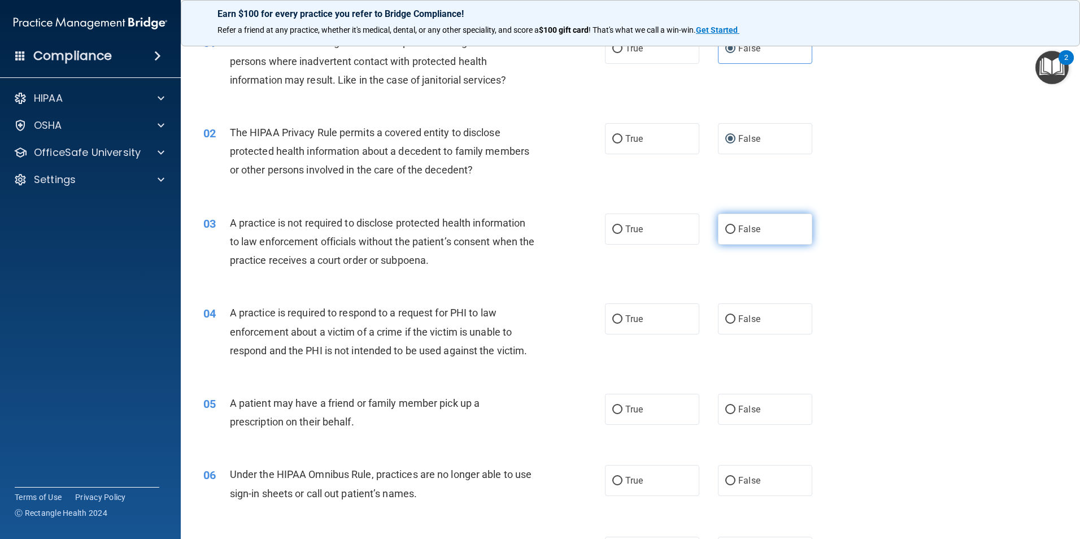
click at [779, 224] on label "False" at bounding box center [765, 229] width 94 height 31
click at [736, 225] on input "False" at bounding box center [730, 229] width 10 height 8
radio input "true"
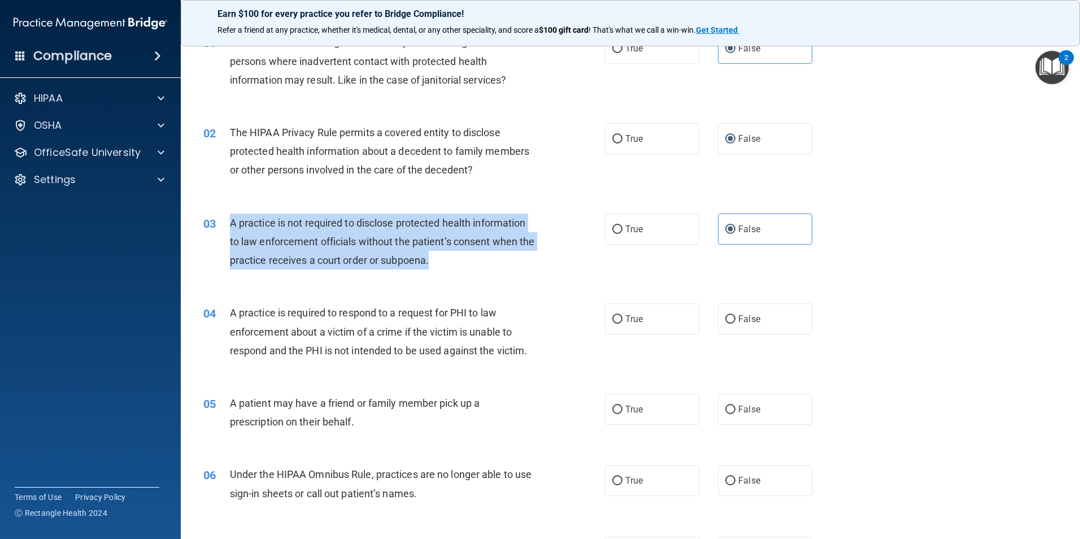
drag, startPoint x: 463, startPoint y: 266, endPoint x: 227, endPoint y: 228, distance: 238.6
click at [227, 228] on div "03 A practice is not required to disclose protected health information to law e…" at bounding box center [404, 245] width 436 height 62
drag, startPoint x: 227, startPoint y: 228, endPoint x: 240, endPoint y: 229, distance: 13.0
copy div "A practice is not required to disclose protected health information to law enfo…"
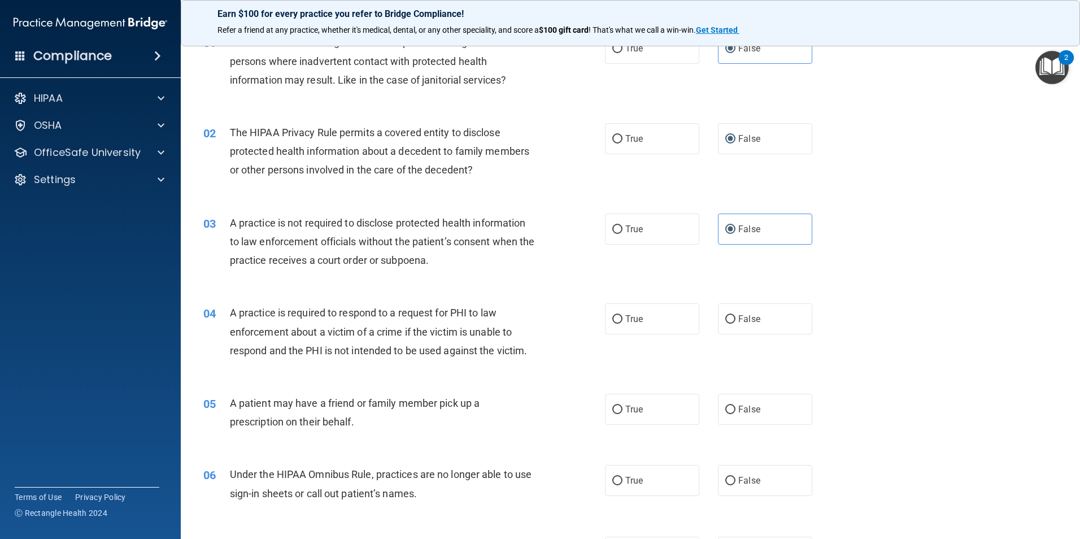
click at [850, 281] on div "03 A practice is not required to disclose protected health information to law e…" at bounding box center [630, 244] width 871 height 90
click at [650, 319] on label "True" at bounding box center [652, 318] width 94 height 31
click at [623, 319] on input "True" at bounding box center [617, 319] width 10 height 8
radio input "true"
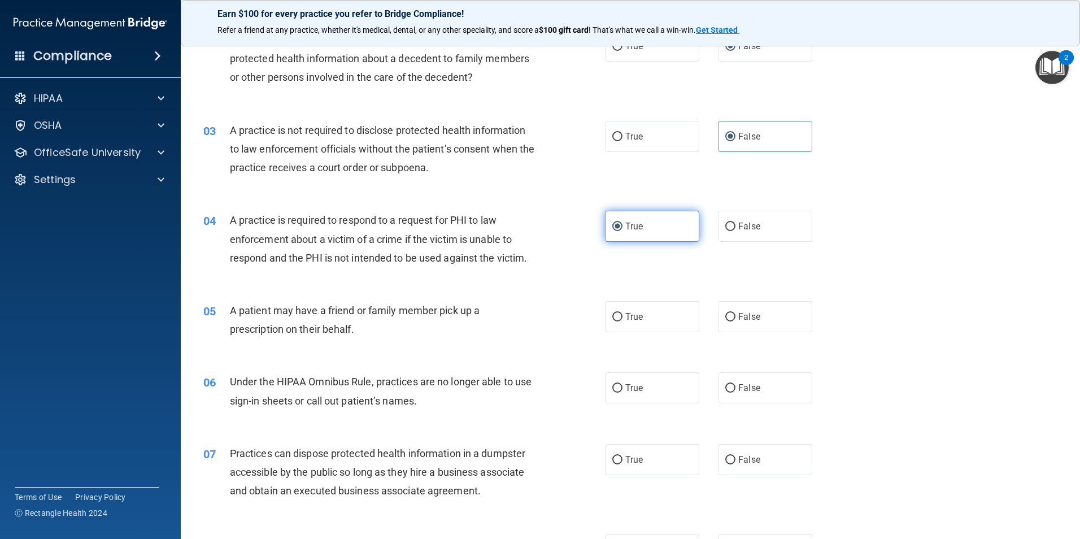
scroll to position [170, 0]
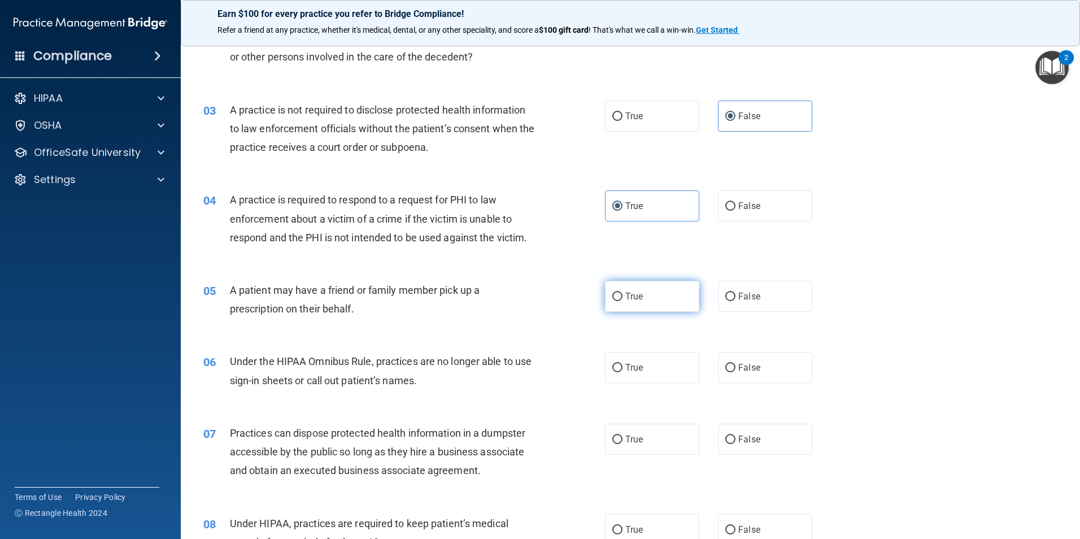
click at [648, 308] on label "True" at bounding box center [652, 296] width 94 height 31
click at [623, 301] on input "True" at bounding box center [617, 297] width 10 height 8
radio input "true"
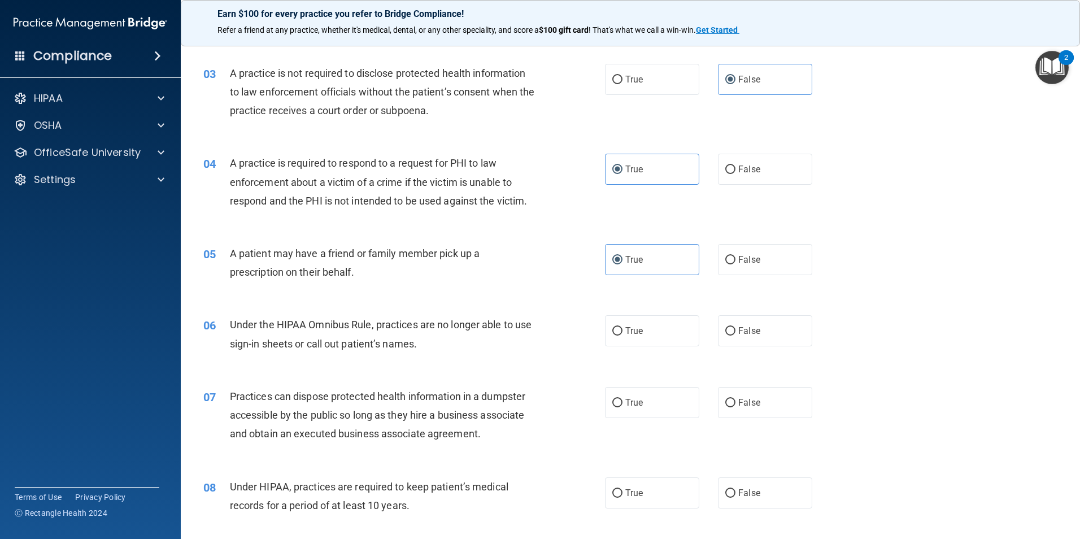
scroll to position [226, 0]
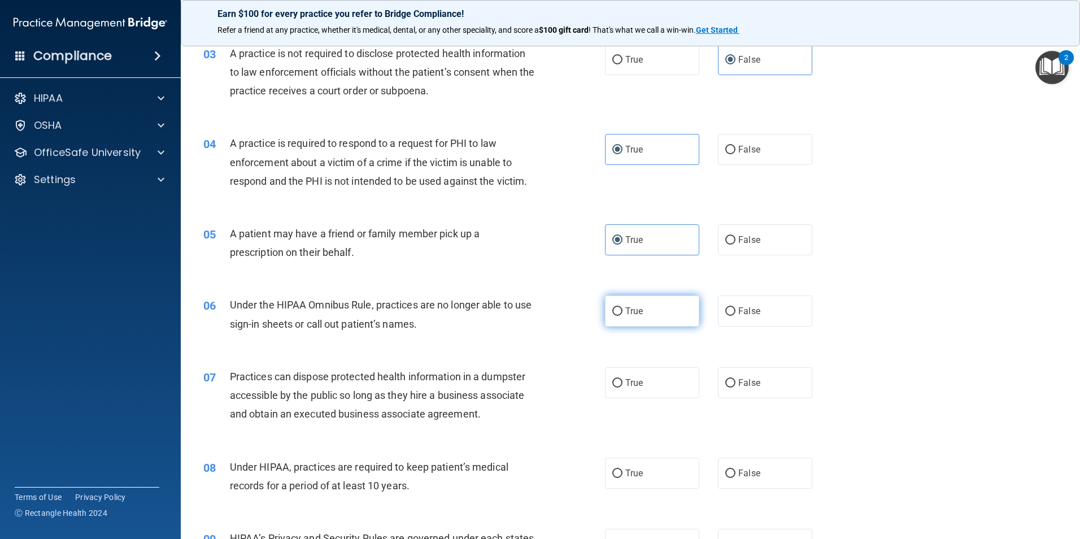
click at [656, 314] on label "True" at bounding box center [652, 311] width 94 height 31
click at [623, 314] on input "True" at bounding box center [617, 311] width 10 height 8
radio input "true"
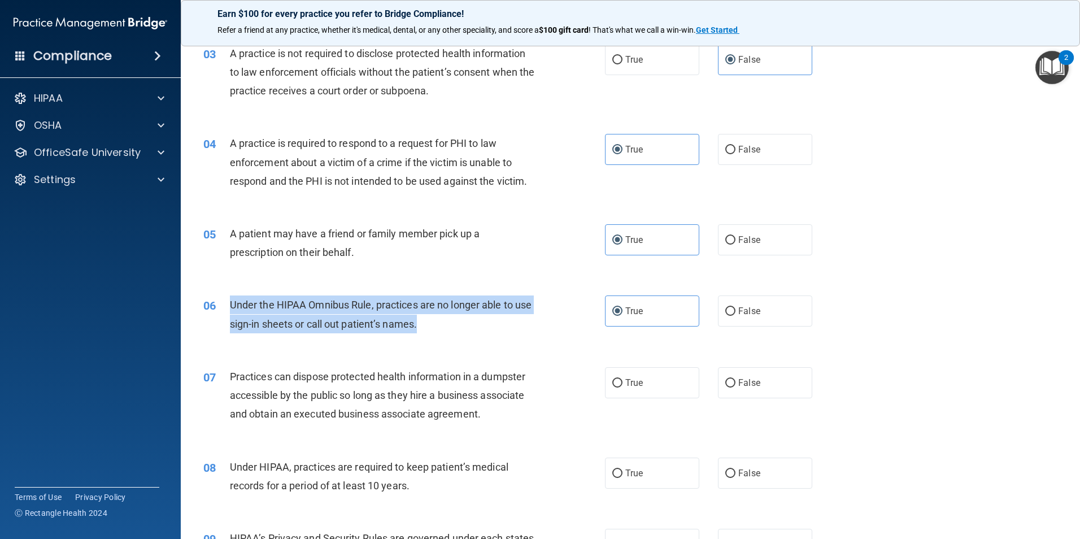
drag, startPoint x: 447, startPoint y: 325, endPoint x: 229, endPoint y: 303, distance: 219.2
click at [229, 303] on div "06 Under the HIPAA Omnibus Rule, practices are no longer able to use sign-in sh…" at bounding box center [404, 317] width 436 height 43
drag, startPoint x: 229, startPoint y: 303, endPoint x: 242, endPoint y: 301, distance: 13.9
copy div "Under the HIPAA Omnibus Rule, practices are no longer able to use sign-in sheet…"
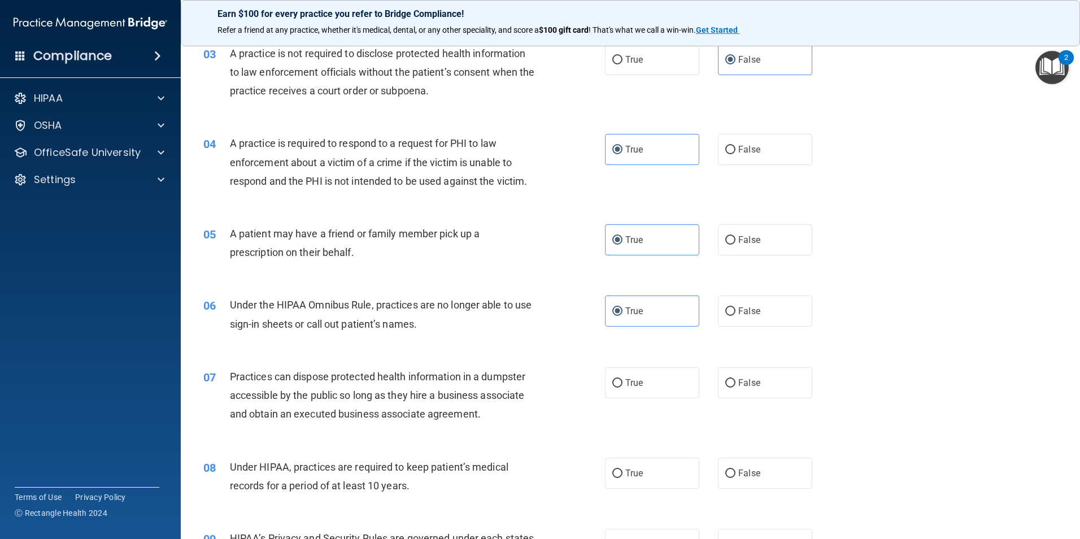
click at [936, 285] on div "06 Under the HIPAA Omnibus Rule, practices are no longer able to use sign-in sh…" at bounding box center [630, 316] width 871 height 71
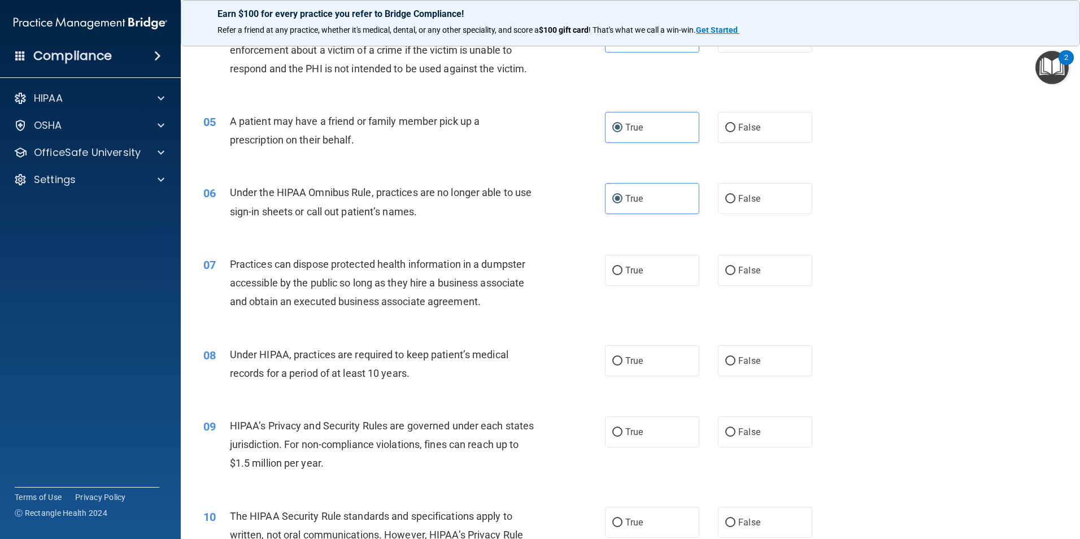
scroll to position [339, 0]
click at [749, 275] on label "False" at bounding box center [765, 269] width 94 height 31
click at [736, 275] on input "False" at bounding box center [730, 270] width 10 height 8
radio input "true"
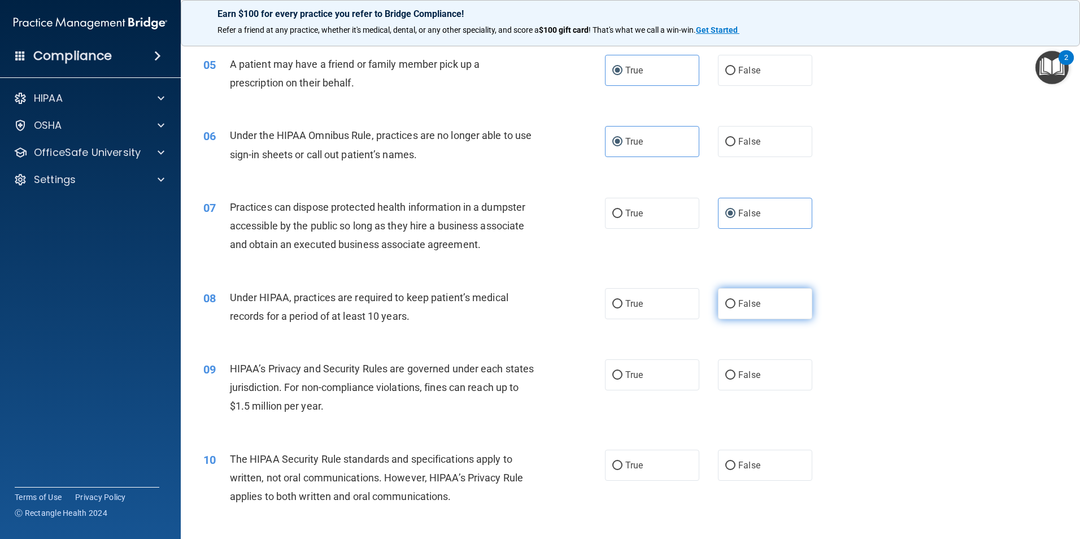
click at [732, 310] on label "False" at bounding box center [765, 303] width 94 height 31
click at [732, 309] on input "False" at bounding box center [730, 304] width 10 height 8
radio input "true"
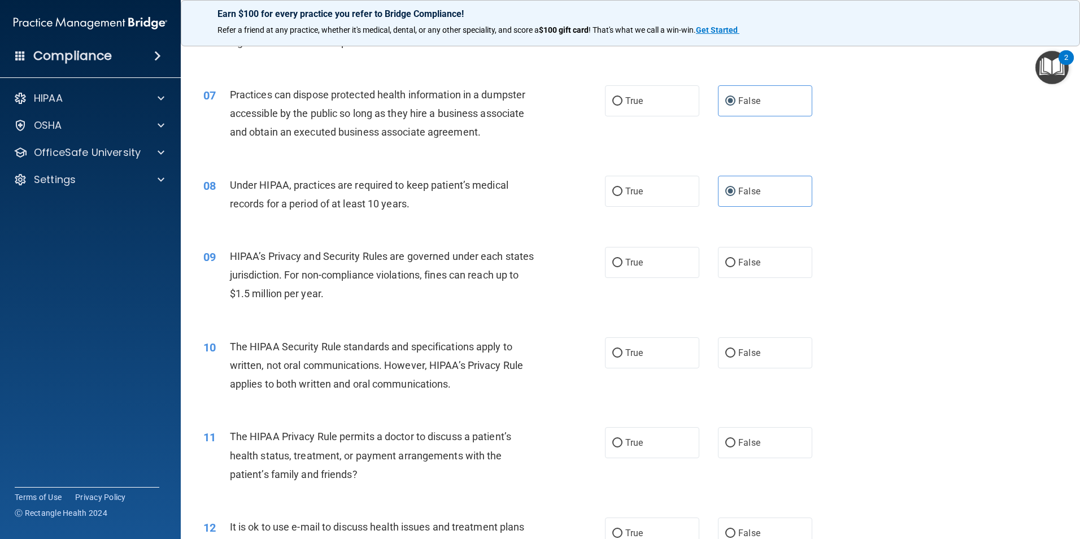
scroll to position [509, 0]
click at [625, 264] on span "True" at bounding box center [634, 262] width 18 height 11
click at [623, 264] on input "True" at bounding box center [617, 262] width 10 height 8
radio input "true"
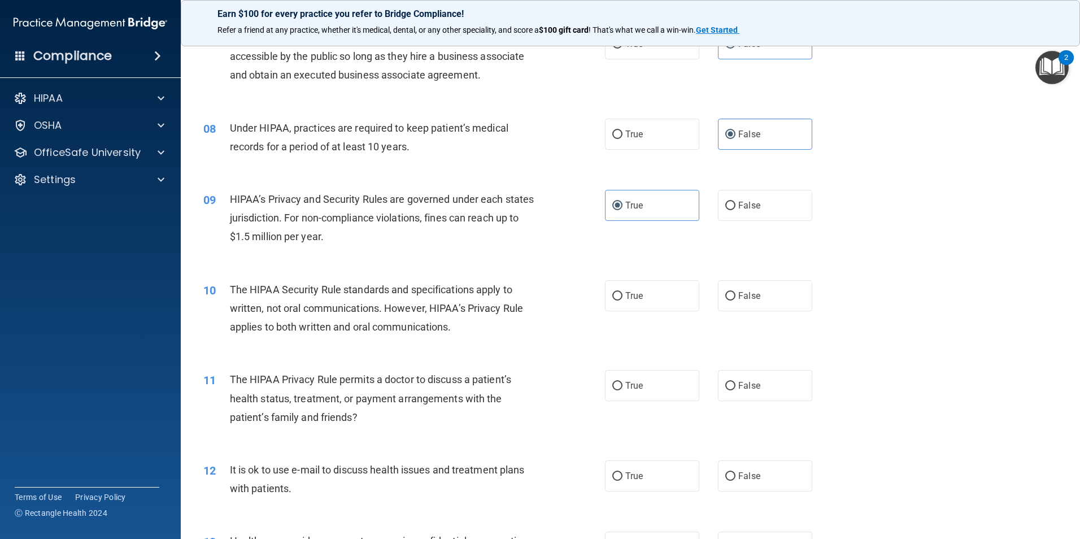
scroll to position [622, 0]
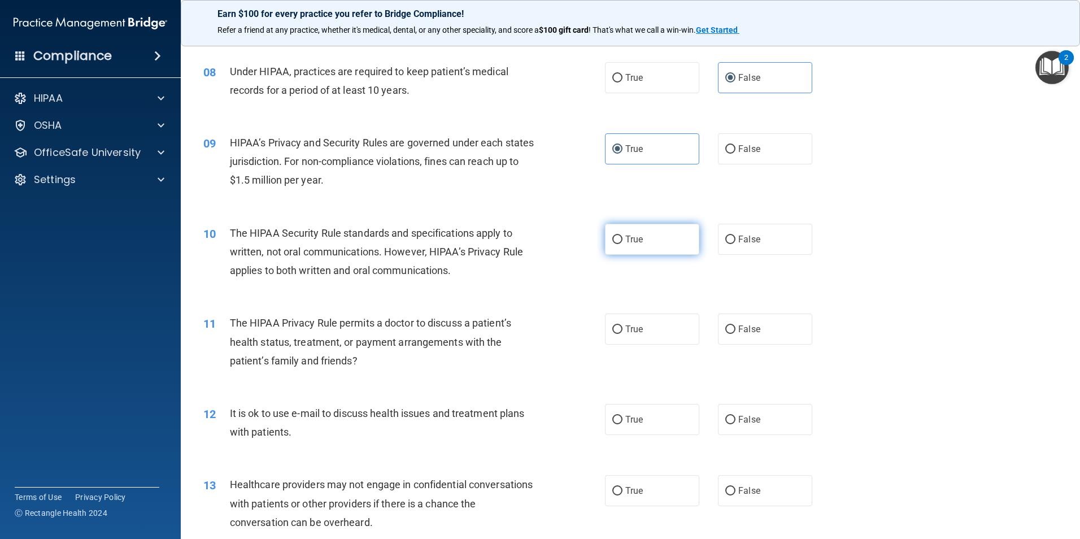
click at [651, 247] on label "True" at bounding box center [652, 239] width 94 height 31
click at [623, 244] on input "True" at bounding box center [617, 240] width 10 height 8
radio input "true"
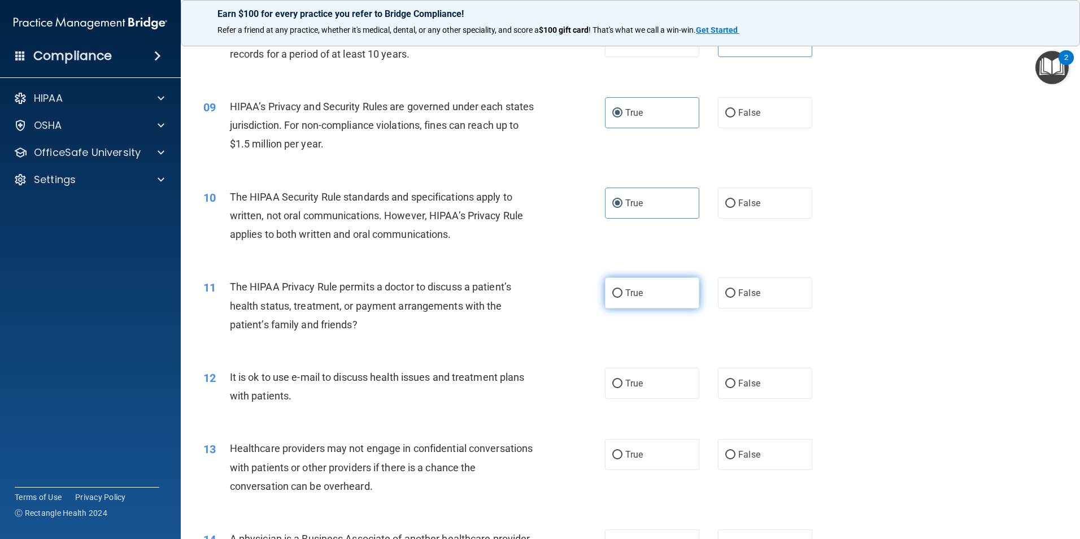
scroll to position [678, 0]
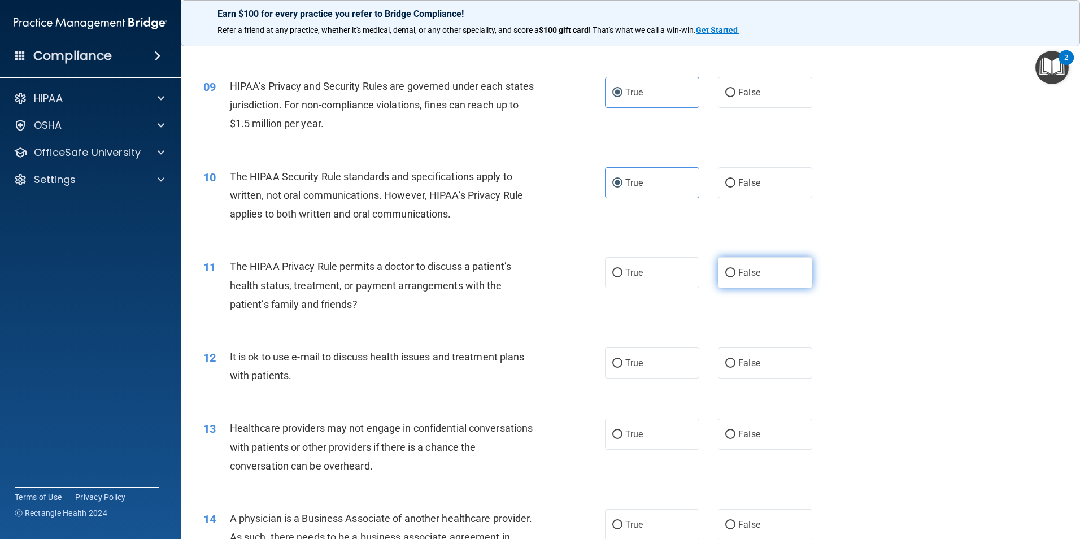
click at [770, 279] on label "False" at bounding box center [765, 272] width 94 height 31
click at [736, 277] on input "False" at bounding box center [730, 273] width 10 height 8
radio input "true"
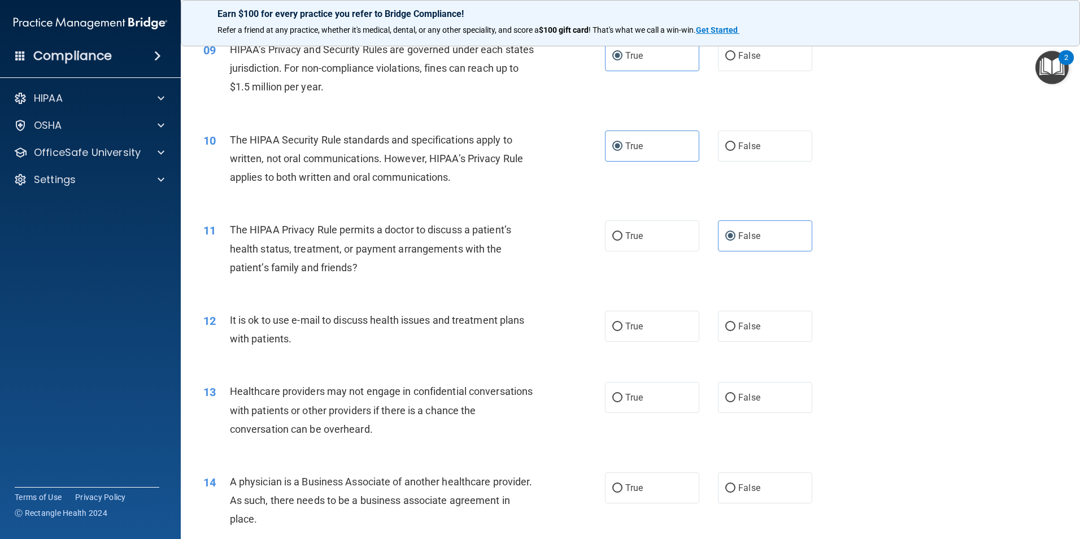
scroll to position [735, 0]
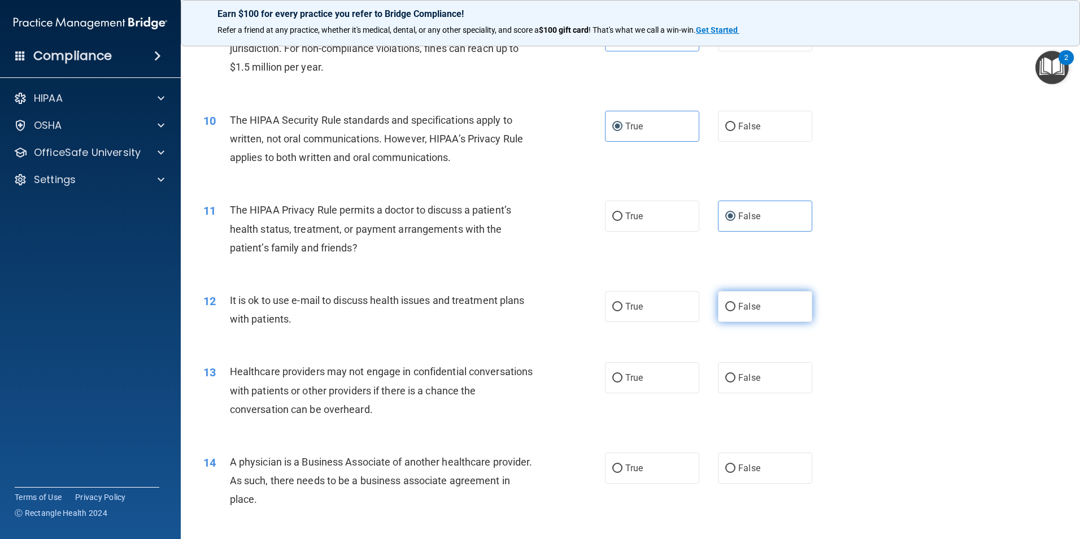
click at [727, 303] on input "False" at bounding box center [730, 307] width 10 height 8
radio input "true"
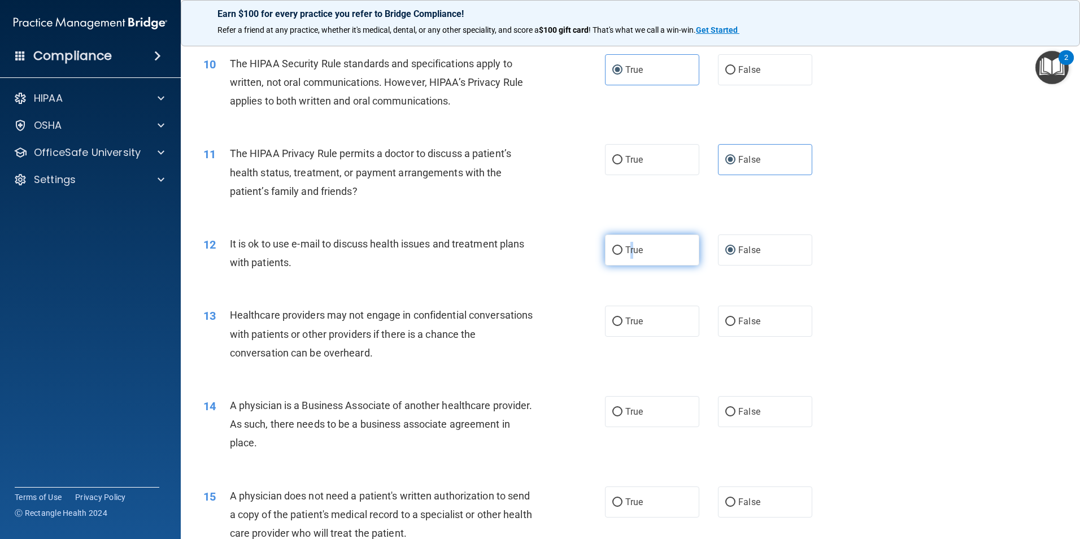
click at [629, 255] on label "True" at bounding box center [652, 249] width 94 height 31
click at [628, 255] on span "True" at bounding box center [634, 250] width 18 height 11
click at [623, 255] on input "True" at bounding box center [617, 250] width 10 height 8
radio input "true"
radio input "false"
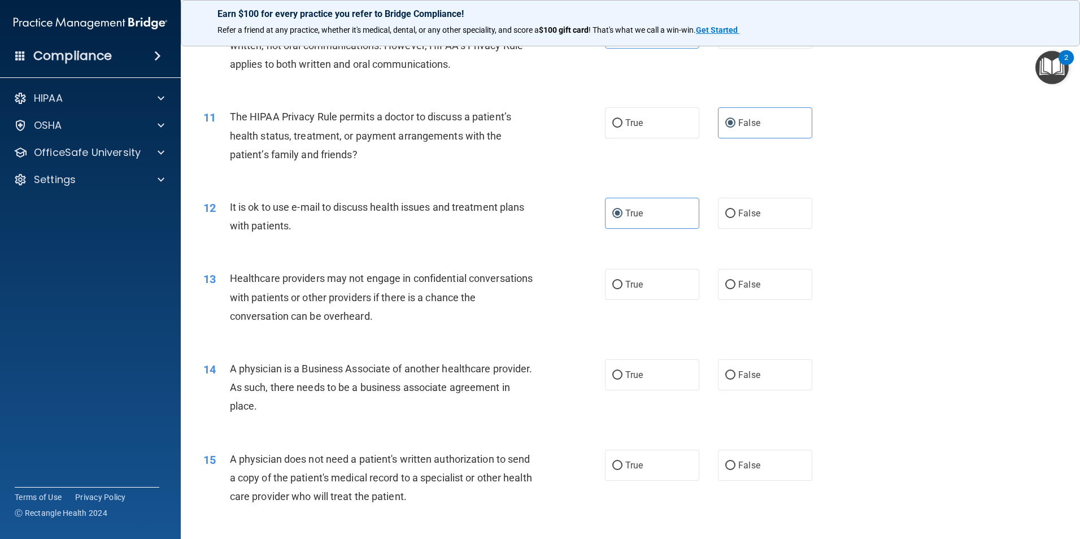
scroll to position [848, 0]
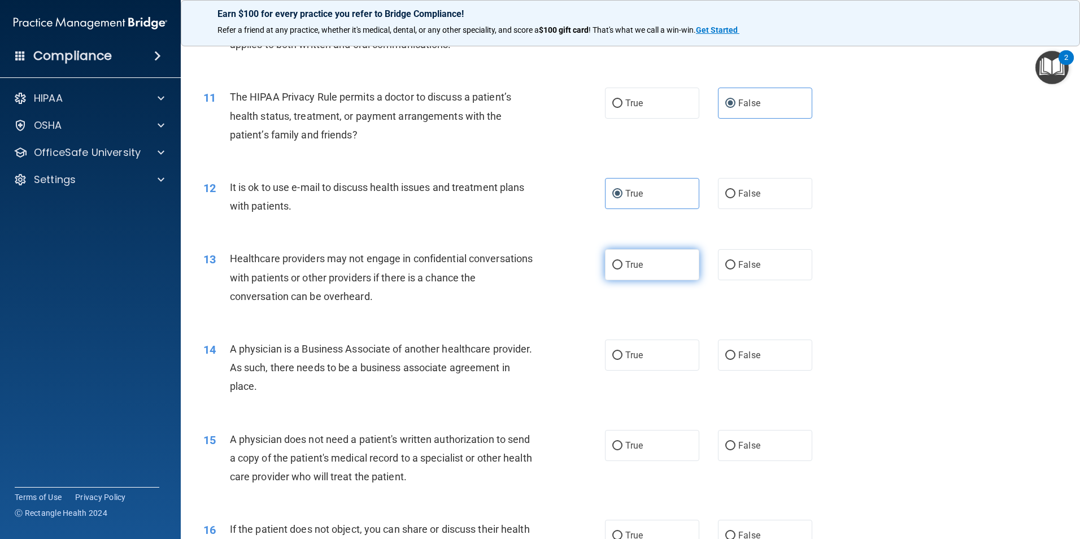
click at [625, 259] on span "True" at bounding box center [634, 264] width 18 height 11
click at [623, 261] on input "True" at bounding box center [617, 265] width 10 height 8
radio input "true"
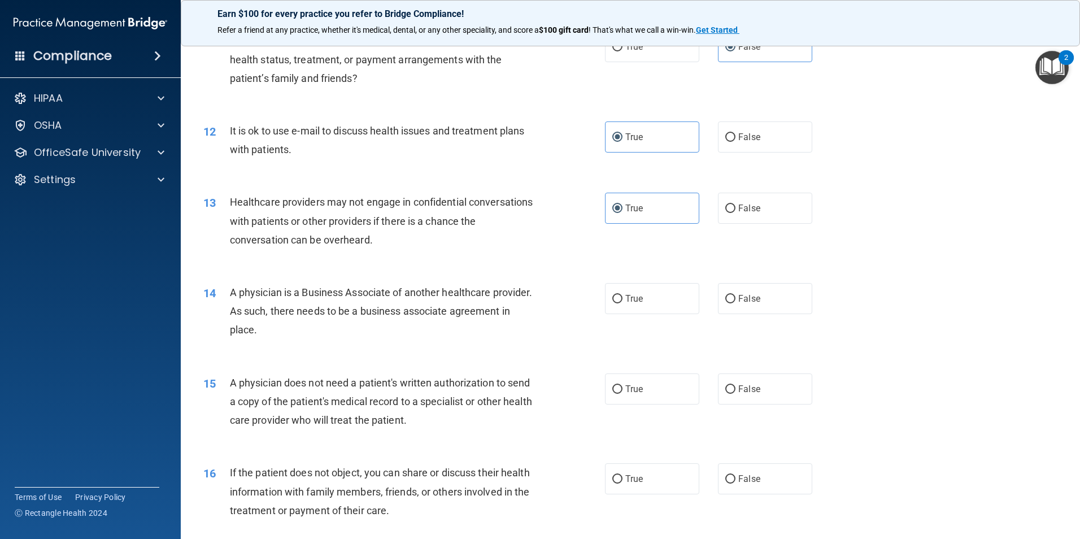
scroll to position [1017, 0]
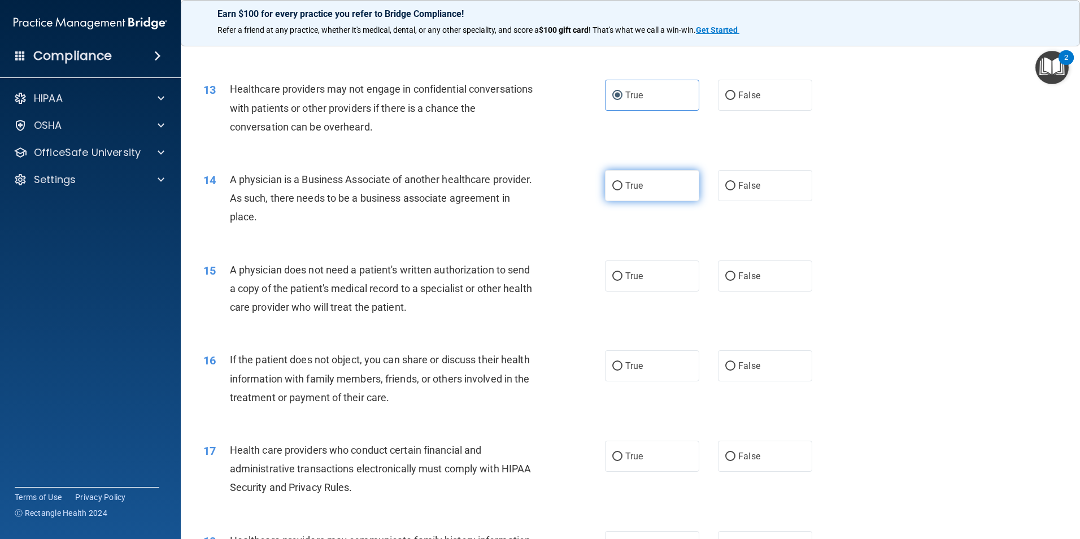
click at [636, 188] on span "True" at bounding box center [634, 185] width 18 height 11
click at [623, 188] on input "True" at bounding box center [617, 186] width 10 height 8
radio input "true"
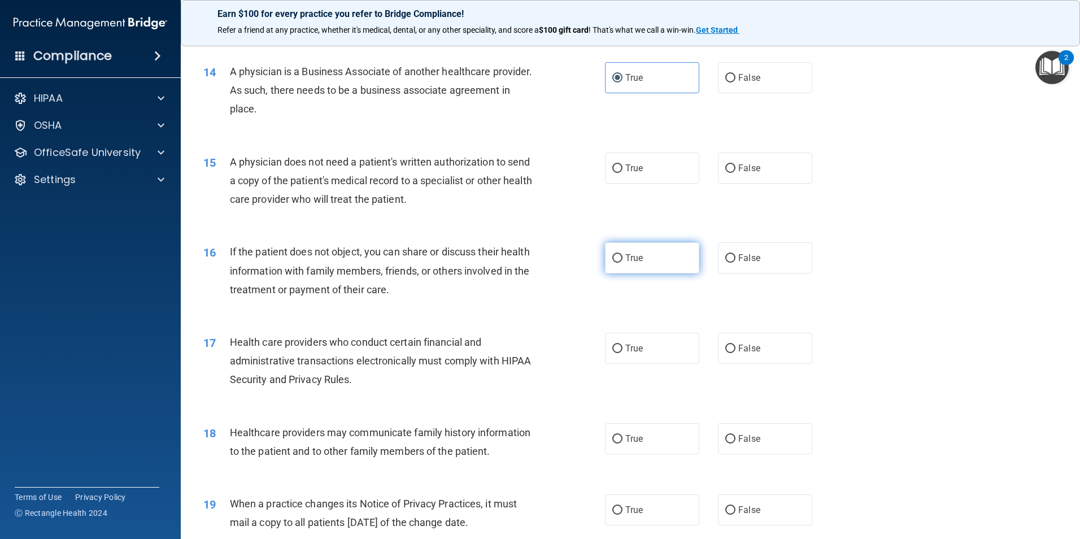
scroll to position [1130, 0]
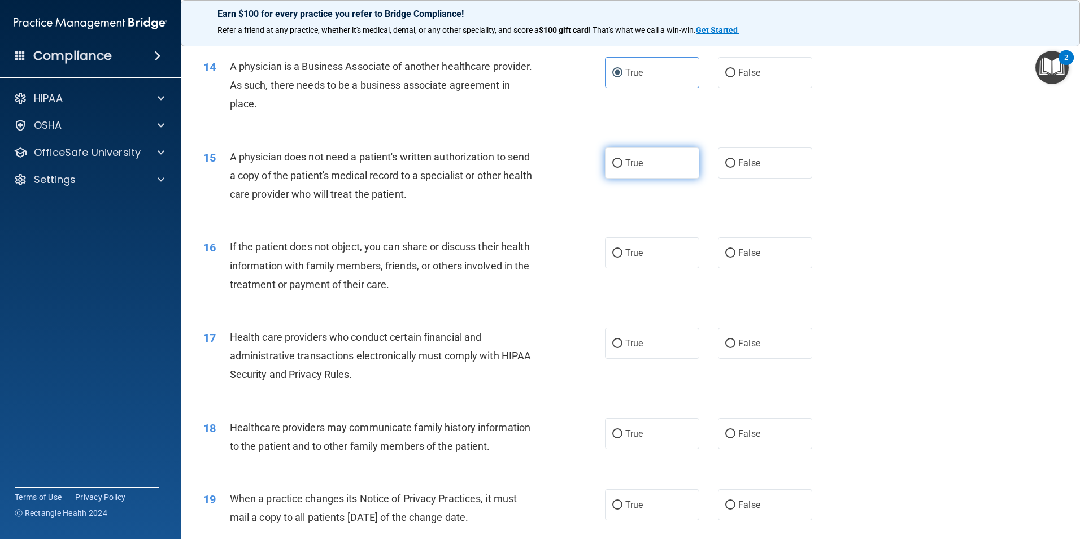
click at [649, 161] on label "True" at bounding box center [652, 162] width 94 height 31
click at [623, 161] on input "True" at bounding box center [617, 163] width 10 height 8
radio input "true"
click at [792, 250] on label "False" at bounding box center [765, 252] width 94 height 31
click at [736, 250] on input "False" at bounding box center [730, 253] width 10 height 8
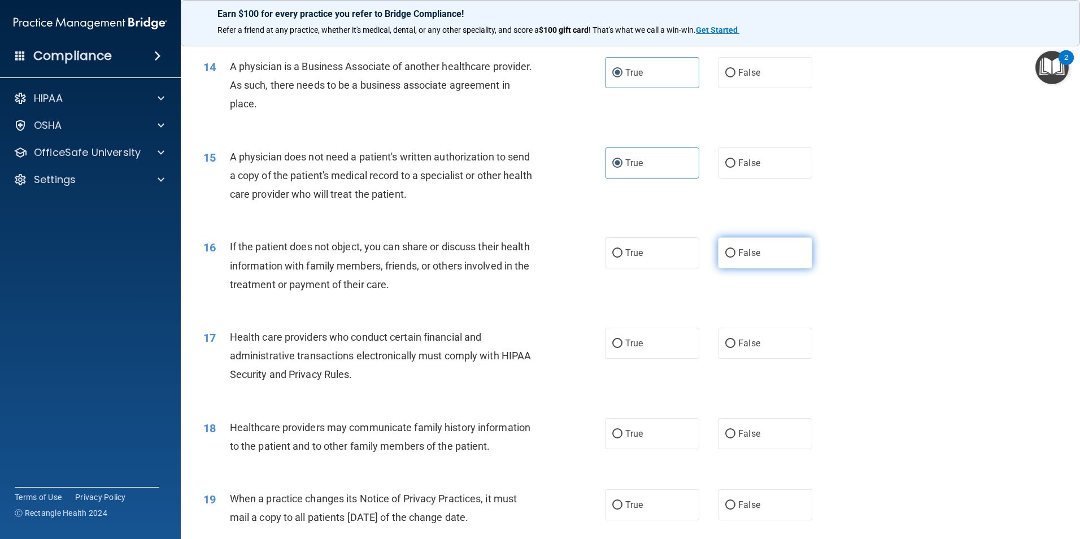
radio input "true"
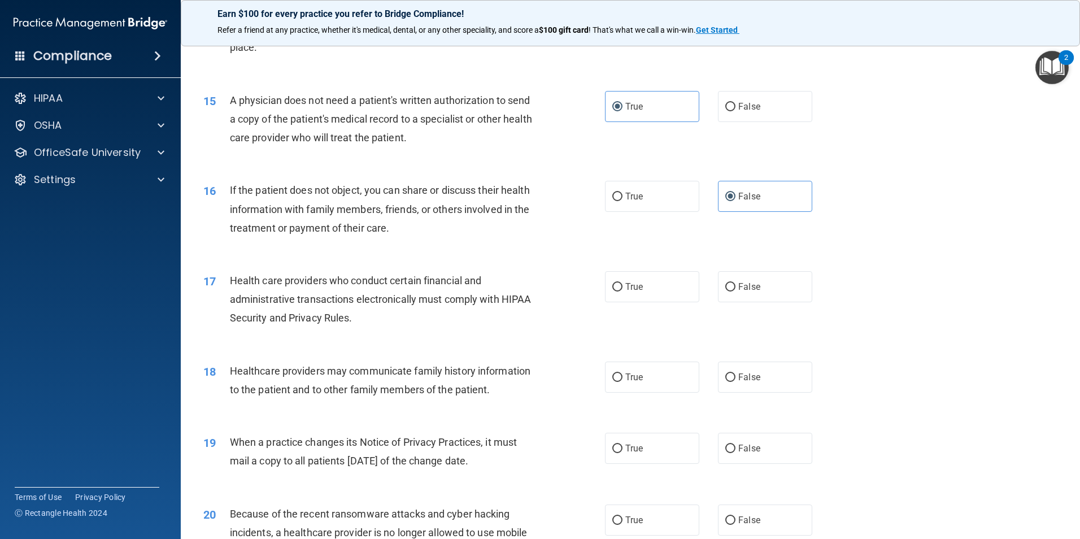
scroll to position [1243, 0]
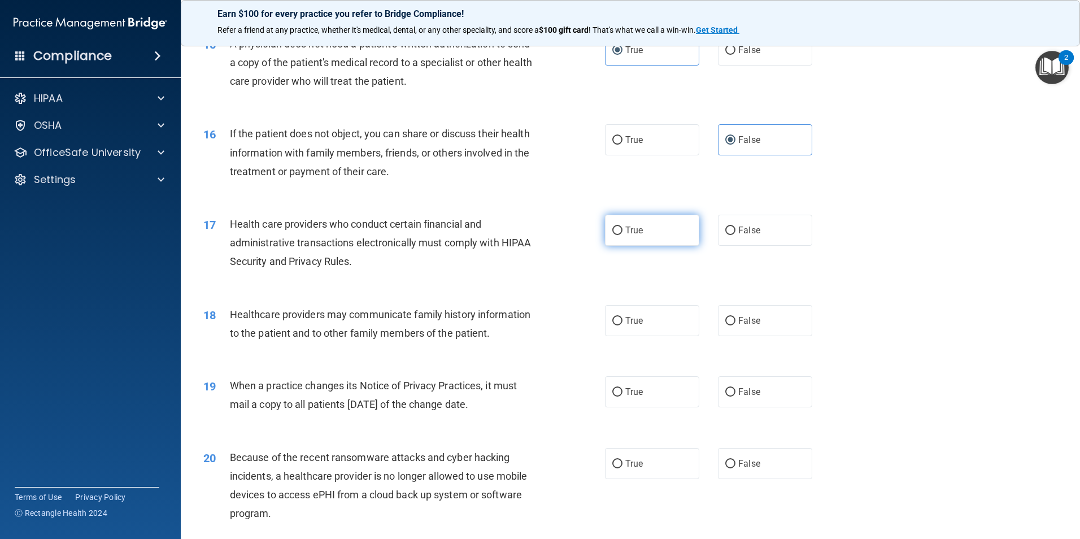
click at [646, 225] on label "True" at bounding box center [652, 230] width 94 height 31
click at [623, 227] on input "True" at bounding box center [617, 231] width 10 height 8
radio input "true"
click at [764, 320] on label "False" at bounding box center [765, 320] width 94 height 31
click at [736, 320] on input "False" at bounding box center [730, 321] width 10 height 8
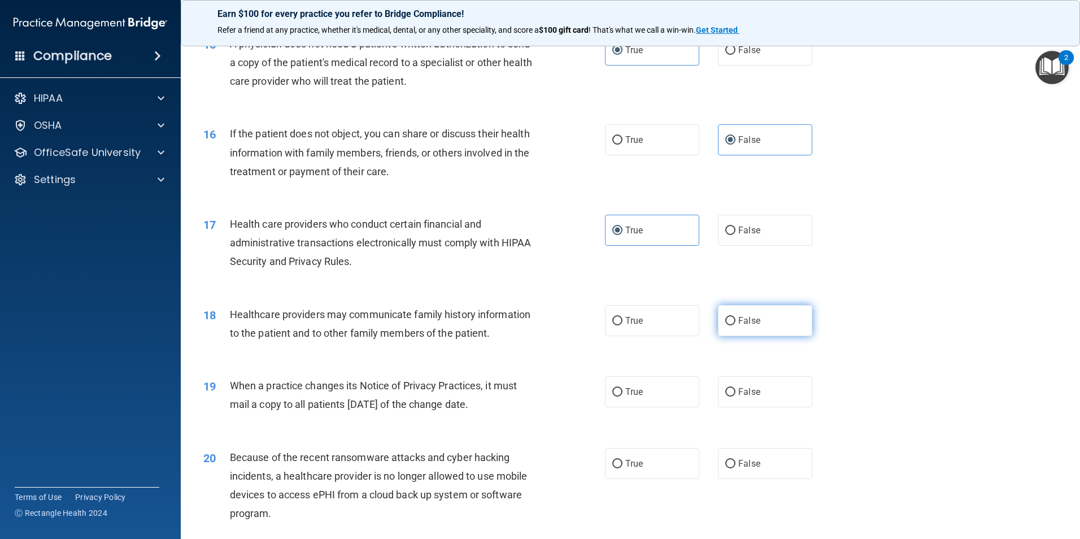
radio input "true"
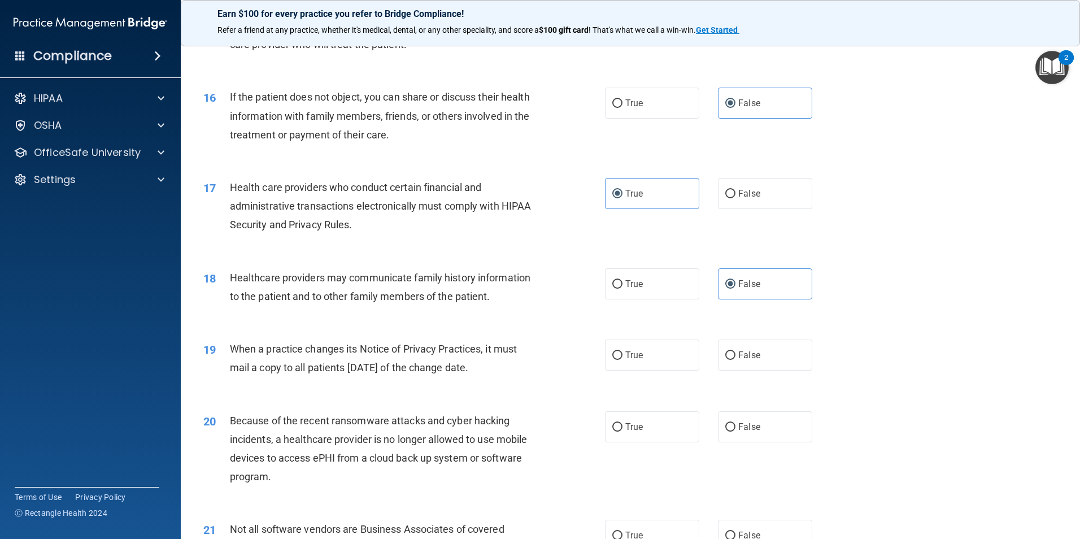
scroll to position [1300, 0]
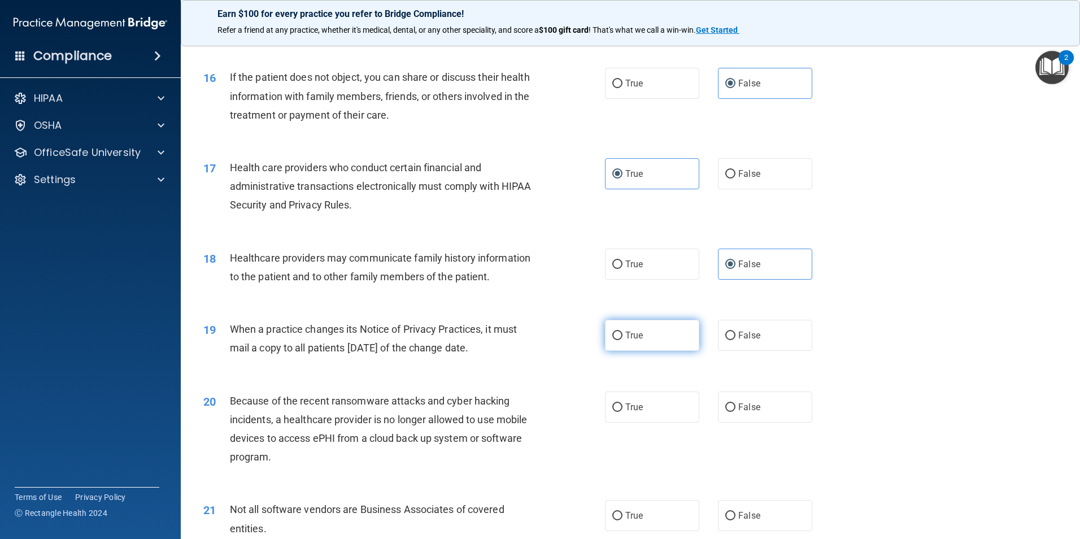
click at [612, 340] on input "True" at bounding box center [617, 336] width 10 height 8
radio input "true"
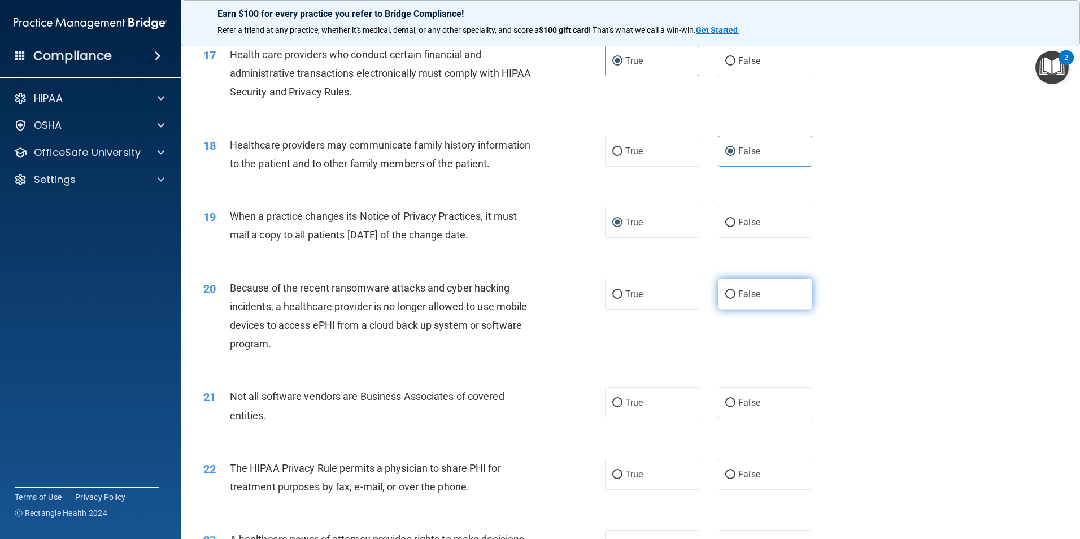
click at [780, 304] on label "False" at bounding box center [765, 294] width 94 height 31
click at [736, 299] on input "False" at bounding box center [730, 294] width 10 height 8
radio input "true"
click at [619, 412] on label "True" at bounding box center [652, 402] width 94 height 31
click at [619, 407] on input "True" at bounding box center [617, 403] width 10 height 8
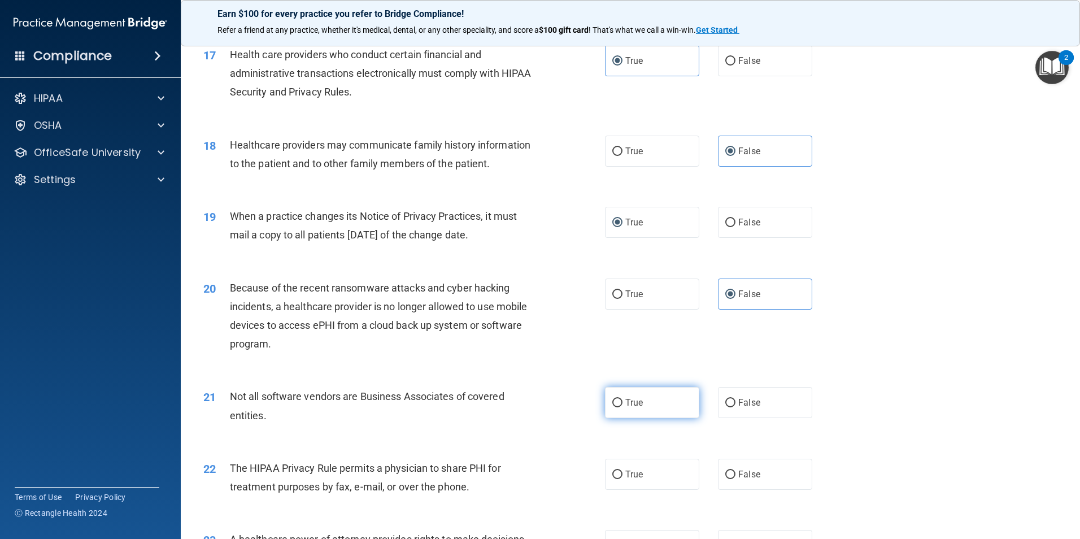
radio input "true"
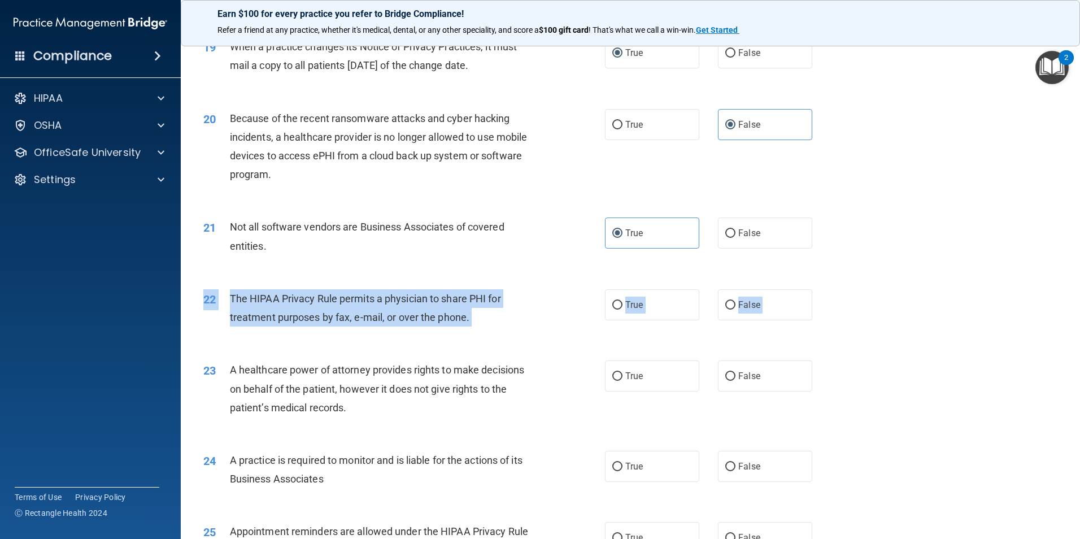
drag, startPoint x: 706, startPoint y: 435, endPoint x: 648, endPoint y: 312, distance: 136.2
click at [650, 312] on label "True" at bounding box center [652, 304] width 94 height 31
click at [623, 310] on input "True" at bounding box center [617, 305] width 10 height 8
radio input "true"
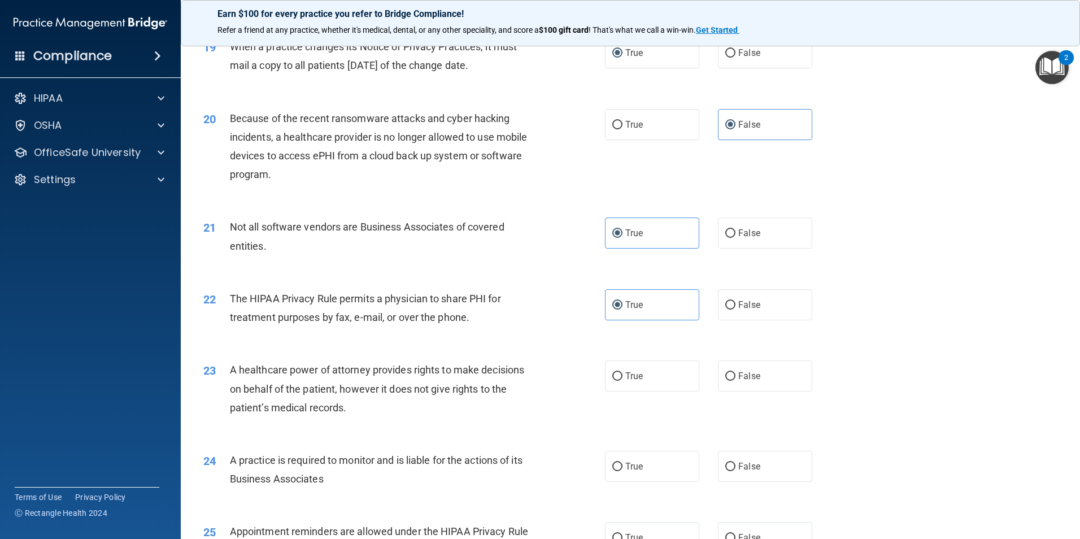
click at [1020, 294] on div "22 The HIPAA Privacy Rule permits a physician to share PHI for treatment purpos…" at bounding box center [630, 310] width 871 height 71
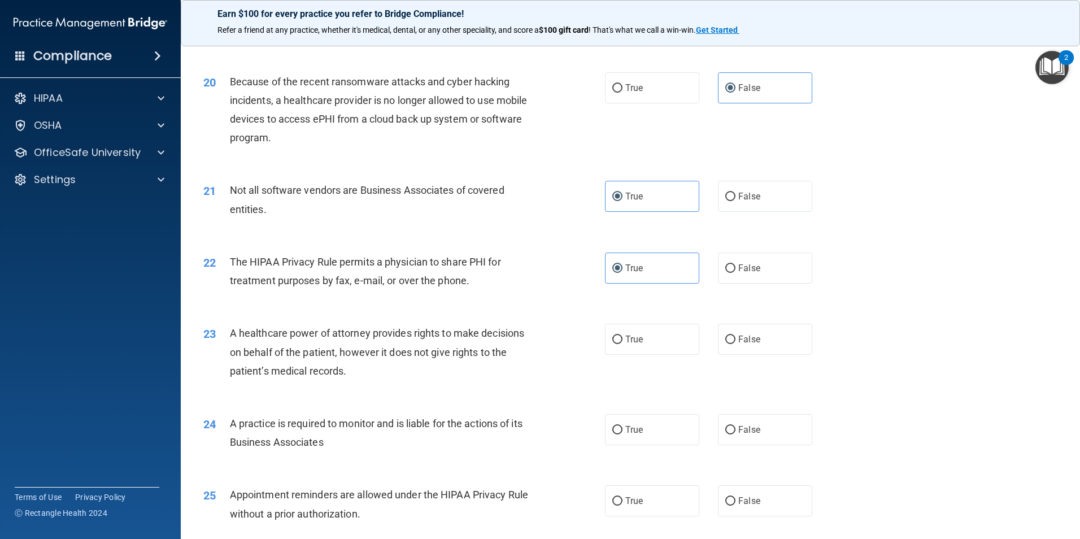
scroll to position [1639, 0]
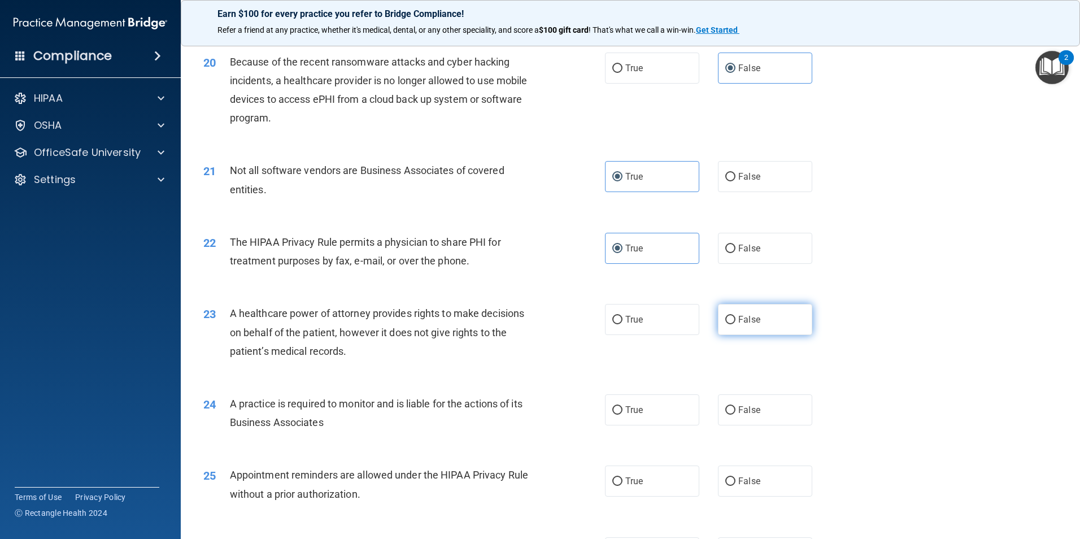
click at [777, 331] on label "False" at bounding box center [765, 319] width 94 height 31
click at [736, 324] on input "False" at bounding box center [730, 320] width 10 height 8
radio input "true"
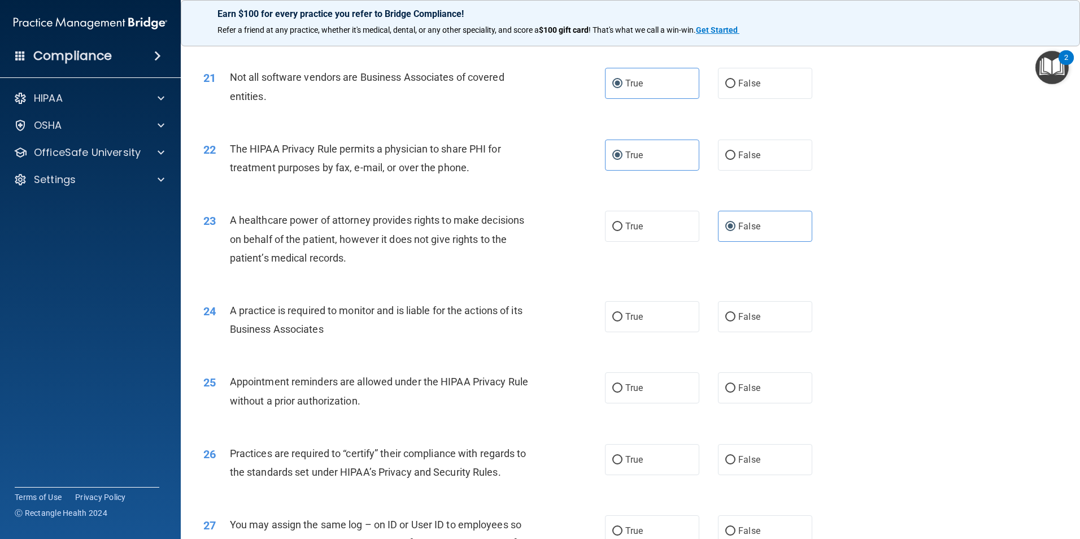
scroll to position [1808, 0]
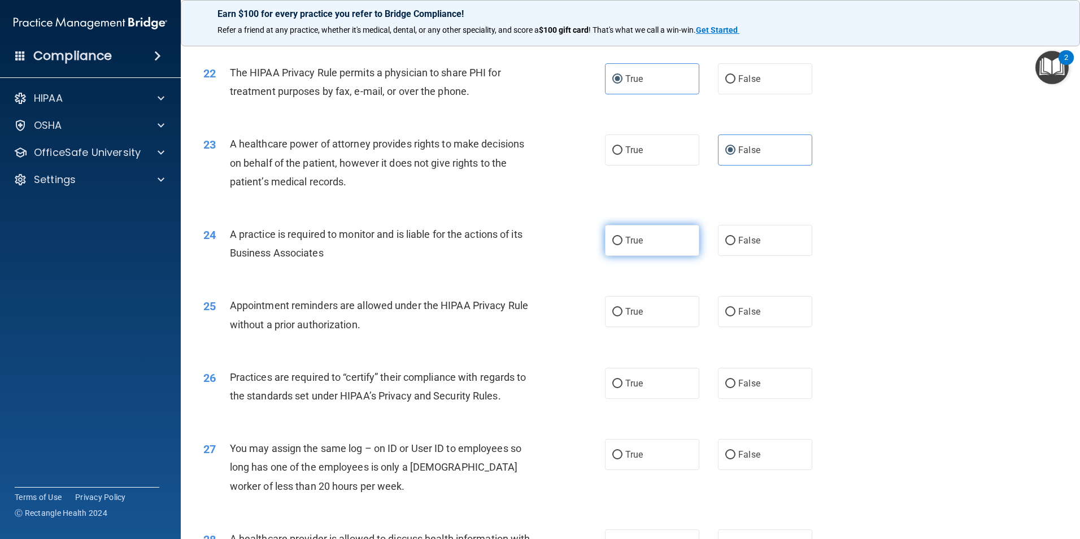
click at [632, 252] on label "True" at bounding box center [652, 240] width 94 height 31
click at [623, 245] on input "True" at bounding box center [617, 241] width 10 height 8
radio input "true"
click at [658, 311] on label "True" at bounding box center [652, 311] width 94 height 31
click at [623, 311] on input "True" at bounding box center [617, 312] width 10 height 8
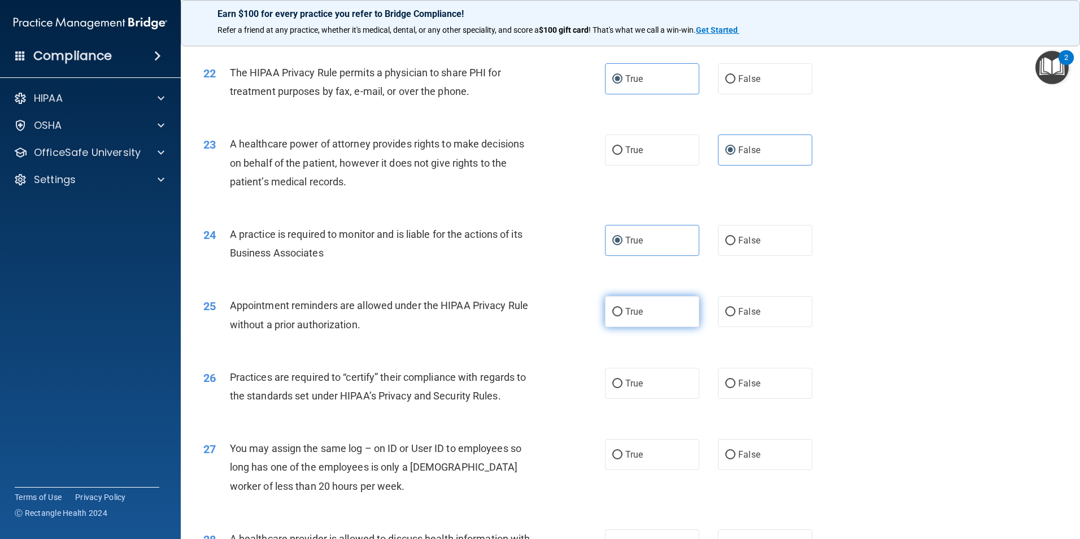
radio input "true"
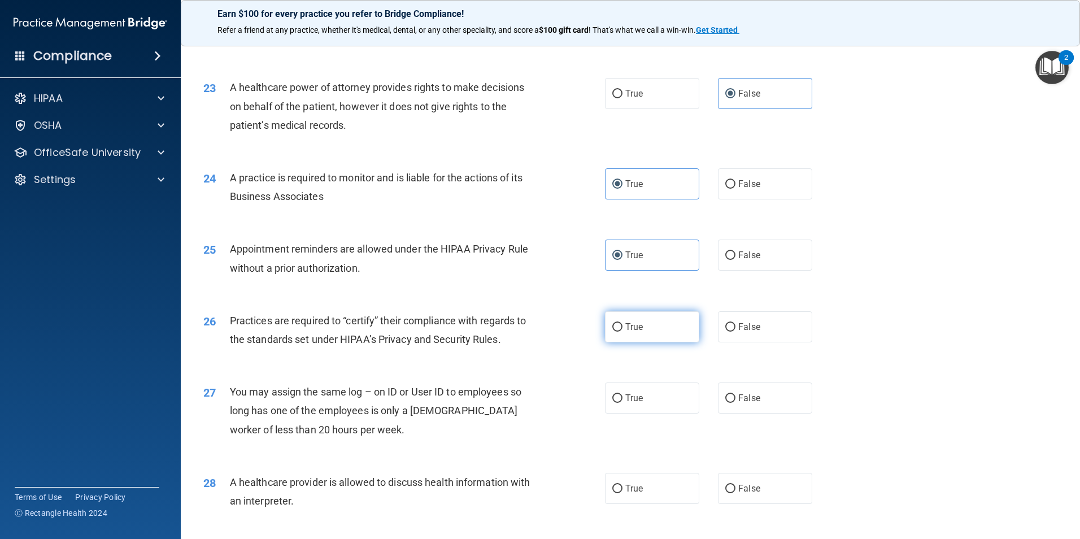
click at [659, 331] on label "True" at bounding box center [652, 326] width 94 height 31
click at [623, 331] on input "True" at bounding box center [617, 327] width 10 height 8
radio input "true"
click at [757, 394] on label "False" at bounding box center [765, 398] width 94 height 31
click at [736, 394] on input "False" at bounding box center [730, 398] width 10 height 8
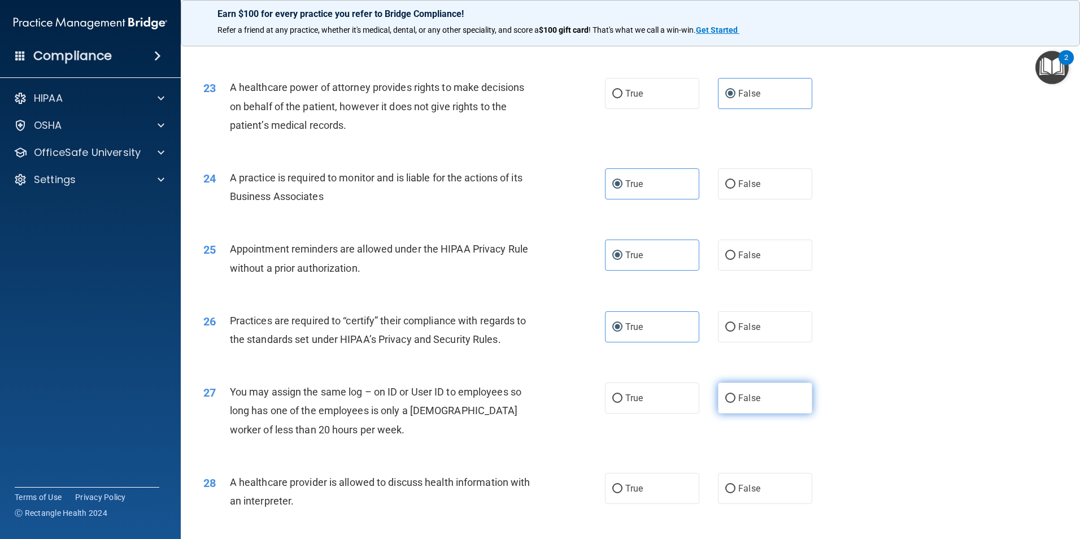
radio input "true"
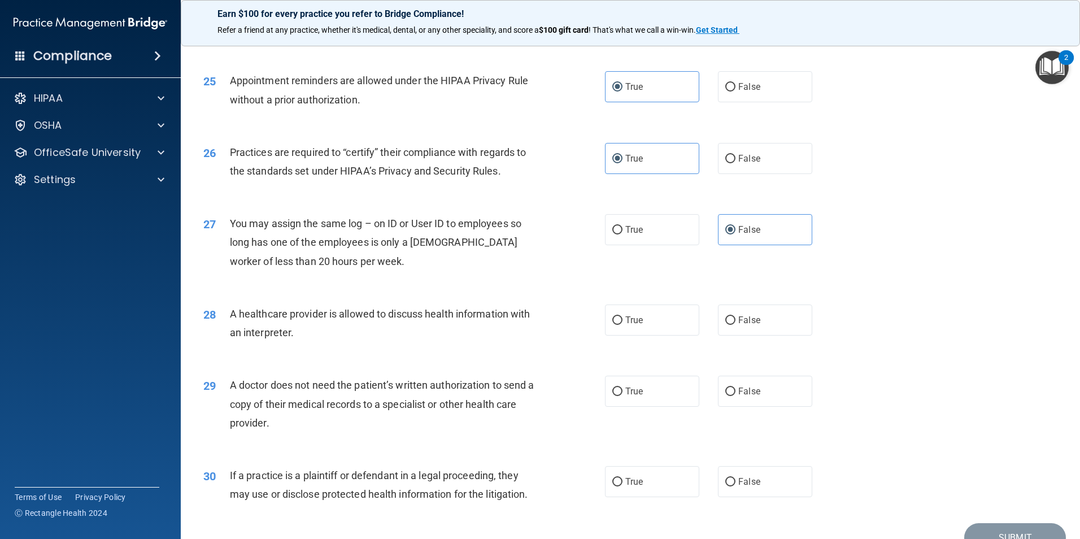
scroll to position [2034, 0]
click at [636, 321] on span "True" at bounding box center [634, 319] width 18 height 11
click at [623, 321] on input "True" at bounding box center [617, 319] width 10 height 8
radio input "true"
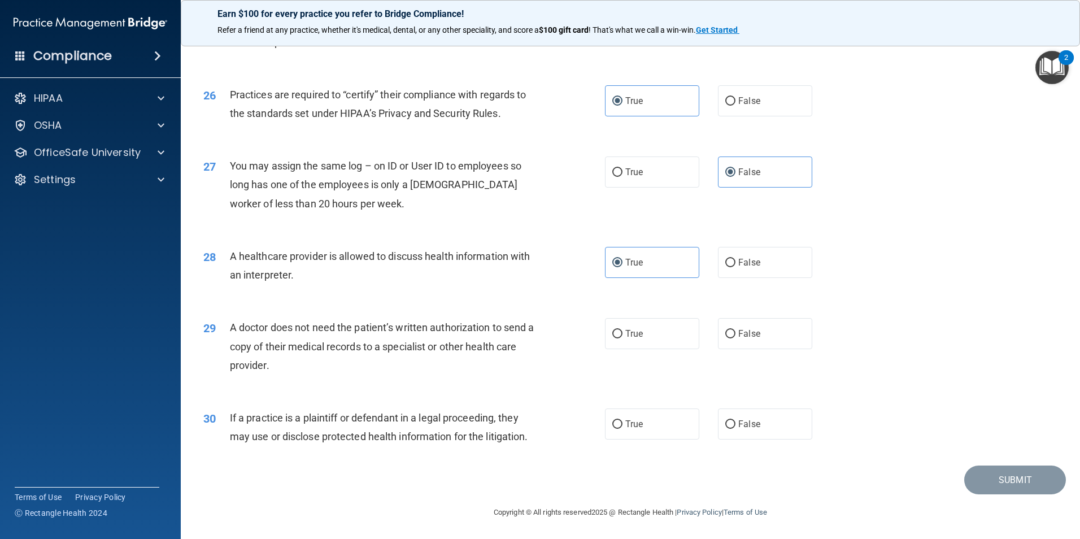
scroll to position [2091, 0]
click at [725, 338] on input "False" at bounding box center [730, 333] width 10 height 8
radio input "true"
click at [644, 429] on label "True" at bounding box center [652, 423] width 94 height 31
click at [623, 428] on input "True" at bounding box center [617, 424] width 10 height 8
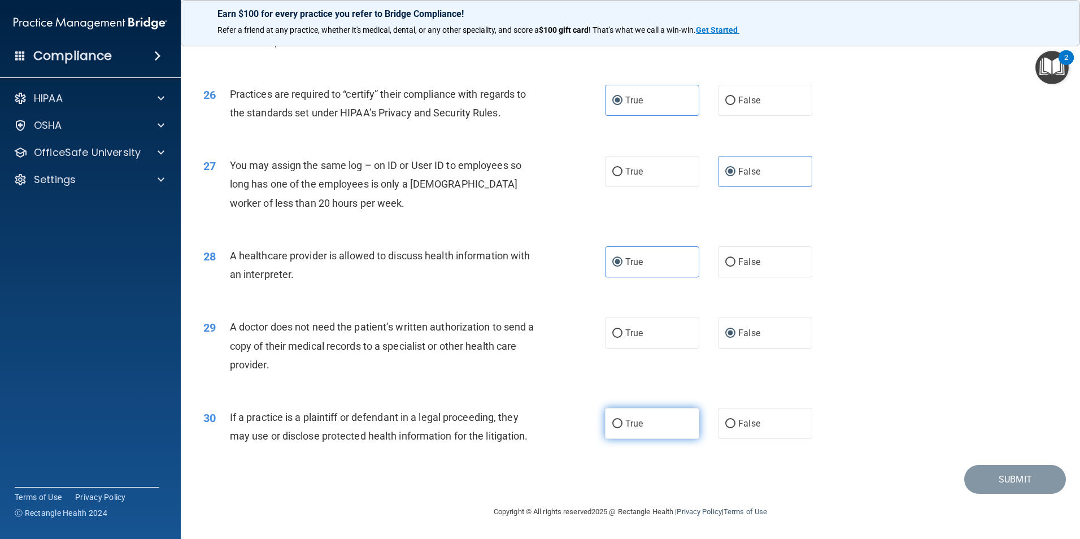
radio input "true"
click at [1019, 483] on button "Submit" at bounding box center [1015, 479] width 102 height 29
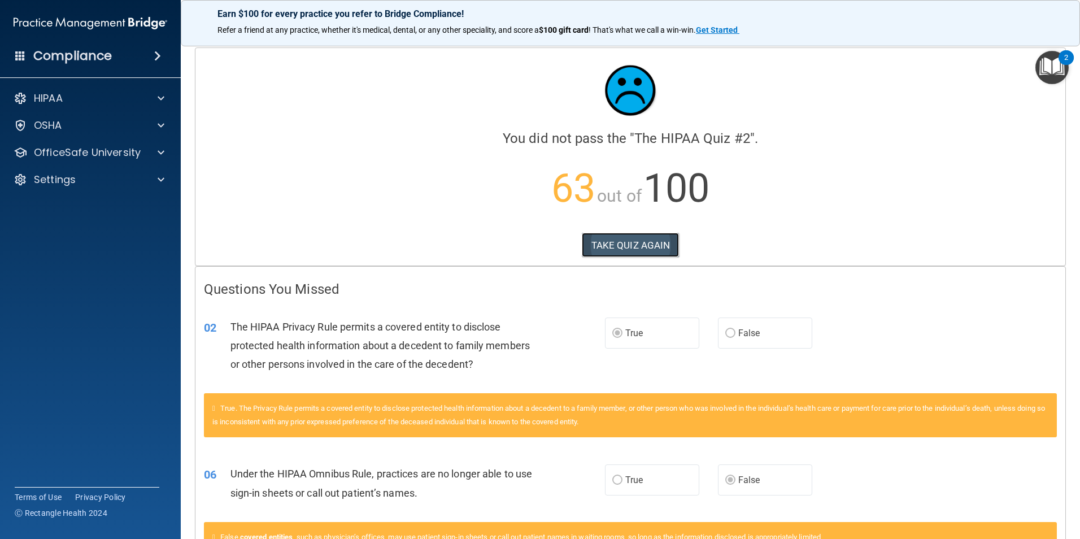
click at [636, 251] on button "TAKE QUIZ AGAIN" at bounding box center [631, 245] width 98 height 25
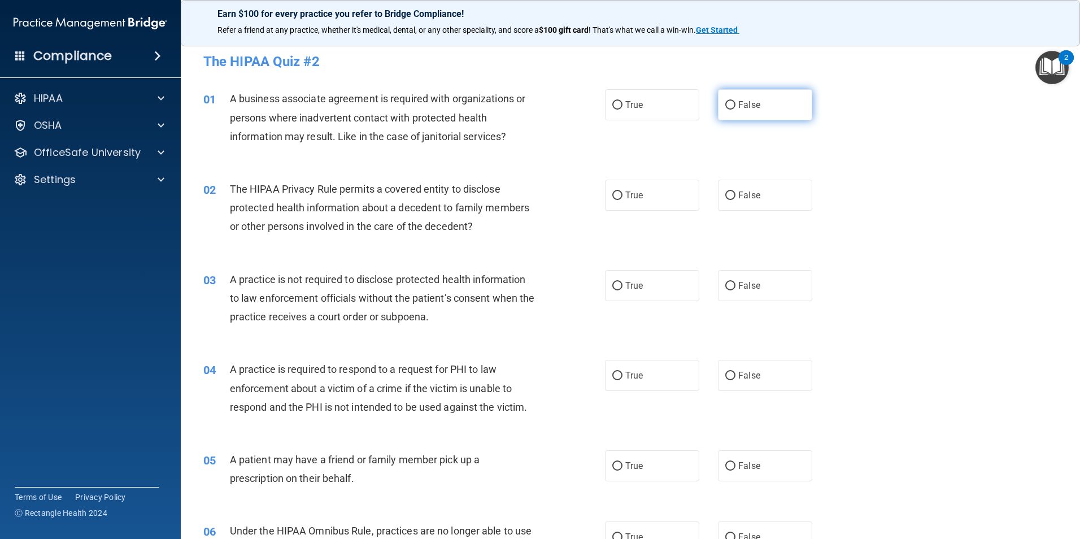
click at [772, 113] on label "False" at bounding box center [765, 104] width 94 height 31
click at [736, 110] on input "False" at bounding box center [730, 105] width 10 height 8
radio input "true"
click at [635, 94] on label "True" at bounding box center [652, 104] width 94 height 31
click at [623, 101] on input "True" at bounding box center [617, 105] width 10 height 8
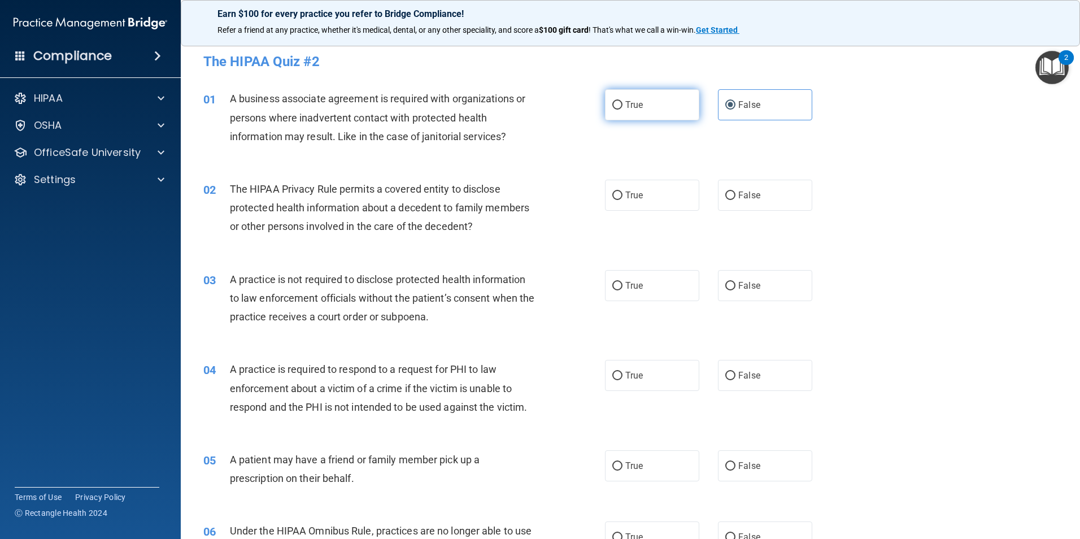
radio input "true"
click at [793, 116] on label "False" at bounding box center [765, 104] width 94 height 31
click at [736, 110] on input "False" at bounding box center [730, 105] width 10 height 8
radio input "true"
radio input "false"
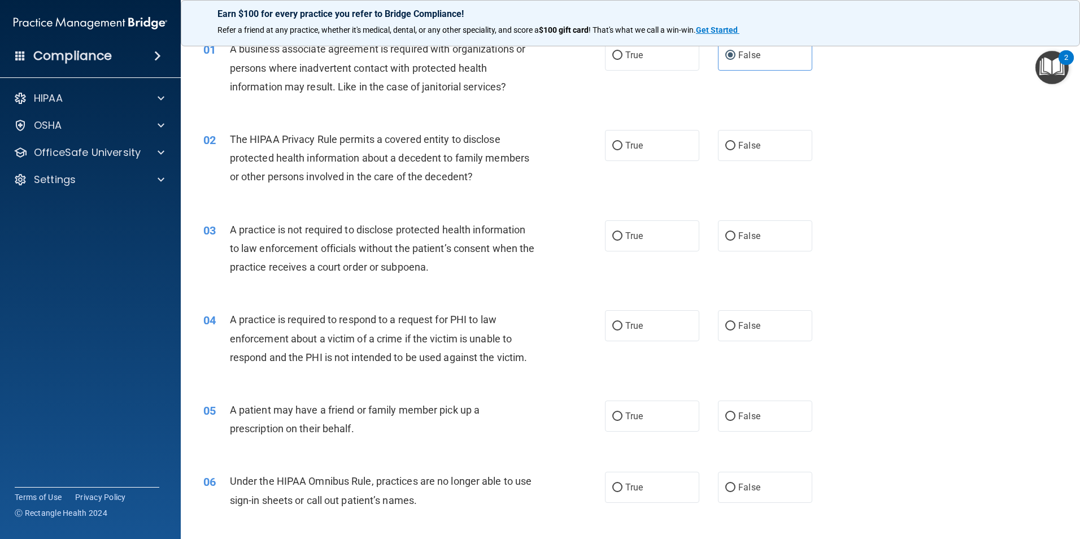
scroll to position [113, 0]
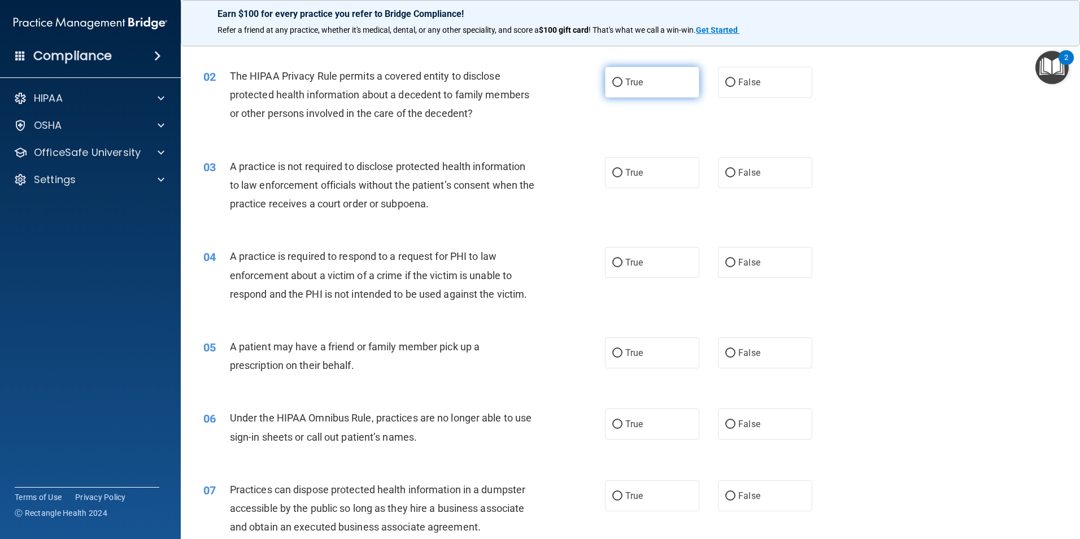
click at [666, 92] on label "True" at bounding box center [652, 82] width 94 height 31
click at [623, 87] on input "True" at bounding box center [617, 83] width 10 height 8
radio input "true"
click at [753, 166] on label "False" at bounding box center [765, 172] width 94 height 31
click at [736, 169] on input "False" at bounding box center [730, 173] width 10 height 8
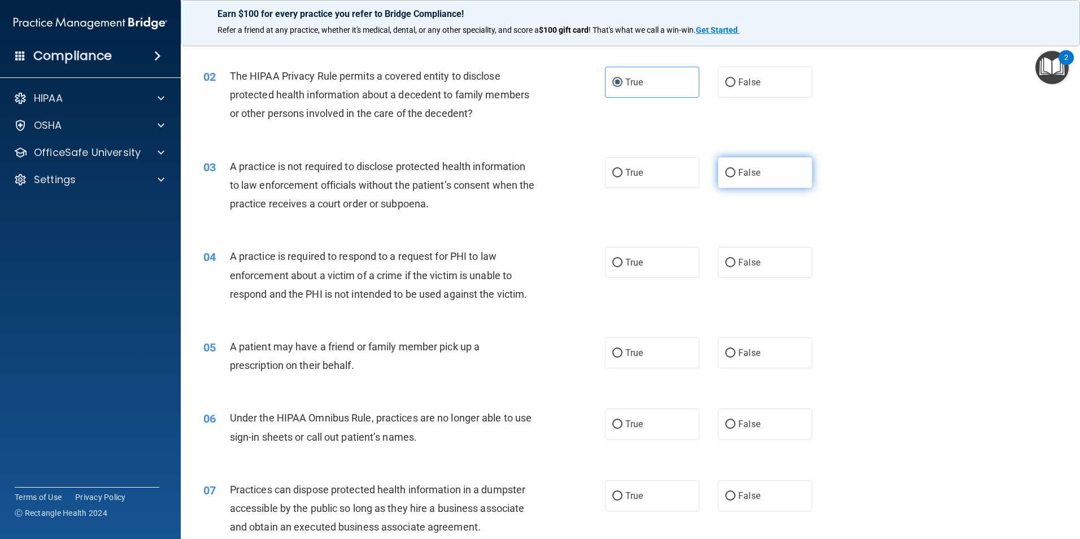
radio input "true"
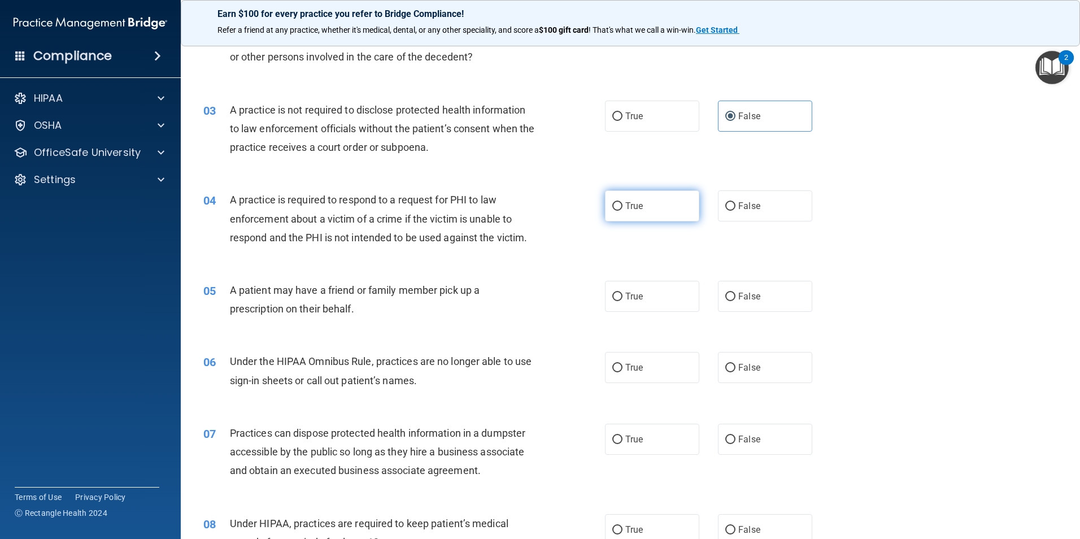
click at [637, 206] on span "True" at bounding box center [634, 206] width 18 height 11
click at [623, 206] on input "True" at bounding box center [617, 206] width 10 height 8
radio input "true"
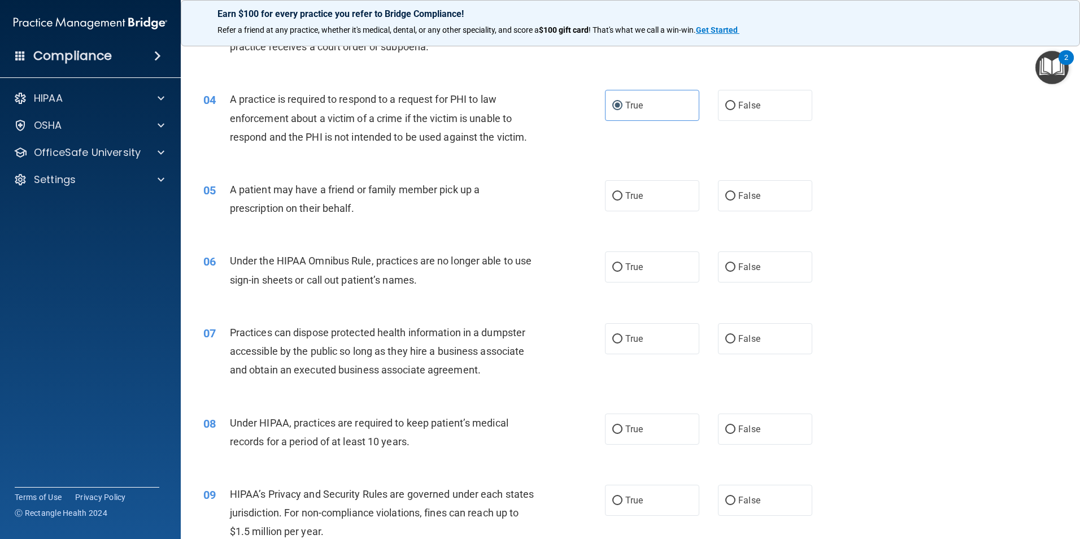
scroll to position [283, 0]
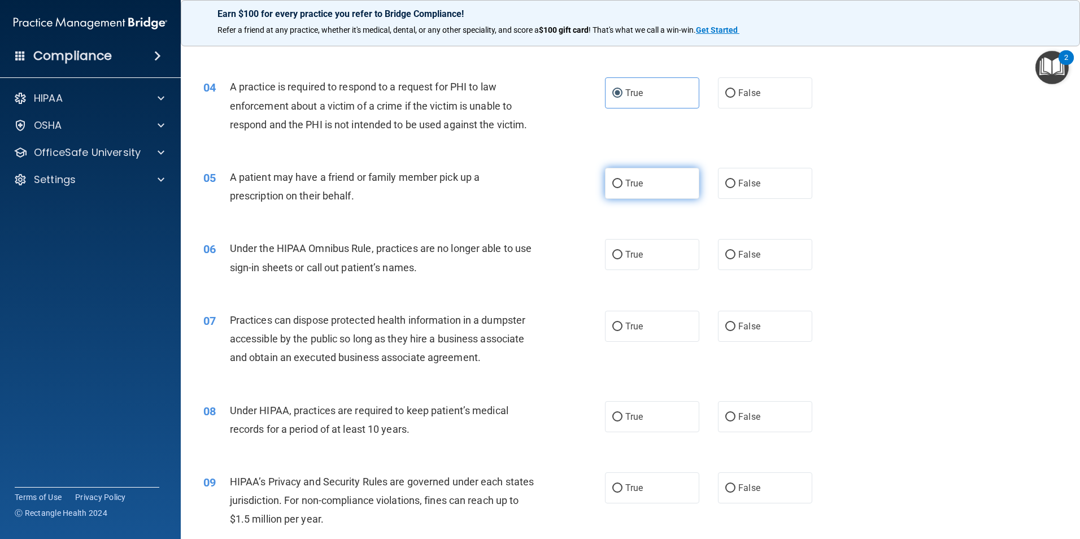
click at [648, 190] on label "True" at bounding box center [652, 183] width 94 height 31
click at [623, 188] on input "True" at bounding box center [617, 184] width 10 height 8
radio input "true"
click at [766, 266] on label "False" at bounding box center [765, 254] width 94 height 31
click at [736, 259] on input "False" at bounding box center [730, 255] width 10 height 8
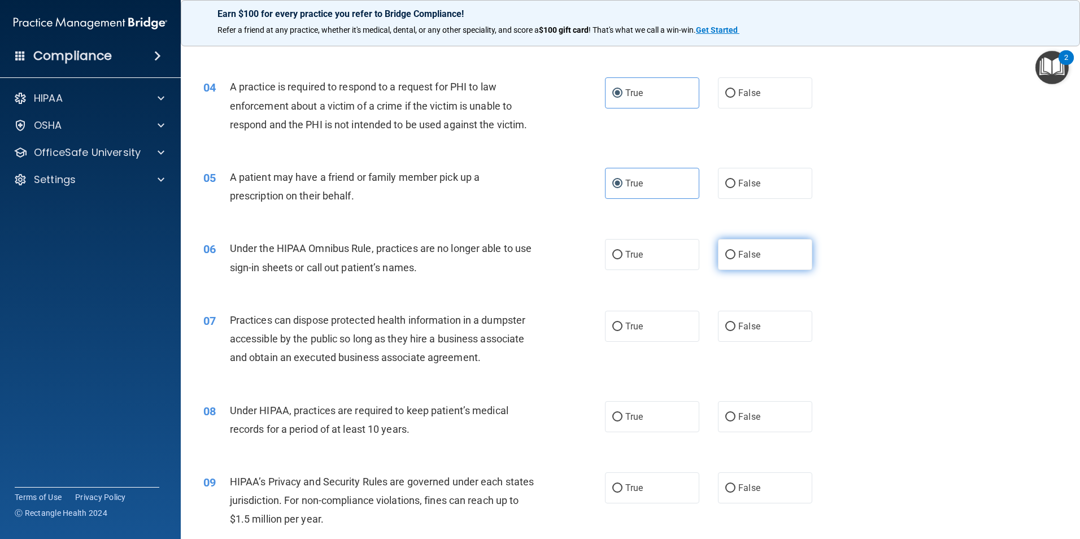
radio input "true"
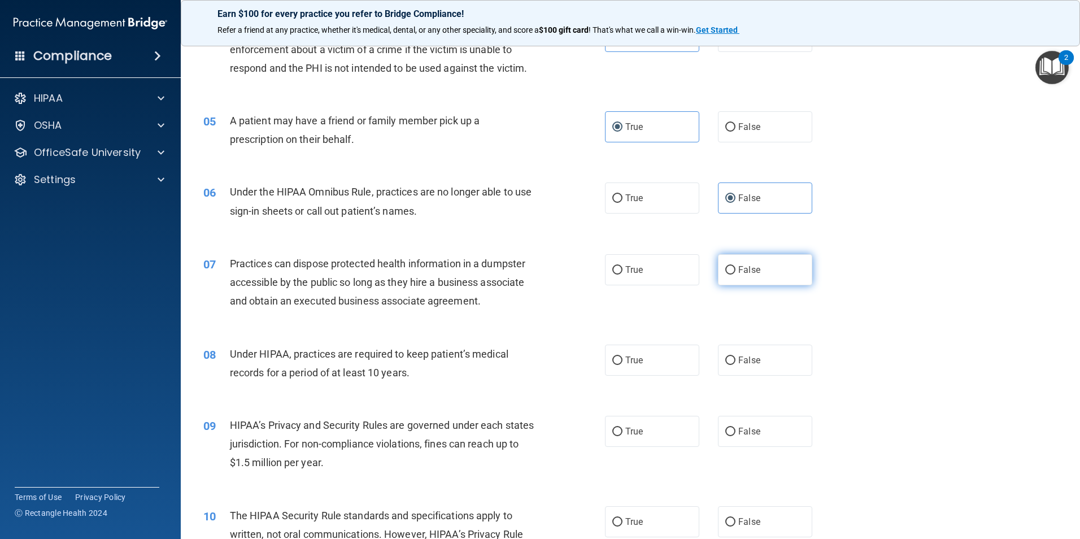
click at [741, 269] on span "False" at bounding box center [749, 269] width 22 height 11
click at [736, 269] on input "False" at bounding box center [730, 270] width 10 height 8
radio input "true"
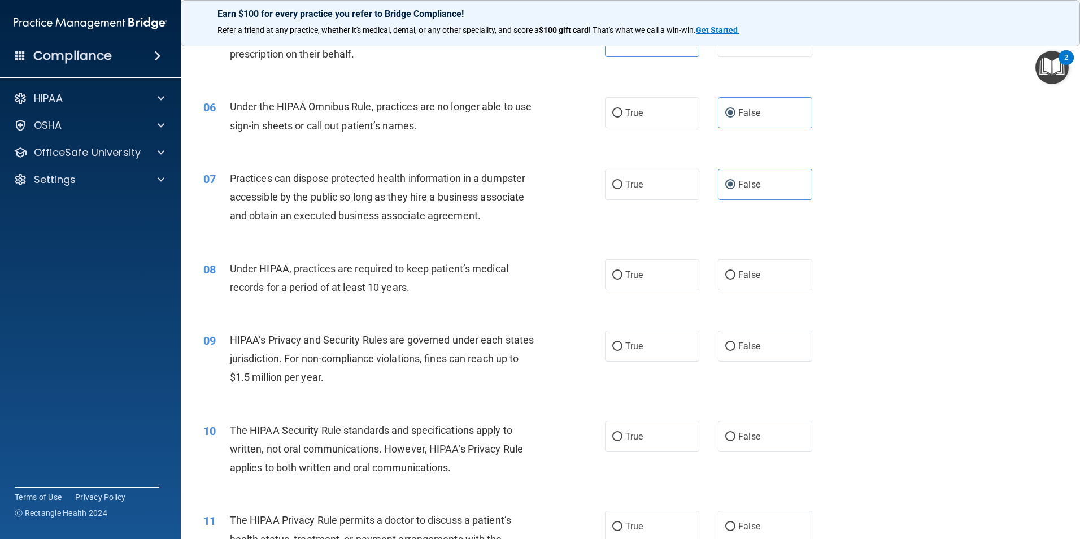
scroll to position [452, 0]
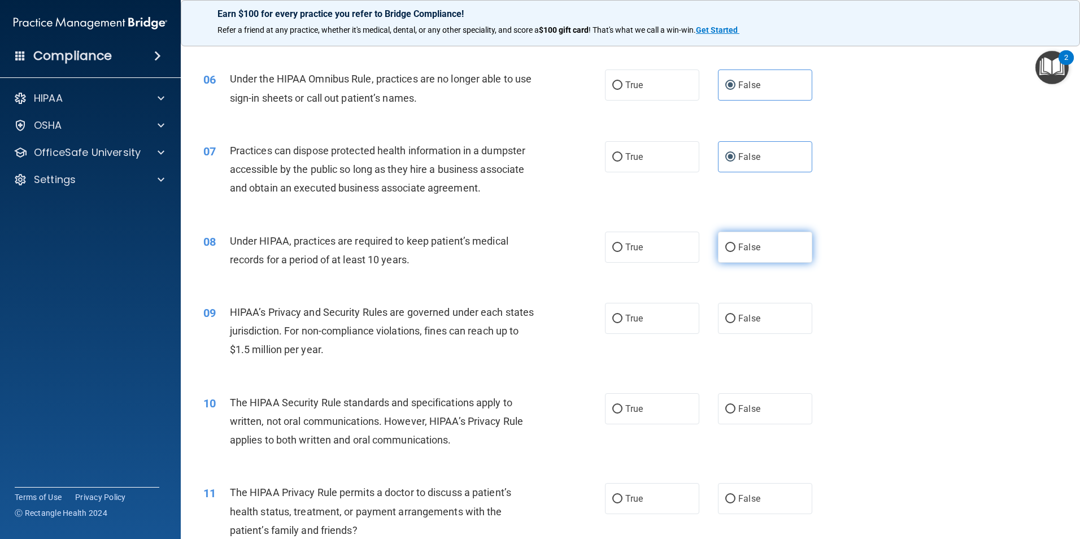
click at [751, 254] on label "False" at bounding box center [765, 247] width 94 height 31
click at [736, 252] on input "False" at bounding box center [730, 248] width 10 height 8
radio input "true"
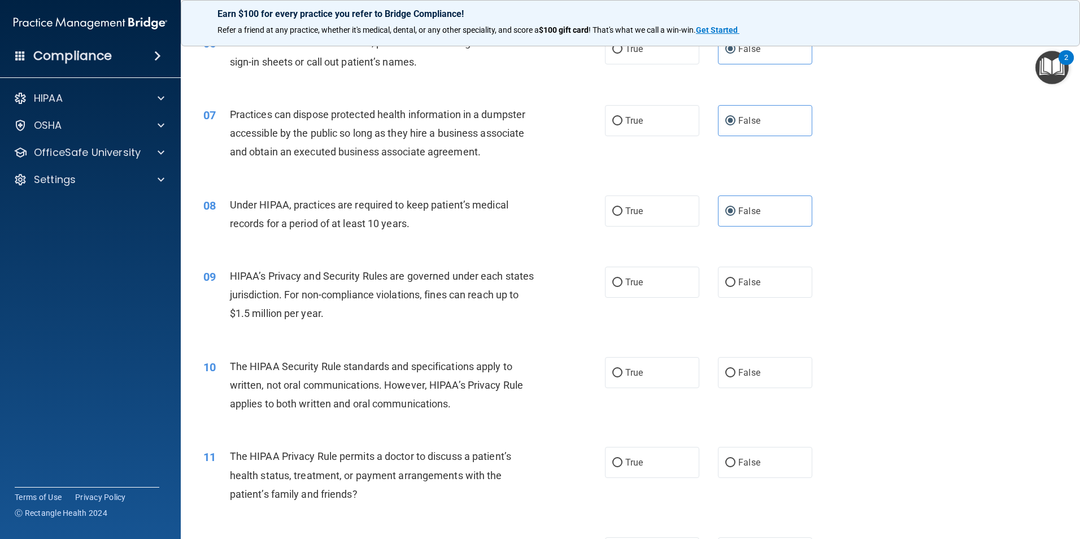
scroll to position [509, 0]
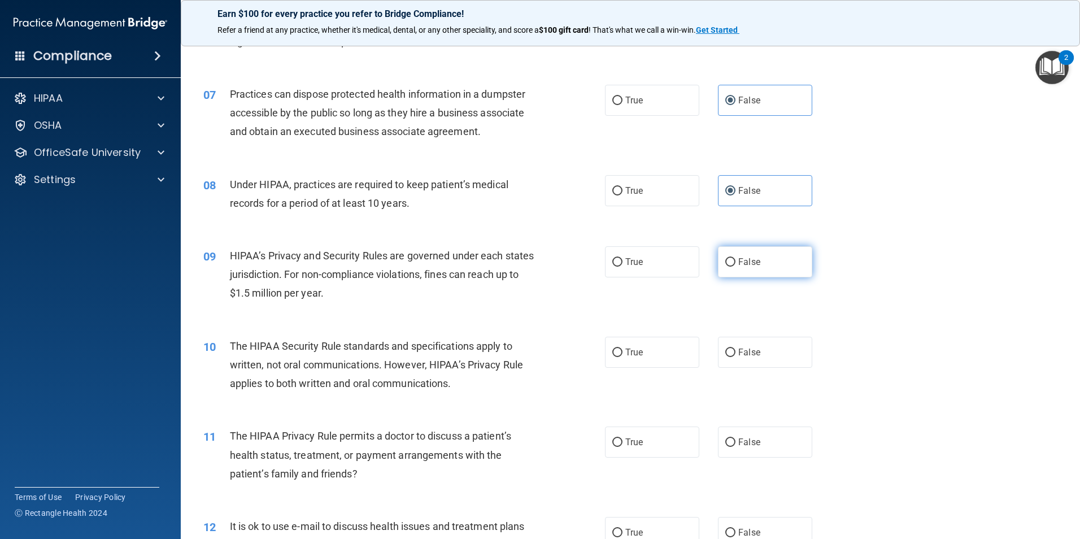
click at [753, 262] on span "False" at bounding box center [749, 262] width 22 height 11
click at [736, 262] on input "False" at bounding box center [730, 262] width 10 height 8
radio input "true"
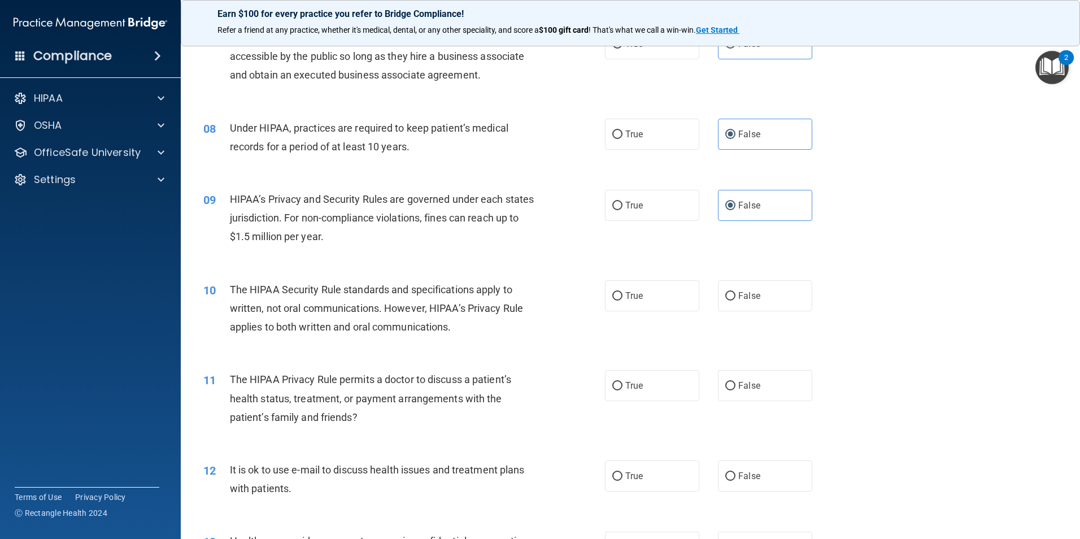
scroll to position [622, 0]
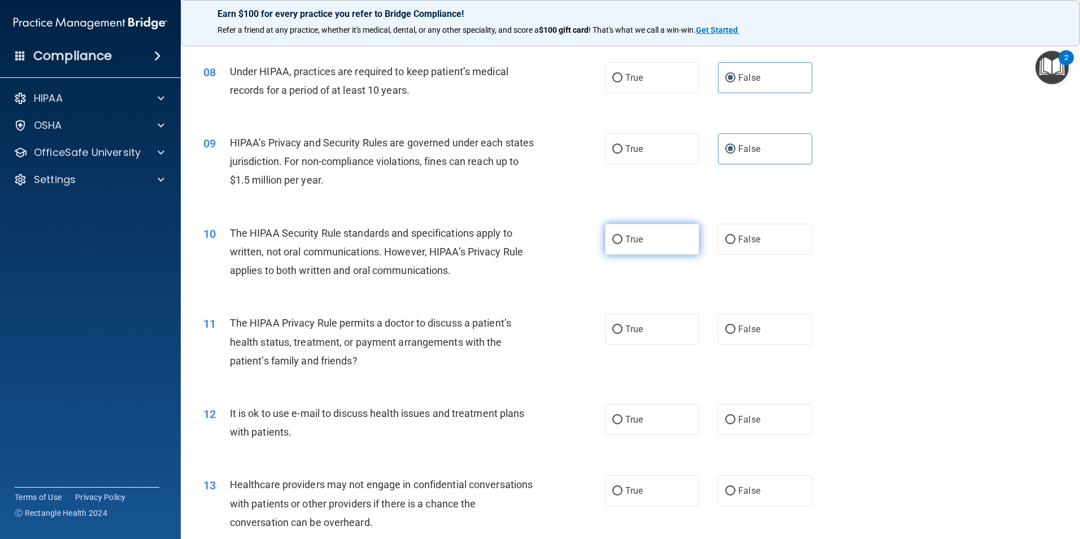
click at [641, 239] on label "True" at bounding box center [652, 239] width 94 height 31
click at [623, 239] on input "True" at bounding box center [617, 240] width 10 height 8
radio input "true"
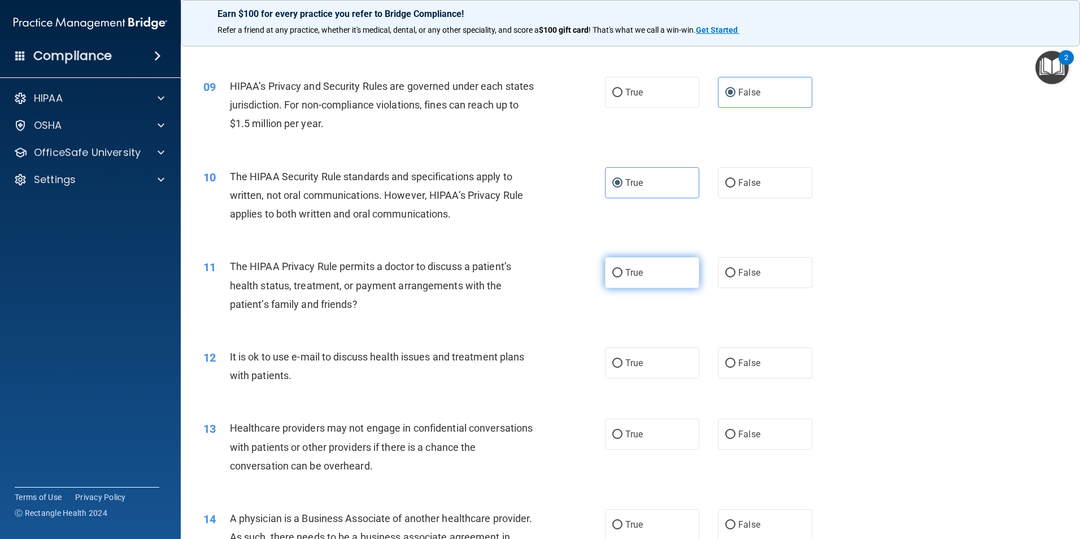
scroll to position [735, 0]
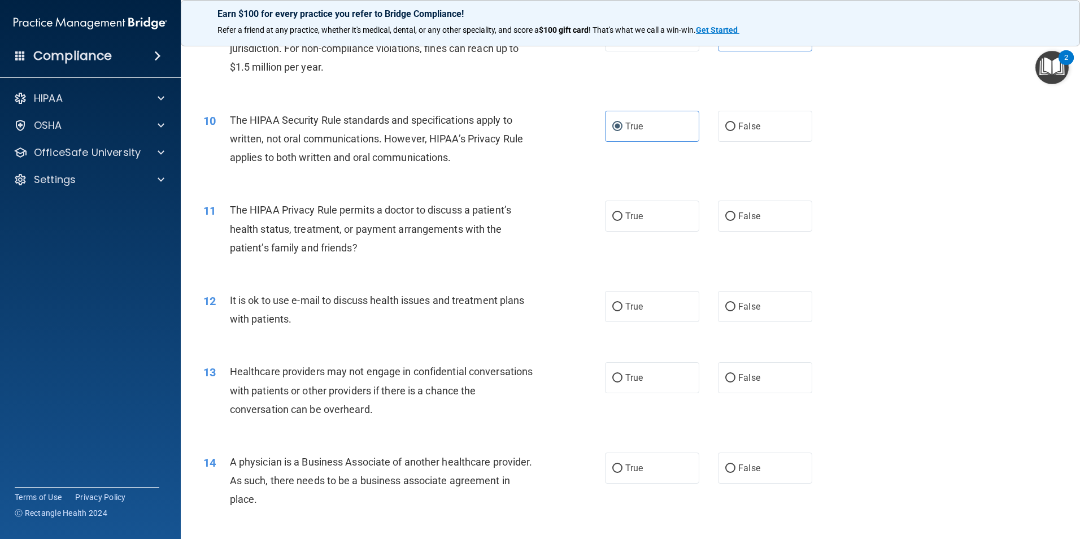
click at [1003, 254] on div "11 The HIPAA Privacy Rule permits a doctor to discuss a patient’s health status…" at bounding box center [630, 231] width 871 height 90
click at [649, 228] on label "True" at bounding box center [652, 216] width 94 height 31
click at [623, 221] on input "True" at bounding box center [617, 216] width 10 height 8
radio input "true"
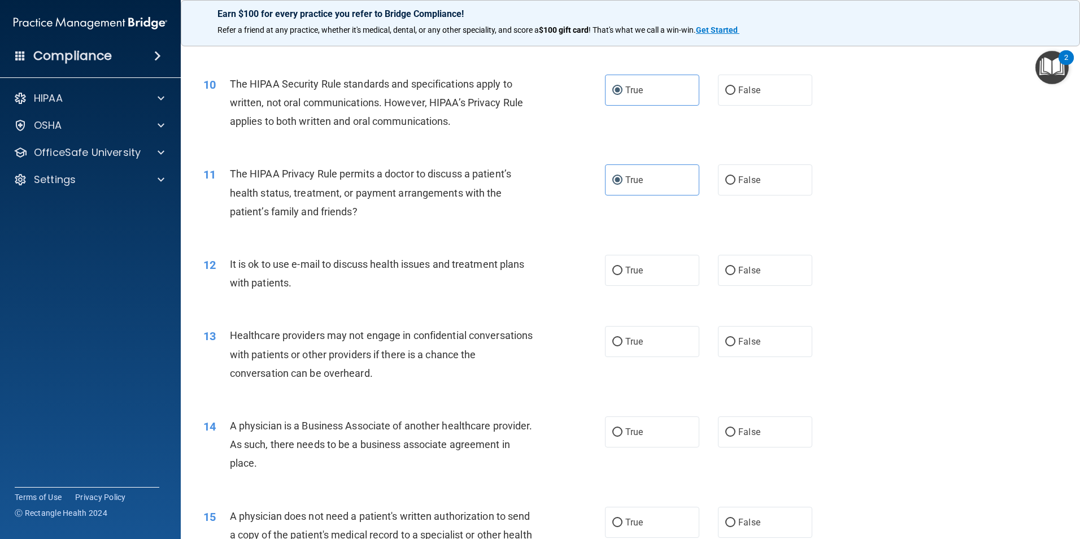
scroll to position [791, 0]
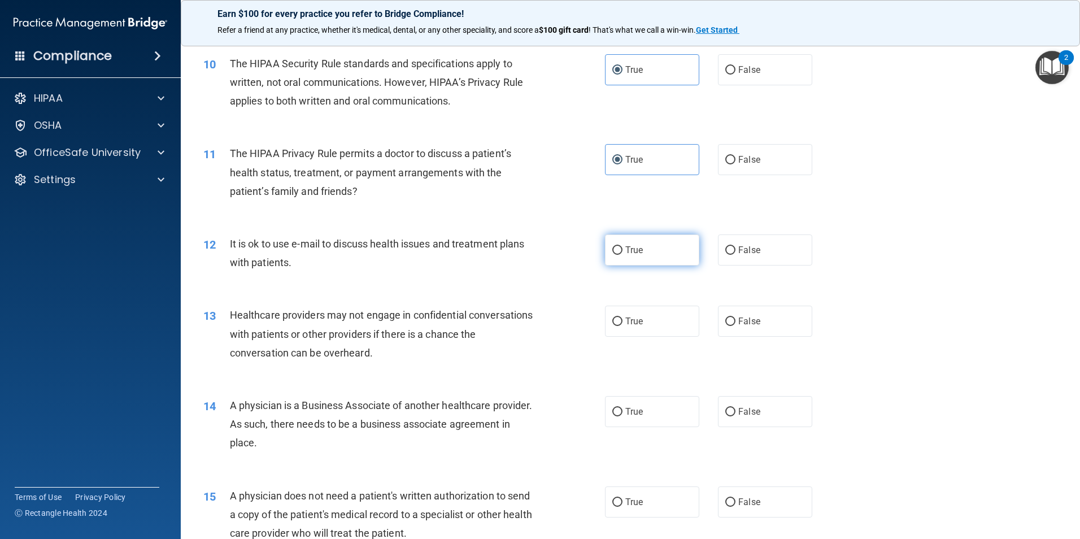
click at [677, 252] on label "True" at bounding box center [652, 249] width 94 height 31
click at [623, 252] on input "True" at bounding box center [617, 250] width 10 height 8
radio input "true"
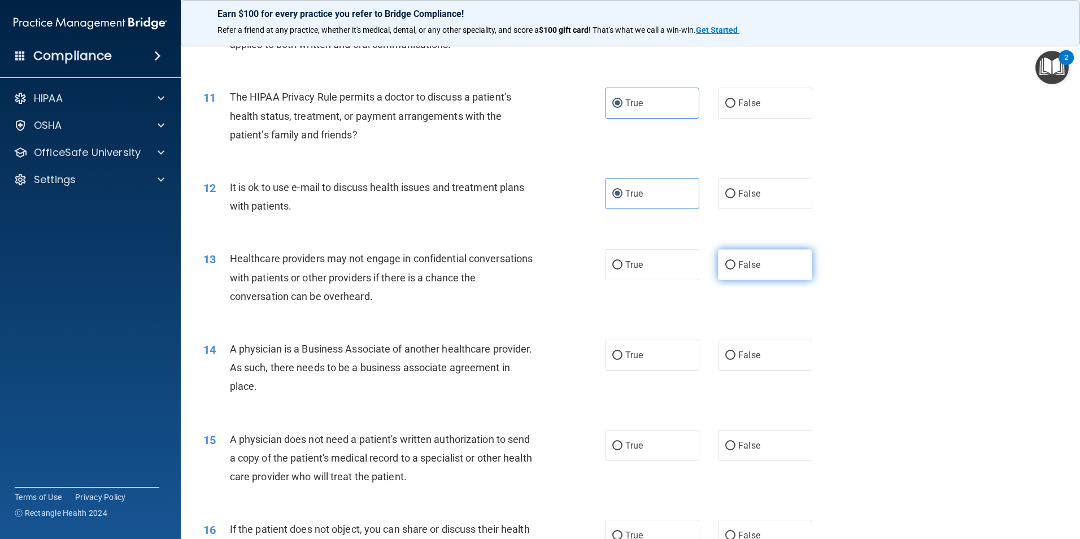
click at [778, 271] on label "False" at bounding box center [765, 264] width 94 height 31
click at [736, 270] on input "False" at bounding box center [730, 265] width 10 height 8
radio input "true"
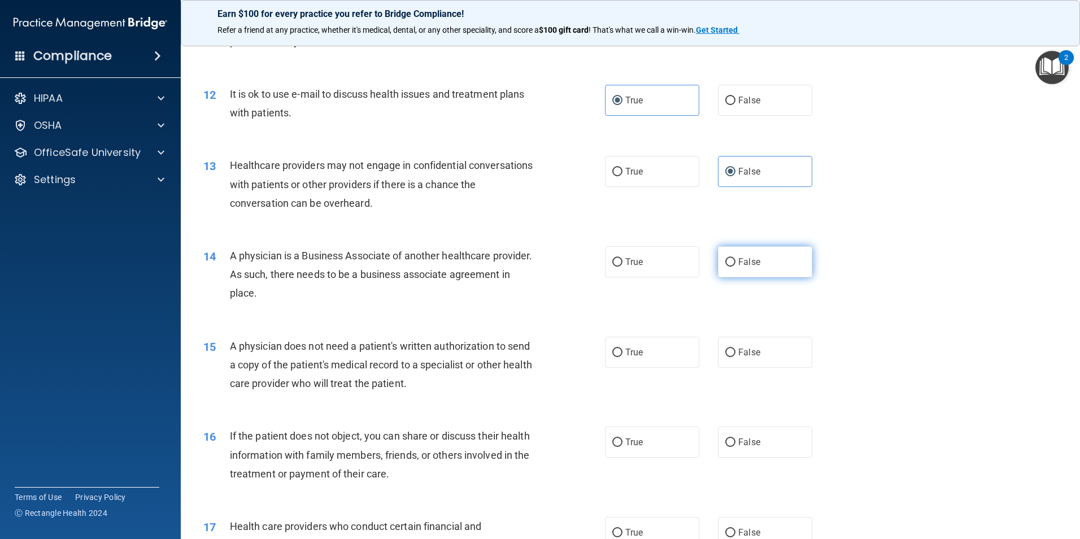
scroll to position [961, 0]
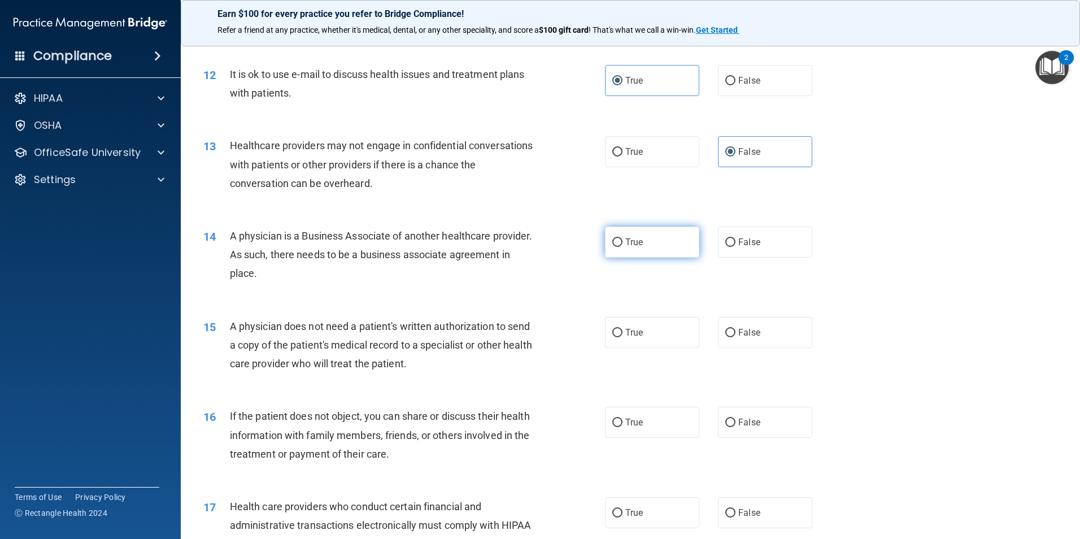
click at [658, 238] on label "True" at bounding box center [652, 242] width 94 height 31
click at [623, 238] on input "True" at bounding box center [617, 242] width 10 height 8
radio input "true"
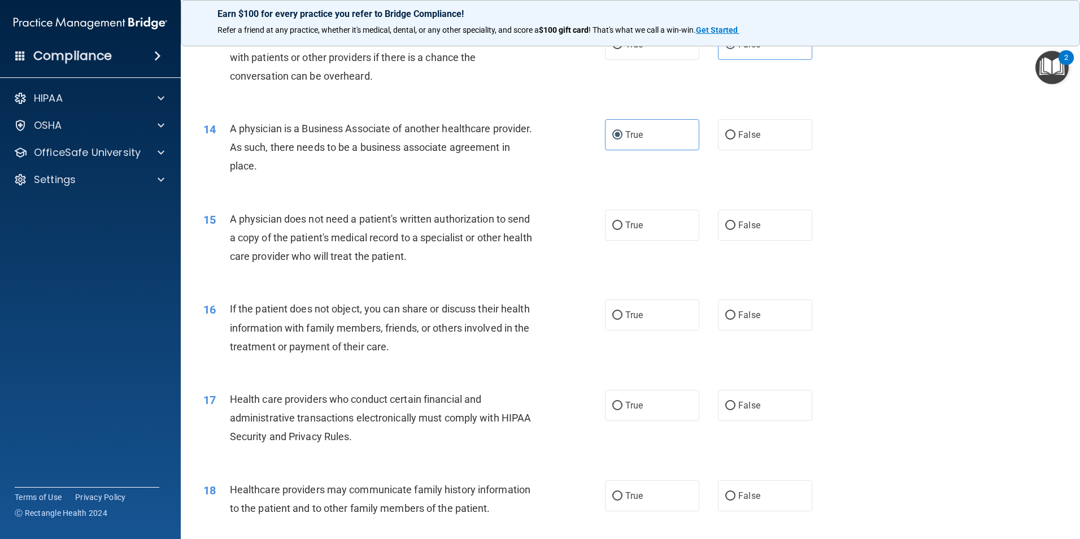
scroll to position [1074, 0]
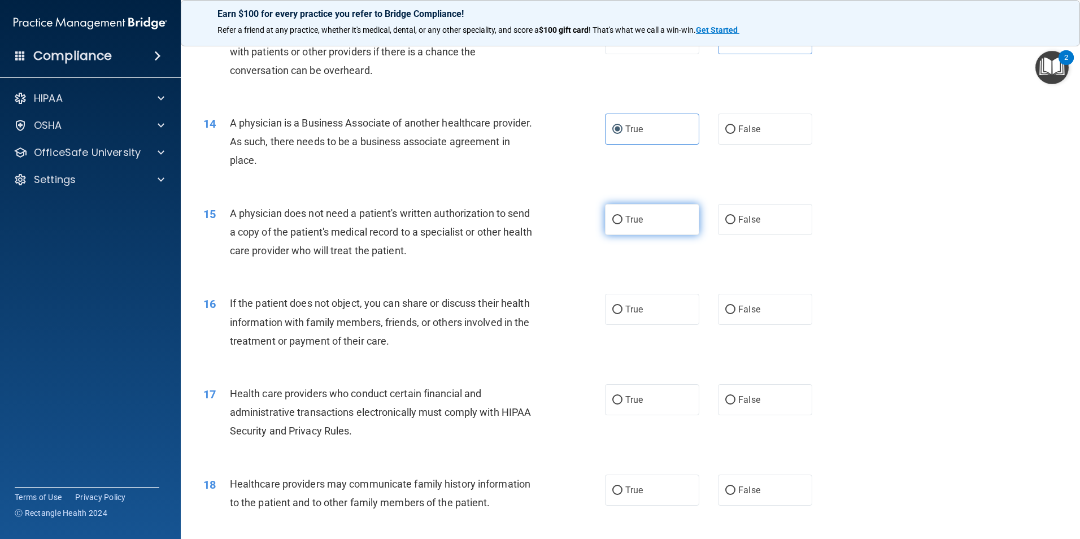
click at [667, 231] on label "True" at bounding box center [652, 219] width 94 height 31
click at [623, 224] on input "True" at bounding box center [617, 220] width 10 height 8
radio input "true"
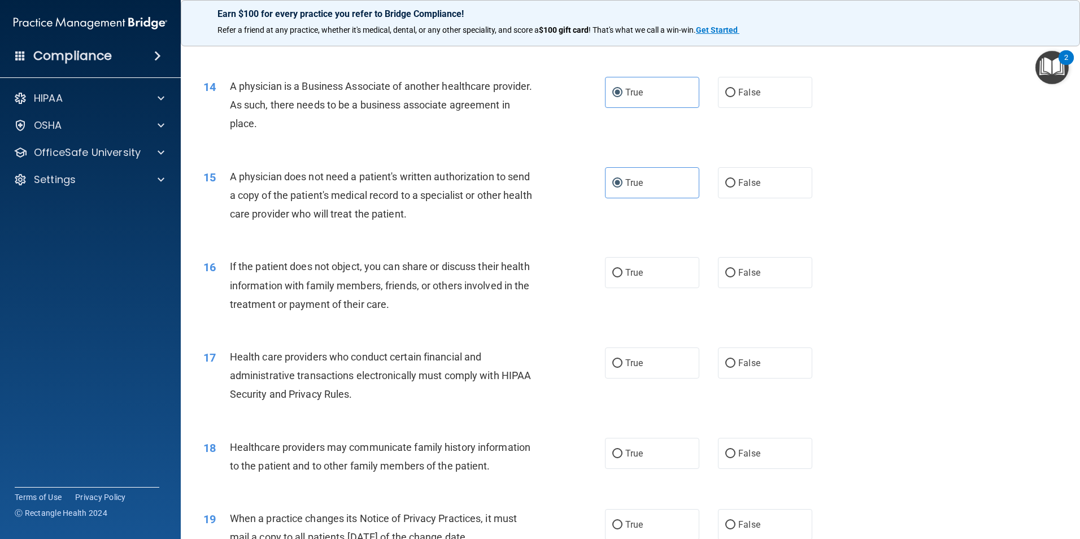
scroll to position [1130, 0]
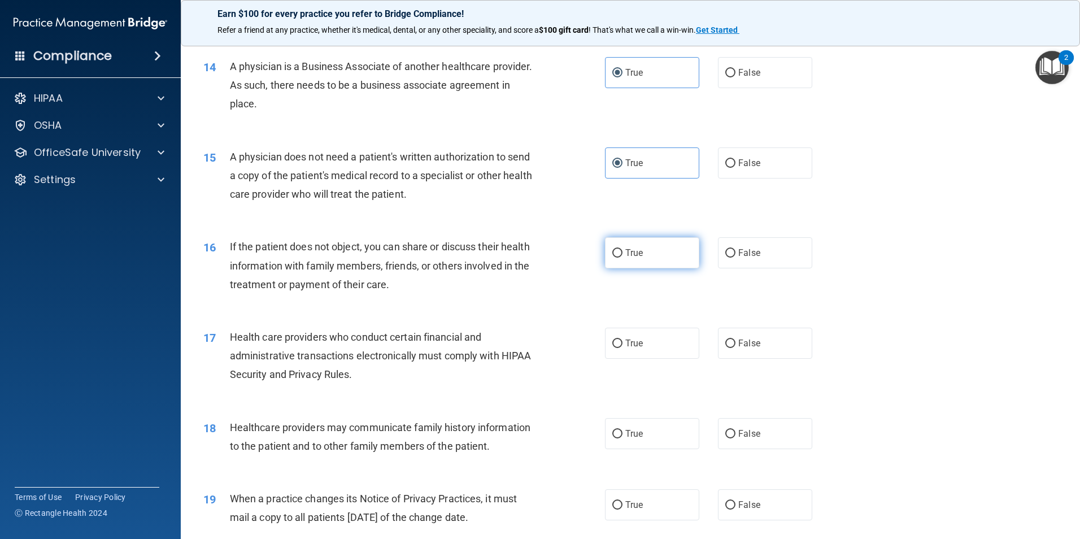
click at [657, 257] on label "True" at bounding box center [652, 252] width 94 height 31
click at [623, 257] on input "True" at bounding box center [617, 253] width 10 height 8
radio input "true"
click at [666, 347] on label "True" at bounding box center [652, 343] width 94 height 31
click at [623, 347] on input "True" at bounding box center [617, 344] width 10 height 8
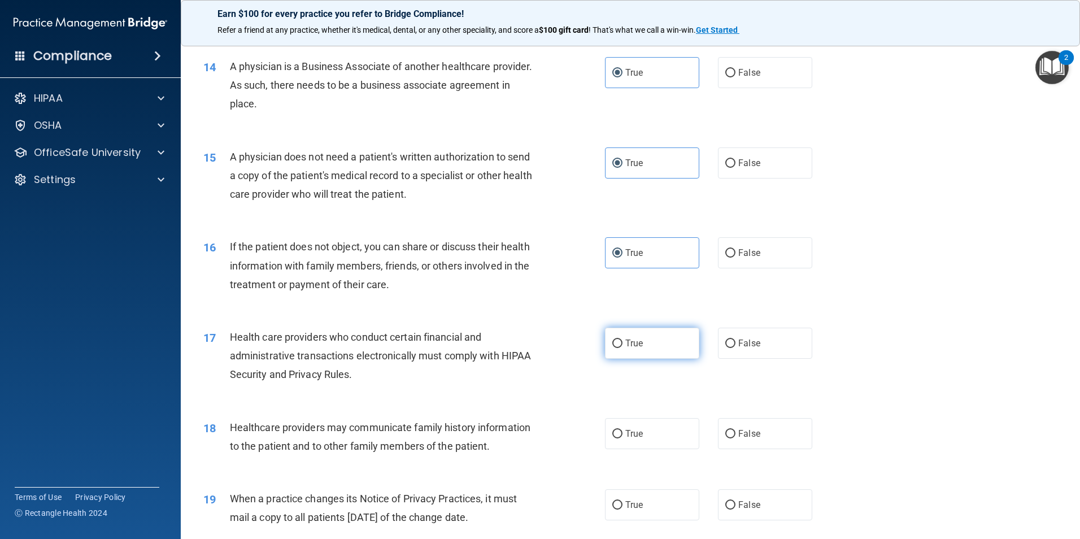
radio input "true"
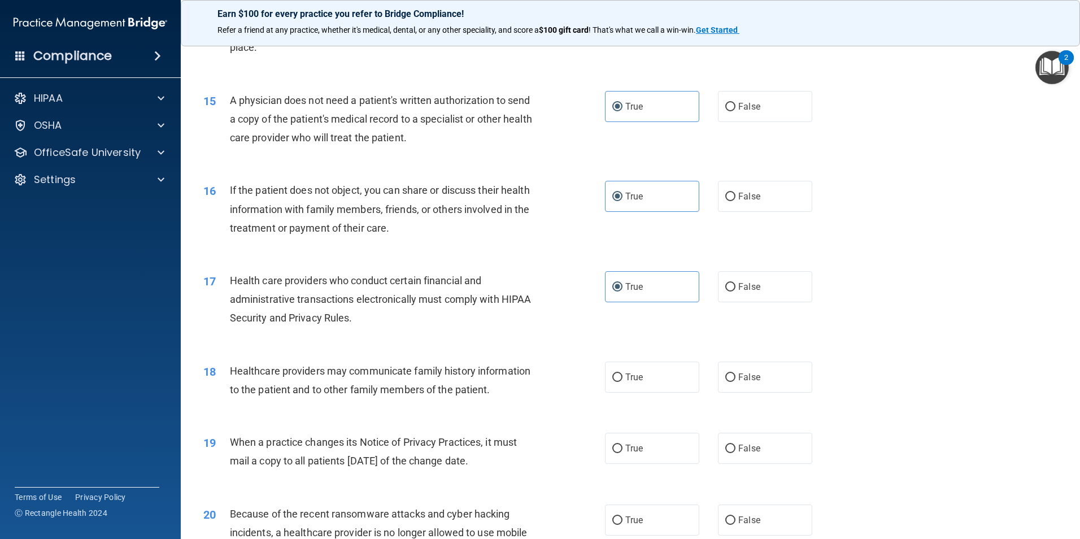
scroll to position [1243, 0]
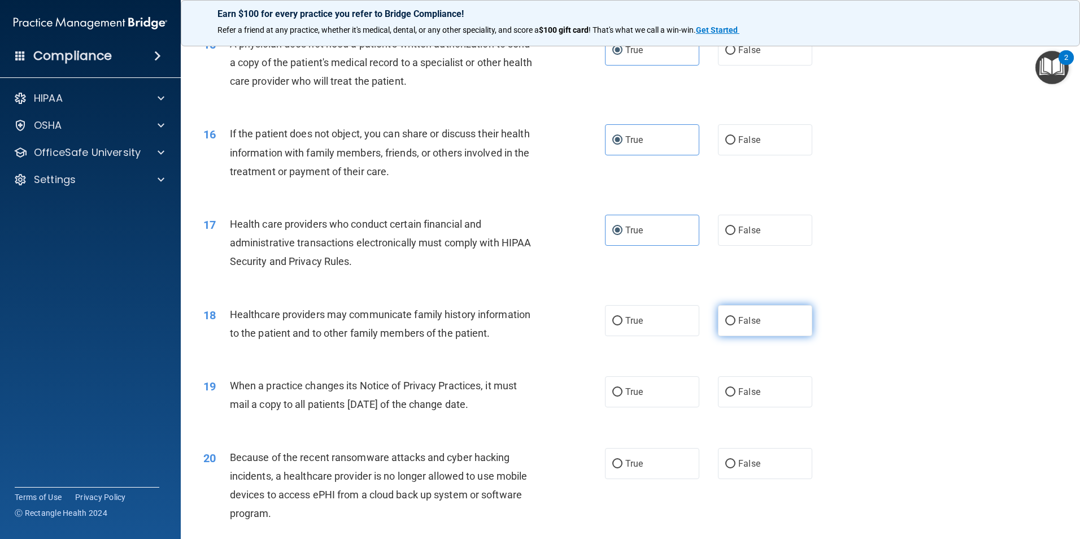
click at [759, 325] on label "False" at bounding box center [765, 320] width 94 height 31
click at [736, 325] on input "False" at bounding box center [730, 321] width 10 height 8
radio input "true"
click at [762, 398] on label "False" at bounding box center [765, 391] width 94 height 31
click at [736, 397] on input "False" at bounding box center [730, 392] width 10 height 8
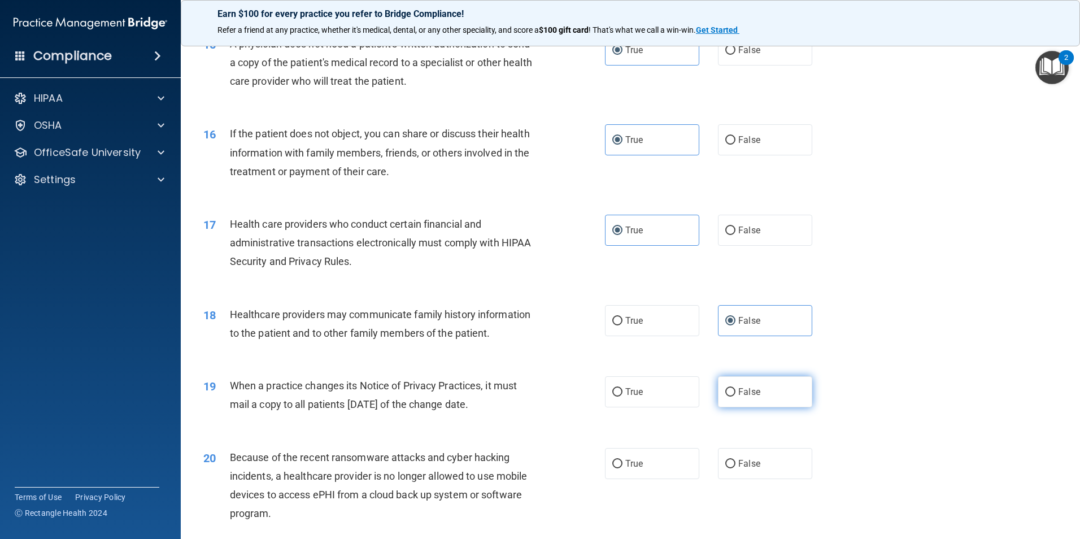
radio input "true"
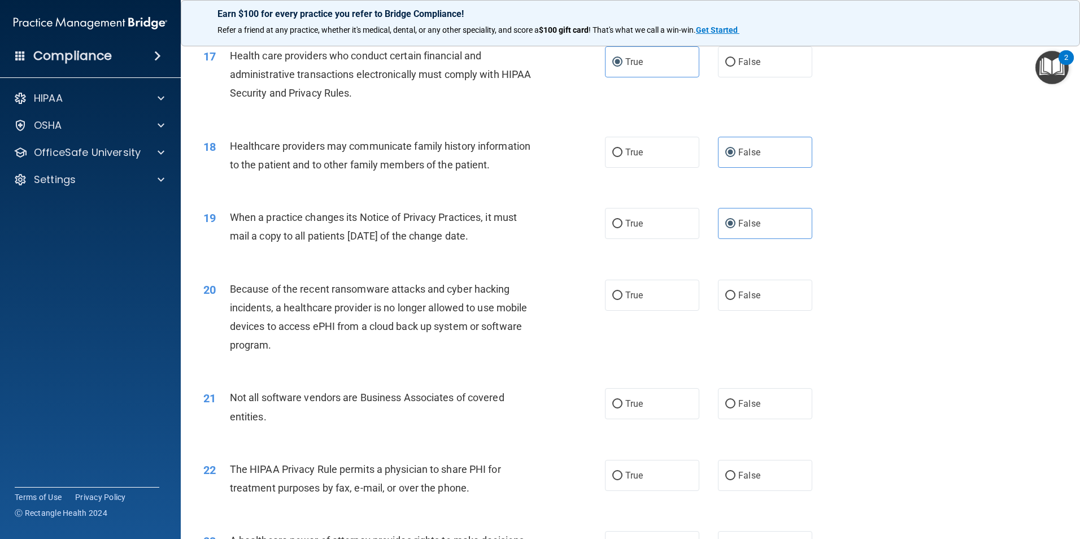
scroll to position [1413, 0]
click at [780, 309] on label "False" at bounding box center [765, 294] width 94 height 31
click at [736, 299] on input "False" at bounding box center [730, 294] width 10 height 8
radio input "true"
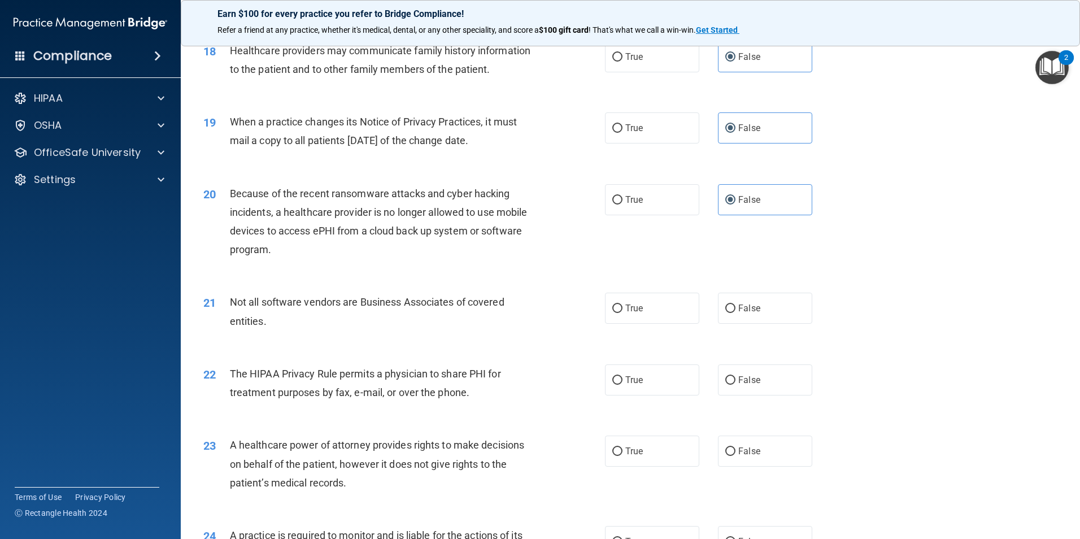
scroll to position [1526, 0]
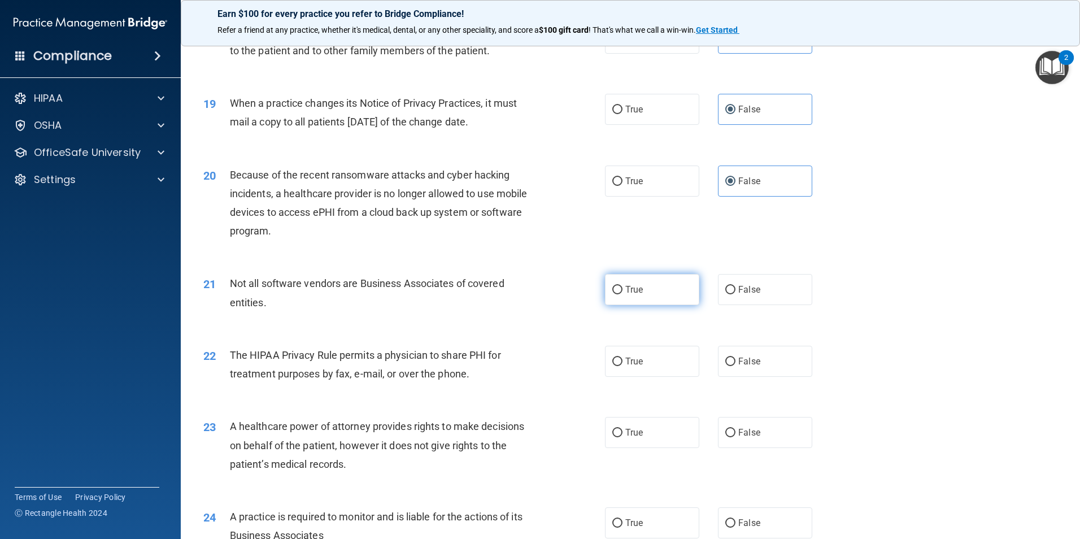
click at [638, 287] on span "True" at bounding box center [634, 289] width 18 height 11
click at [623, 287] on input "True" at bounding box center [617, 290] width 10 height 8
radio input "true"
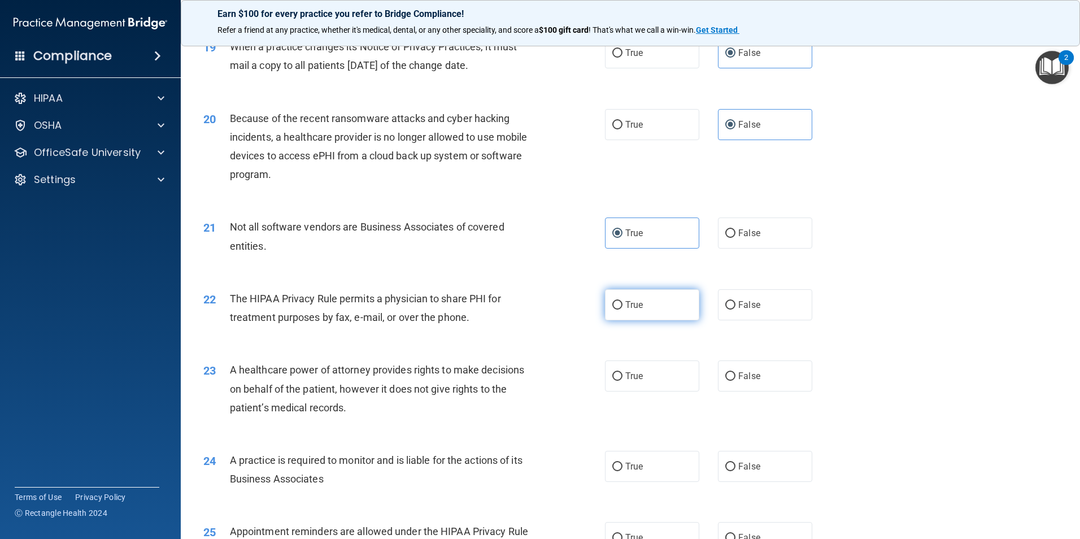
click at [655, 314] on label "True" at bounding box center [652, 304] width 94 height 31
click at [623, 310] on input "True" at bounding box center [617, 305] width 10 height 8
radio input "true"
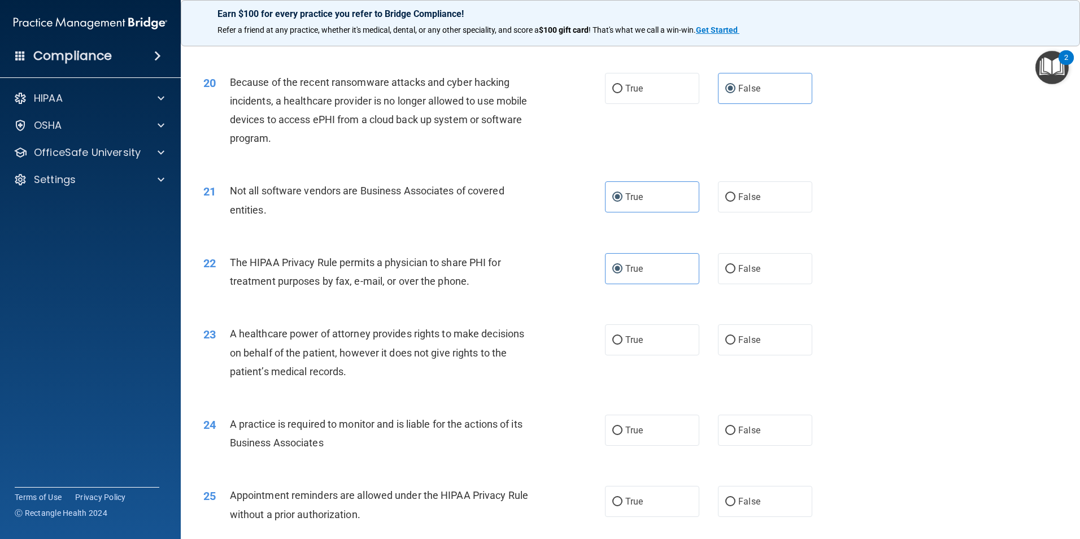
scroll to position [1639, 0]
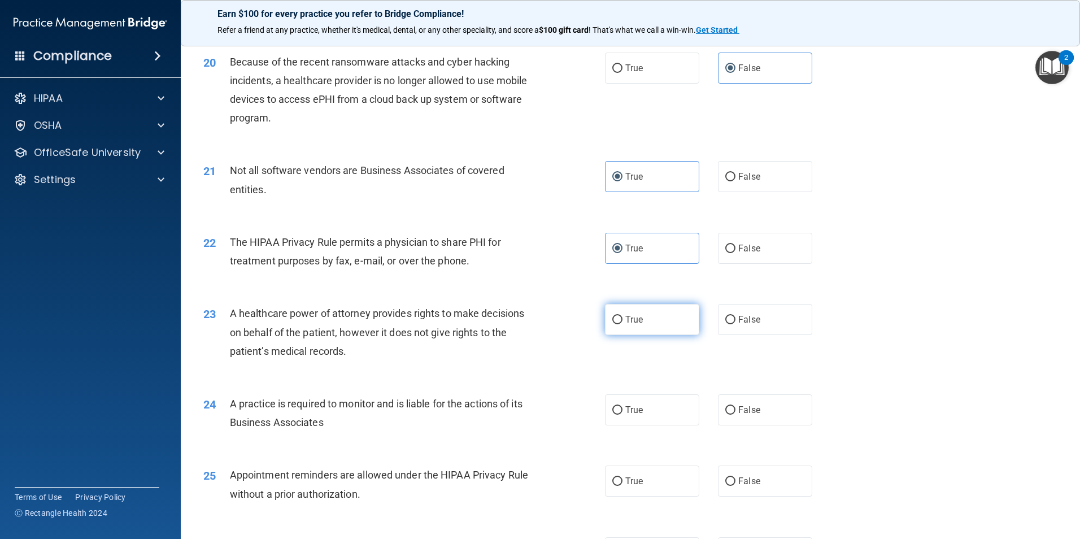
click at [641, 322] on label "True" at bounding box center [652, 319] width 94 height 31
click at [623, 322] on input "True" at bounding box center [617, 320] width 10 height 8
radio input "true"
click at [738, 323] on span "False" at bounding box center [749, 319] width 22 height 11
click at [733, 323] on input "False" at bounding box center [730, 320] width 10 height 8
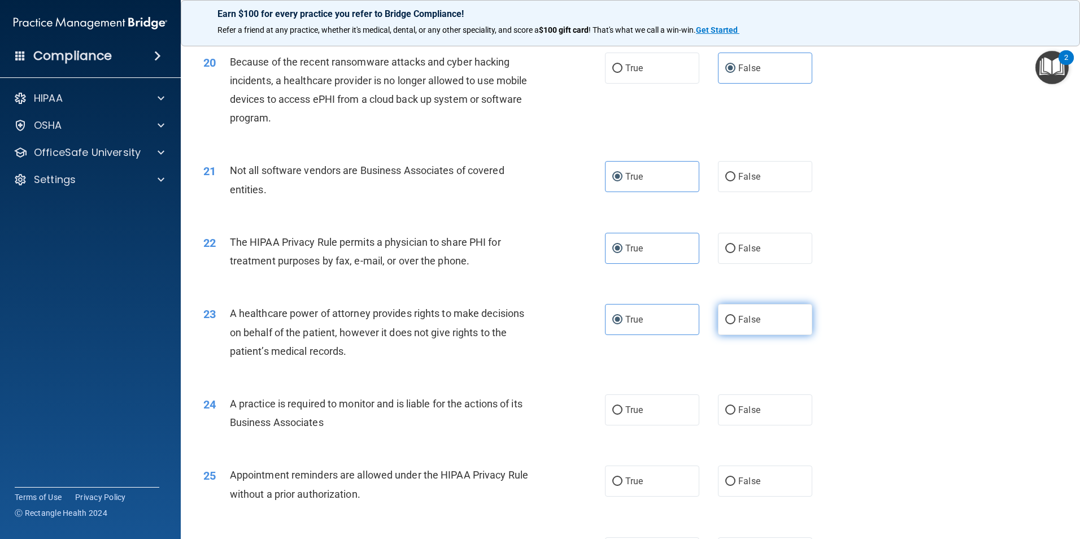
radio input "true"
radio input "false"
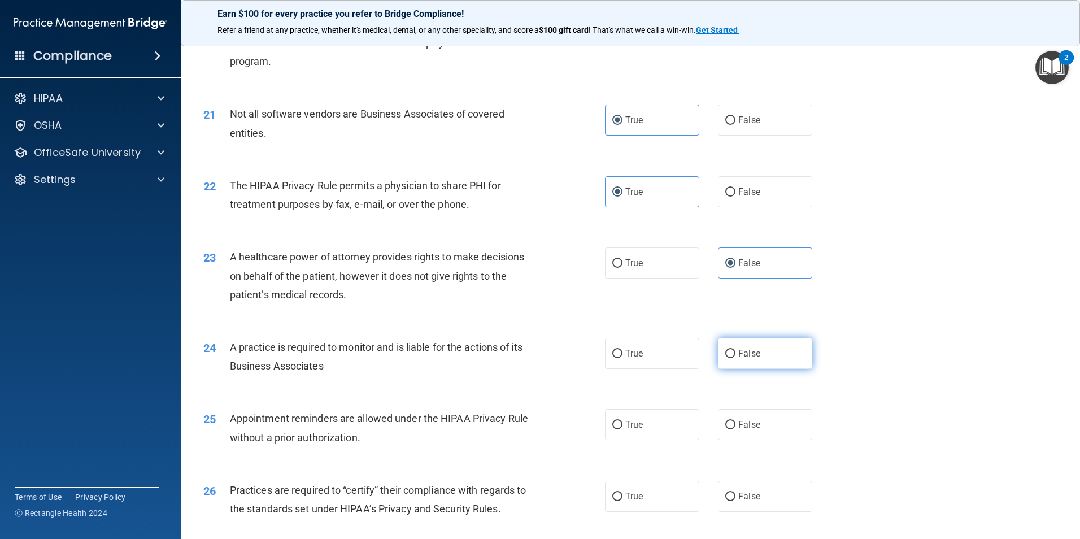
click at [784, 358] on label "False" at bounding box center [765, 353] width 94 height 31
click at [736, 358] on input "False" at bounding box center [730, 354] width 10 height 8
radio input "true"
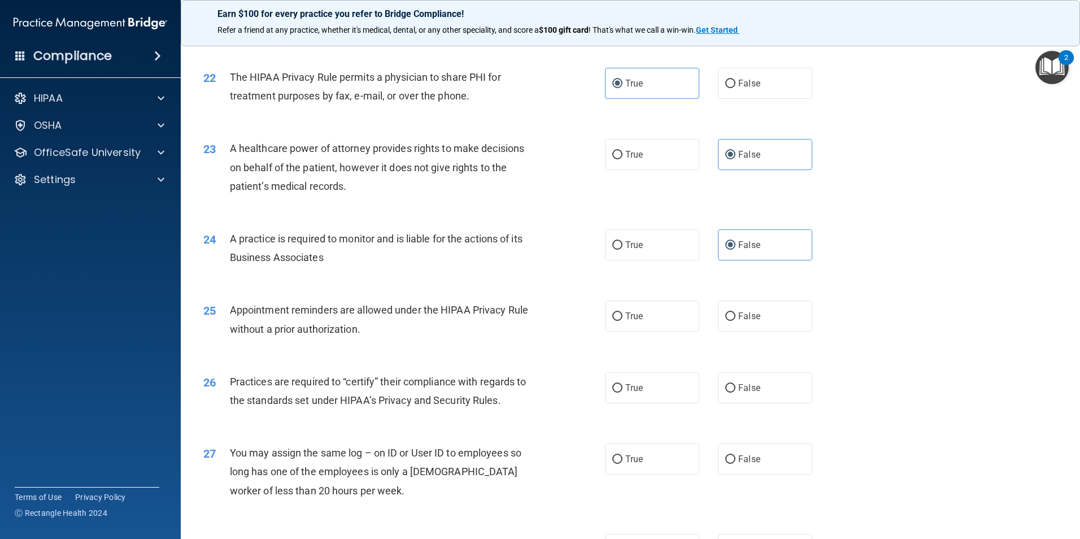
scroll to position [1808, 0]
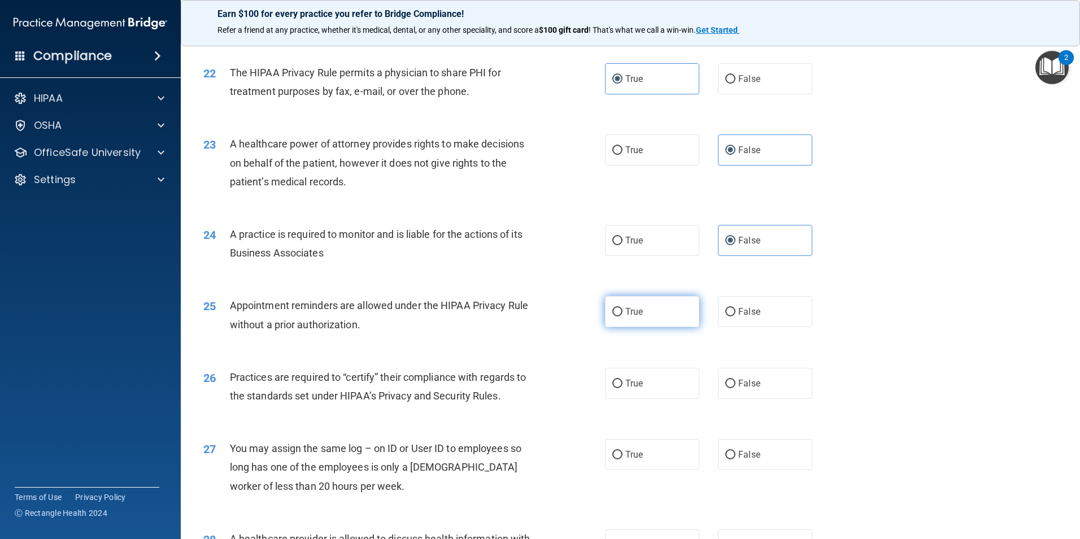
click at [632, 305] on label "True" at bounding box center [652, 311] width 94 height 31
click at [623, 308] on input "True" at bounding box center [617, 312] width 10 height 8
radio input "true"
click at [763, 389] on label "False" at bounding box center [765, 383] width 94 height 31
click at [736, 388] on input "False" at bounding box center [730, 384] width 10 height 8
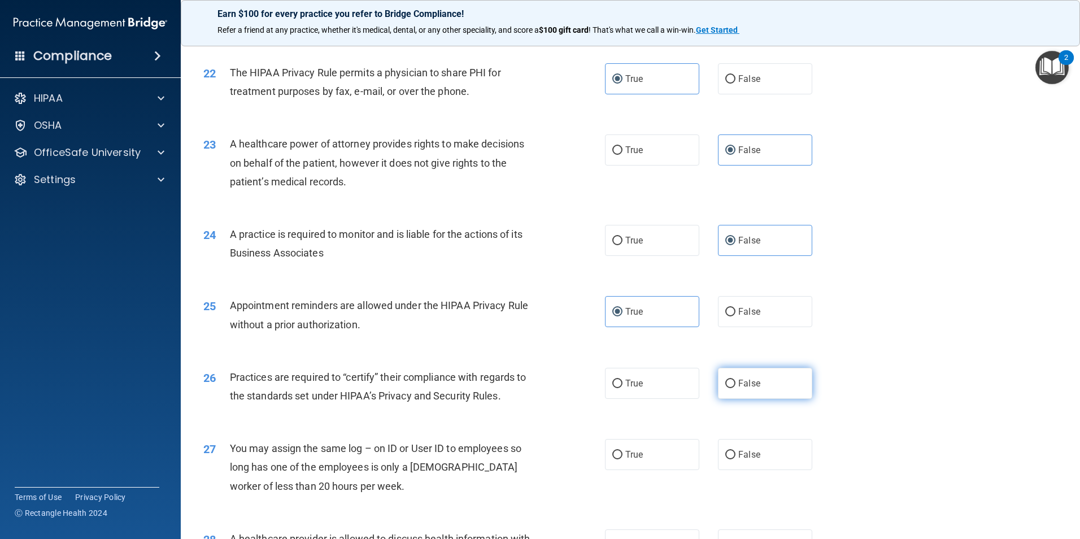
radio input "true"
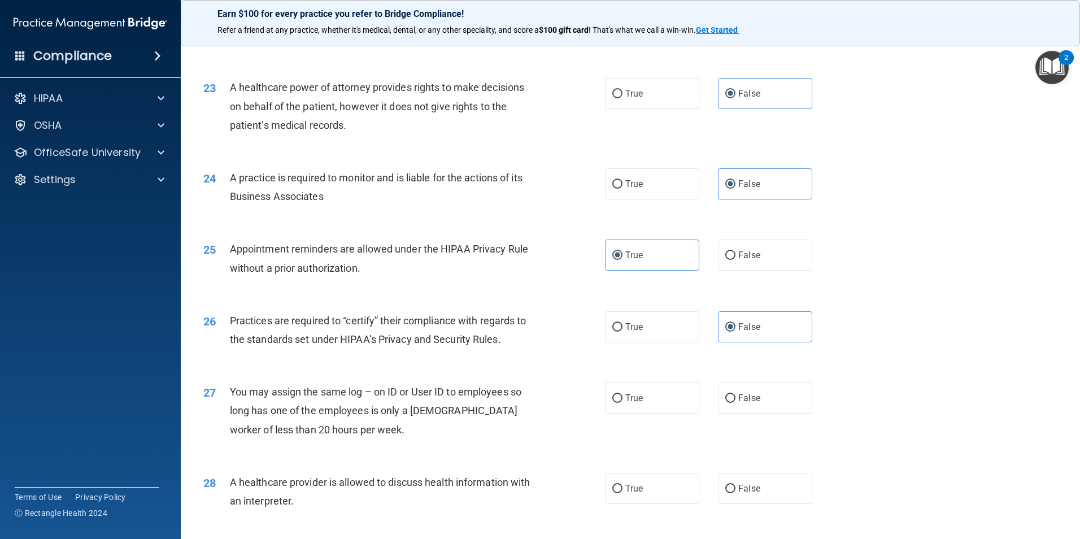
scroll to position [1921, 0]
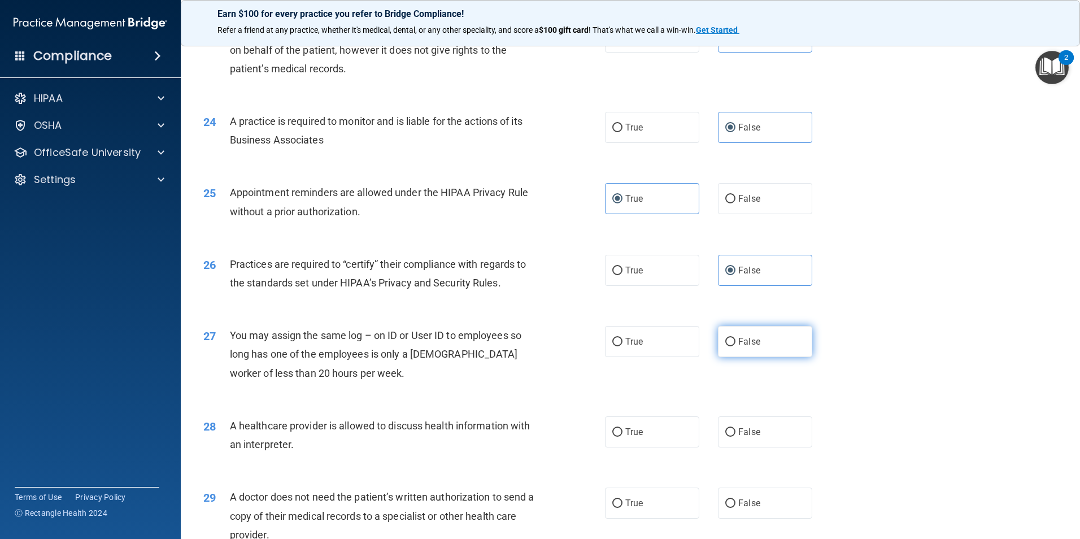
click at [759, 350] on label "False" at bounding box center [765, 341] width 94 height 31
click at [736, 346] on input "False" at bounding box center [730, 342] width 10 height 8
radio input "true"
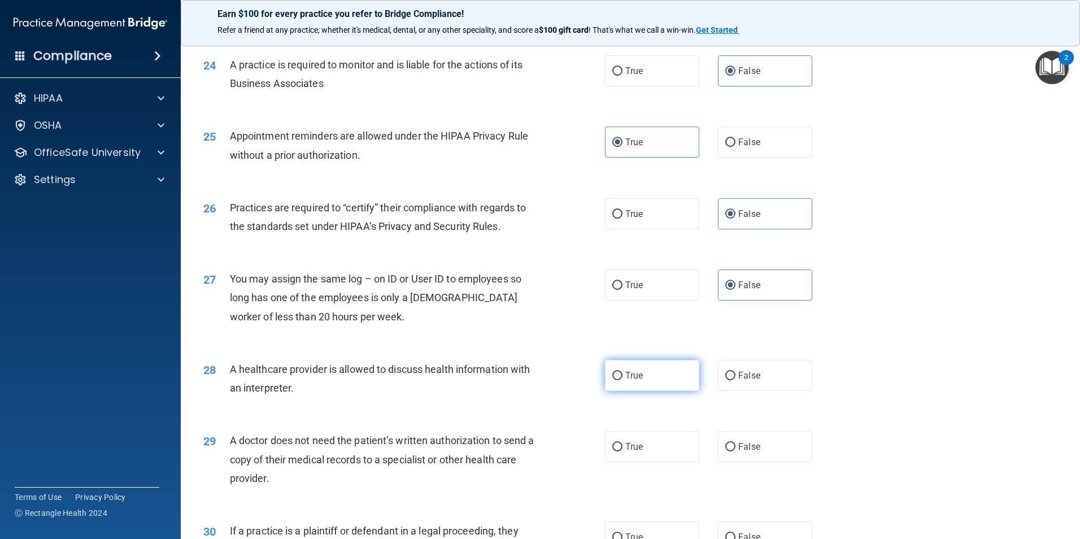
click at [662, 376] on label "True" at bounding box center [652, 375] width 94 height 31
click at [623, 376] on input "True" at bounding box center [617, 376] width 10 height 8
radio input "true"
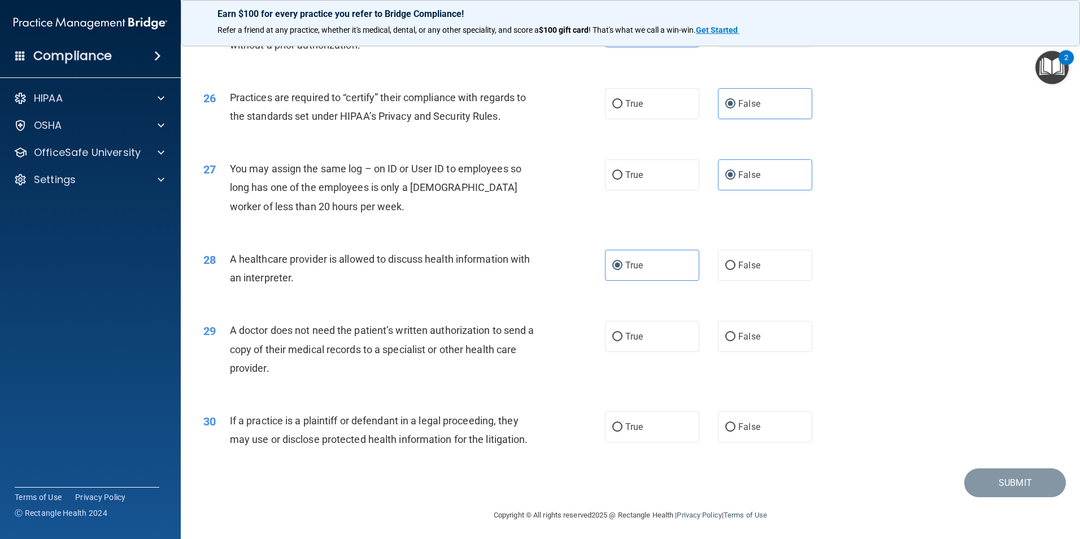
scroll to position [2091, 0]
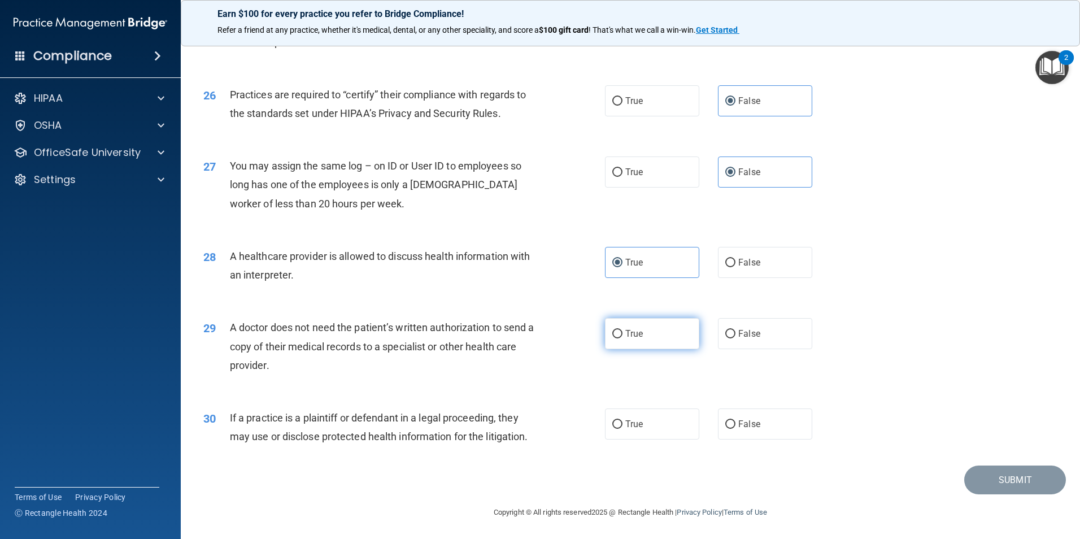
click at [645, 338] on label "True" at bounding box center [652, 333] width 94 height 31
click at [623, 338] on input "True" at bounding box center [617, 334] width 10 height 8
radio input "true"
click at [605, 414] on label "True" at bounding box center [652, 424] width 94 height 31
click at [612, 420] on input "True" at bounding box center [617, 424] width 10 height 8
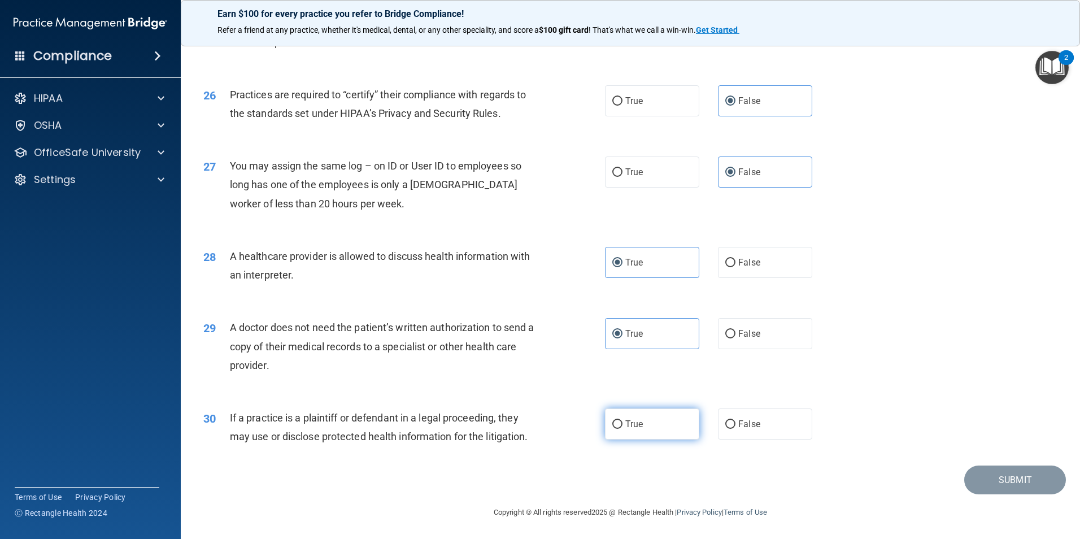
radio input "true"
click at [999, 482] on button "Submit" at bounding box center [1015, 480] width 102 height 29
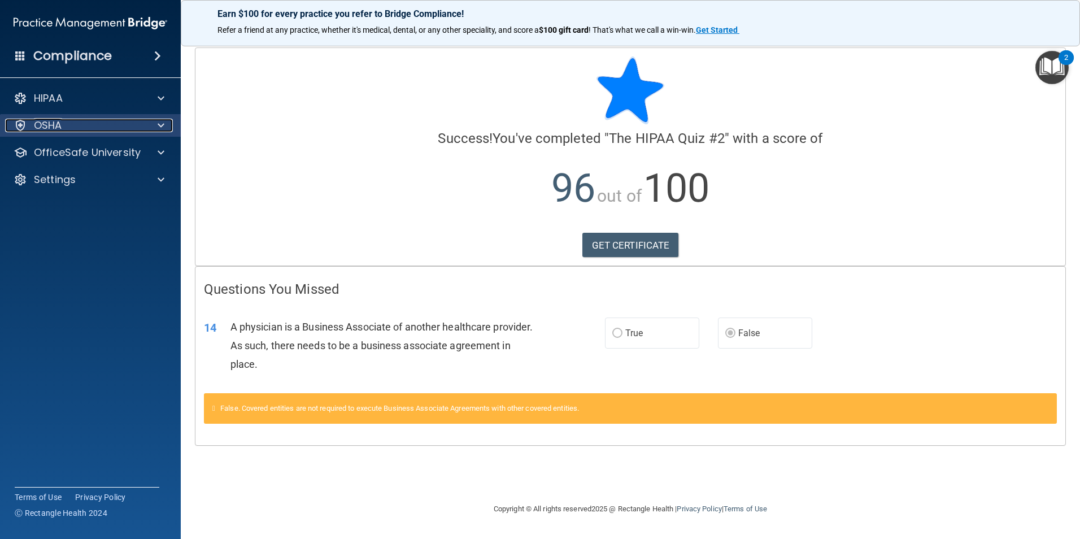
click at [80, 127] on div "OSHA" at bounding box center [75, 126] width 140 height 14
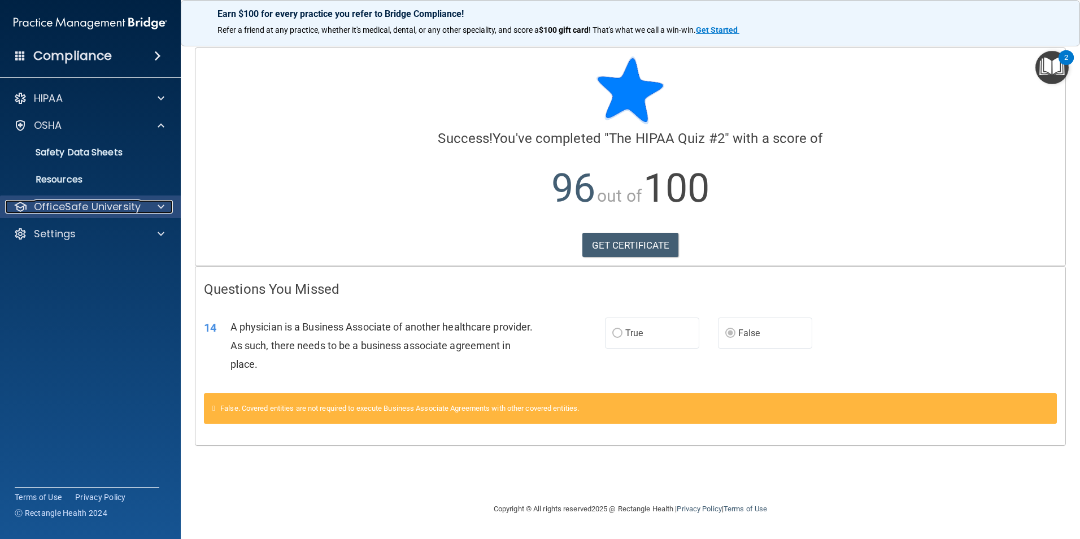
click at [77, 202] on p "OfficeSafe University" at bounding box center [87, 207] width 107 height 14
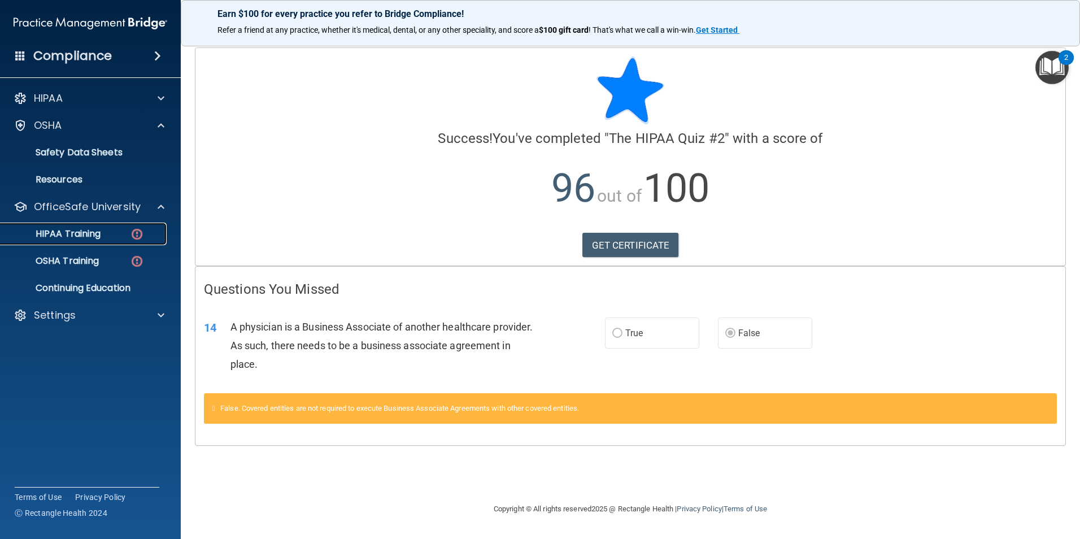
click at [106, 229] on div "HIPAA Training" at bounding box center [84, 233] width 154 height 11
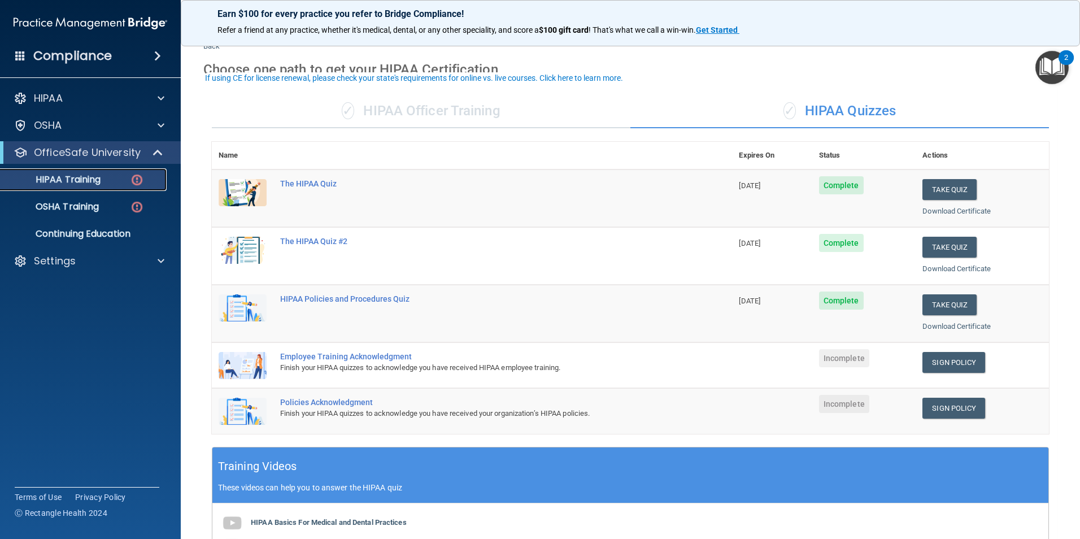
scroll to position [57, 0]
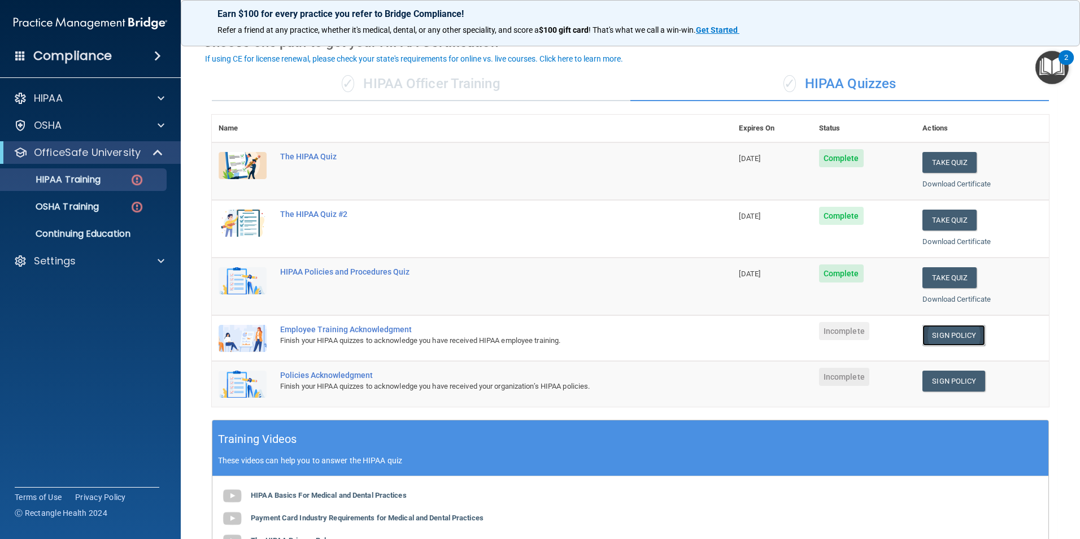
click at [939, 332] on link "Sign Policy" at bounding box center [954, 335] width 63 height 21
click at [102, 126] on div "OSHA" at bounding box center [75, 126] width 140 height 14
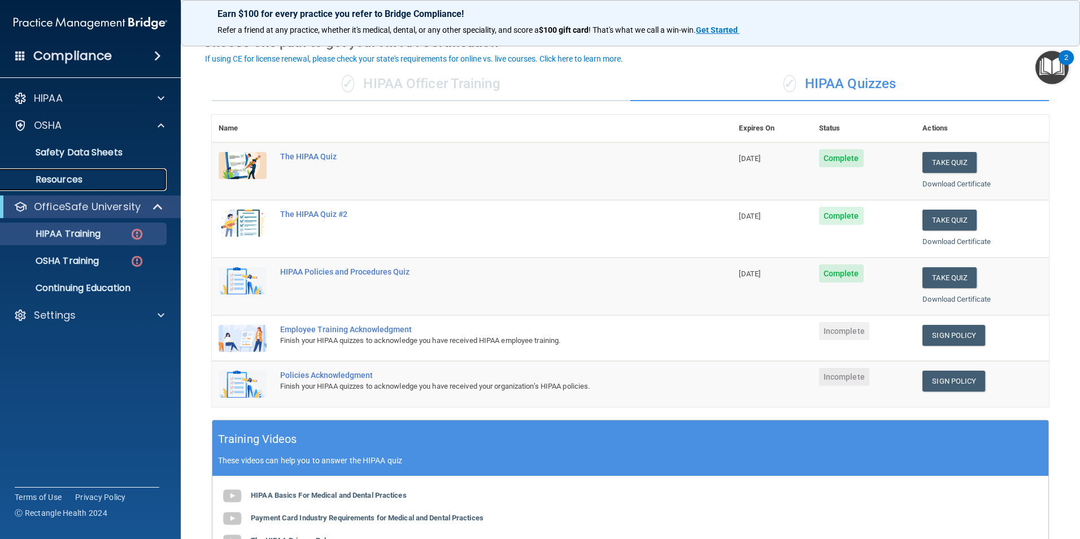
click at [77, 181] on p "Resources" at bounding box center [84, 179] width 154 height 11
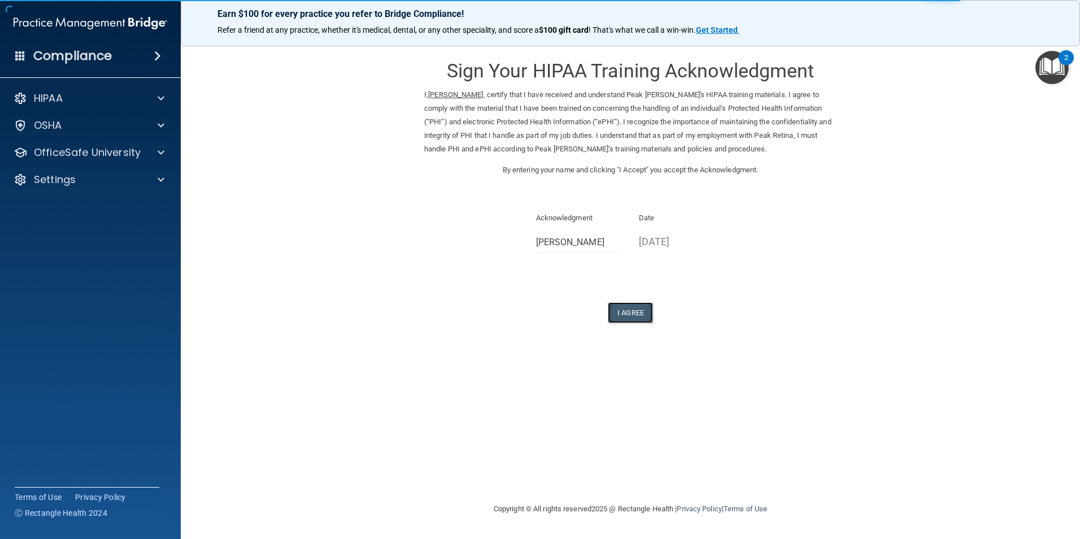
click at [631, 314] on button "I Agree" at bounding box center [630, 312] width 45 height 21
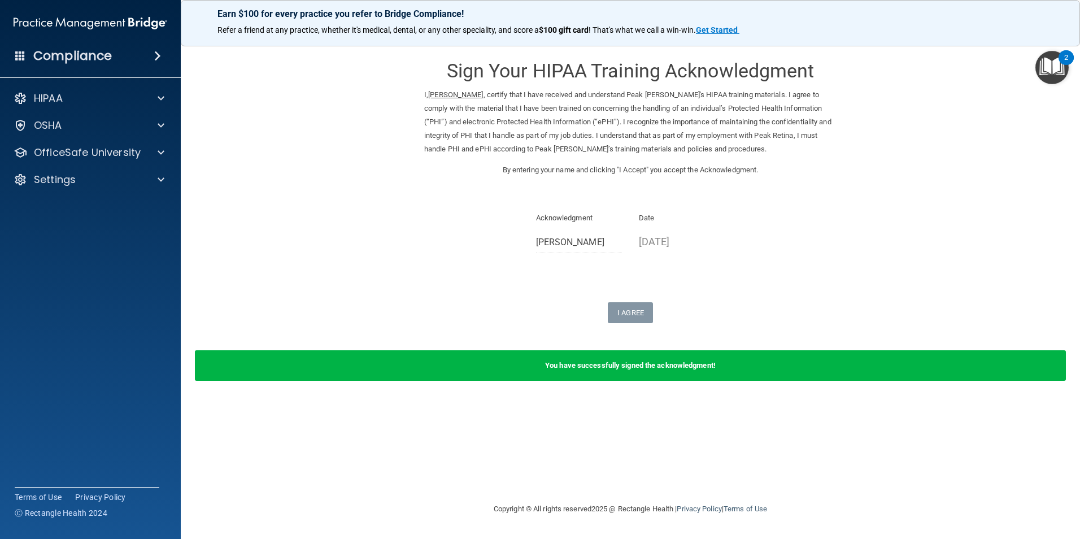
click at [802, 416] on div "Sign Your HIPAA Training Acknowledgment I, Sulamita Sosa , certify that I have …" at bounding box center [630, 269] width 854 height 444
click at [94, 150] on p "OfficeSafe University" at bounding box center [87, 153] width 107 height 14
click at [104, 174] on div "HIPAA Training" at bounding box center [84, 179] width 154 height 11
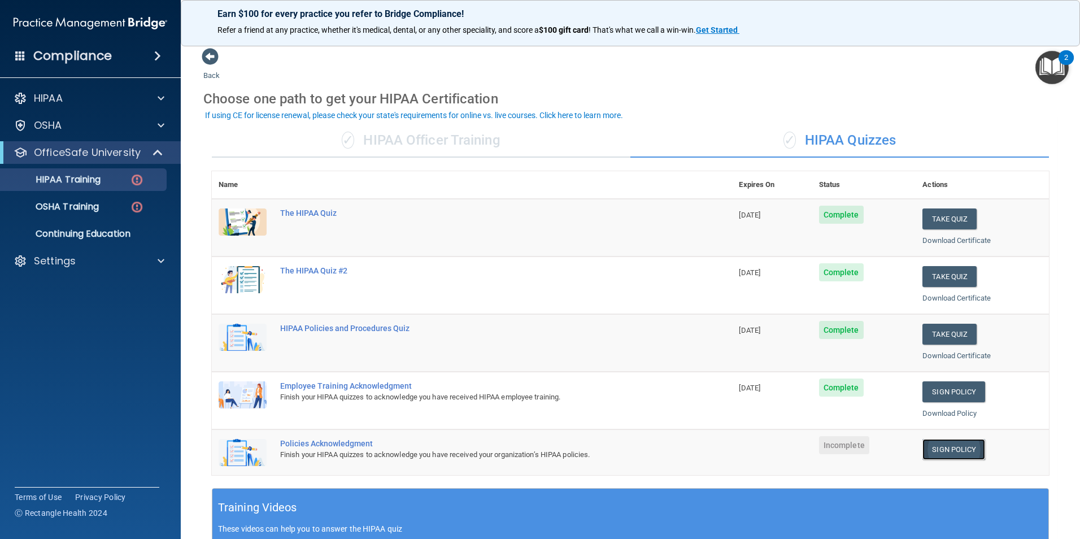
click at [947, 444] on link "Sign Policy" at bounding box center [954, 449] width 63 height 21
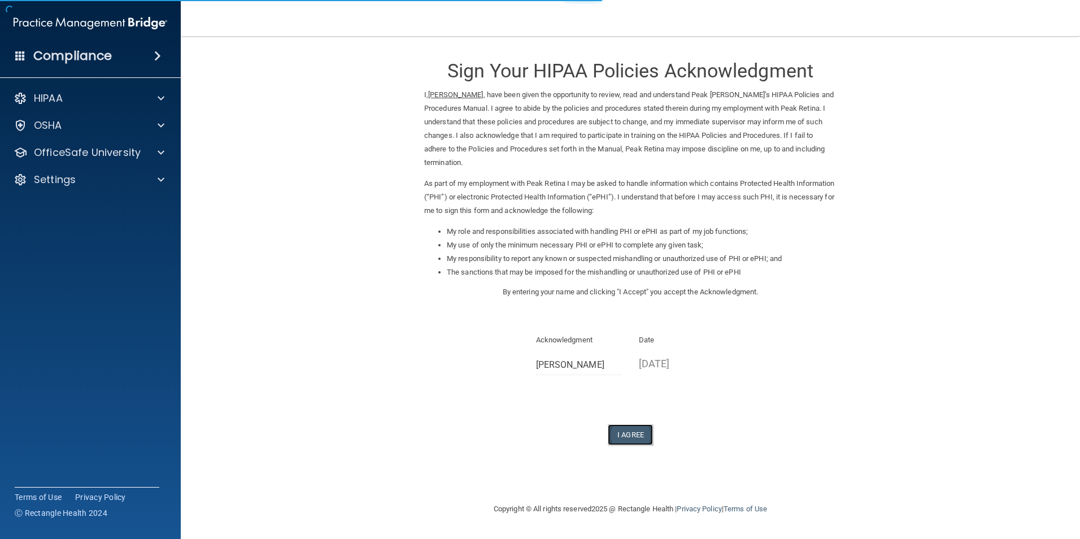
click at [638, 437] on button "I Agree" at bounding box center [630, 434] width 45 height 21
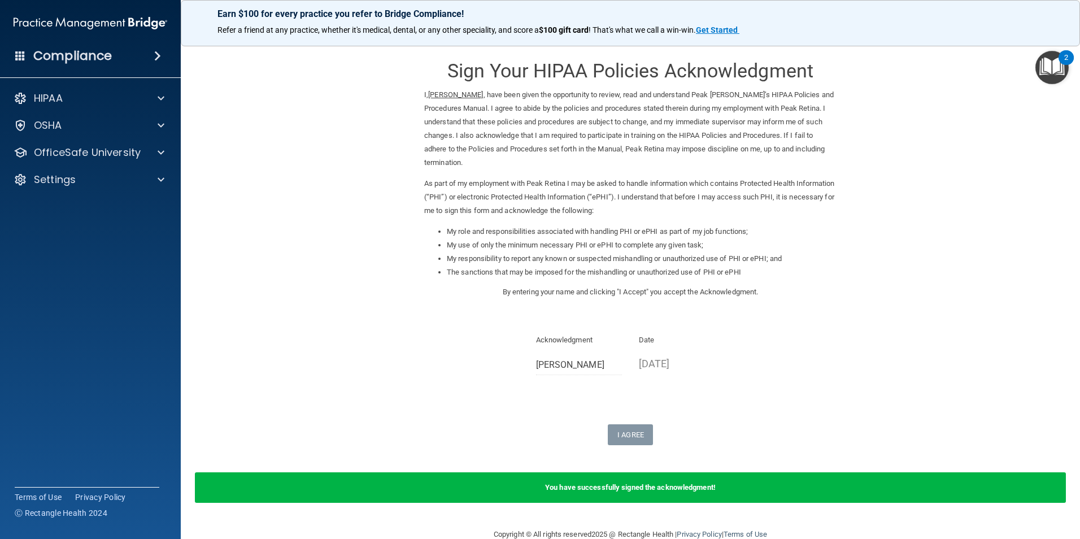
click at [628, 473] on div "You have successfully signed the acknowledgment!" at bounding box center [630, 487] width 871 height 31
click at [152, 148] on div at bounding box center [159, 153] width 28 height 14
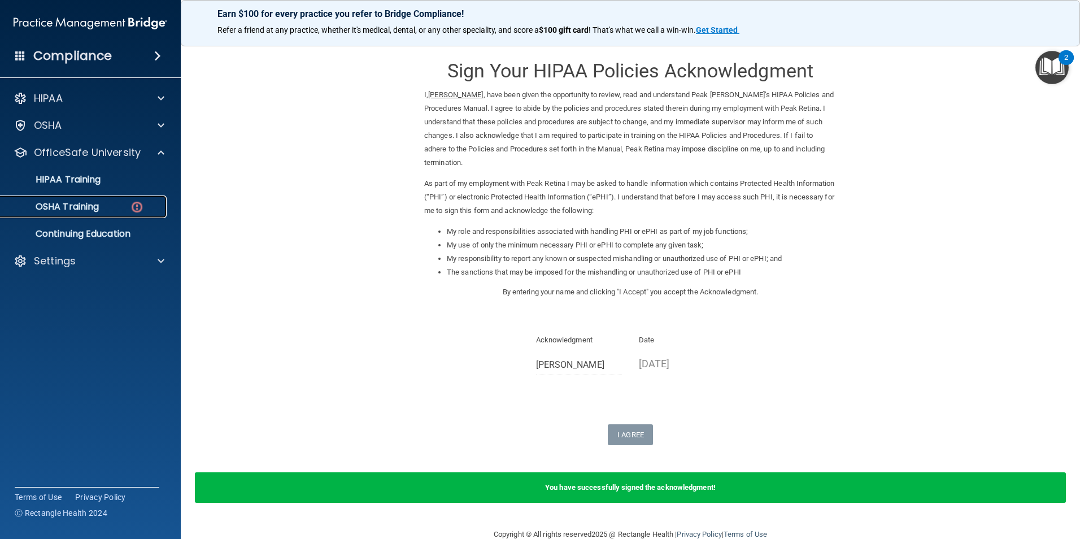
click at [125, 203] on div "OSHA Training" at bounding box center [84, 206] width 154 height 11
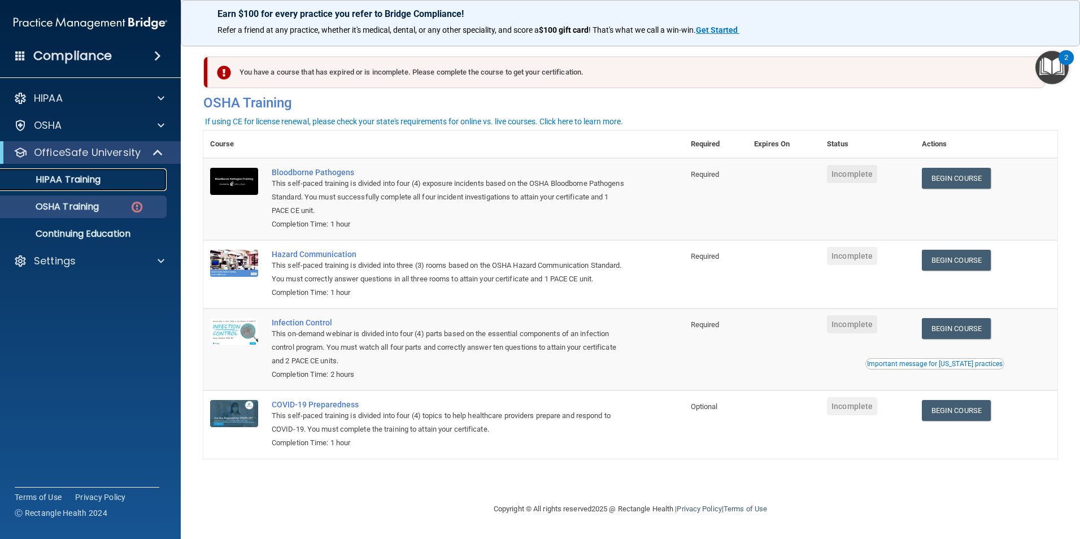
click at [82, 177] on p "HIPAA Training" at bounding box center [53, 179] width 93 height 11
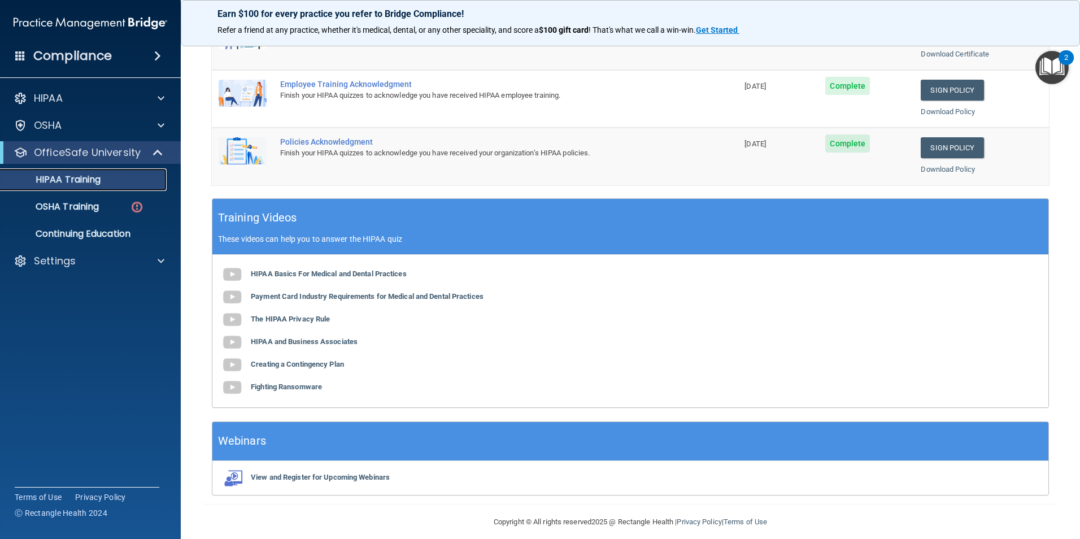
scroll to position [312, 0]
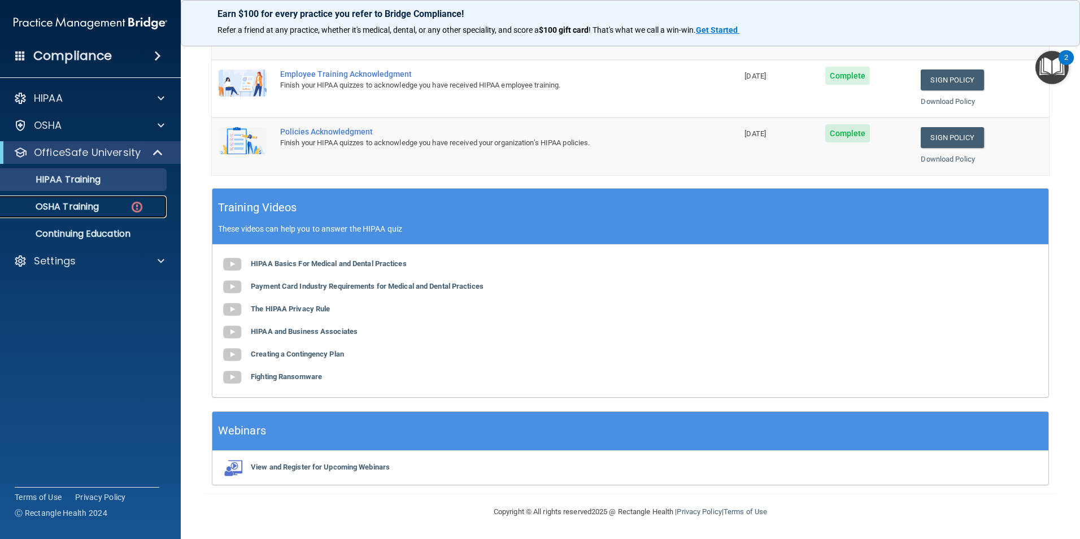
click at [62, 198] on link "OSHA Training" at bounding box center [78, 206] width 178 height 23
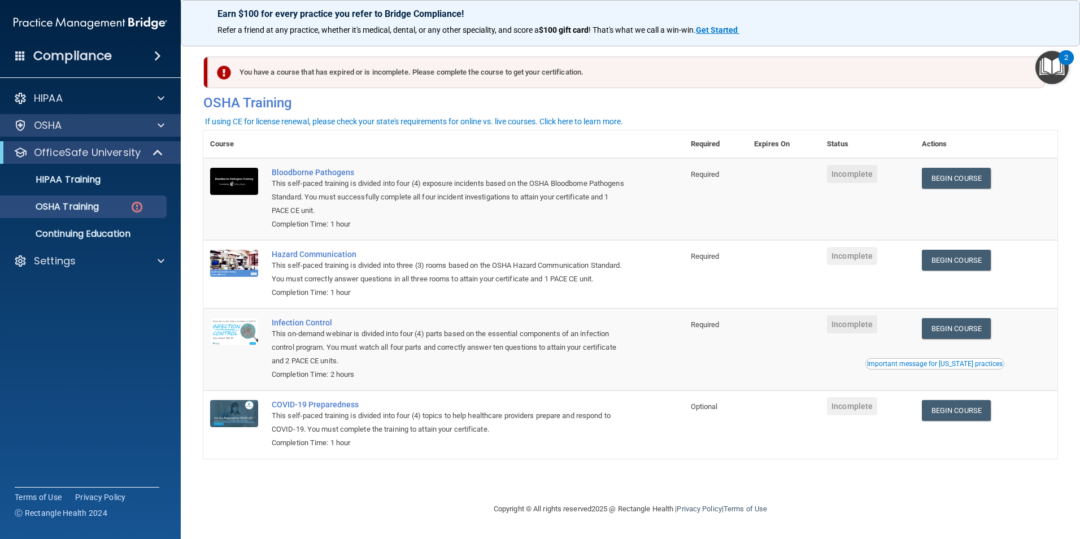
click at [138, 115] on div "OSHA" at bounding box center [90, 125] width 181 height 23
click at [166, 122] on div at bounding box center [159, 126] width 28 height 14
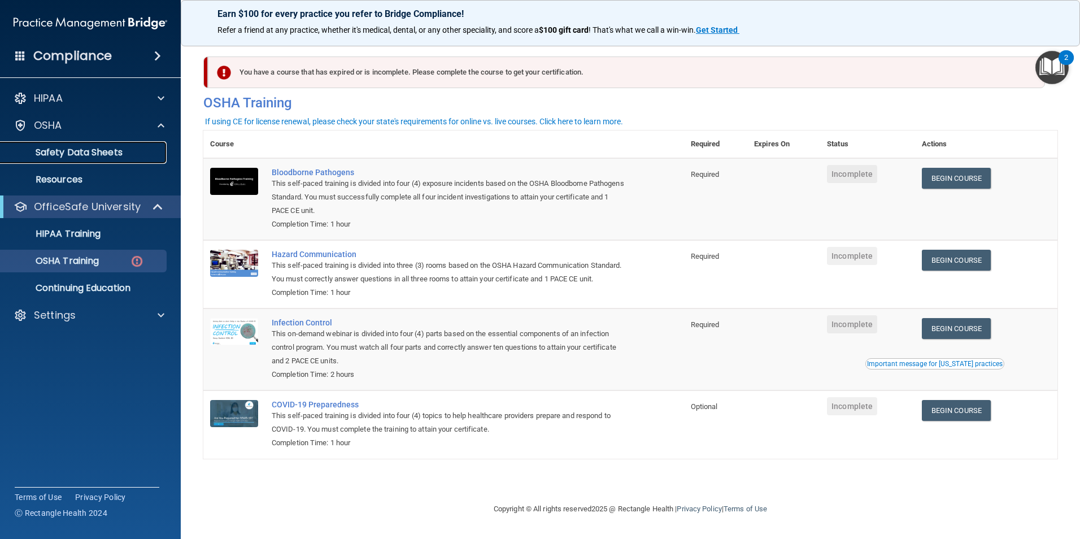
click at [84, 143] on link "Safety Data Sheets" at bounding box center [78, 152] width 178 height 23
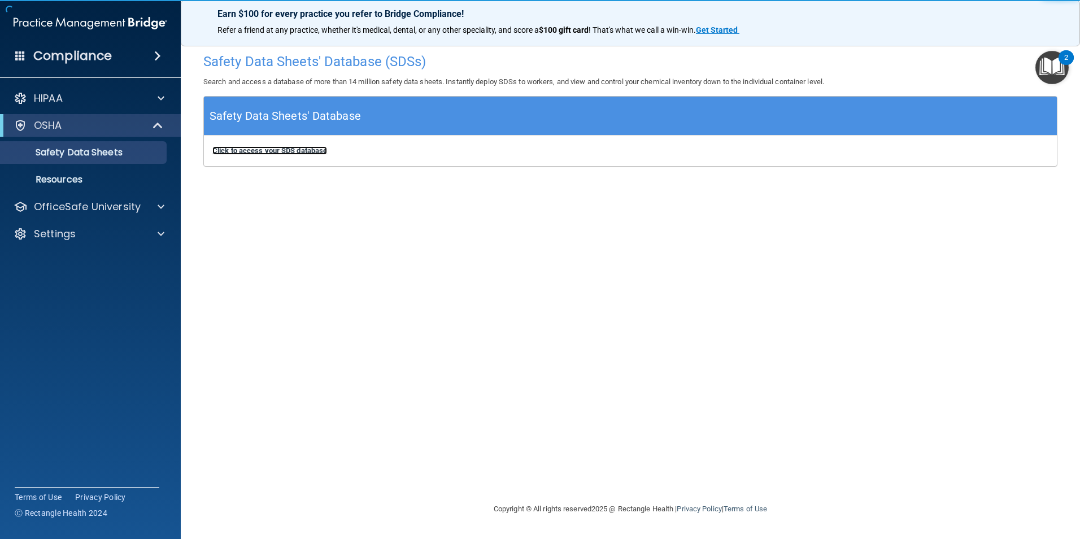
click at [294, 146] on b "Click to access your SDS database" at bounding box center [269, 150] width 115 height 8
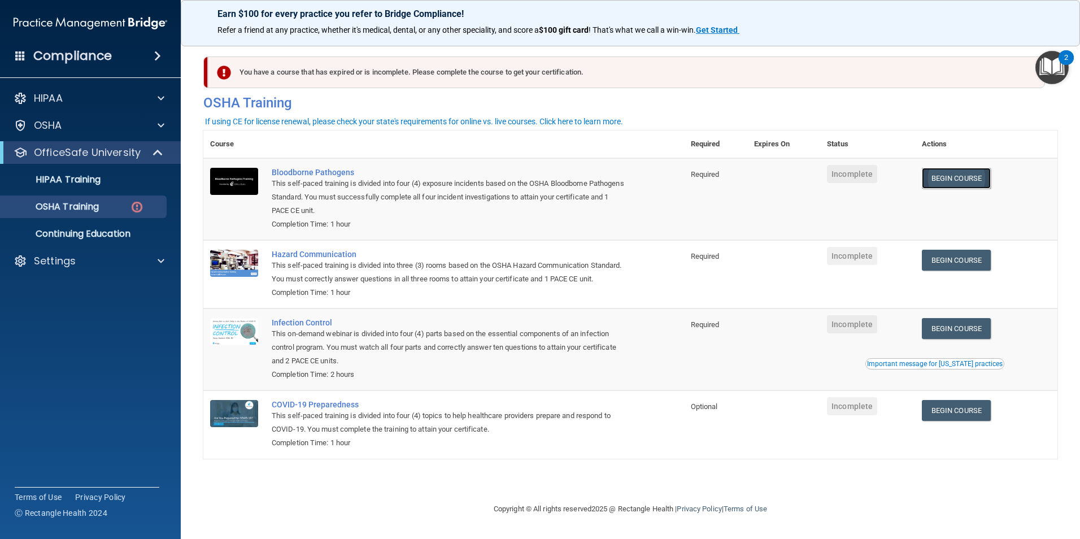
click at [982, 179] on link "Begin Course" at bounding box center [956, 178] width 69 height 21
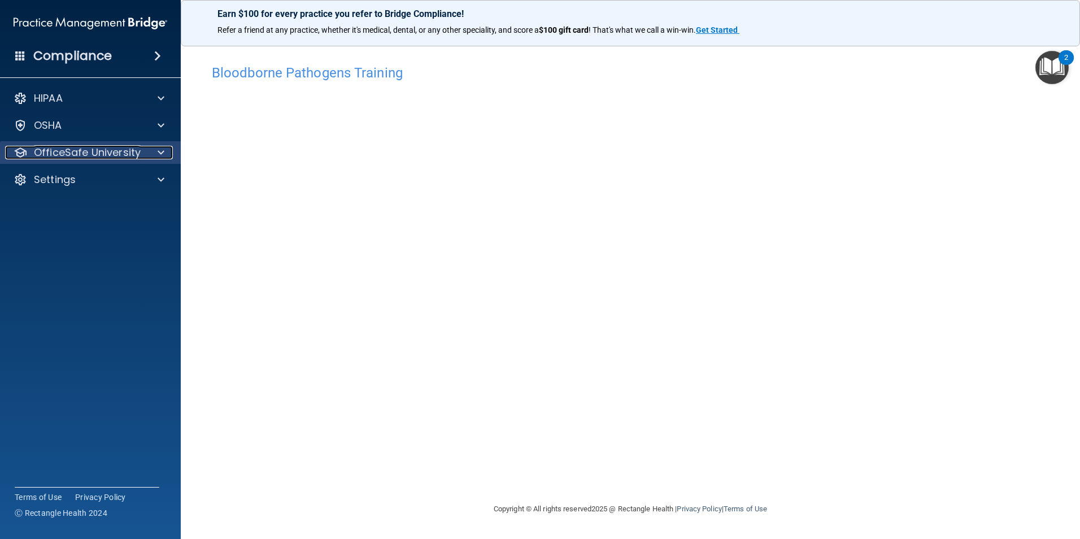
click at [121, 149] on p "OfficeSafe University" at bounding box center [87, 153] width 107 height 14
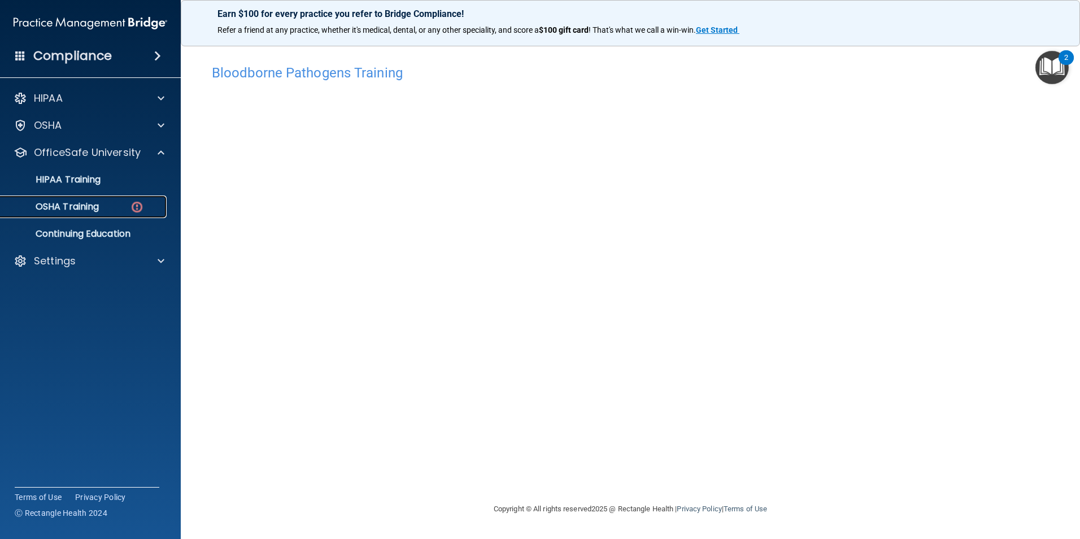
click at [131, 205] on img at bounding box center [137, 207] width 14 height 14
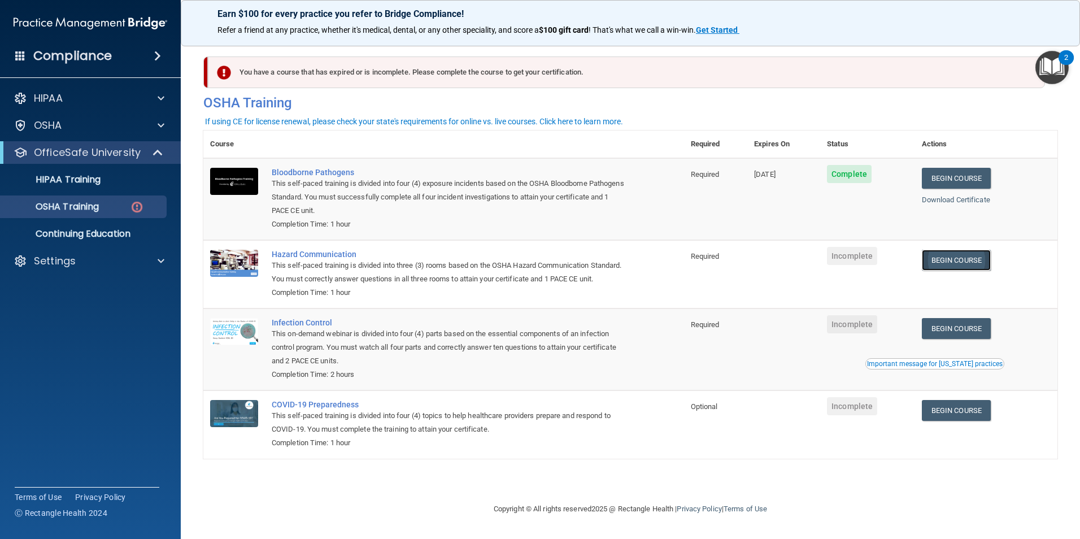
click at [963, 253] on link "Begin Course" at bounding box center [956, 260] width 69 height 21
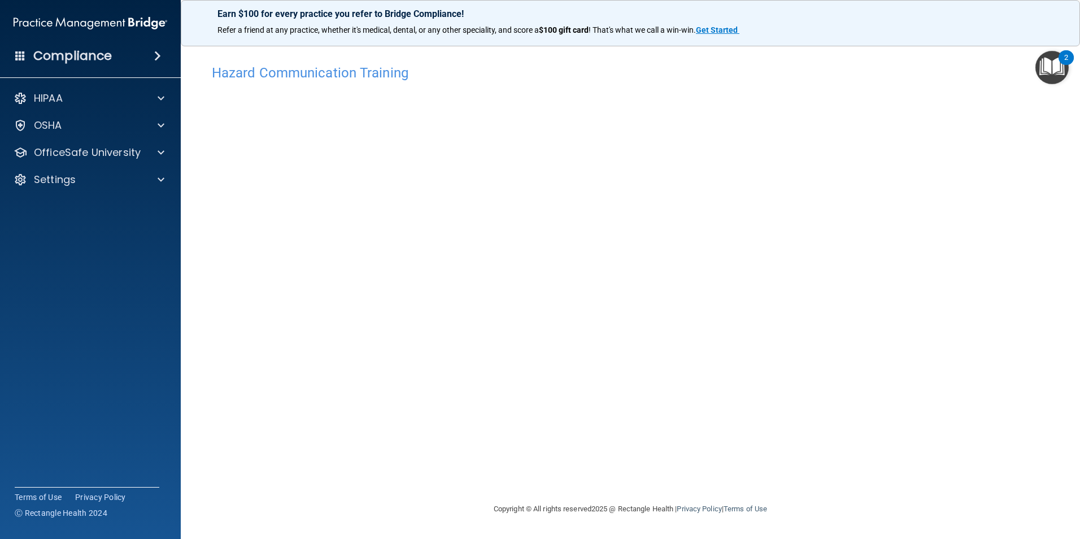
click at [183, 247] on main "Hazard Communication Training This course doesn’t expire until . Are you sure y…" at bounding box center [631, 287] width 900 height 503
click at [488, 467] on div "Hazard Communication Training This course doesn’t expire until . Are you sure y…" at bounding box center [630, 281] width 854 height 444
click at [1050, 59] on img "Open Resource Center, 2 new notifications" at bounding box center [1052, 67] width 33 height 33
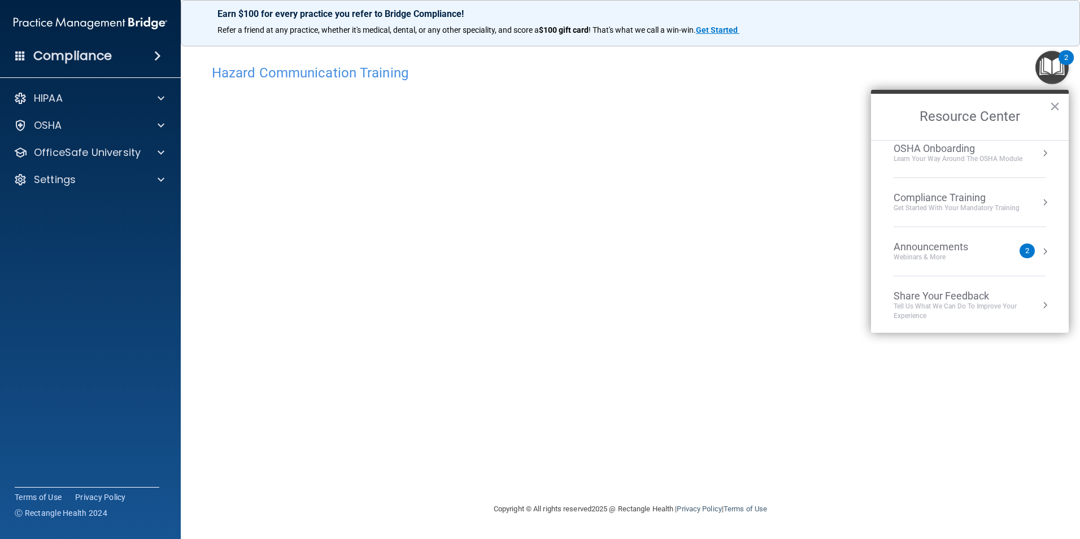
scroll to position [63, 0]
click at [859, 216] on div "Hazard Communication Training This course doesn’t expire until . Are you sure y…" at bounding box center [630, 281] width 854 height 444
click at [1060, 99] on button "×" at bounding box center [1055, 106] width 11 height 18
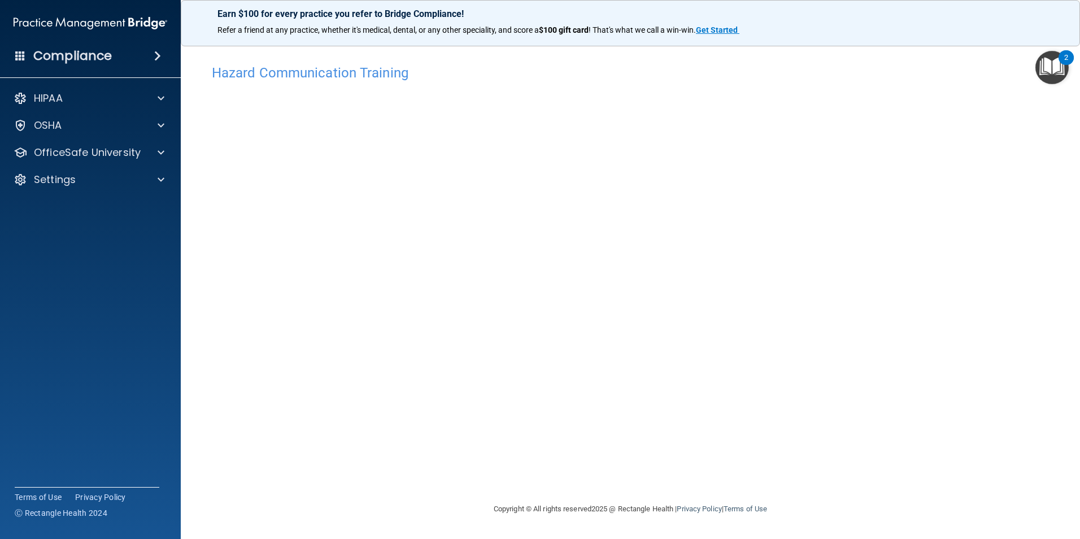
click at [404, 516] on footer "Copyright © All rights reserved 2025 @ Rectangle Health | Privacy Policy | Term…" at bounding box center [630, 509] width 854 height 37
click at [921, 325] on div "Hazard Communication Training This course doesn’t expire until . Are you sure y…" at bounding box center [630, 281] width 854 height 444
click at [51, 156] on p "OfficeSafe University" at bounding box center [87, 153] width 107 height 14
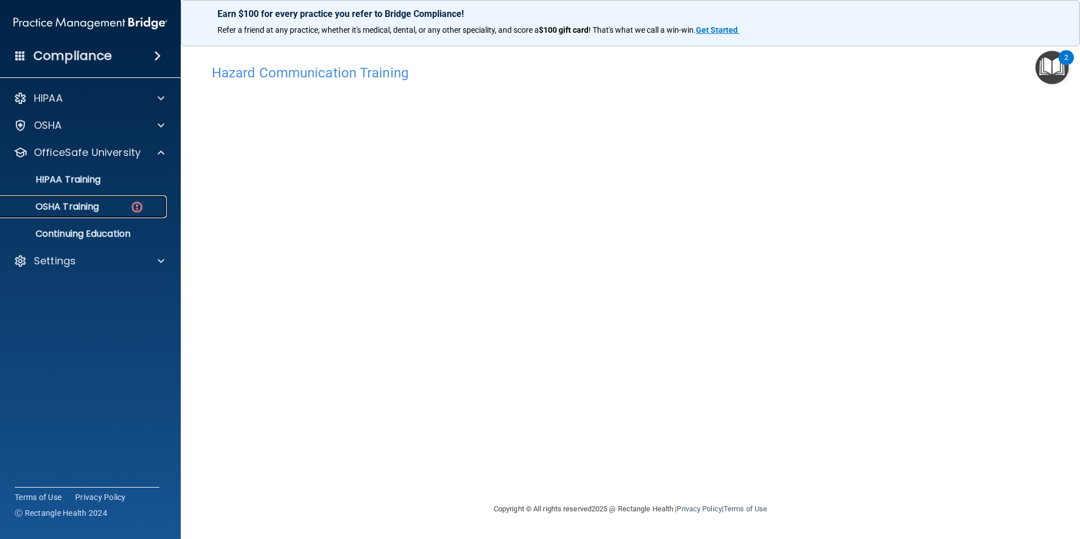
click at [76, 205] on p "OSHA Training" at bounding box center [53, 206] width 92 height 11
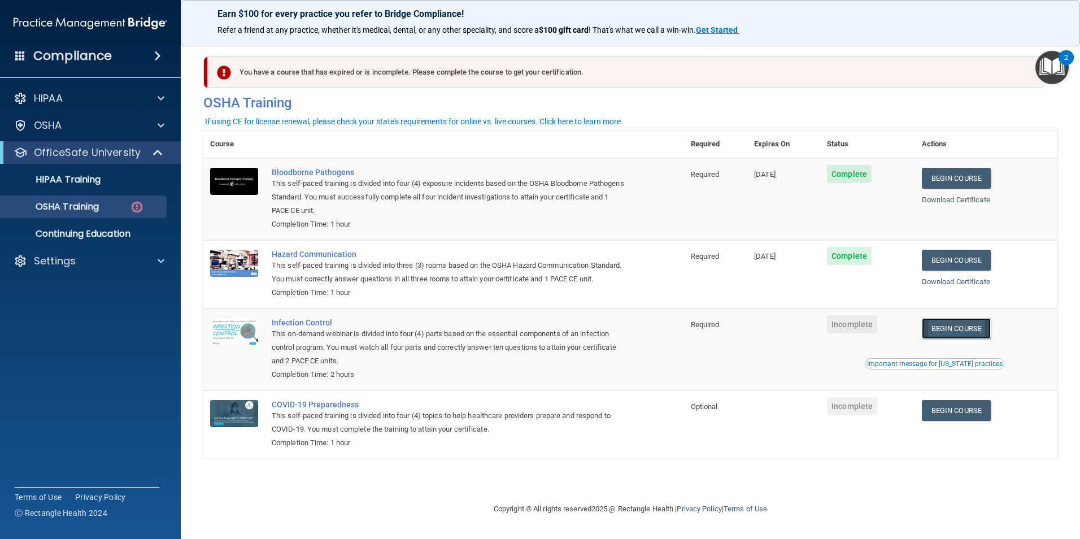
click at [967, 339] on link "Begin Course" at bounding box center [956, 328] width 69 height 21
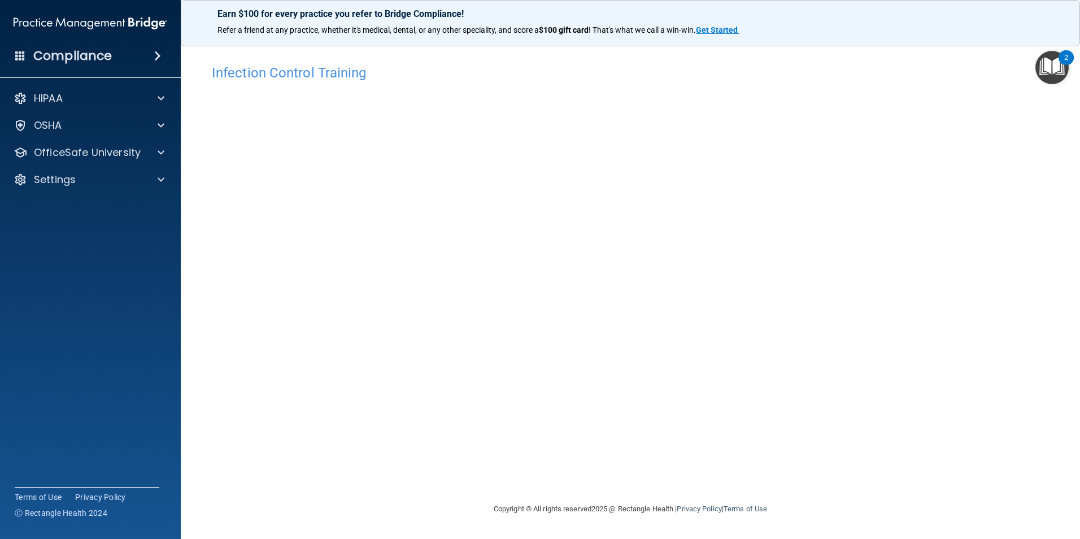
click at [1045, 136] on div "Infection Control Training This course doesn’t expire until . Are you sure you …" at bounding box center [630, 281] width 854 height 444
click at [1052, 334] on div "Infection Control Training This course doesn’t expire until . Are you sure you …" at bounding box center [630, 281] width 854 height 444
click at [1052, 254] on div "Infection Control Training This course doesn’t expire until . Are you sure you …" at bounding box center [630, 281] width 854 height 444
click at [1069, 236] on main "Infection Control Training This course doesn’t expire until . Are you sure you …" at bounding box center [631, 287] width 900 height 503
click at [1066, 272] on main "Infection Control Training This course doesn’t expire until . Are you sure you …" at bounding box center [631, 287] width 900 height 503
